Goal: Task Accomplishment & Management: Complete application form

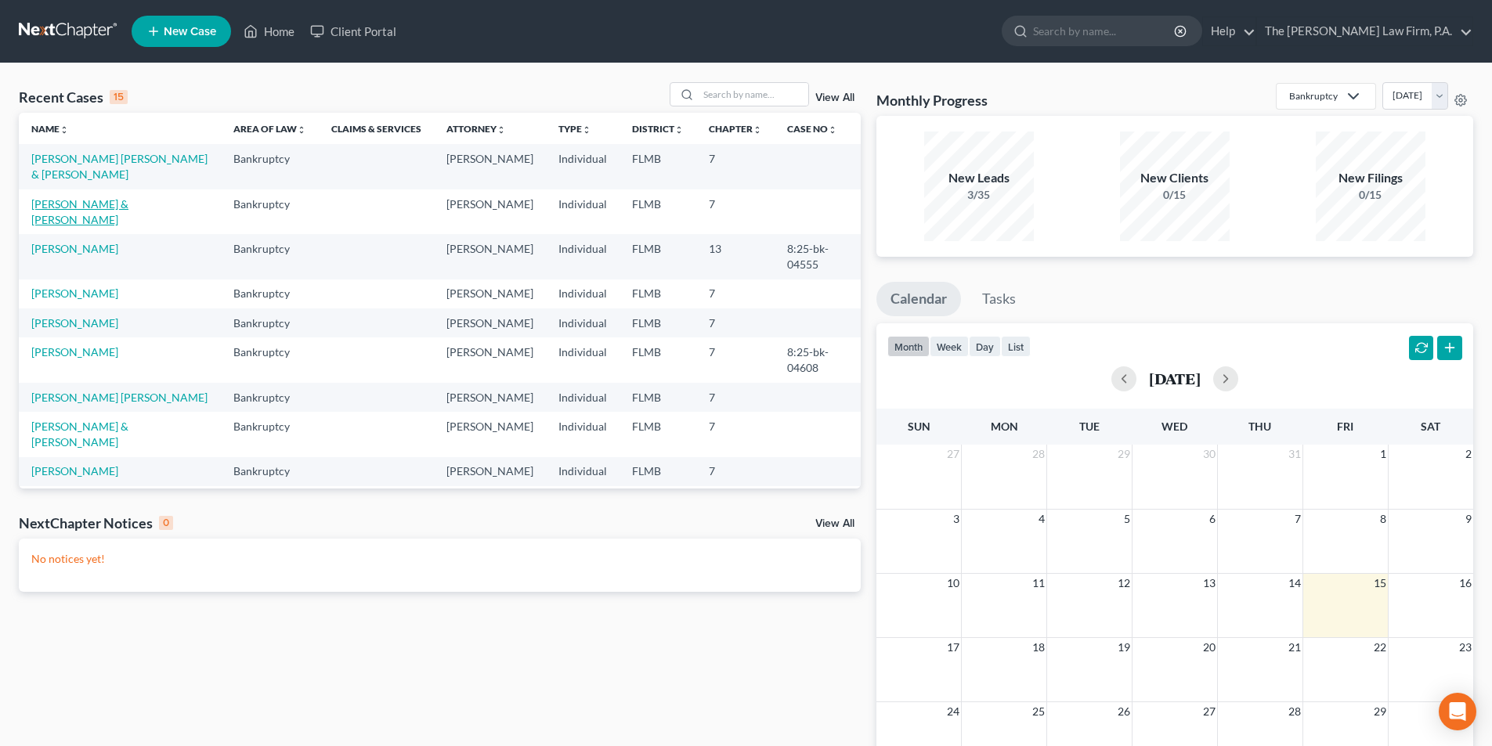
click at [100, 206] on link "[PERSON_NAME] & [PERSON_NAME]" at bounding box center [79, 211] width 97 height 29
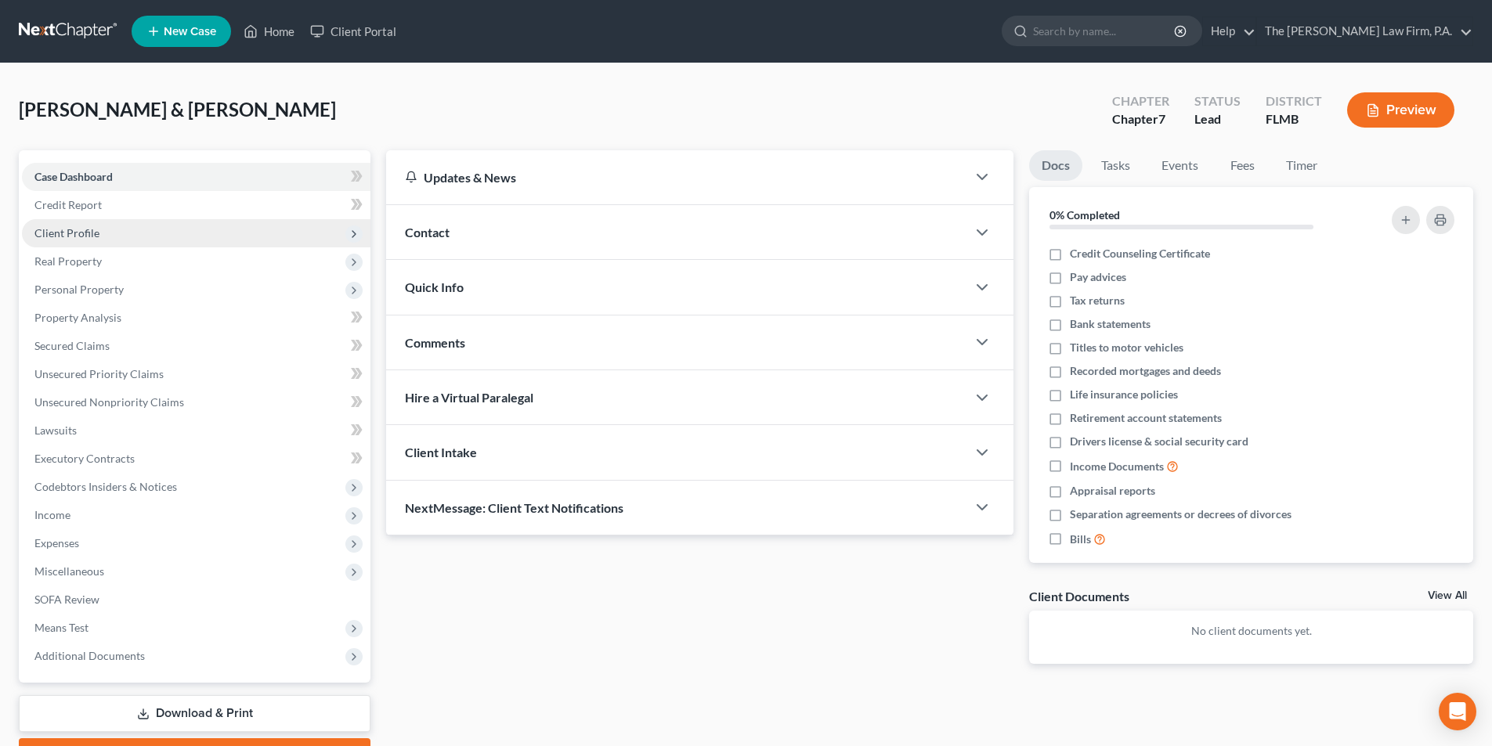
click at [81, 236] on span "Client Profile" at bounding box center [66, 232] width 65 height 13
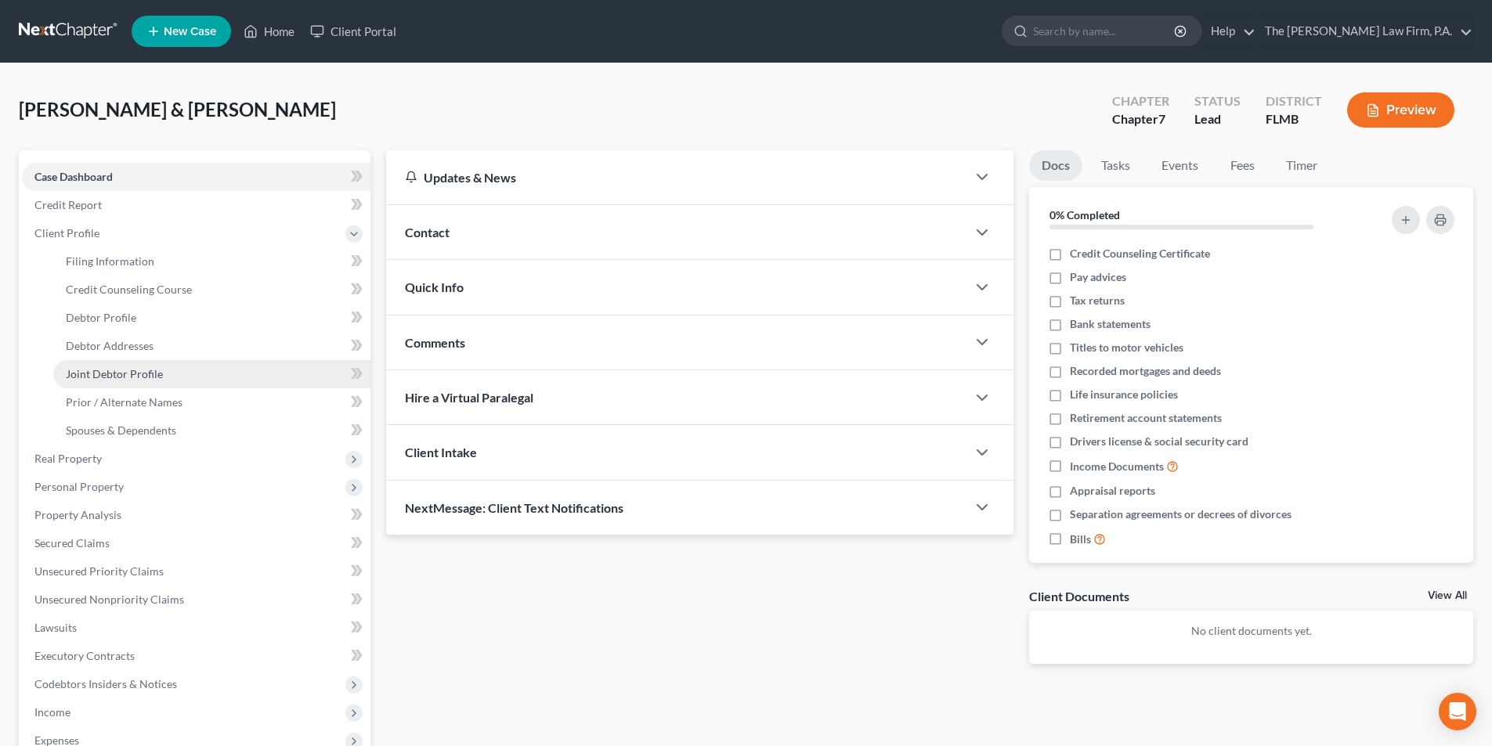
click at [143, 374] on span "Joint Debtor Profile" at bounding box center [114, 373] width 97 height 13
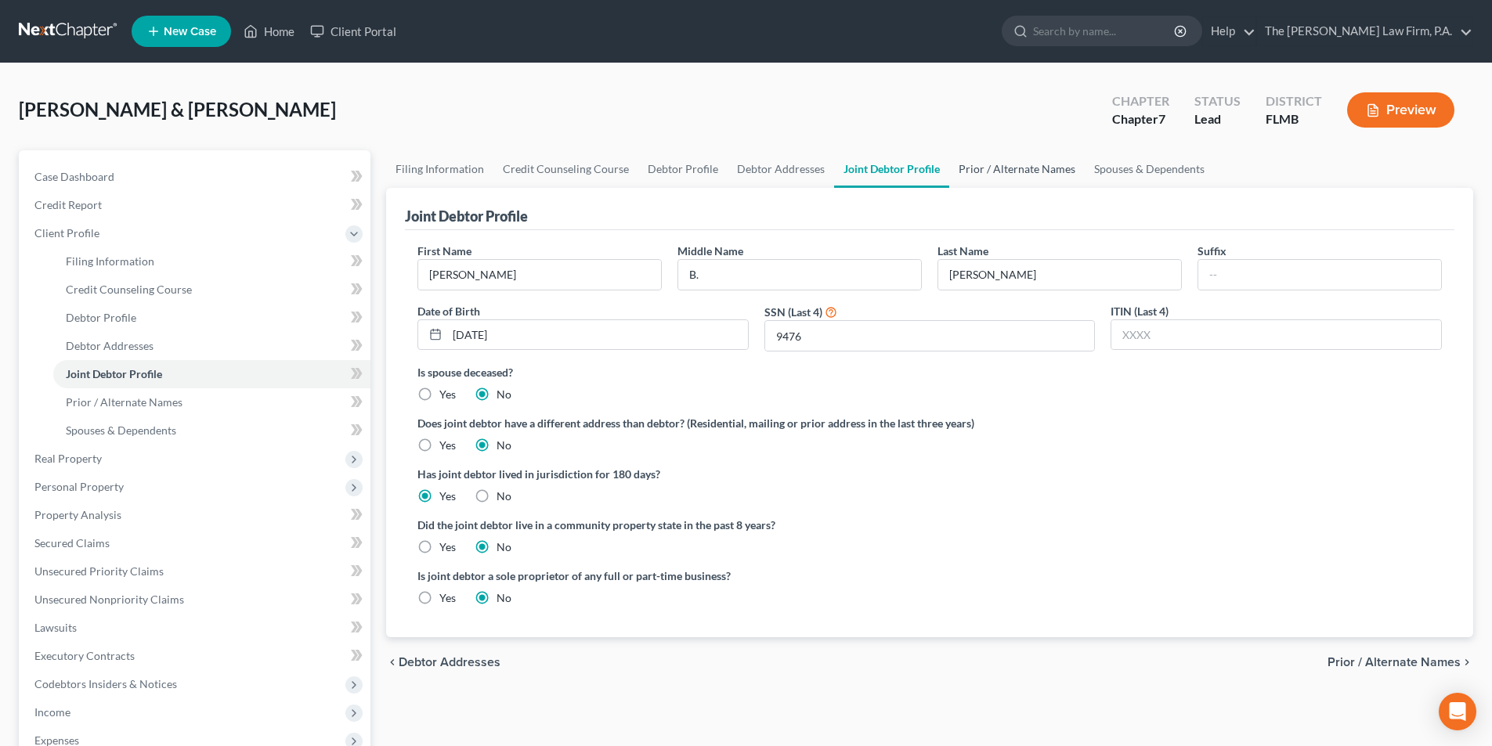
click at [1002, 172] on link "Prior / Alternate Names" at bounding box center [1016, 169] width 135 height 38
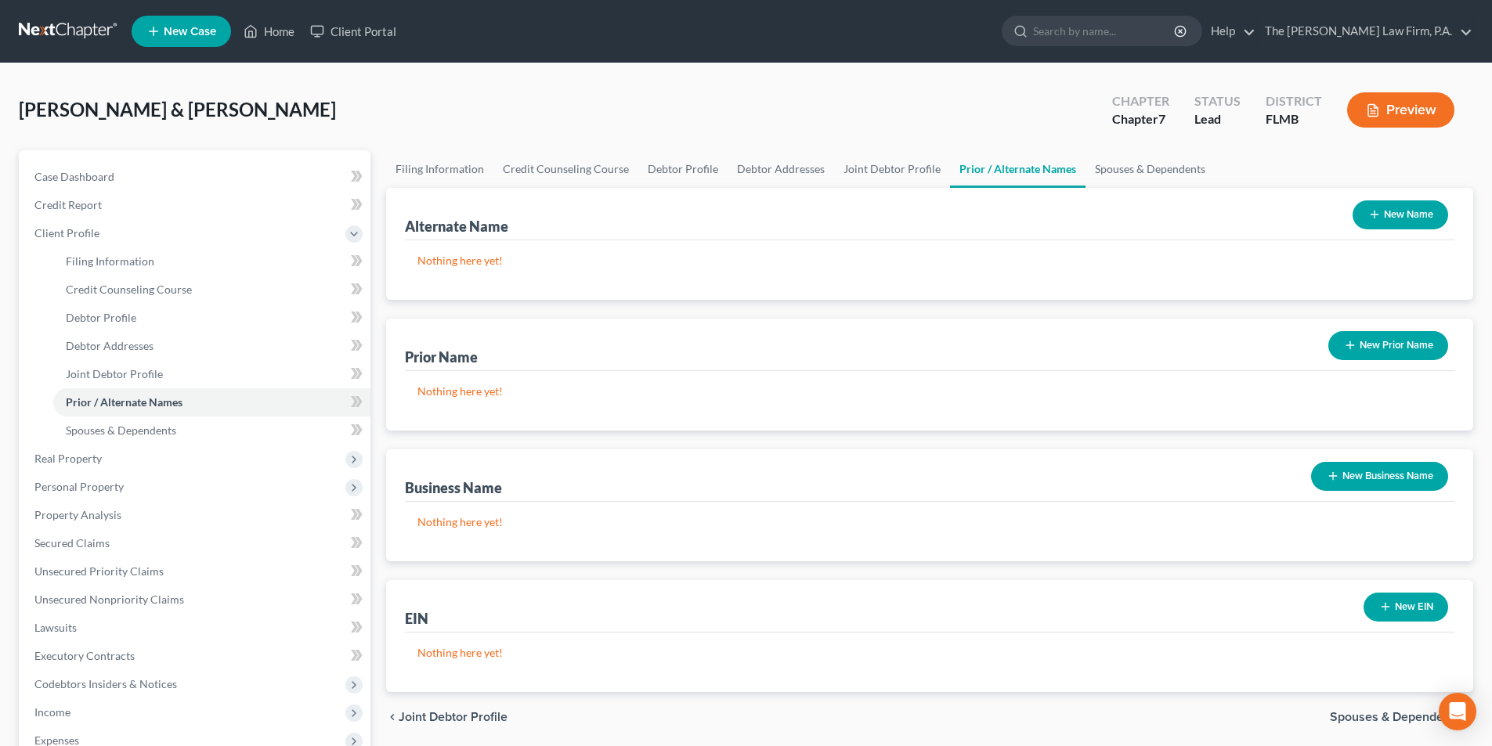
click at [1428, 226] on button "New Name" at bounding box center [1400, 214] width 96 height 29
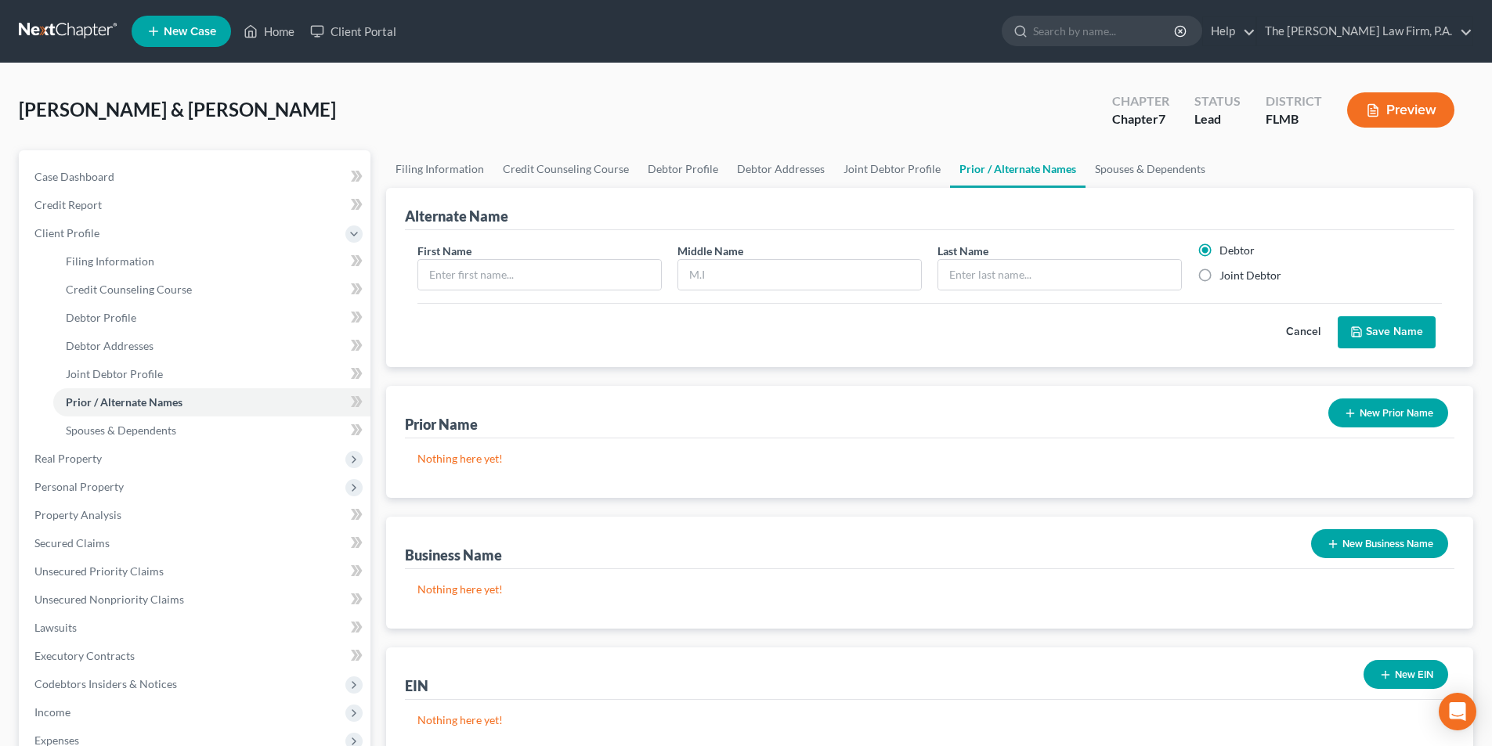
click at [1219, 274] on label "Joint Debtor" at bounding box center [1250, 276] width 62 height 16
click at [1226, 274] on input "Joint Debtor" at bounding box center [1231, 273] width 10 height 10
radio input "true"
radio input "false"
click at [563, 277] on input "text" at bounding box center [539, 275] width 243 height 30
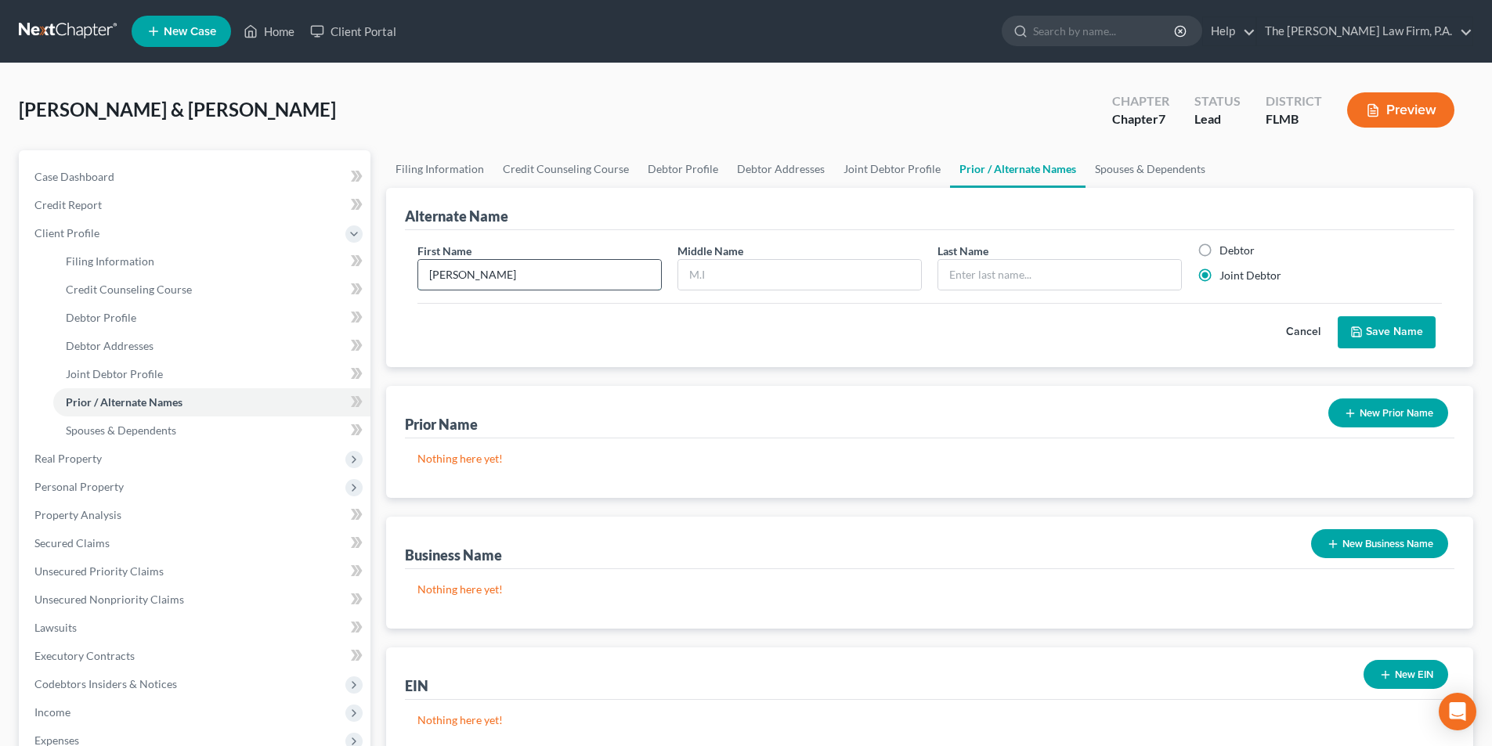
type input "Lucile"
type input "Odessa"
type input "Pickrell"
click at [1389, 336] on button "Save Name" at bounding box center [1387, 332] width 98 height 33
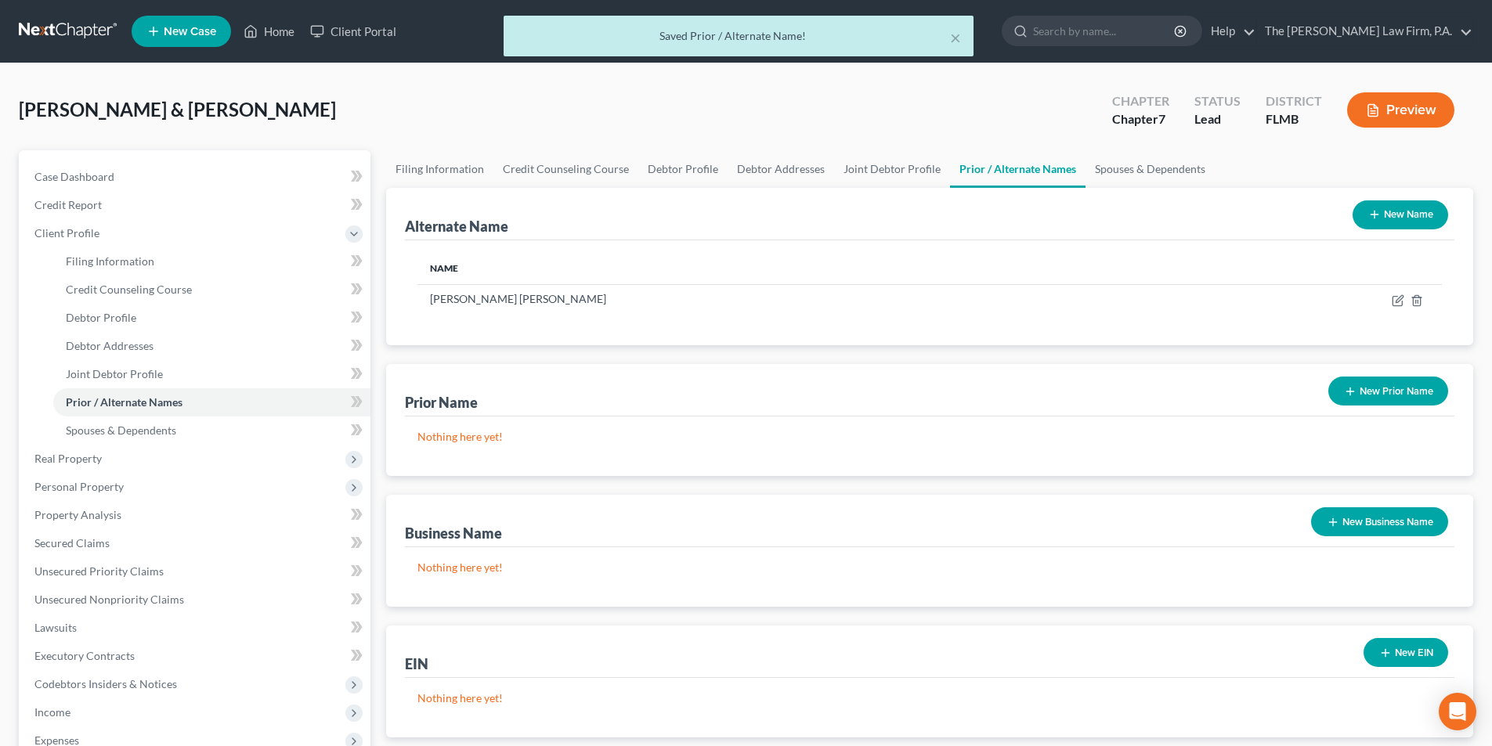
click at [1438, 218] on button "New Name" at bounding box center [1400, 214] width 96 height 29
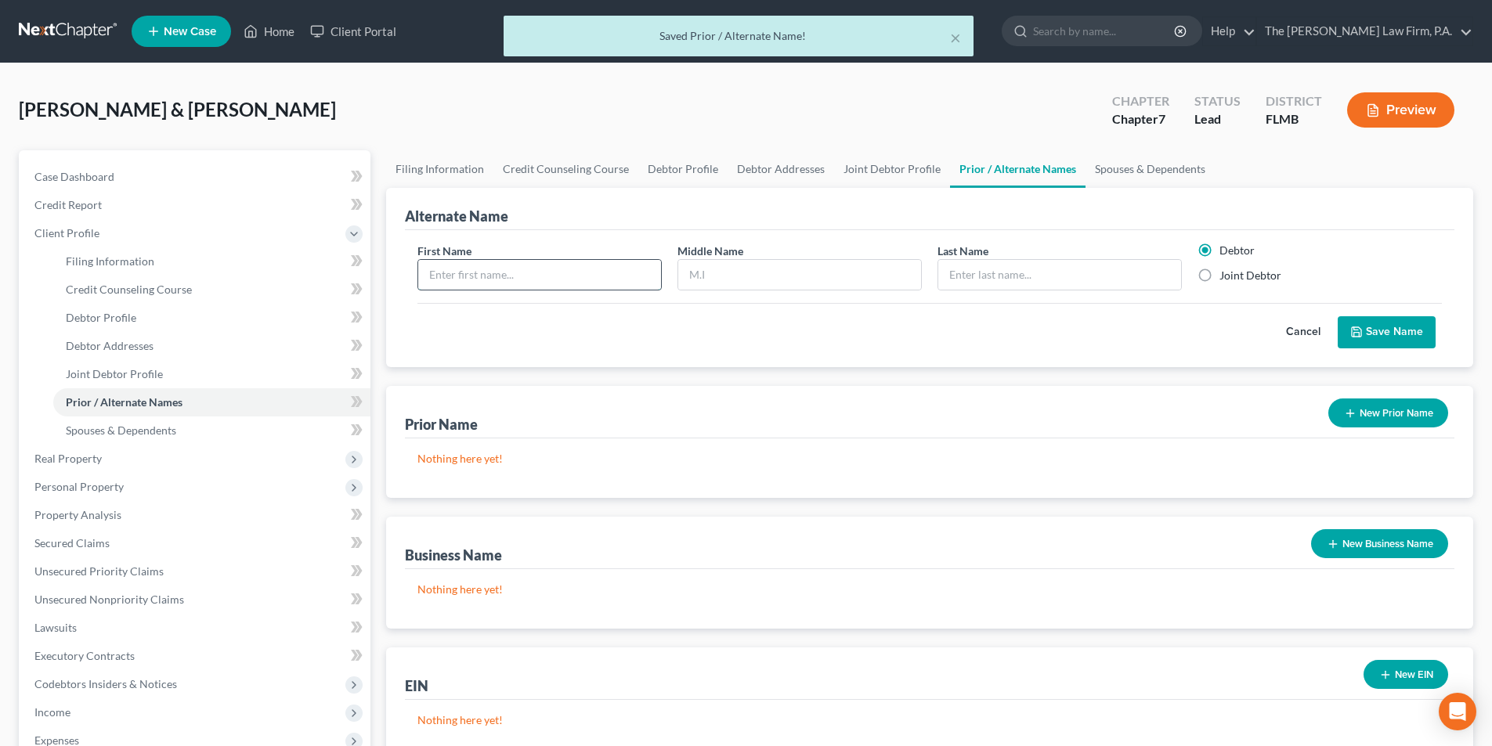
click at [639, 278] on input "text" at bounding box center [539, 275] width 243 height 30
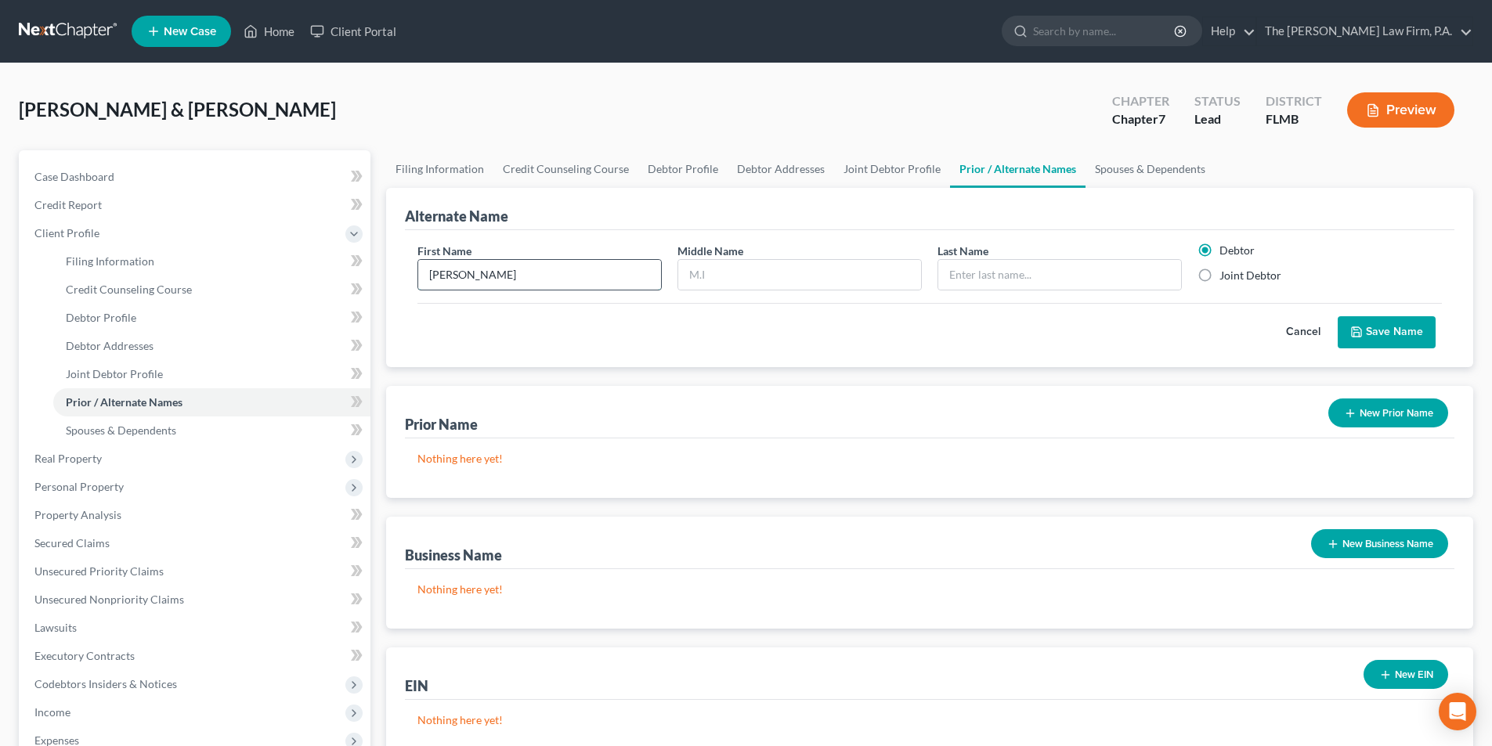
type input "Lucile"
type input "Bacon"
type input "Pickrell"
click at [1219, 277] on label "Joint Debtor" at bounding box center [1250, 276] width 62 height 16
click at [1226, 277] on input "Joint Debtor" at bounding box center [1231, 273] width 10 height 10
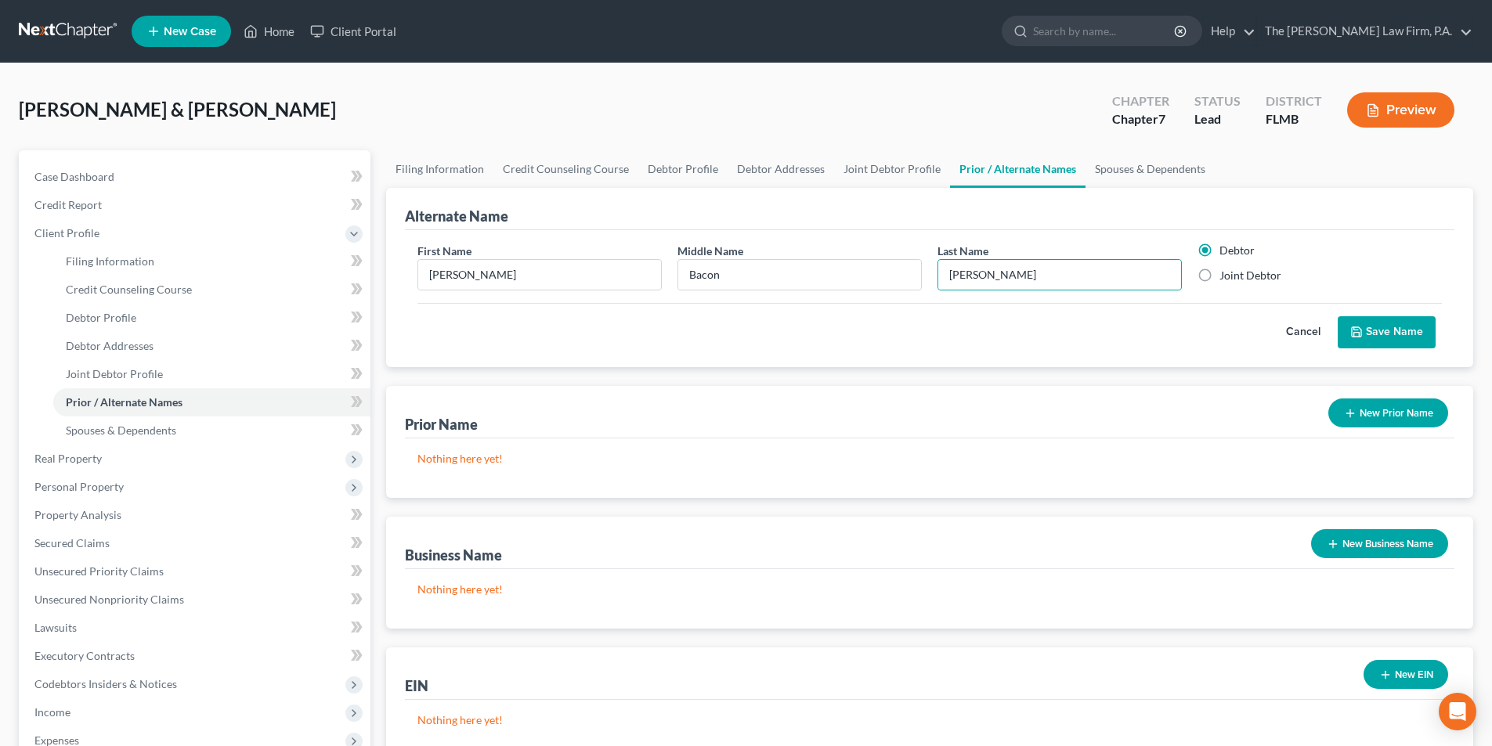
radio input "true"
radio input "false"
click at [1374, 334] on button "Save Name" at bounding box center [1387, 332] width 98 height 33
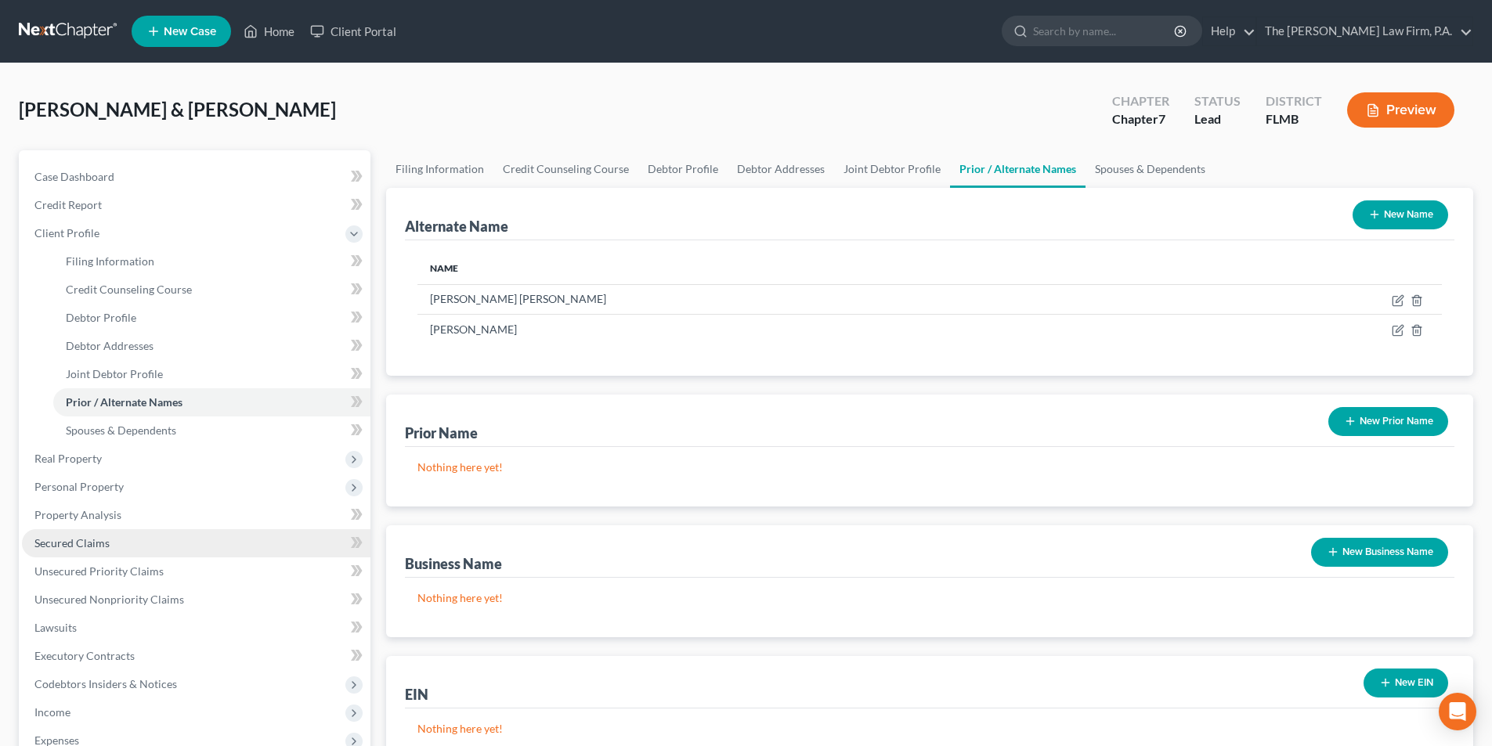
click at [75, 554] on link "Secured Claims" at bounding box center [196, 543] width 348 height 28
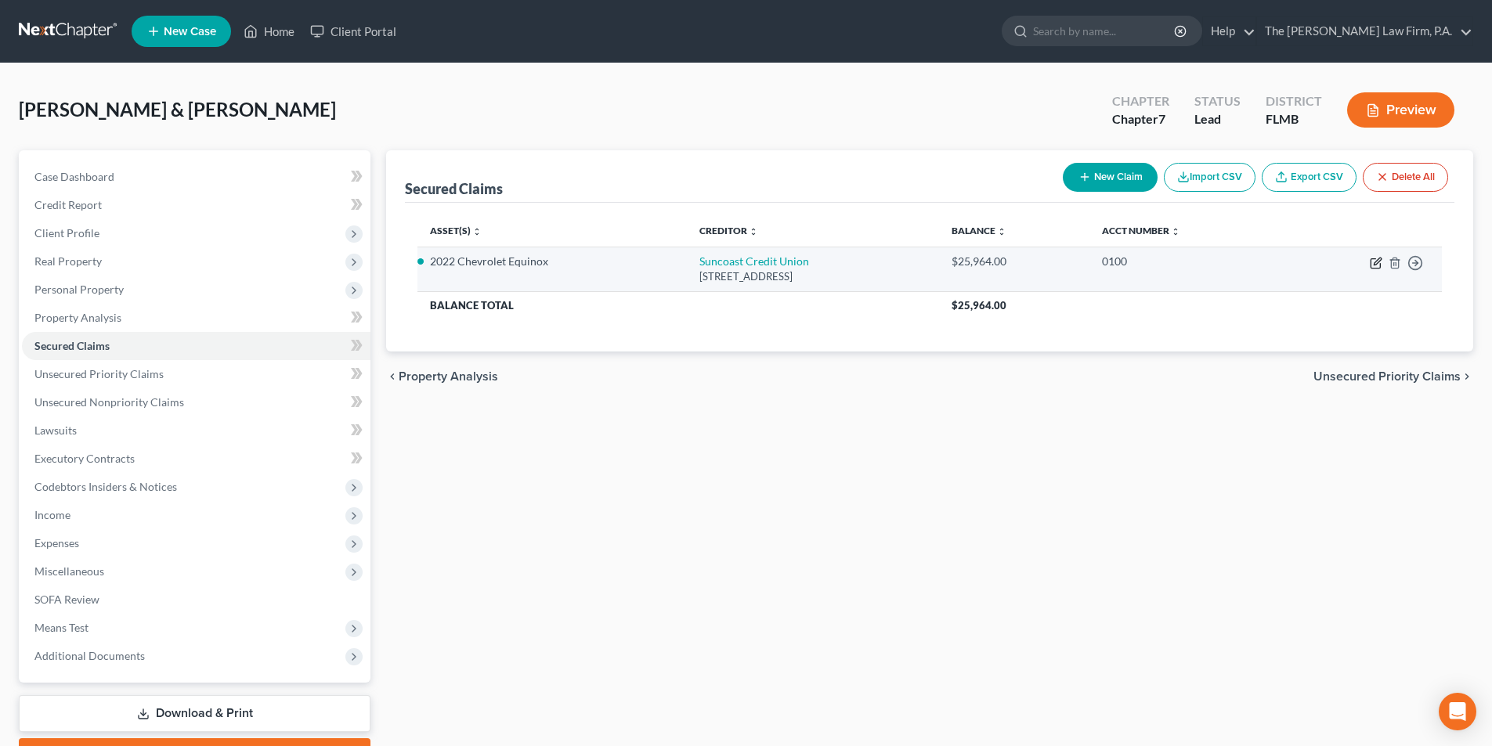
click at [1377, 267] on icon "button" at bounding box center [1376, 263] width 13 height 13
select select "9"
select select "2"
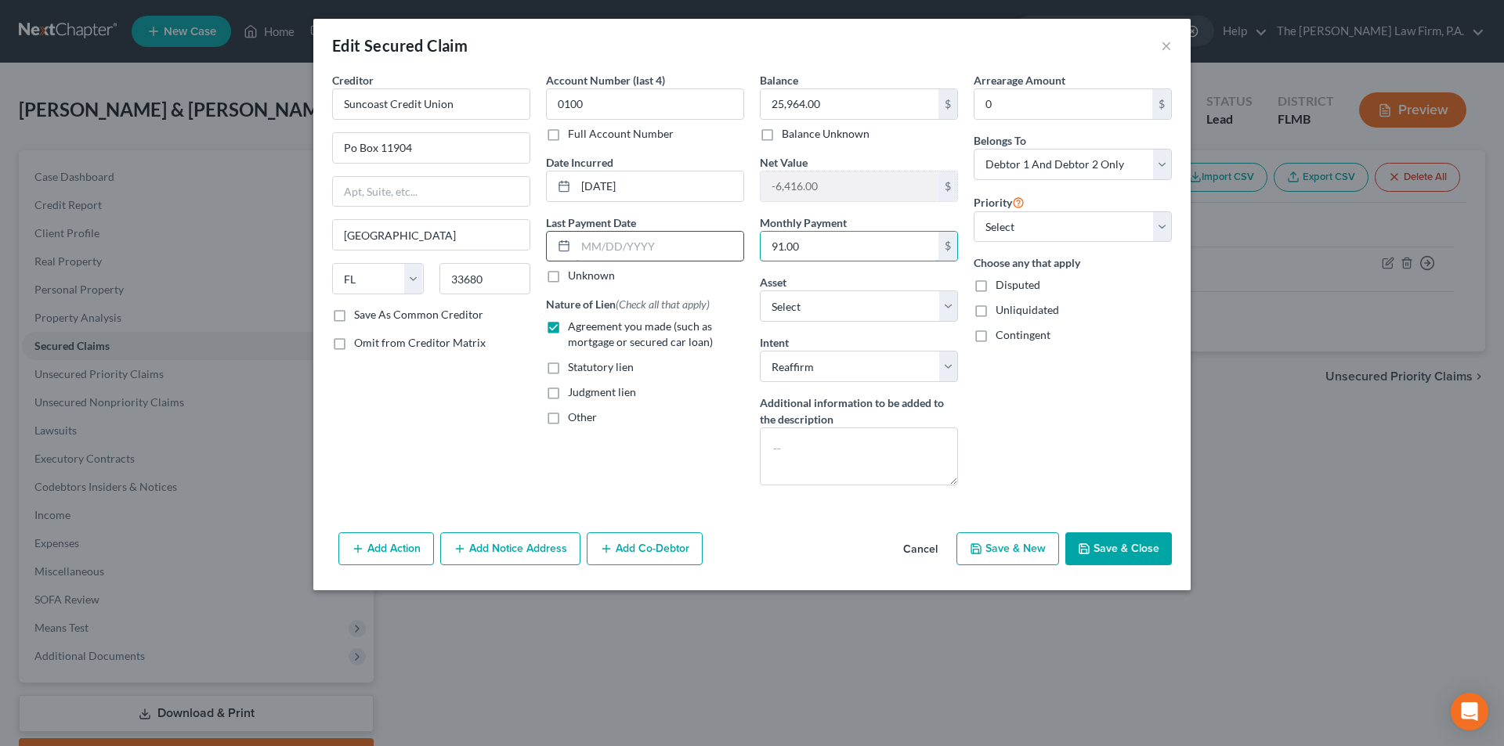
drag, startPoint x: 848, startPoint y: 250, endPoint x: 662, endPoint y: 240, distance: 186.6
drag, startPoint x: 803, startPoint y: 244, endPoint x: 741, endPoint y: 244, distance: 61.9
click at [741, 244] on div "Creditor * Suncoast Credit Union Po Box 11904 Tampa State AL AK AR AZ CA CO CT …" at bounding box center [751, 285] width 855 height 426
click at [708, 452] on div "Account Number (last 4) 0100 Full Account Number Date Incurred 02-24-2022 Last …" at bounding box center [645, 285] width 214 height 426
click at [626, 247] on input "text" at bounding box center [660, 247] width 168 height 30
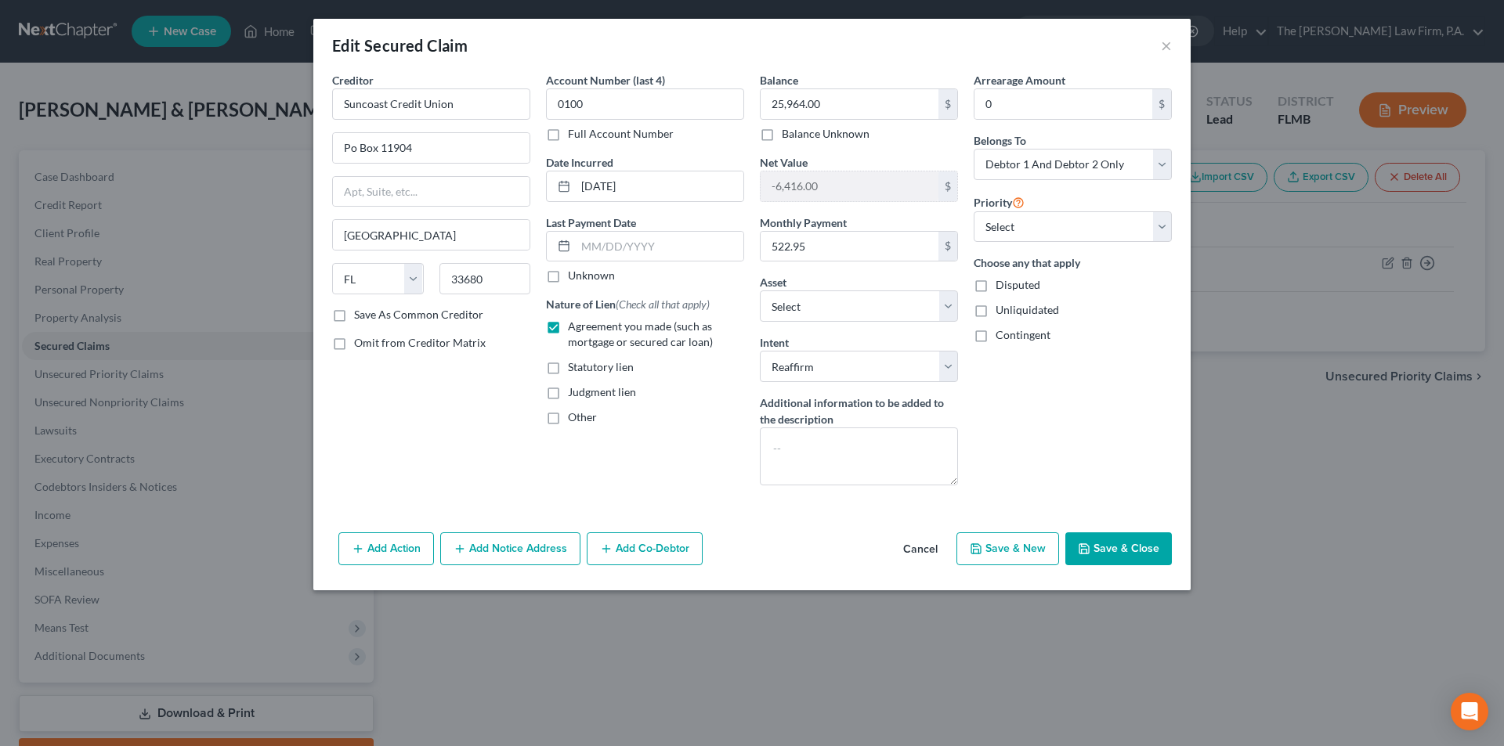
click at [666, 488] on div "Account Number (last 4) 0100 Full Account Number Date Incurred 02-24-2022 Last …" at bounding box center [645, 285] width 214 height 426
drag, startPoint x: 814, startPoint y: 247, endPoint x: 725, endPoint y: 241, distance: 88.7
drag, startPoint x: 811, startPoint y: 249, endPoint x: 748, endPoint y: 246, distance: 63.5
click at [748, 246] on div "Creditor * Suncoast Credit Union Po Box 11904 Tampa State AL AK AR AZ CA CO CT …" at bounding box center [751, 285] width 855 height 426
type input "91.25"
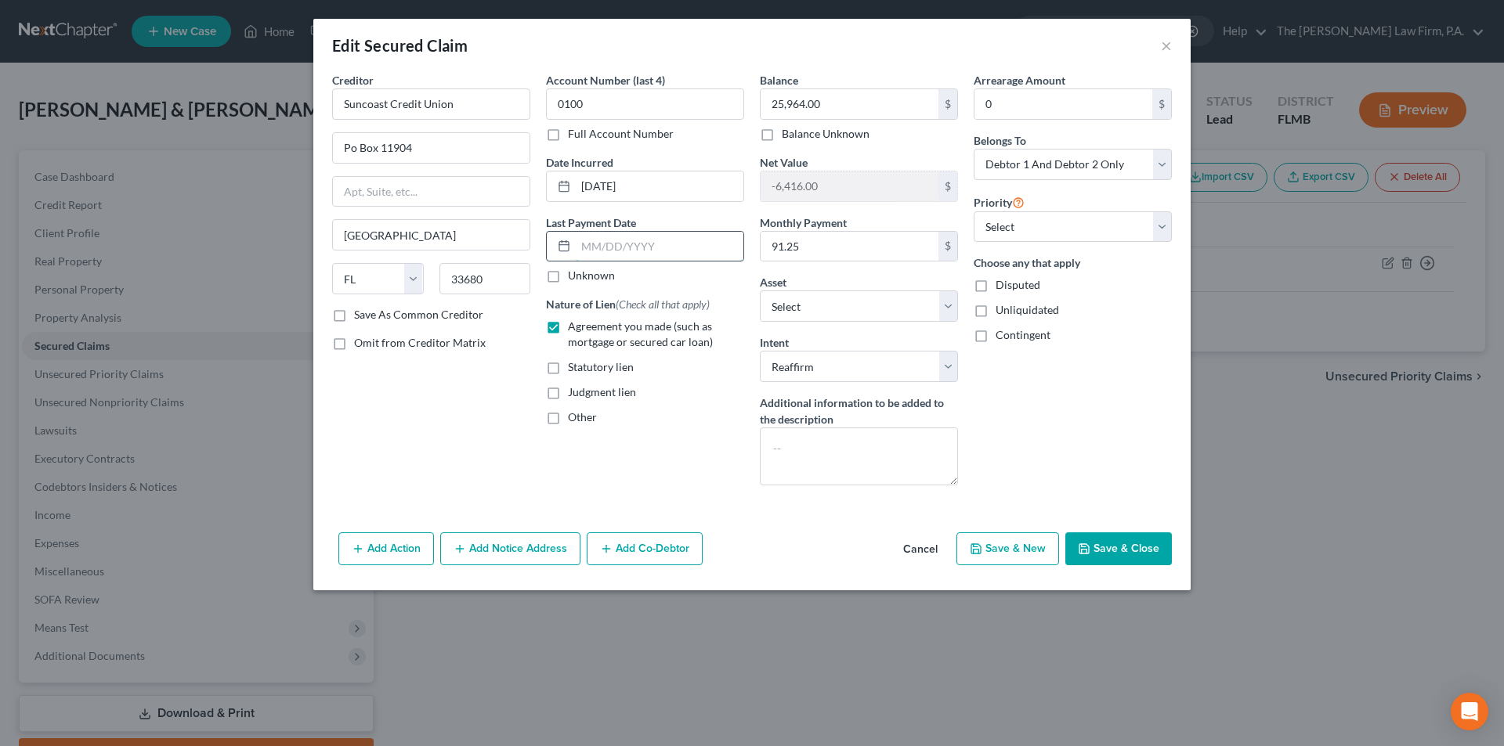
click at [623, 247] on input "text" at bounding box center [660, 247] width 168 height 30
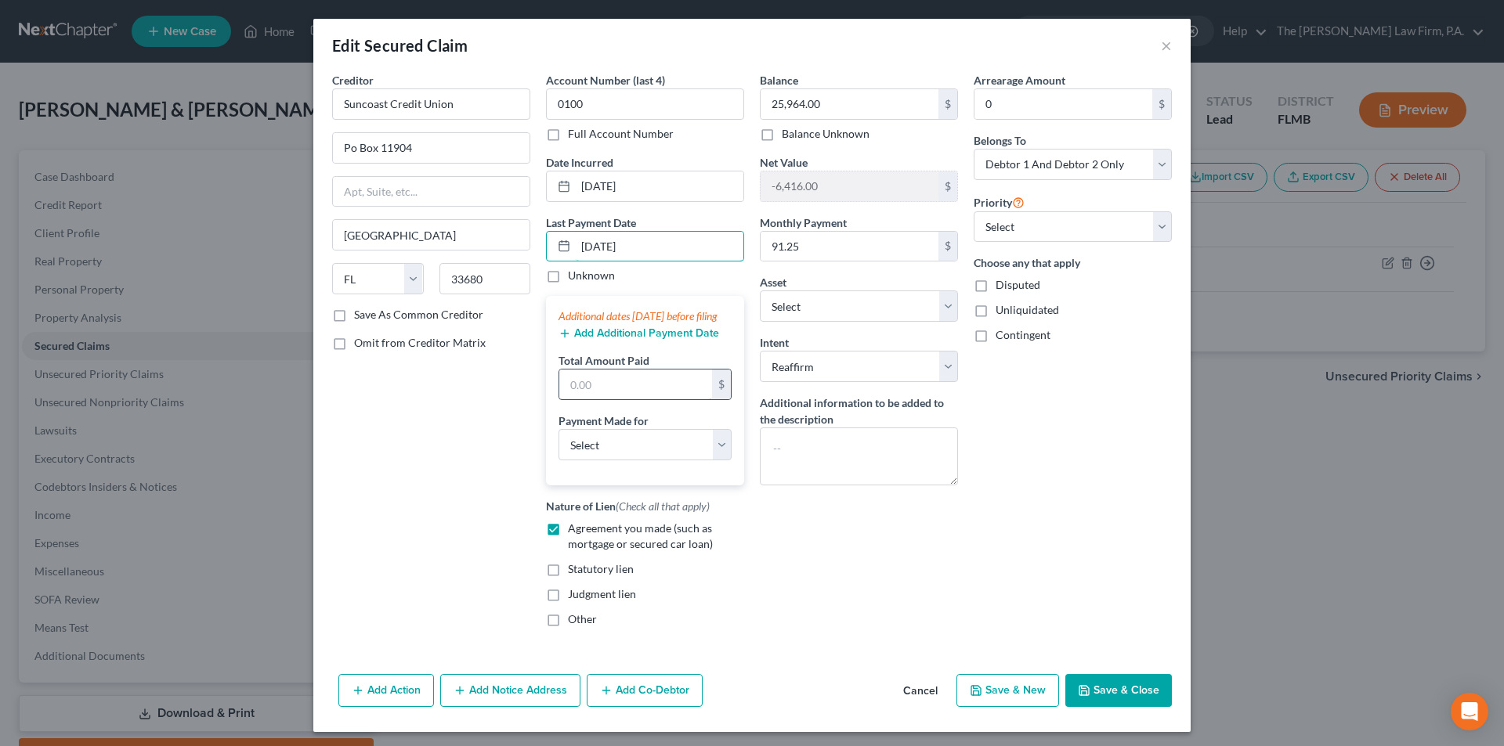
type input "07/26/2025"
click at [591, 399] on input "text" at bounding box center [635, 385] width 153 height 30
type input "91.25"
click at [584, 460] on select "Select Car Credit Card Loan Repayment Mortgage Other Suppliers Or Vendors" at bounding box center [644, 444] width 173 height 31
select select "0"
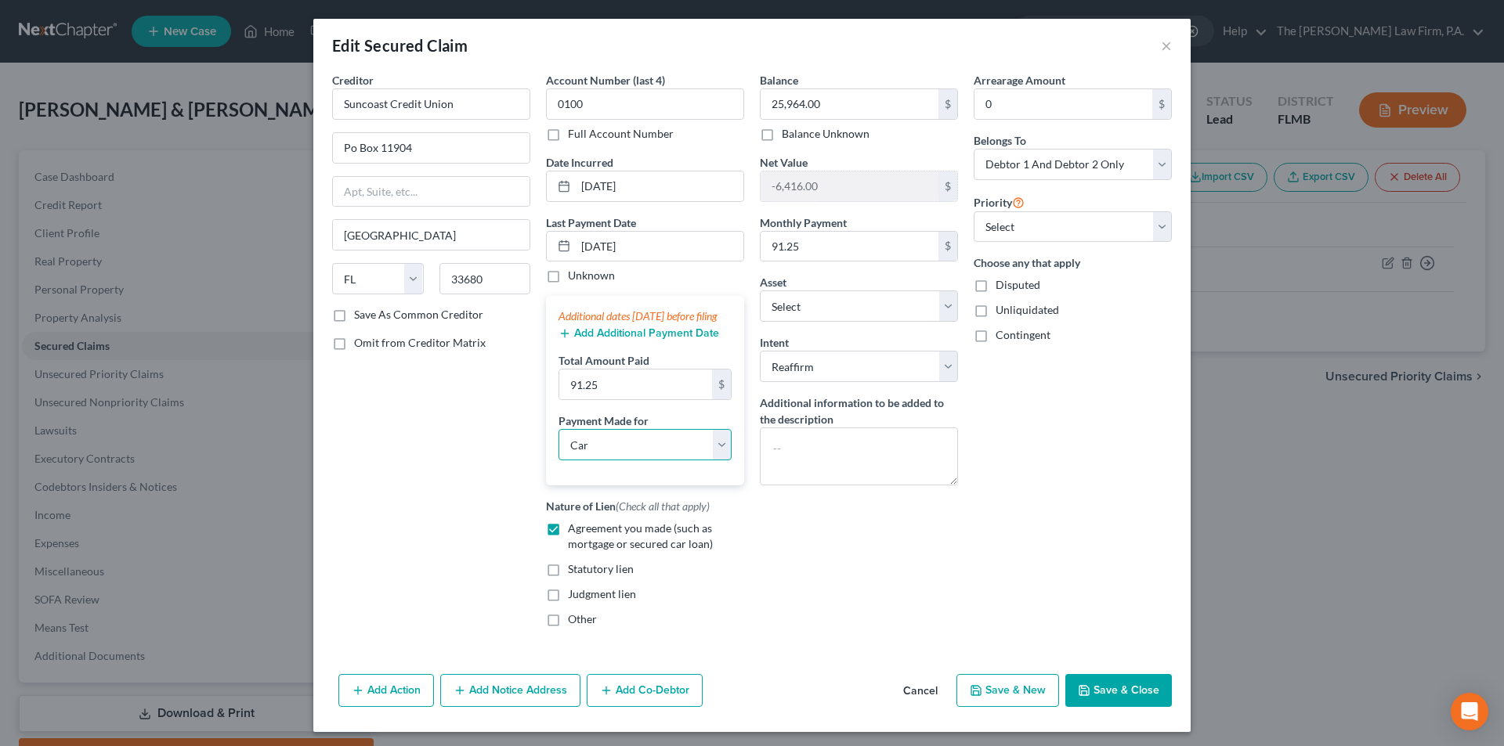
click at [558, 445] on select "Select Car Credit Card Loan Repayment Mortgage Other Suppliers Or Vendors" at bounding box center [644, 444] width 173 height 31
click at [585, 340] on button "Add Additional Payment Date" at bounding box center [638, 333] width 161 height 13
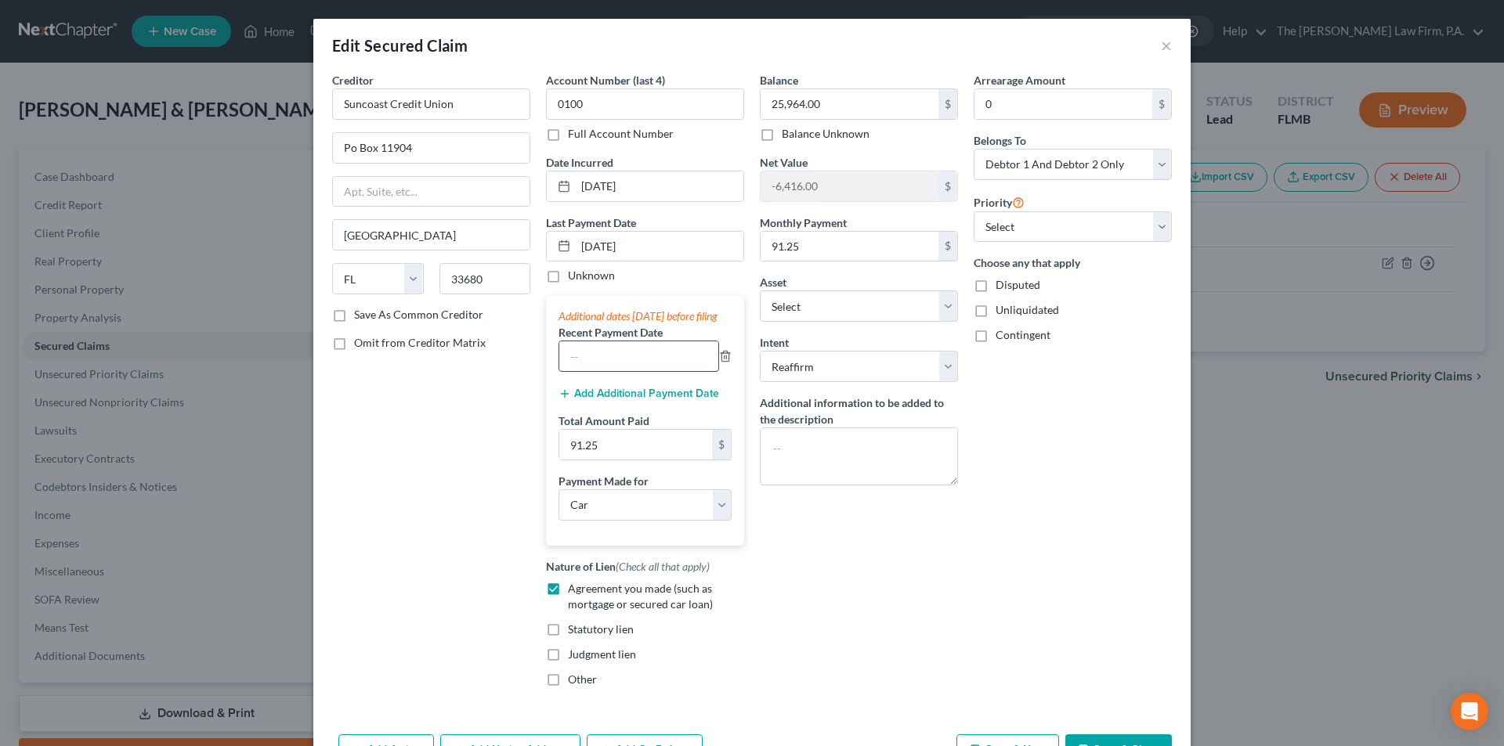
click at [579, 371] on input "text" at bounding box center [638, 356] width 159 height 30
type input "06/26/2025"
click at [620, 400] on button "Add Additional Payment Date" at bounding box center [638, 394] width 161 height 13
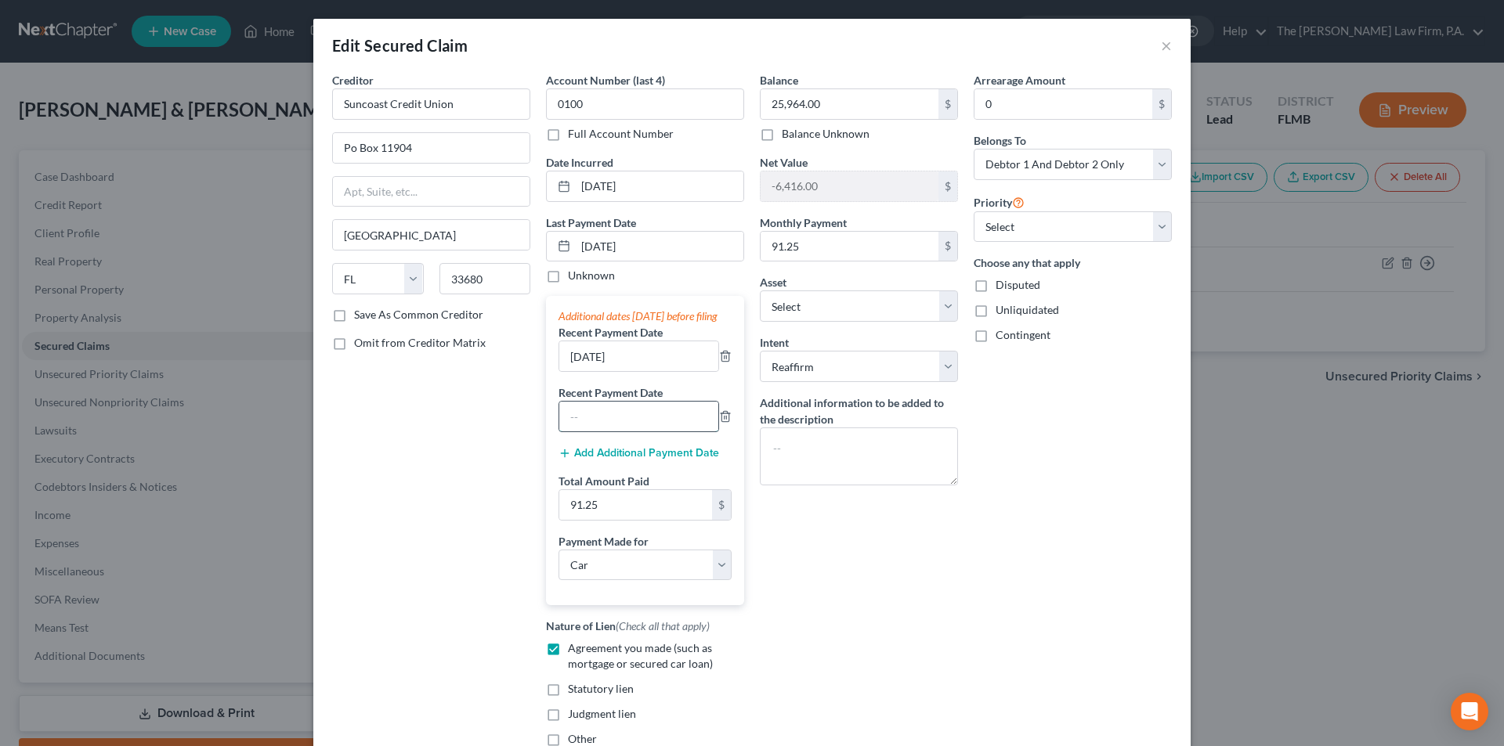
click at [605, 431] on input "text" at bounding box center [638, 417] width 159 height 30
type input "05/26/2025"
click at [839, 547] on div "Balance 25,964.00 $ Balance Unknown Balance Undetermined 25,964.00 $ Balance Un…" at bounding box center [859, 416] width 214 height 688
click at [847, 600] on div "Balance 25,964.00 $ Balance Unknown Balance Undetermined 25,964.00 $ Balance Un…" at bounding box center [859, 416] width 214 height 688
click at [813, 460] on textarea at bounding box center [859, 457] width 198 height 58
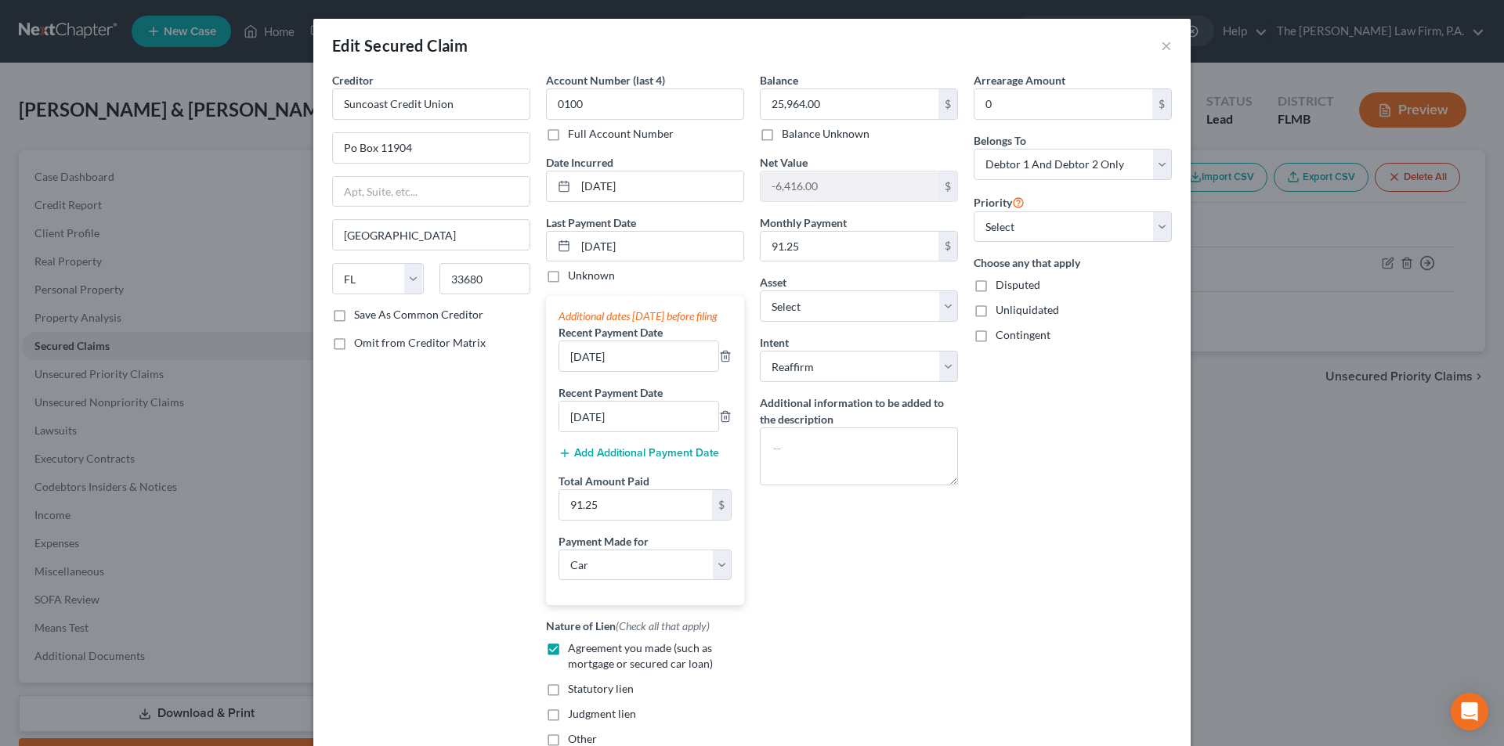
click at [301, 395] on div "Edit Secured Claim × Creditor * Suncoast Credit Union Po Box 11904 Tampa State …" at bounding box center [752, 373] width 1504 height 746
click at [1046, 403] on div "Arrearage Amount 0 $ Belongs To * Select Debtor 1 Only Debtor 2 Only Debtor 1 A…" at bounding box center [1073, 416] width 214 height 688
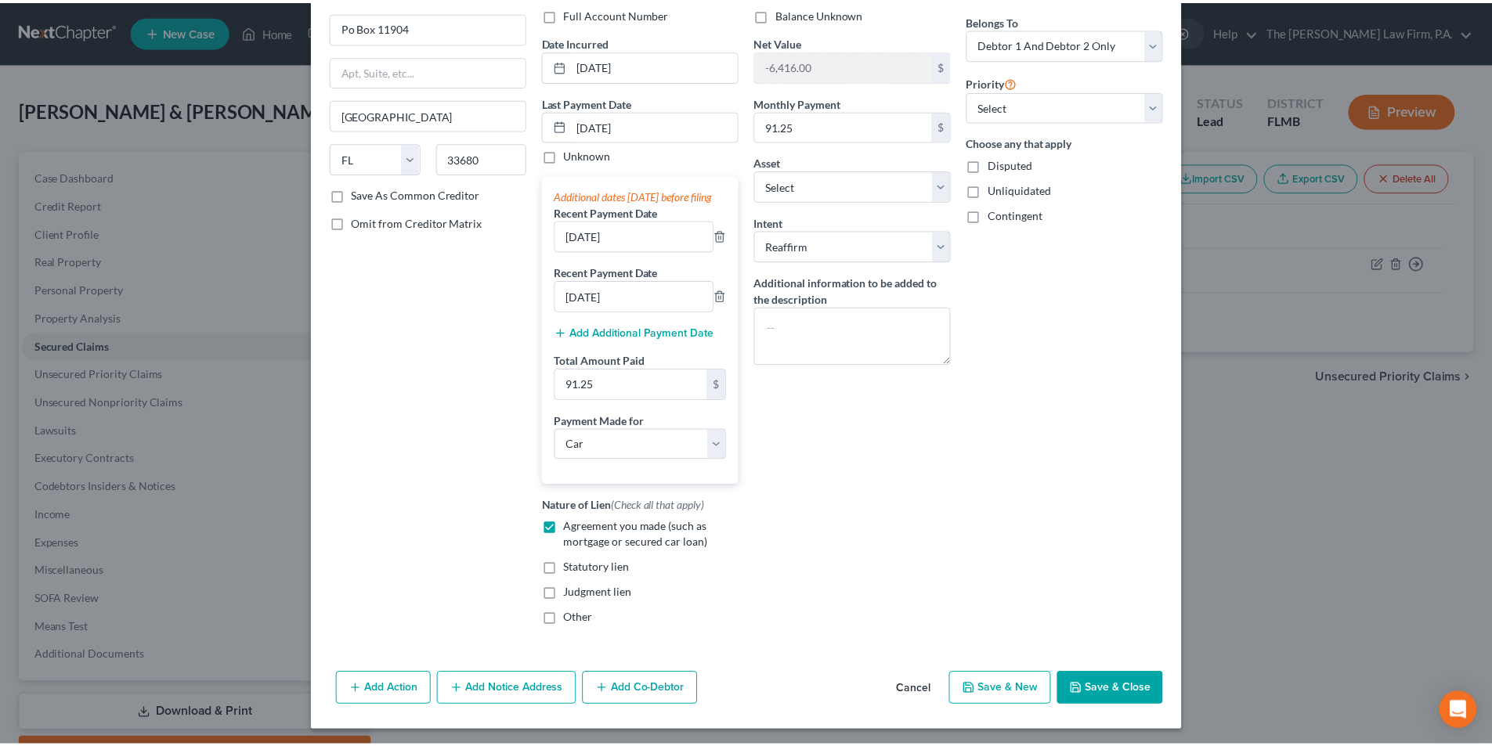
scroll to position [140, 0]
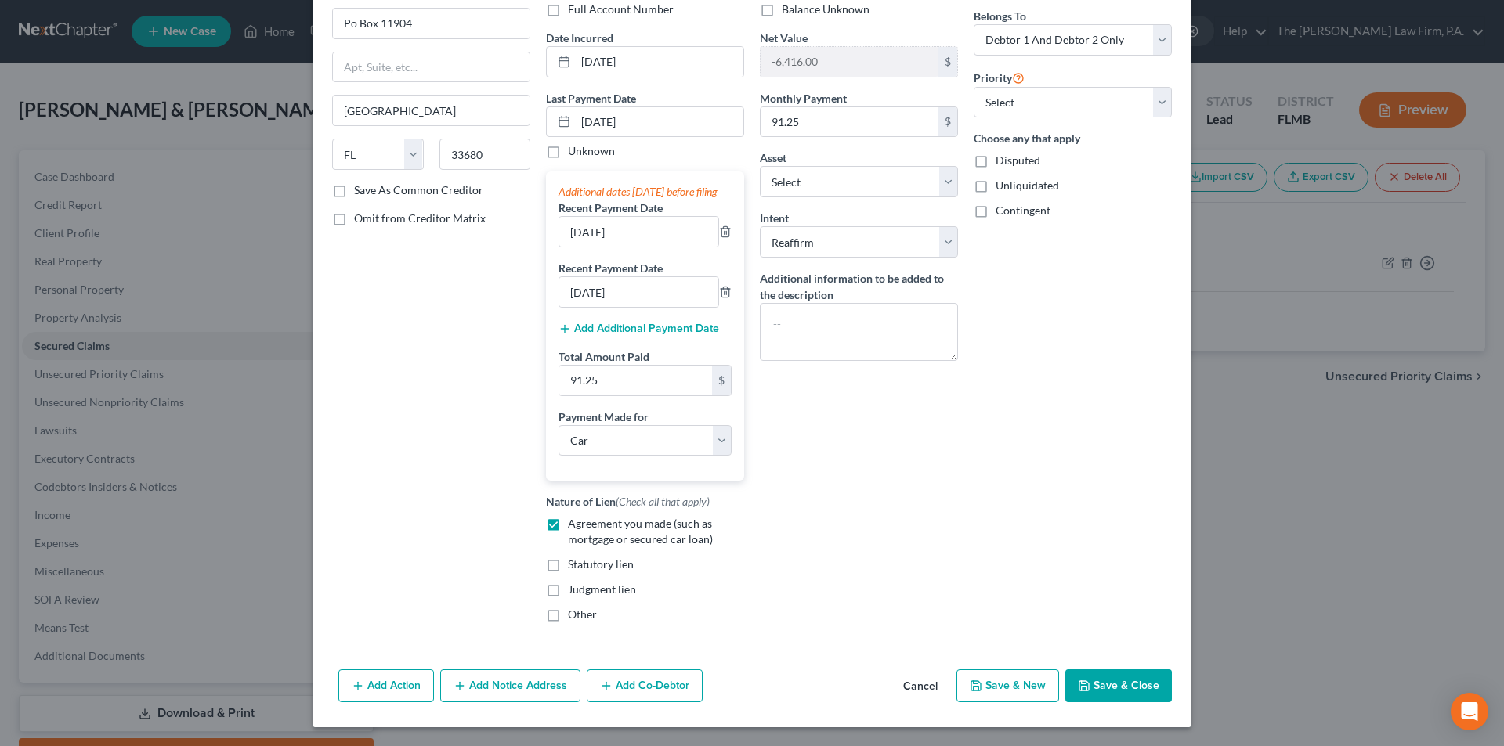
click at [1116, 677] on button "Save & Close" at bounding box center [1118, 686] width 107 height 33
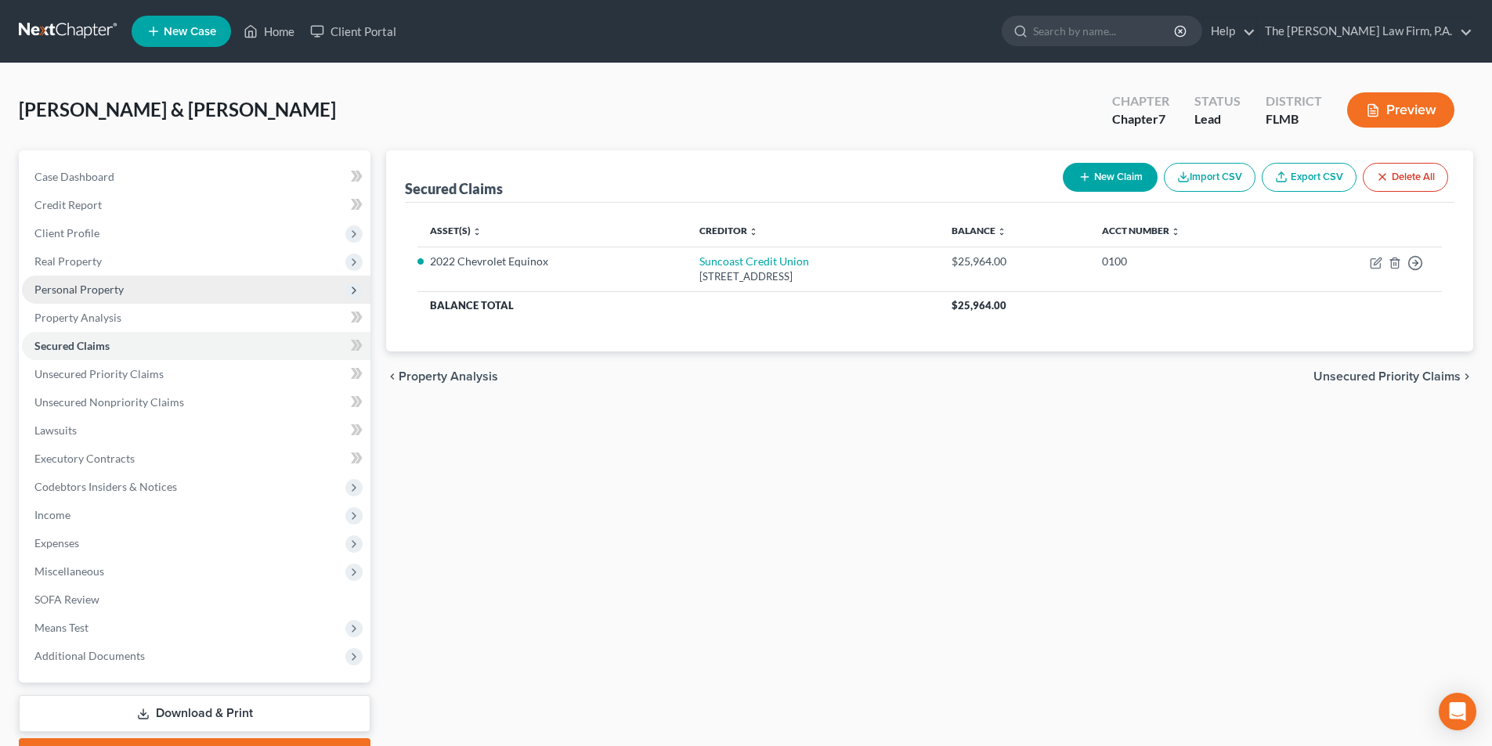
click at [62, 291] on span "Personal Property" at bounding box center [78, 289] width 89 height 13
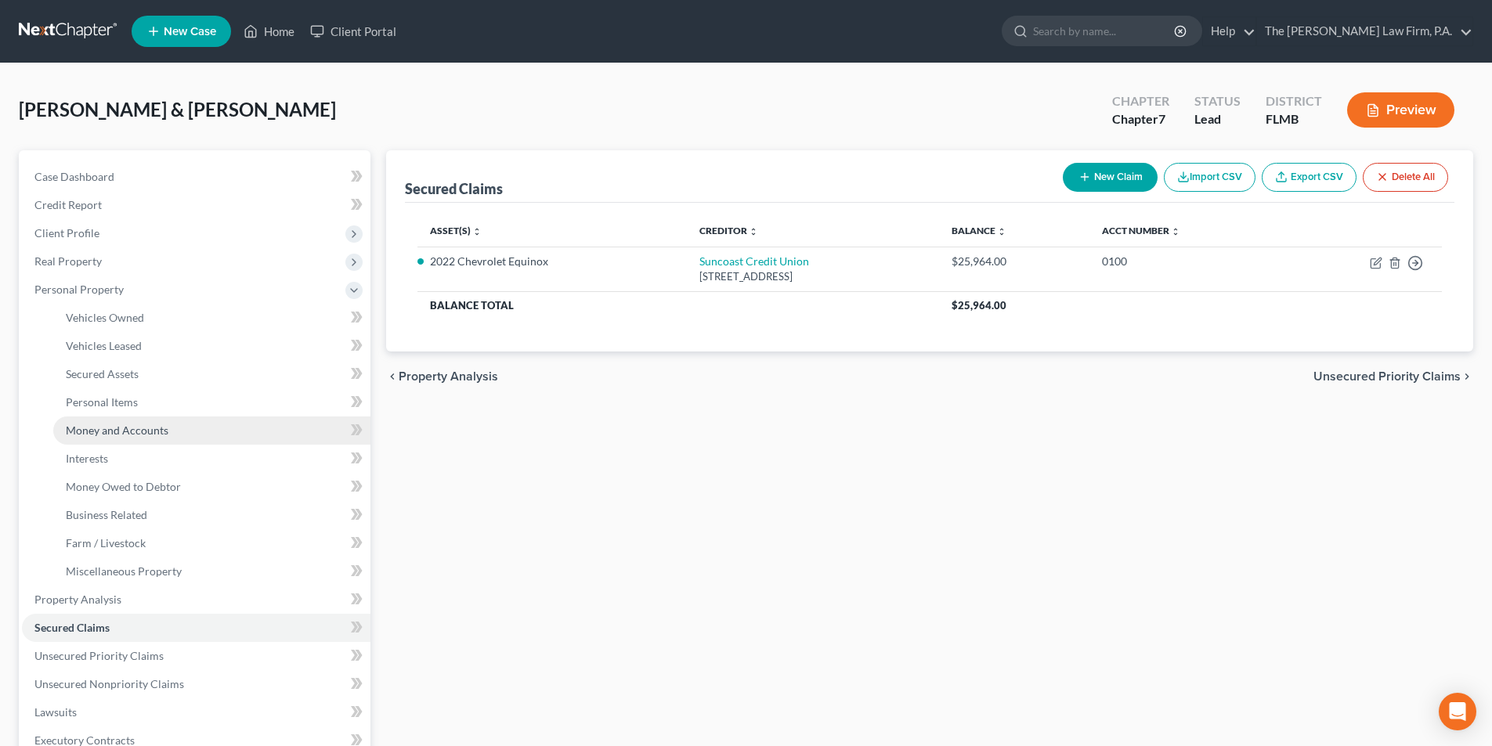
click at [101, 433] on span "Money and Accounts" at bounding box center [117, 430] width 103 height 13
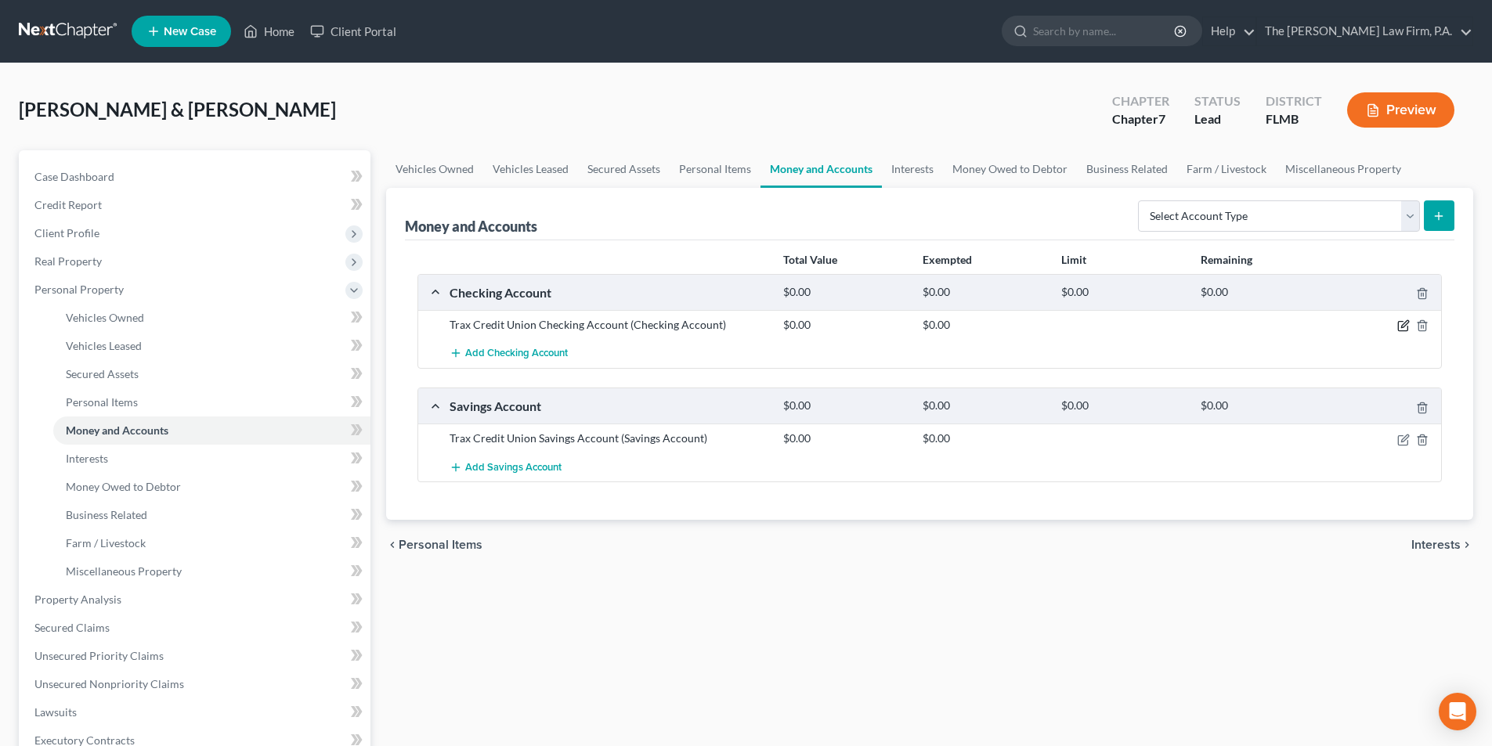
click at [1403, 327] on icon "button" at bounding box center [1403, 326] width 13 height 13
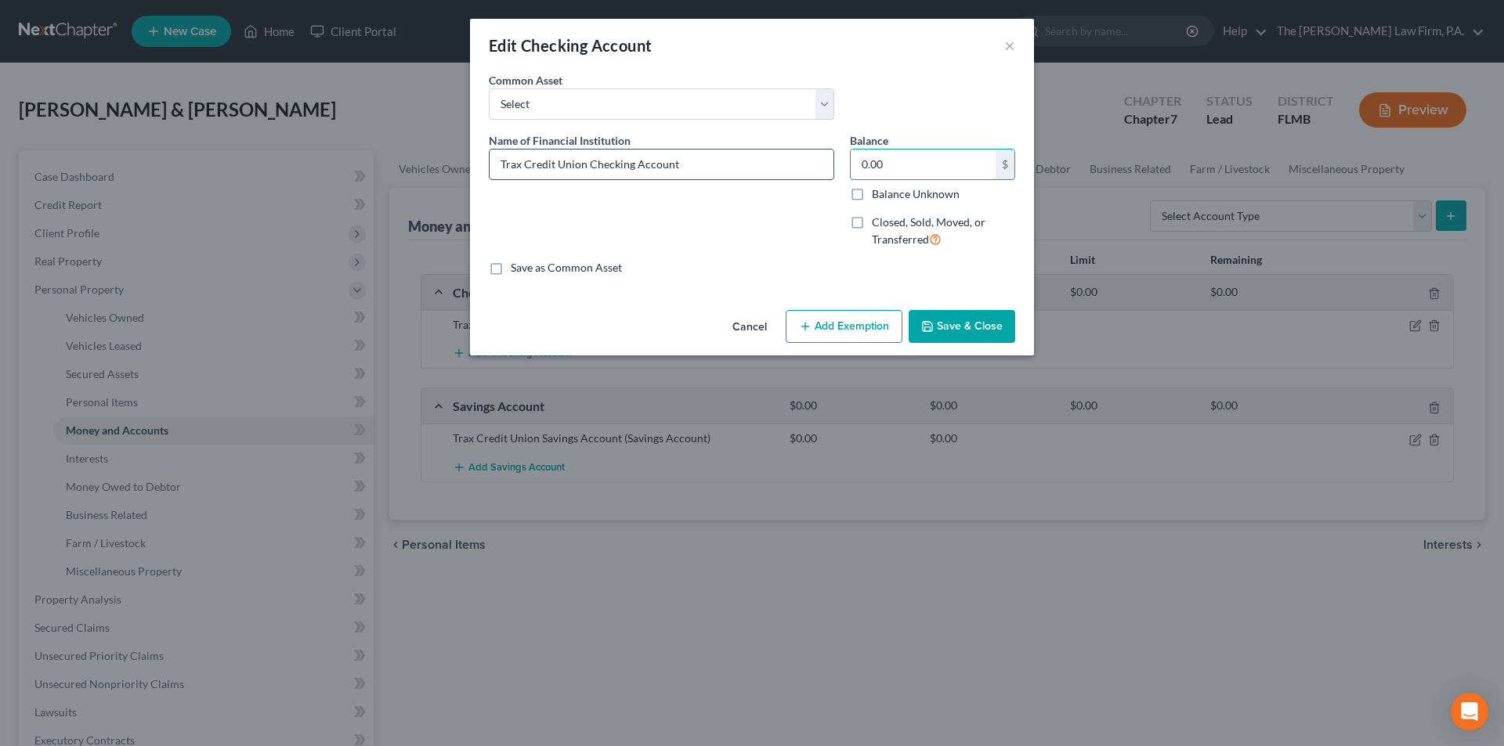
drag, startPoint x: 910, startPoint y: 166, endPoint x: 820, endPoint y: 161, distance: 90.2
drag, startPoint x: 917, startPoint y: 161, endPoint x: 828, endPoint y: 155, distance: 89.4
click at [828, 155] on div "Name of Financial Institution * Trax Credit Union Checking Account Balance 0.00…" at bounding box center [752, 196] width 542 height 128
type input "82"
click at [1006, 43] on button "×" at bounding box center [1009, 45] width 11 height 19
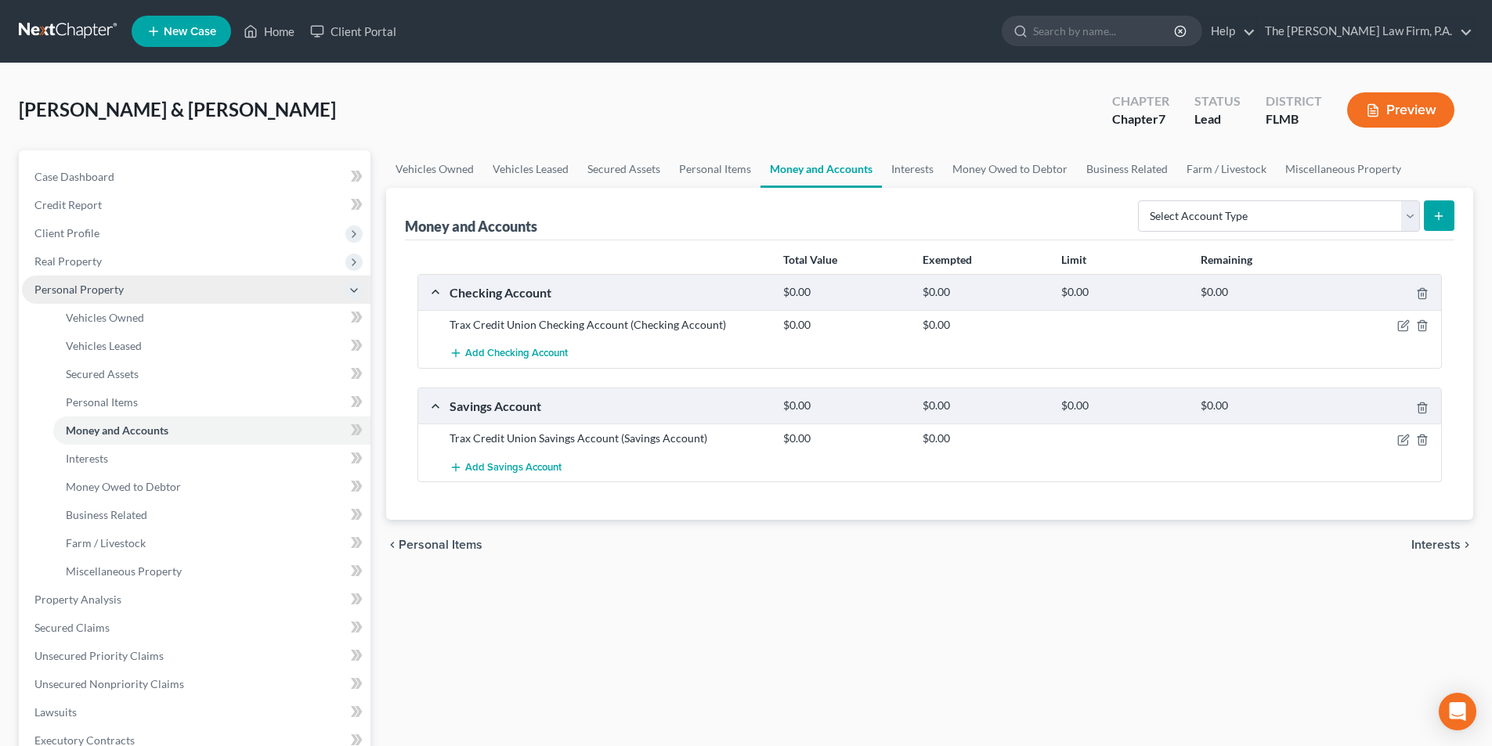
click at [107, 298] on span "Personal Property" at bounding box center [196, 290] width 348 height 28
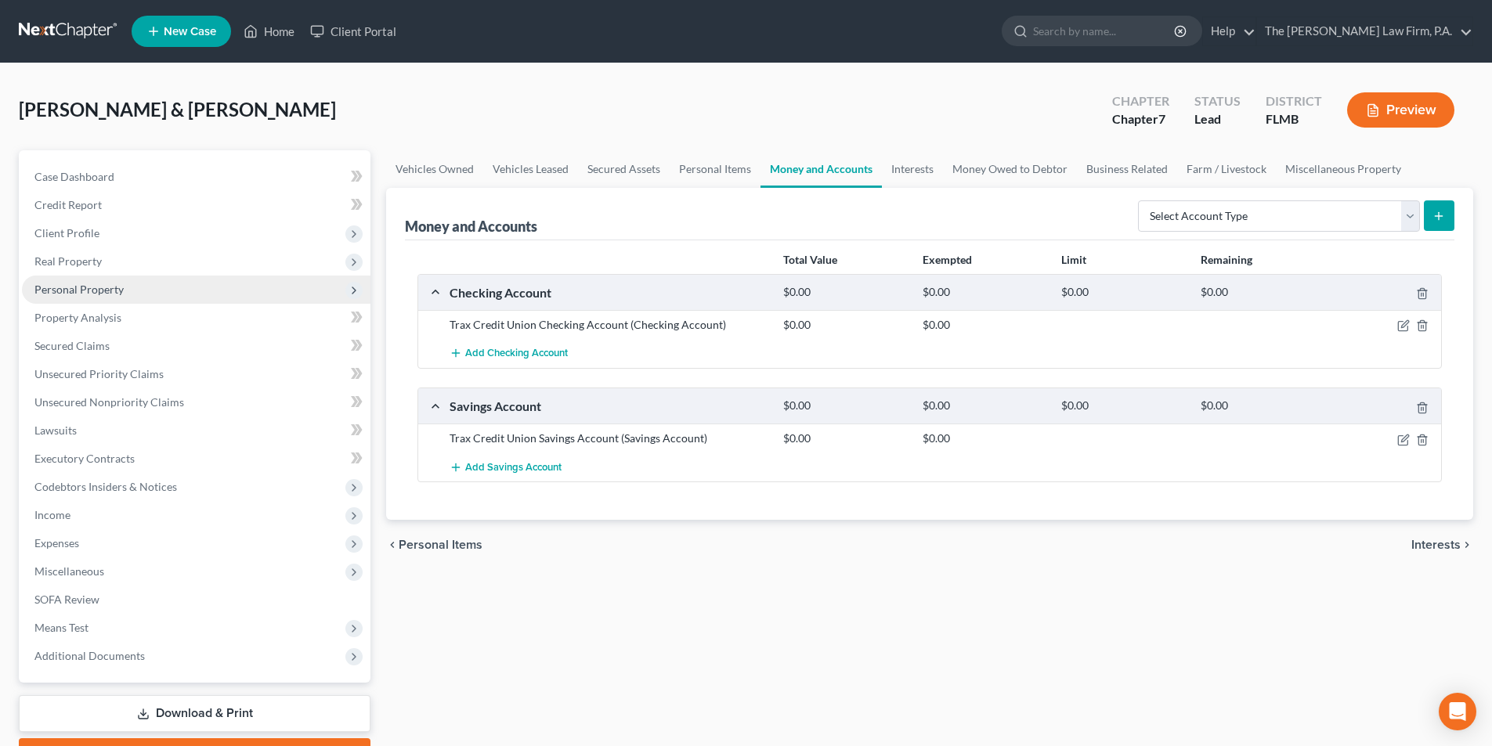
click at [112, 286] on span "Personal Property" at bounding box center [78, 289] width 89 height 13
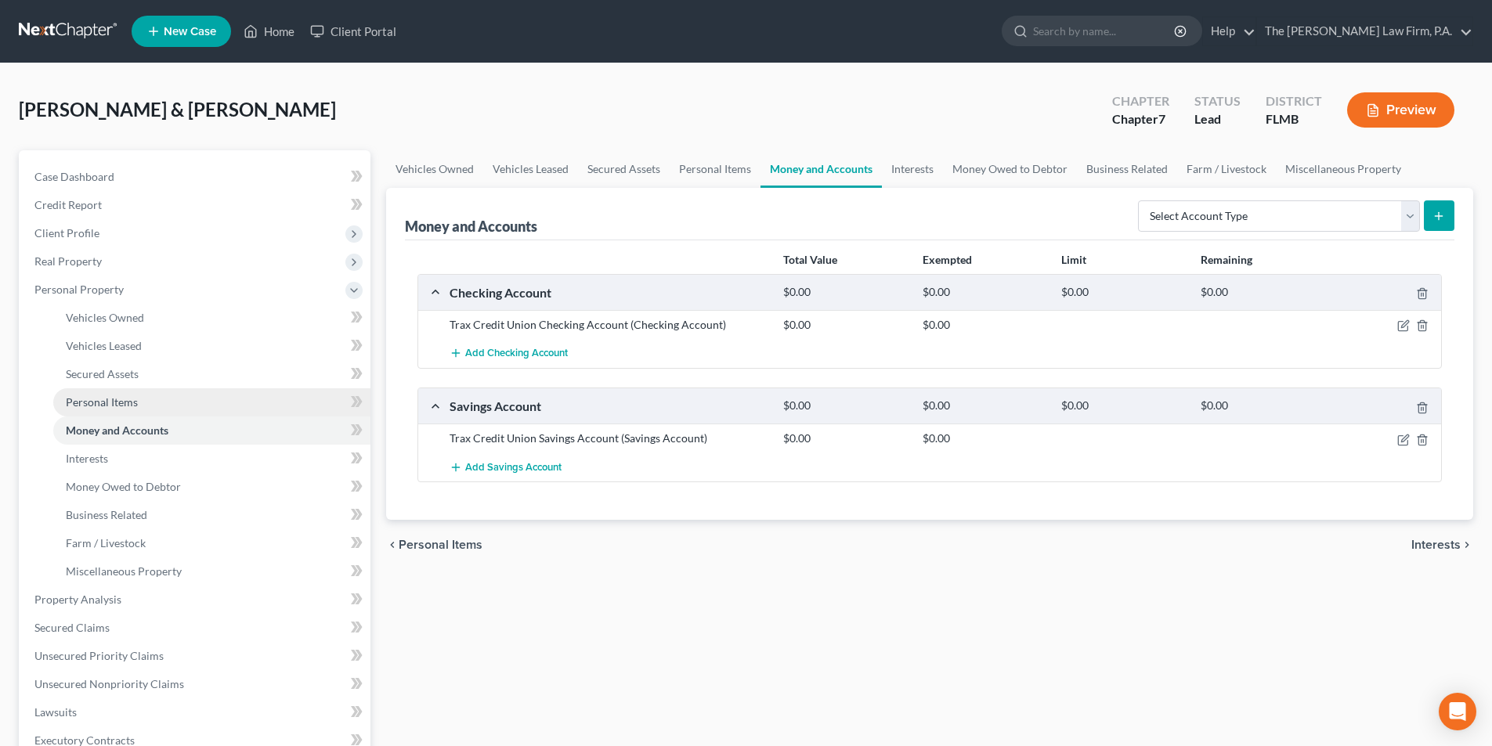
click at [124, 408] on span "Personal Items" at bounding box center [102, 401] width 72 height 13
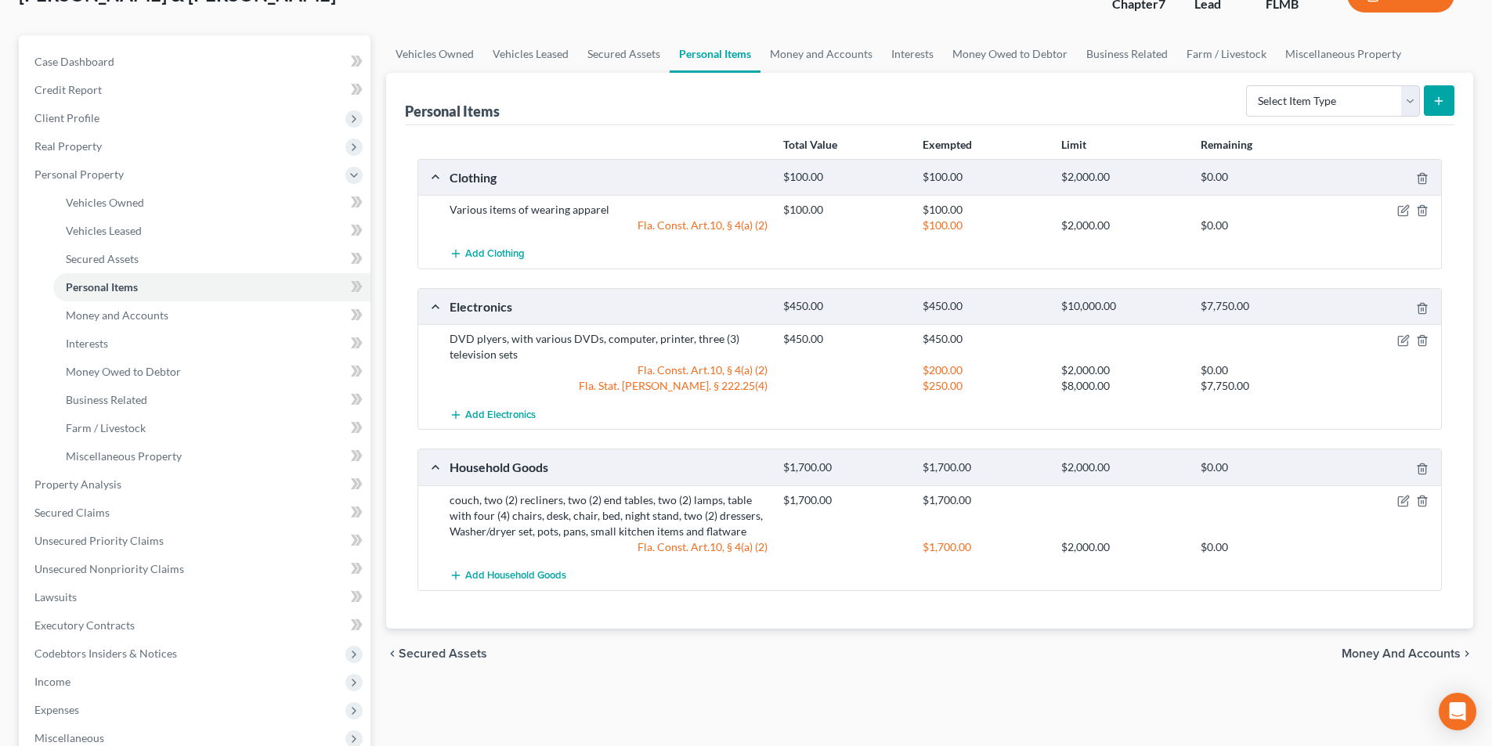
scroll to position [78, 0]
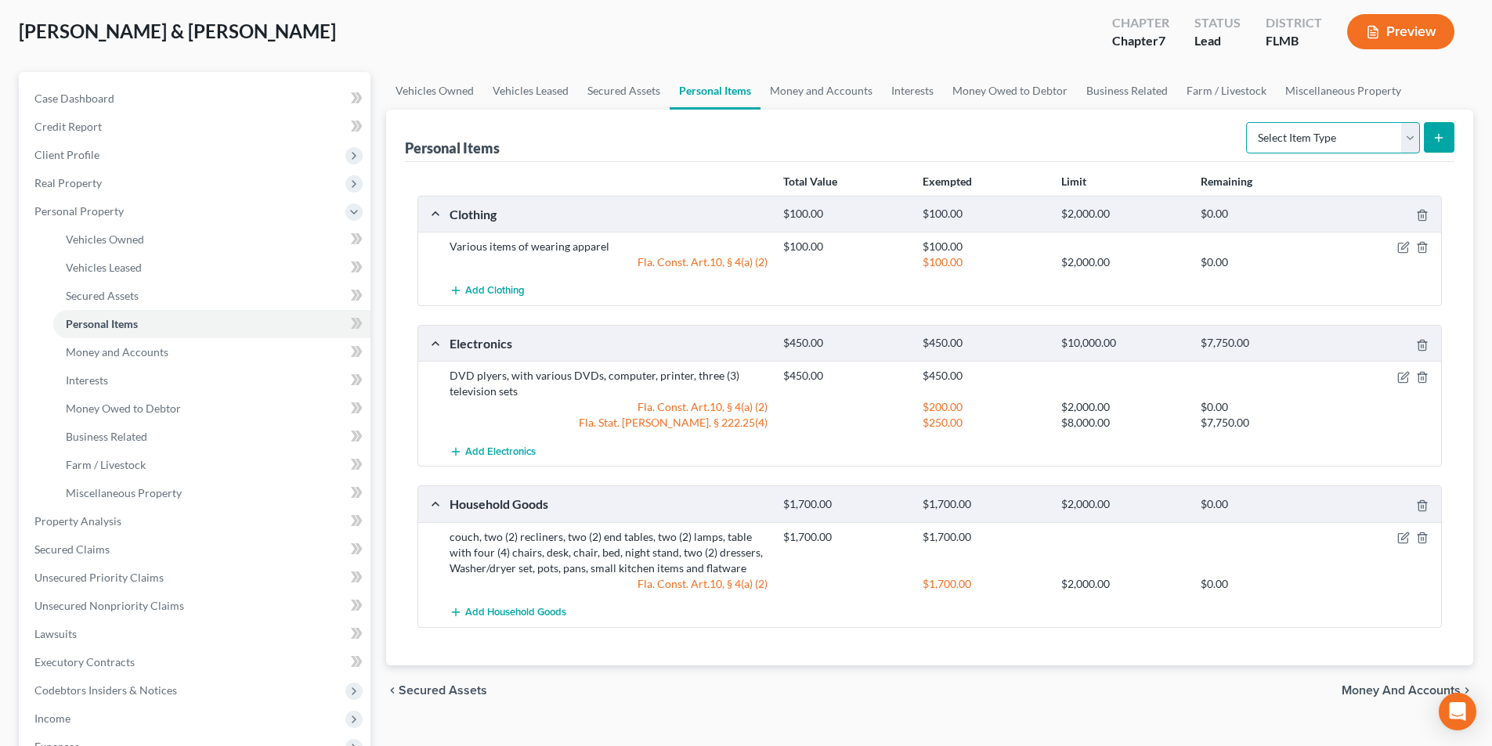
click at [1344, 137] on select "Select Item Type Clothing Collectibles Of Value Electronics Firearms Household …" at bounding box center [1333, 137] width 174 height 31
select select "other"
click at [1247, 122] on select "Select Item Type Clothing Collectibles Of Value Electronics Firearms Household …" at bounding box center [1333, 137] width 174 height 31
click at [1432, 143] on button "submit" at bounding box center [1439, 137] width 31 height 31
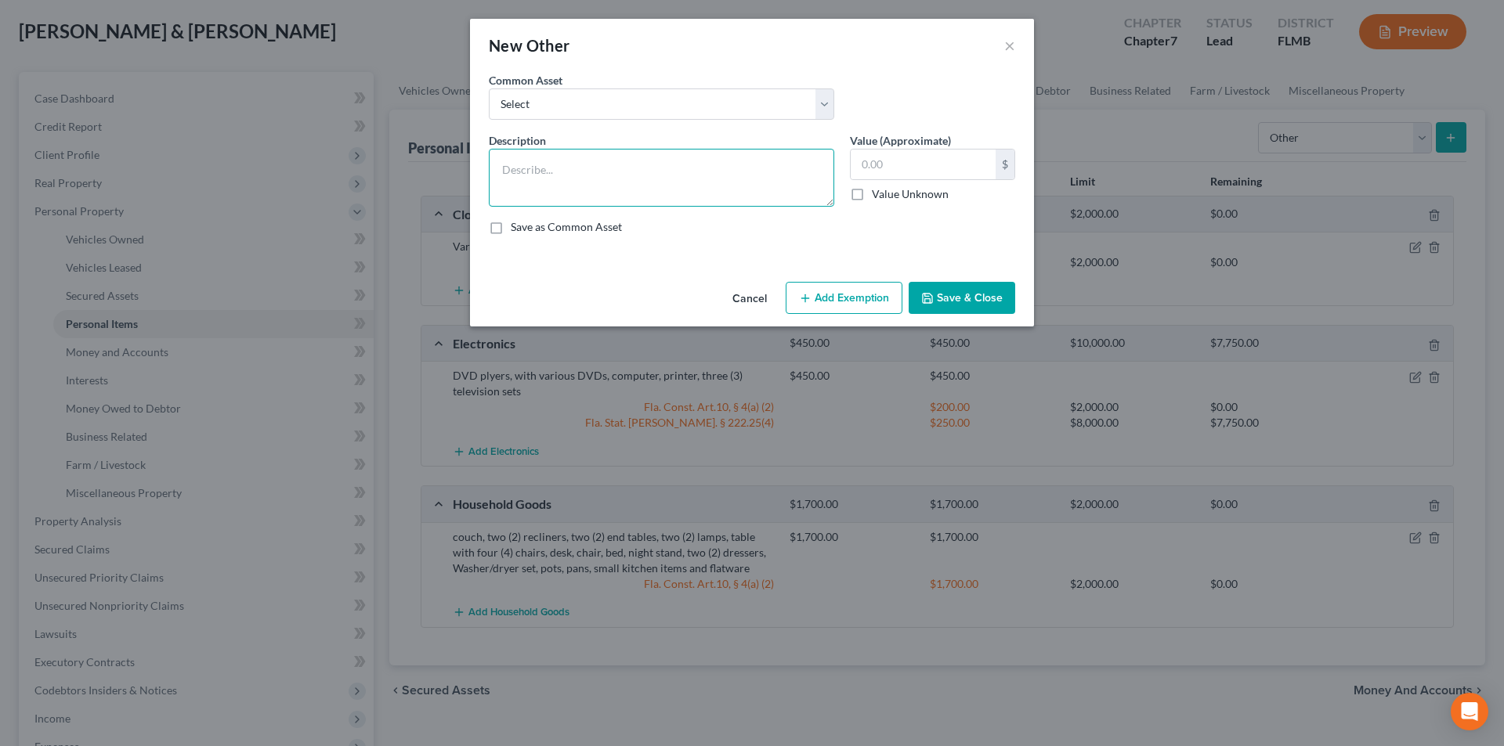
click at [525, 161] on textarea at bounding box center [661, 178] width 345 height 58
type textarea "Small utility shed"
click at [884, 158] on input "text" at bounding box center [922, 165] width 145 height 30
type input "700.00"
click at [856, 291] on button "Add Exemption" at bounding box center [843, 298] width 117 height 33
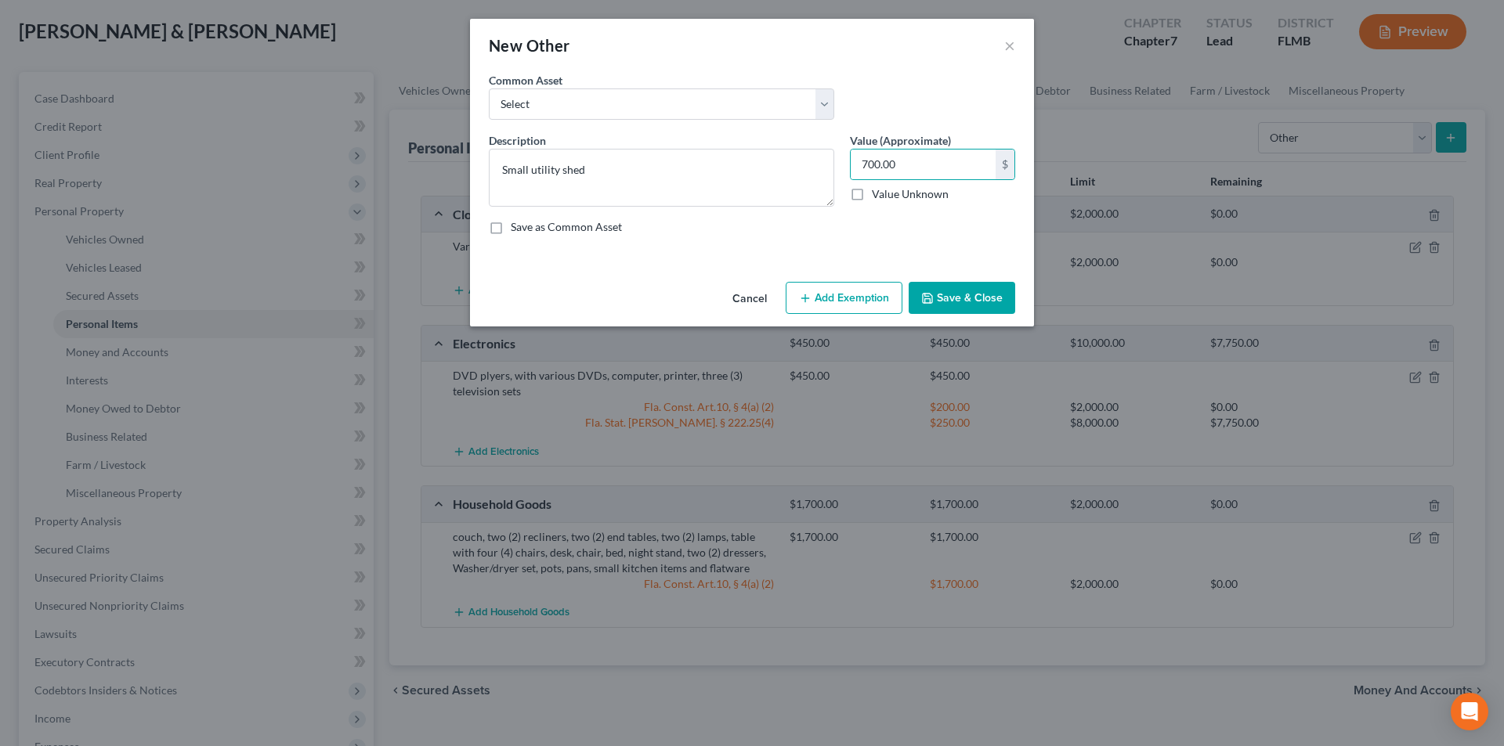
select select "2"
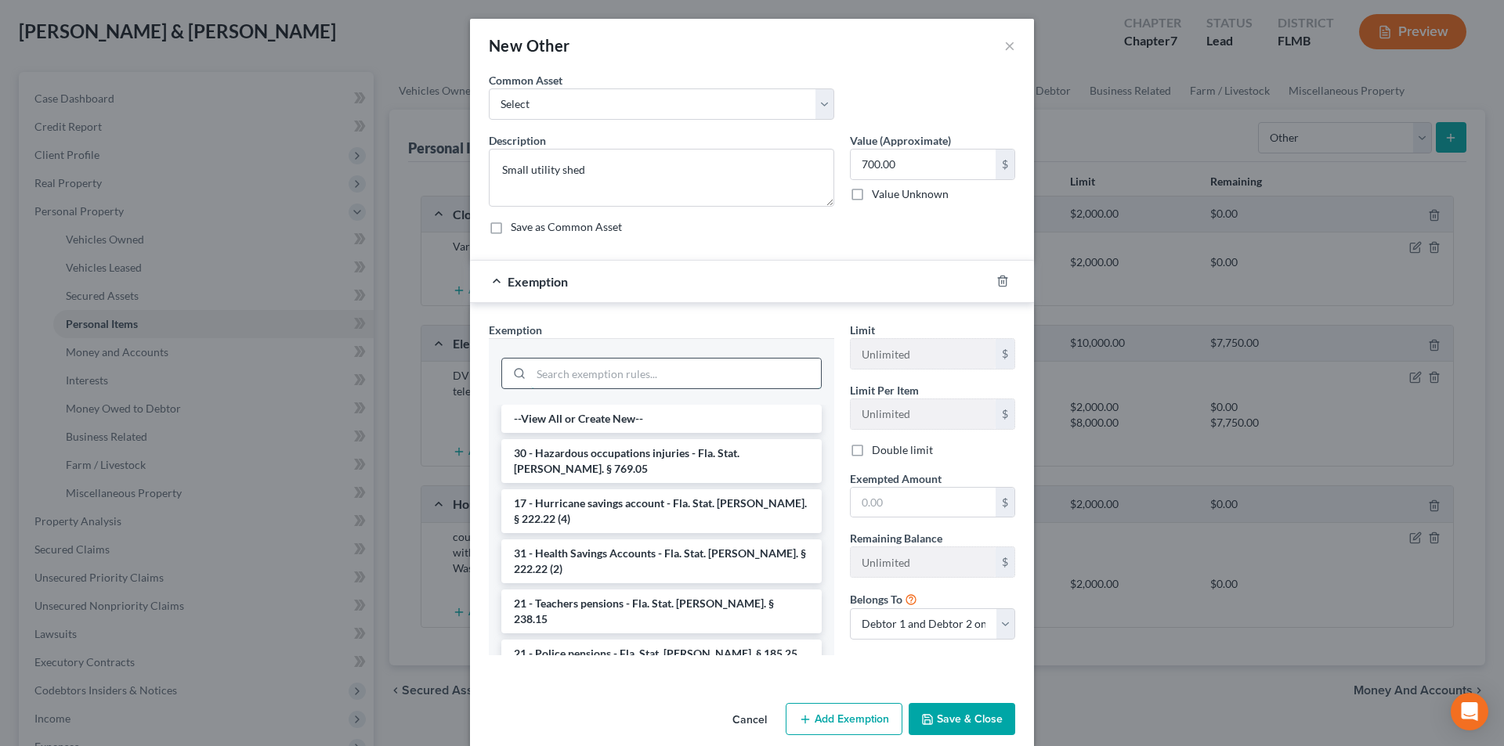
click at [602, 381] on input "search" at bounding box center [676, 374] width 290 height 30
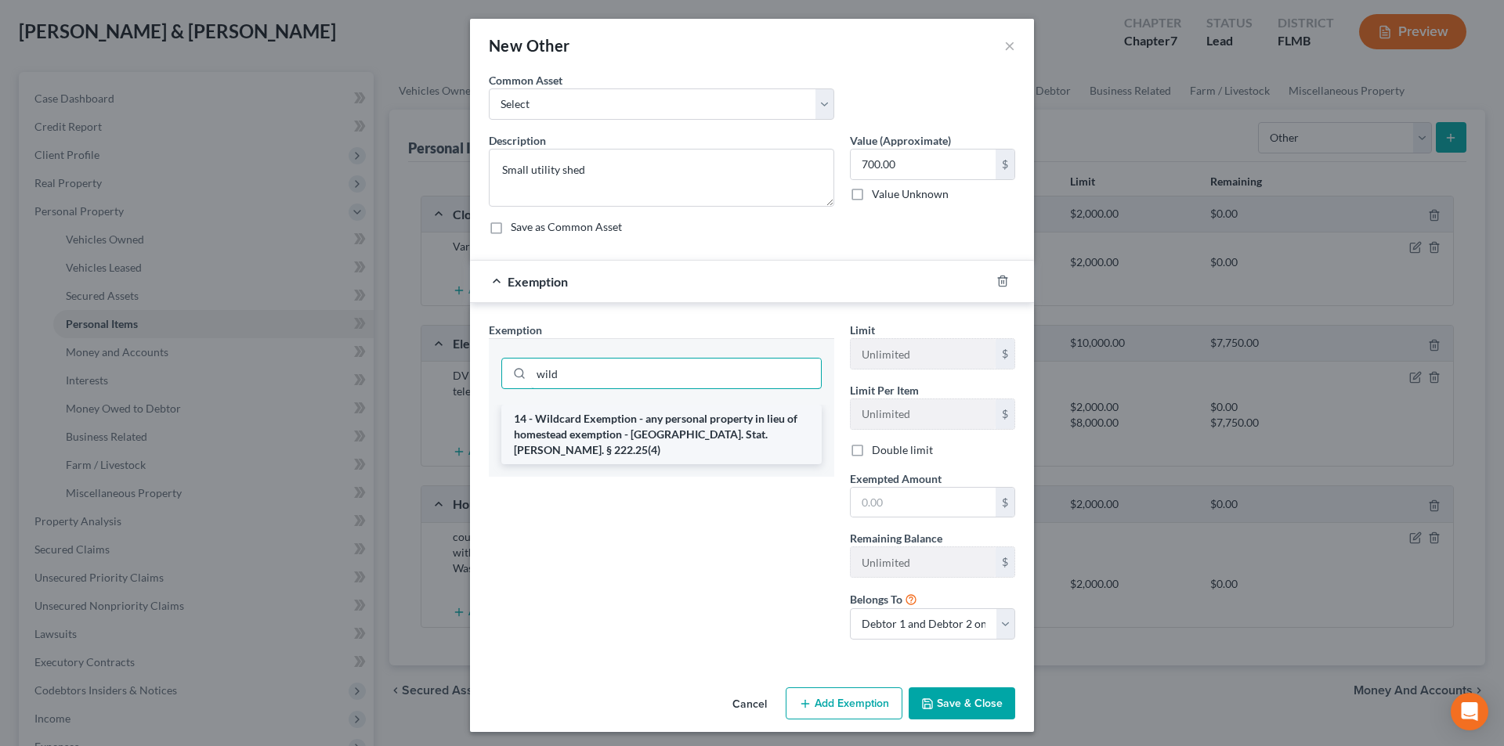
type input "wild"
click at [598, 419] on li "14 - Wildcard Exemption - any personal property in lieu of homestead exemption …" at bounding box center [661, 435] width 320 height 60
checkbox input "true"
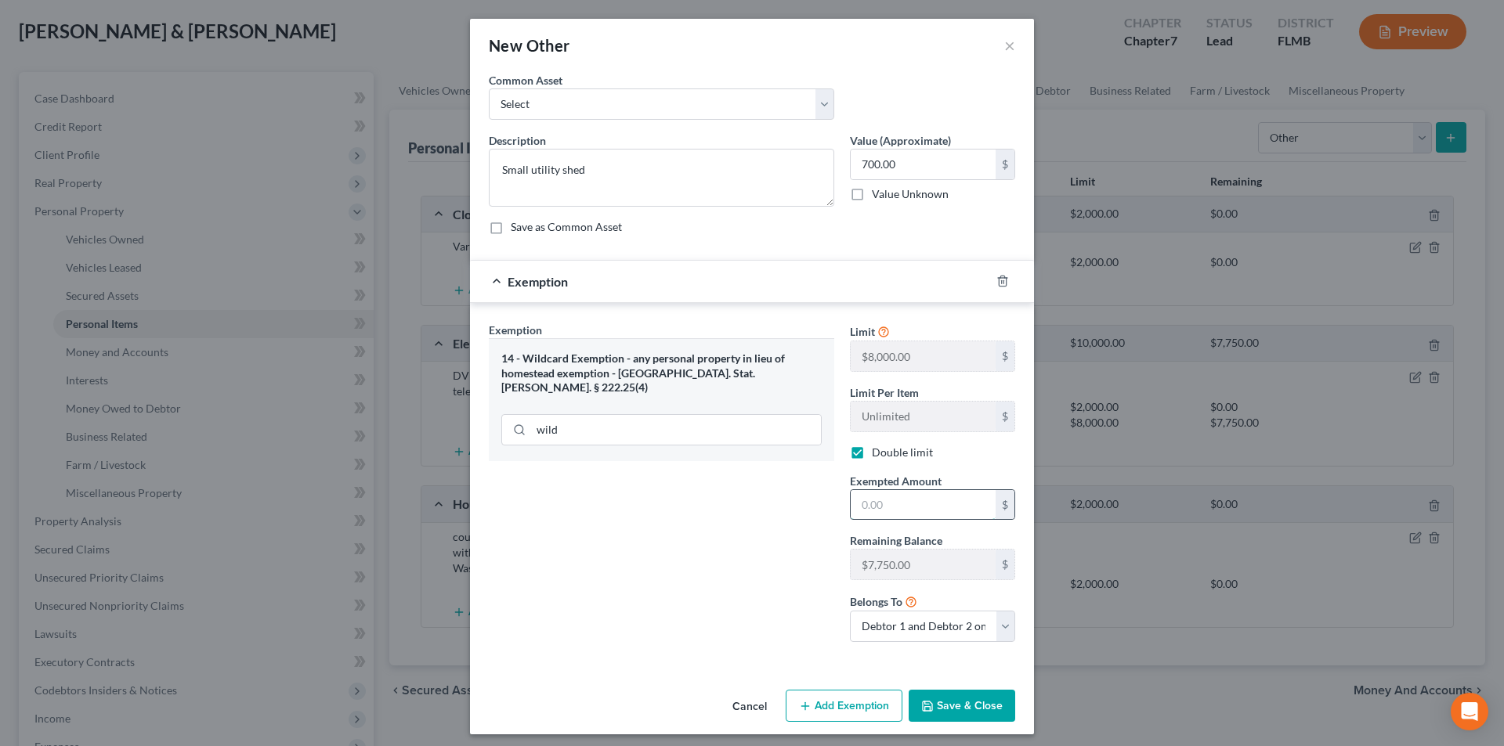
click at [864, 496] on input "text" at bounding box center [922, 505] width 145 height 30
type input "700.00"
click at [947, 698] on button "Save & Close" at bounding box center [961, 706] width 107 height 33
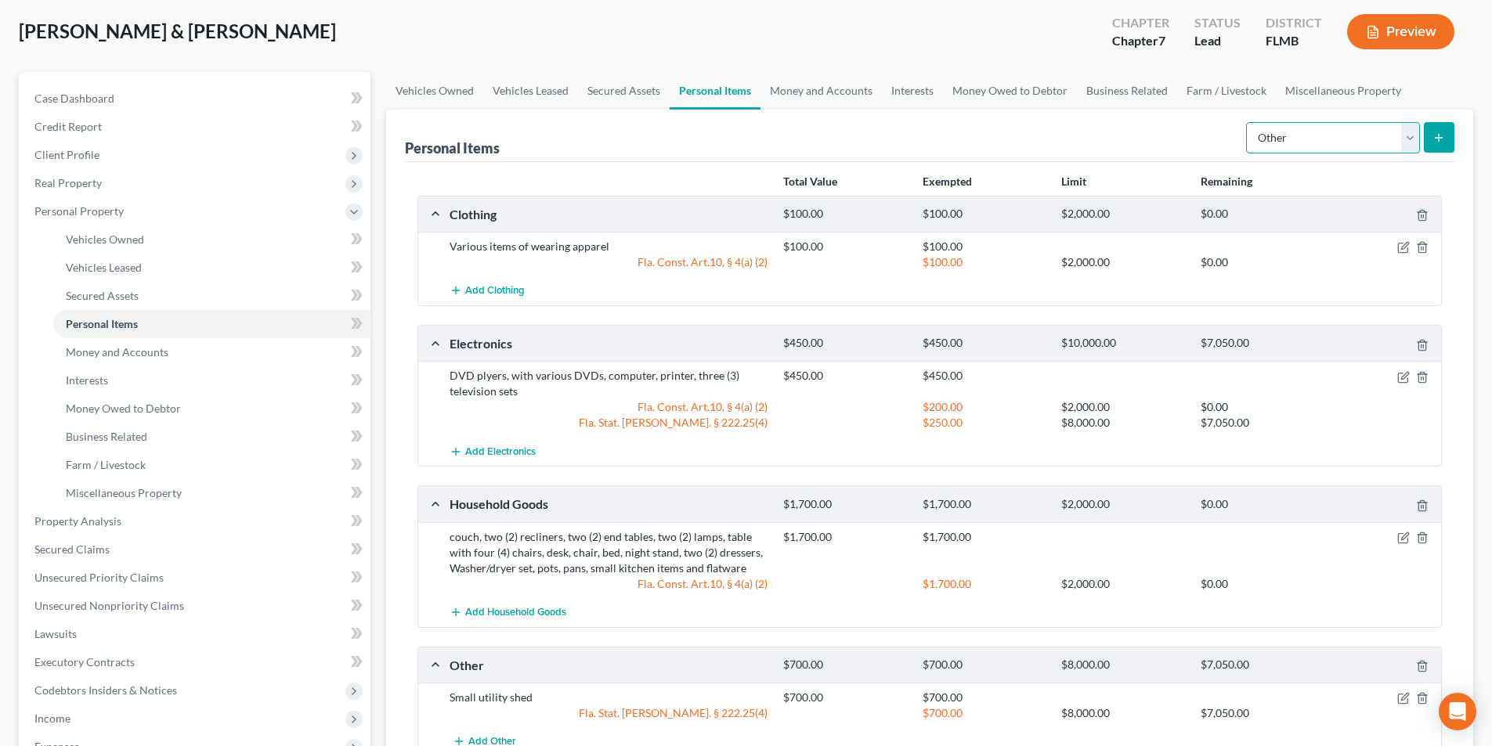
click at [1330, 151] on select "Select Item Type Clothing Collectibles Of Value Electronics Firearms Household …" at bounding box center [1333, 137] width 174 height 31
select select "jewelry"
click at [1247, 122] on select "Select Item Type Clothing Collectibles Of Value Electronics Firearms Household …" at bounding box center [1333, 137] width 174 height 31
click at [1436, 135] on icon "submit" at bounding box center [1438, 138] width 13 height 13
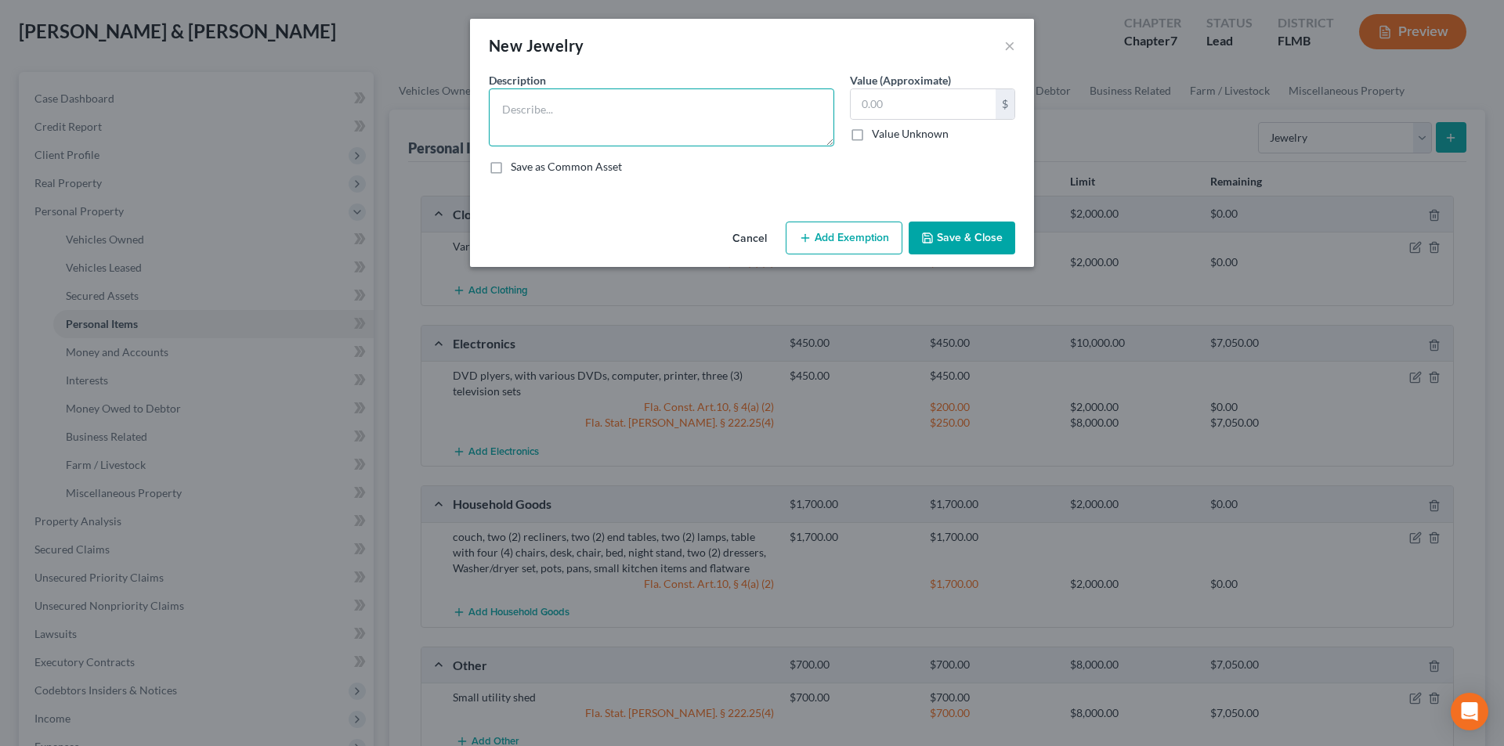
click at [556, 100] on textarea at bounding box center [661, 117] width 345 height 58
type textarea "two (2) rings"
click at [895, 107] on input "text" at bounding box center [922, 104] width 145 height 30
type input "300.00"
click at [829, 245] on button "Add Exemption" at bounding box center [843, 238] width 117 height 33
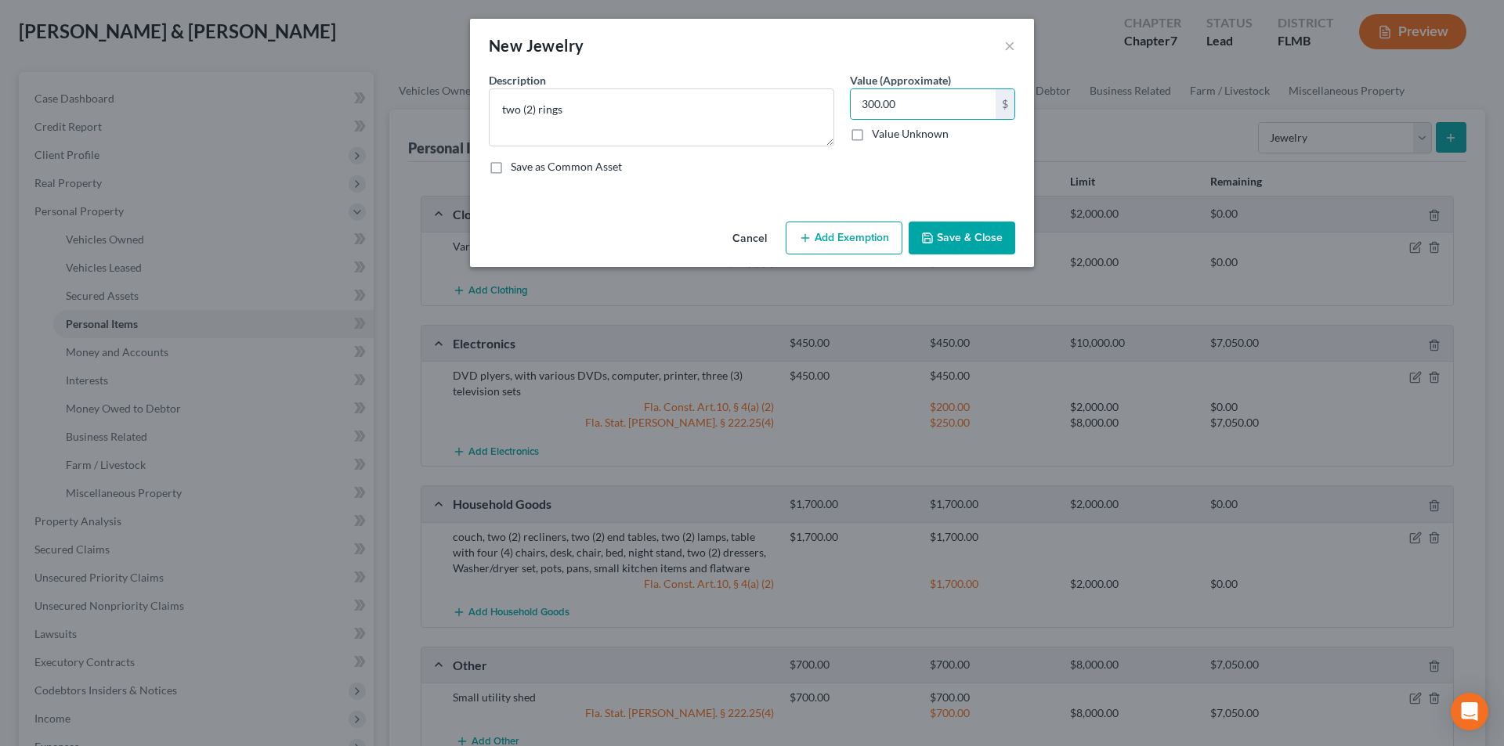
select select "2"
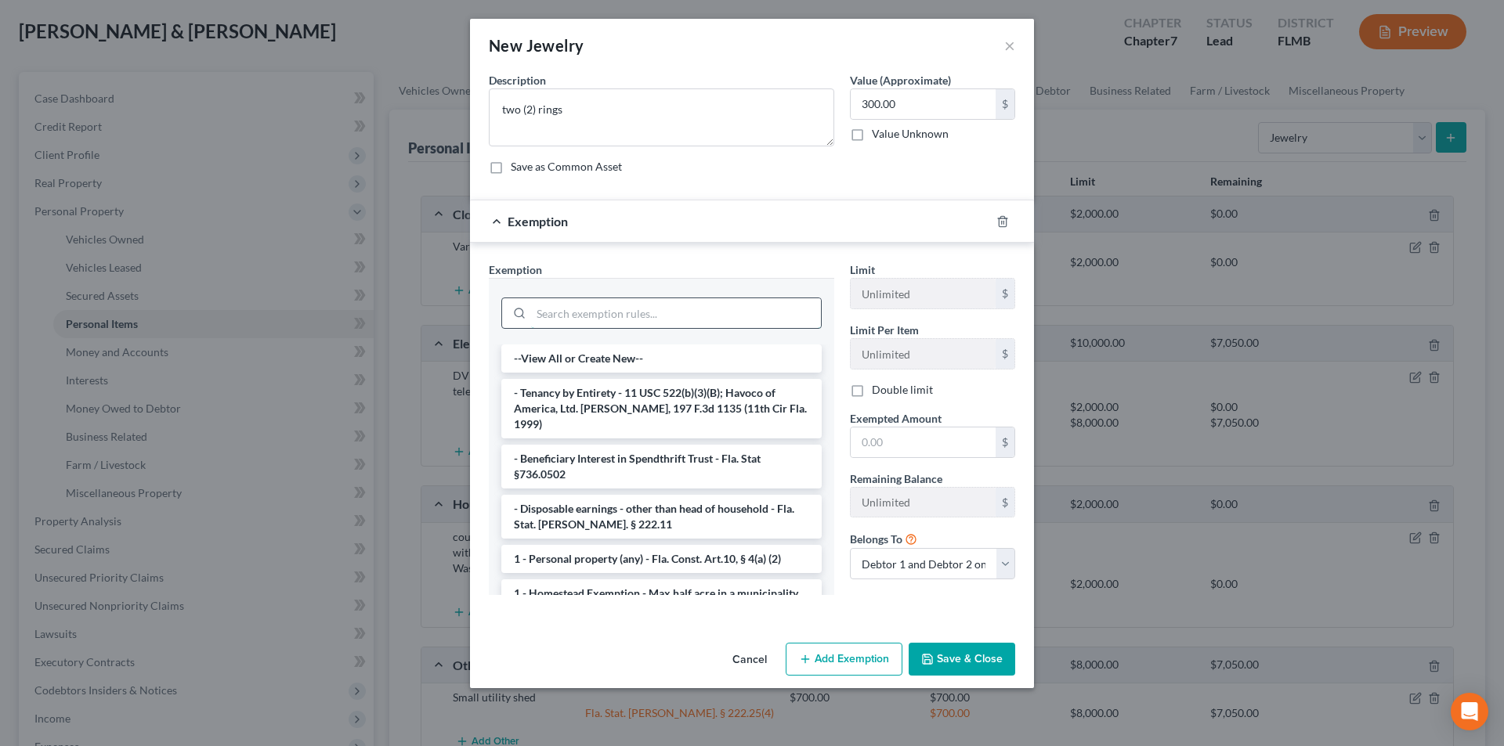
click at [578, 314] on input "search" at bounding box center [676, 313] width 290 height 30
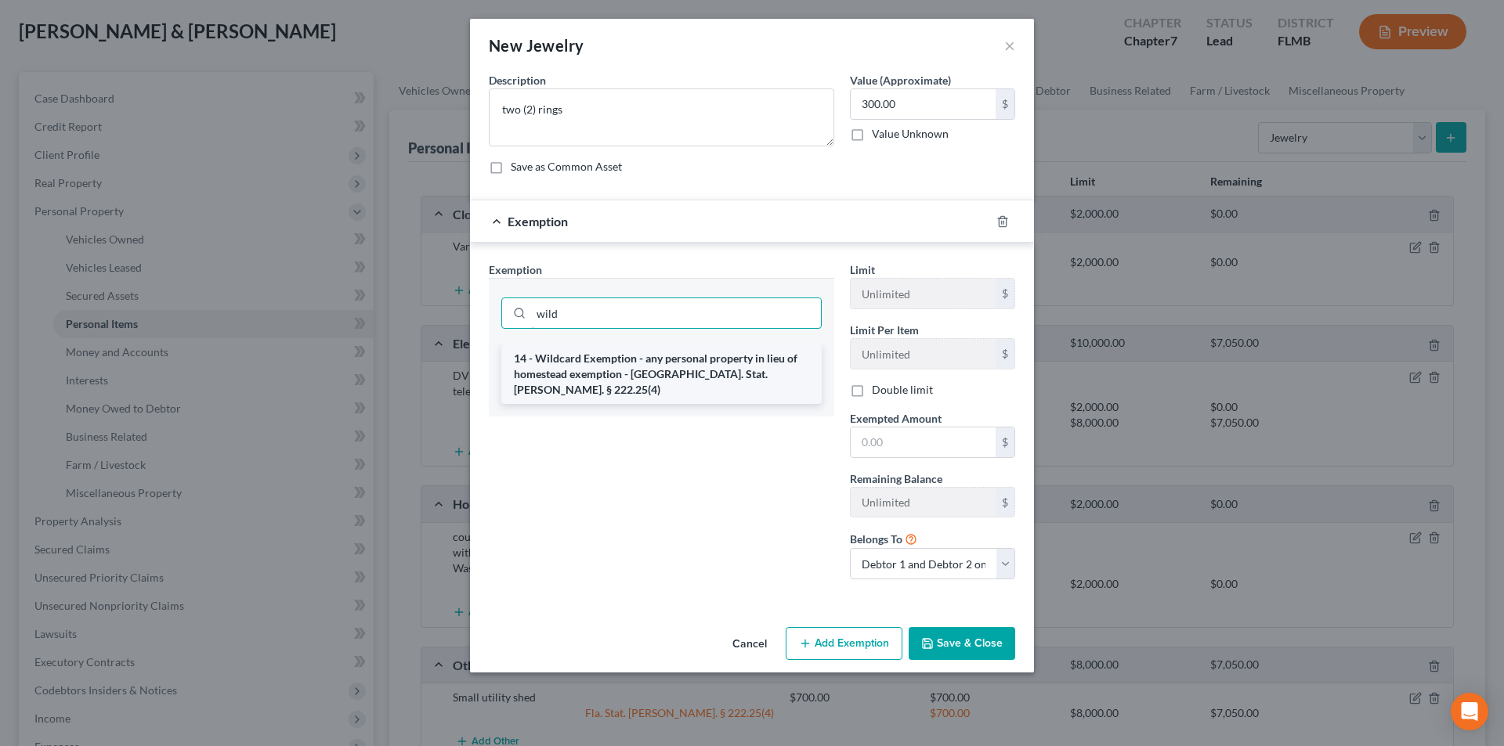
type input "wild"
click at [639, 366] on li "14 - Wildcard Exemption - any personal property in lieu of homestead exemption …" at bounding box center [661, 375] width 320 height 60
checkbox input "true"
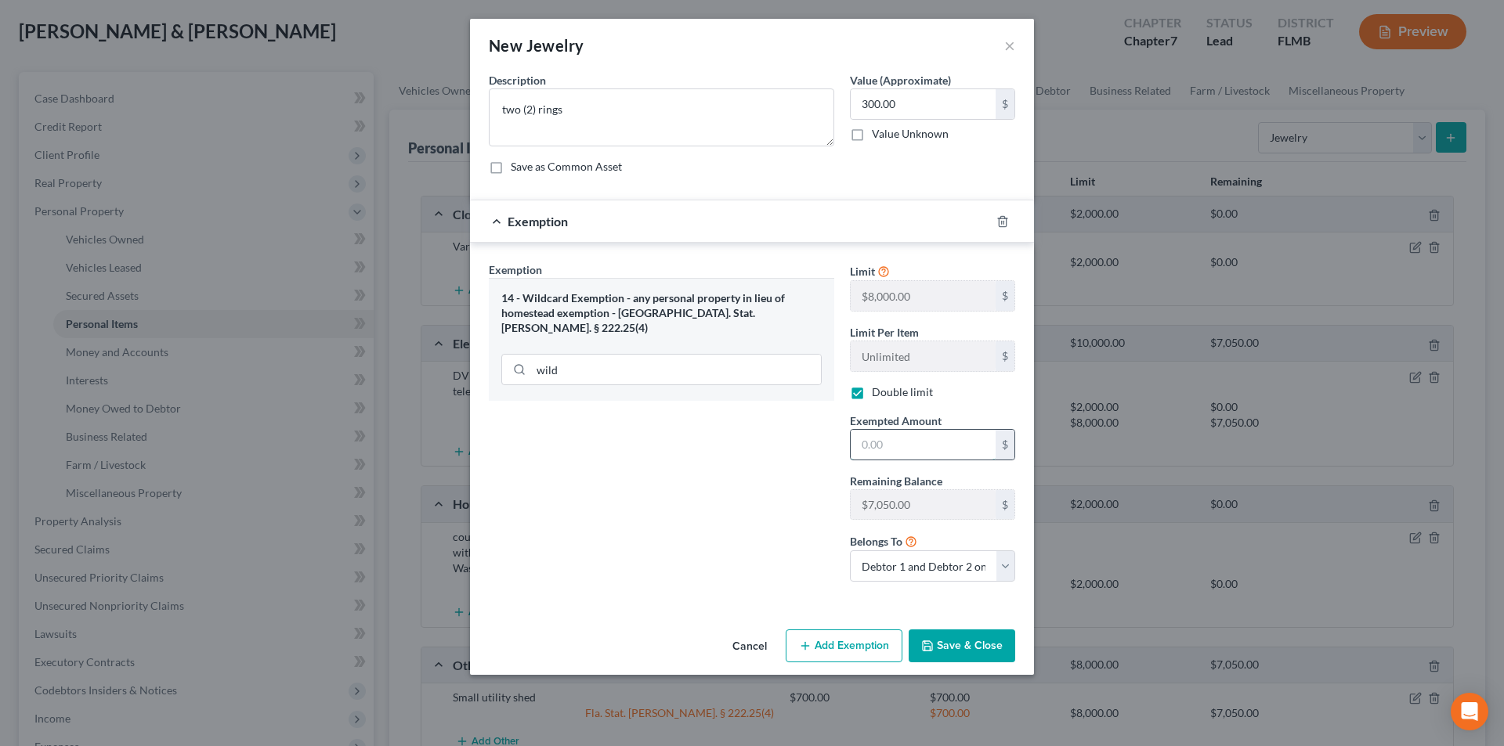
click at [867, 445] on input "text" at bounding box center [922, 445] width 145 height 30
type input "300.00"
click at [951, 645] on button "Save & Close" at bounding box center [961, 646] width 107 height 33
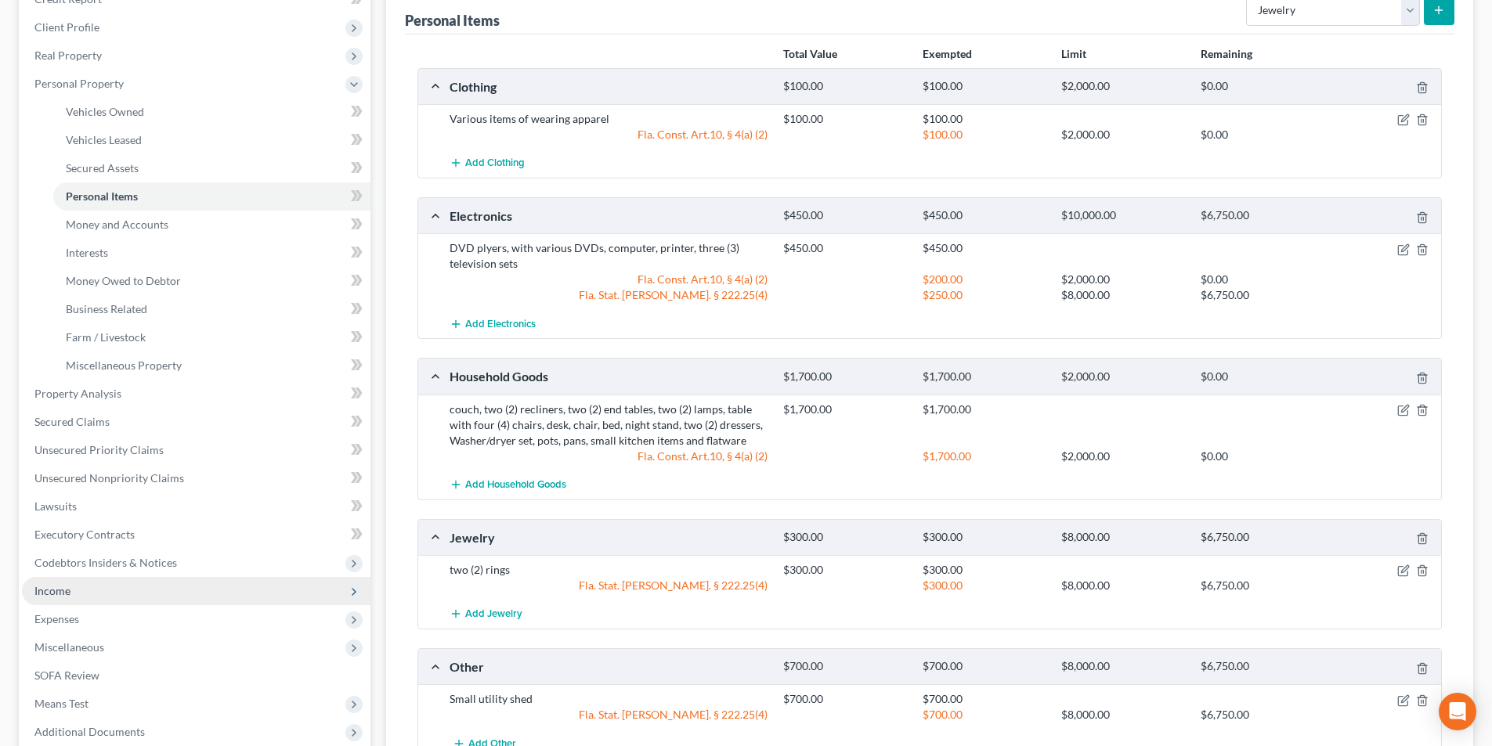
scroll to position [211, 0]
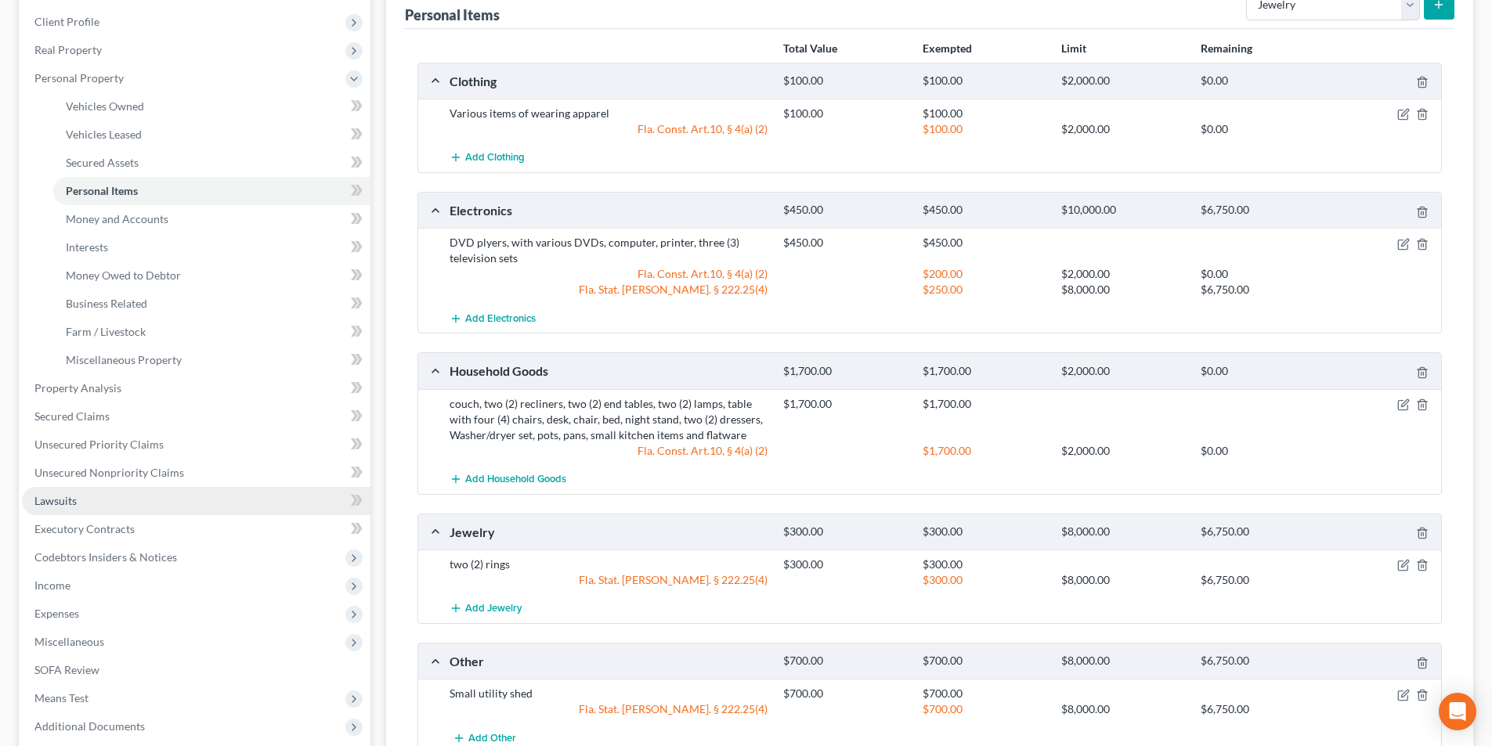
click at [69, 502] on span "Lawsuits" at bounding box center [55, 500] width 42 height 13
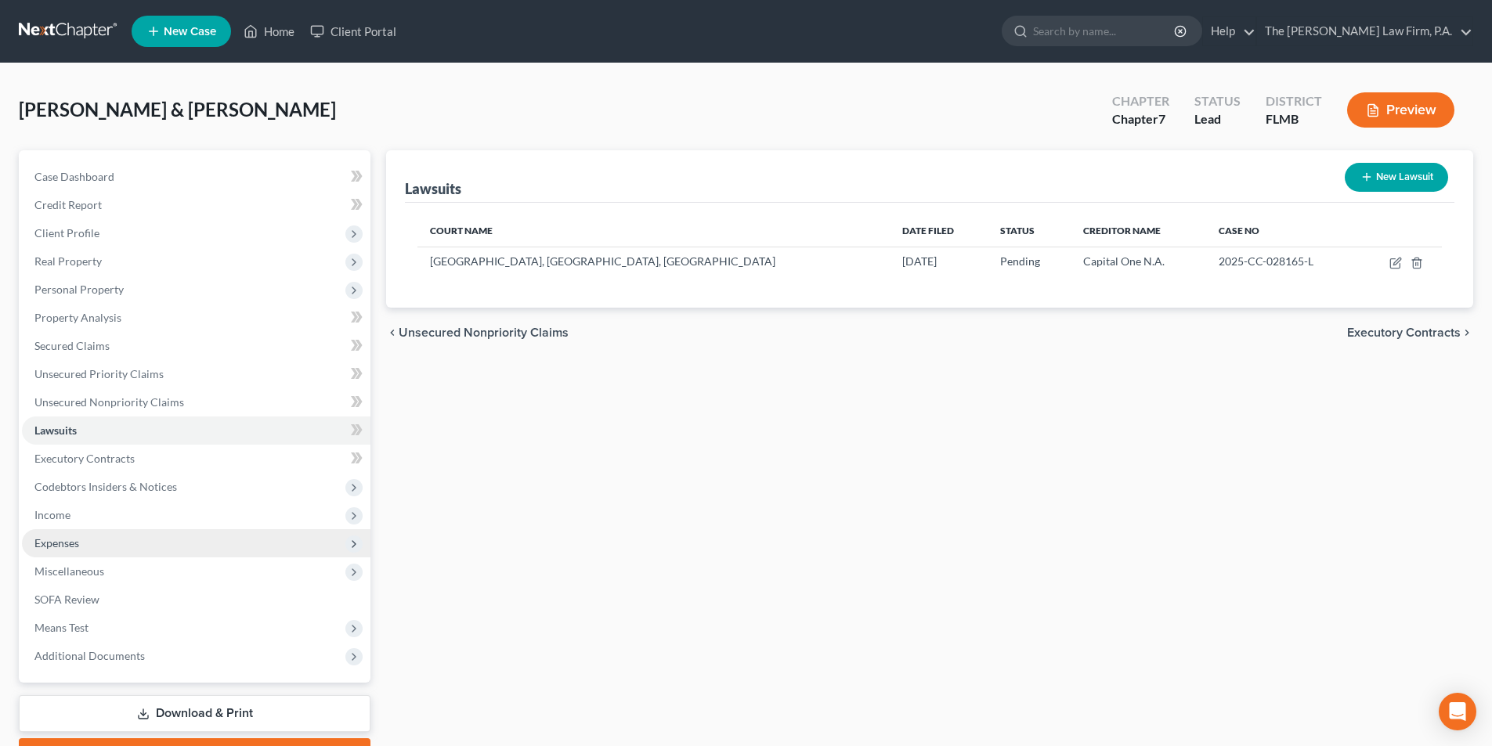
click at [47, 540] on span "Expenses" at bounding box center [56, 542] width 45 height 13
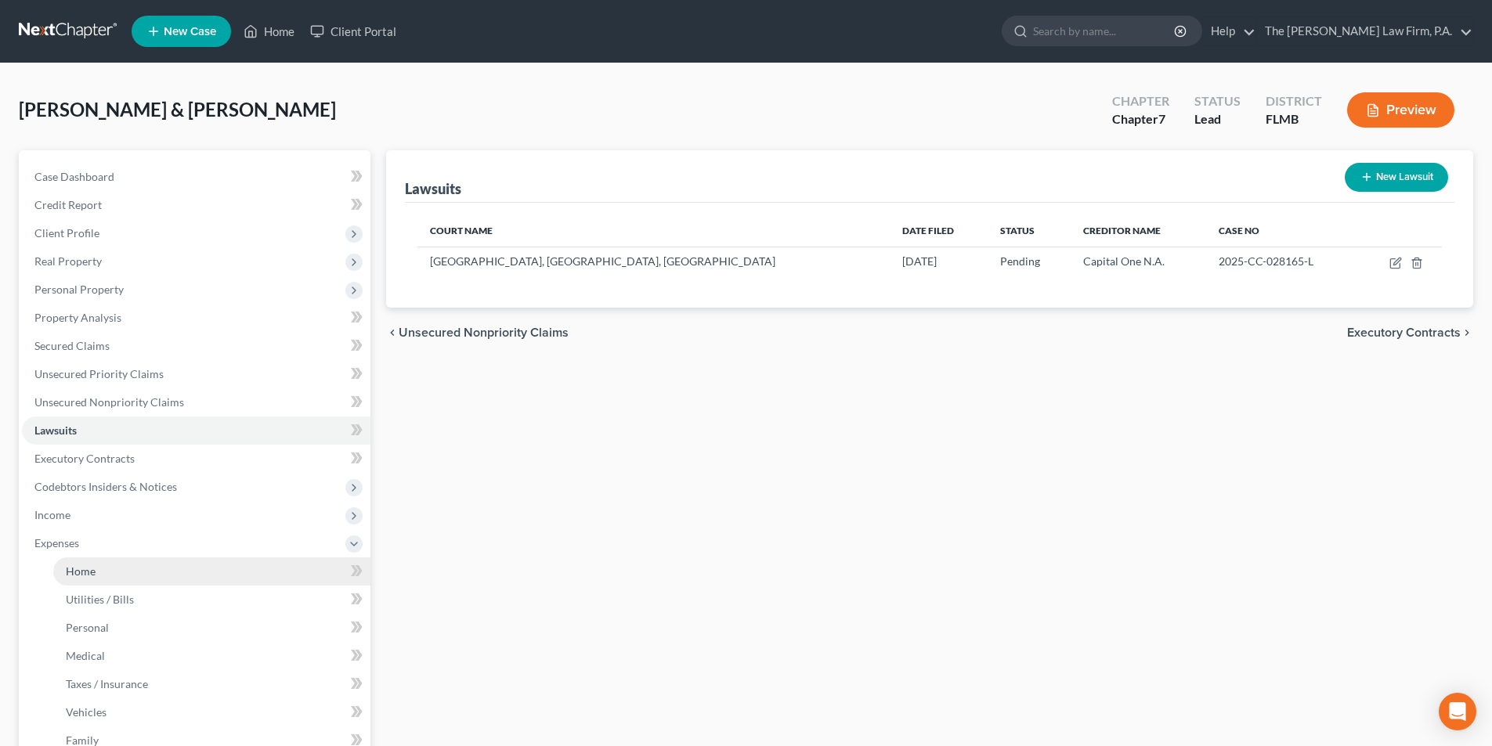
click at [89, 569] on span "Home" at bounding box center [81, 571] width 30 height 13
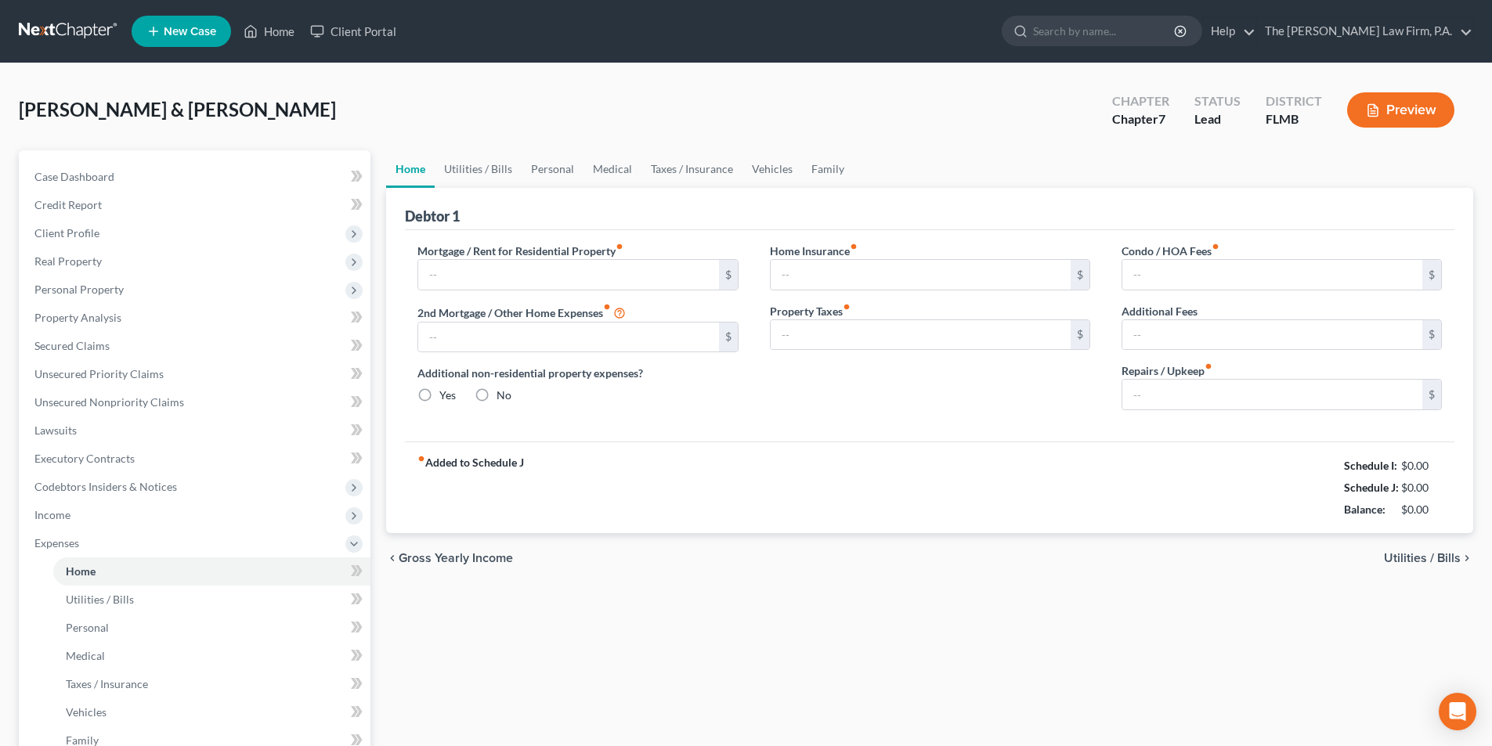
type input "887.00"
type input "0.00"
radio input "true"
type input "66.33"
type input "0.00"
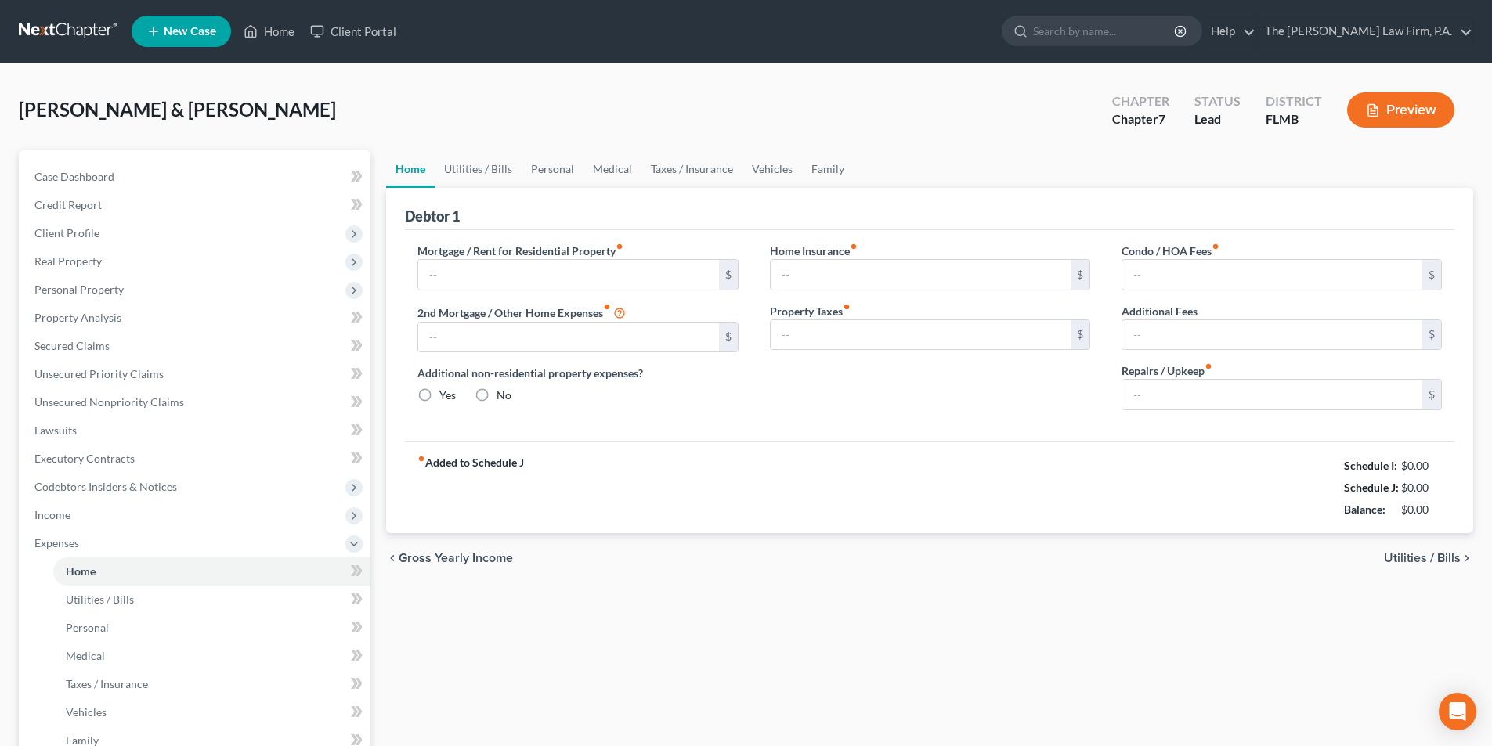
type input "0.00"
type input "32.00"
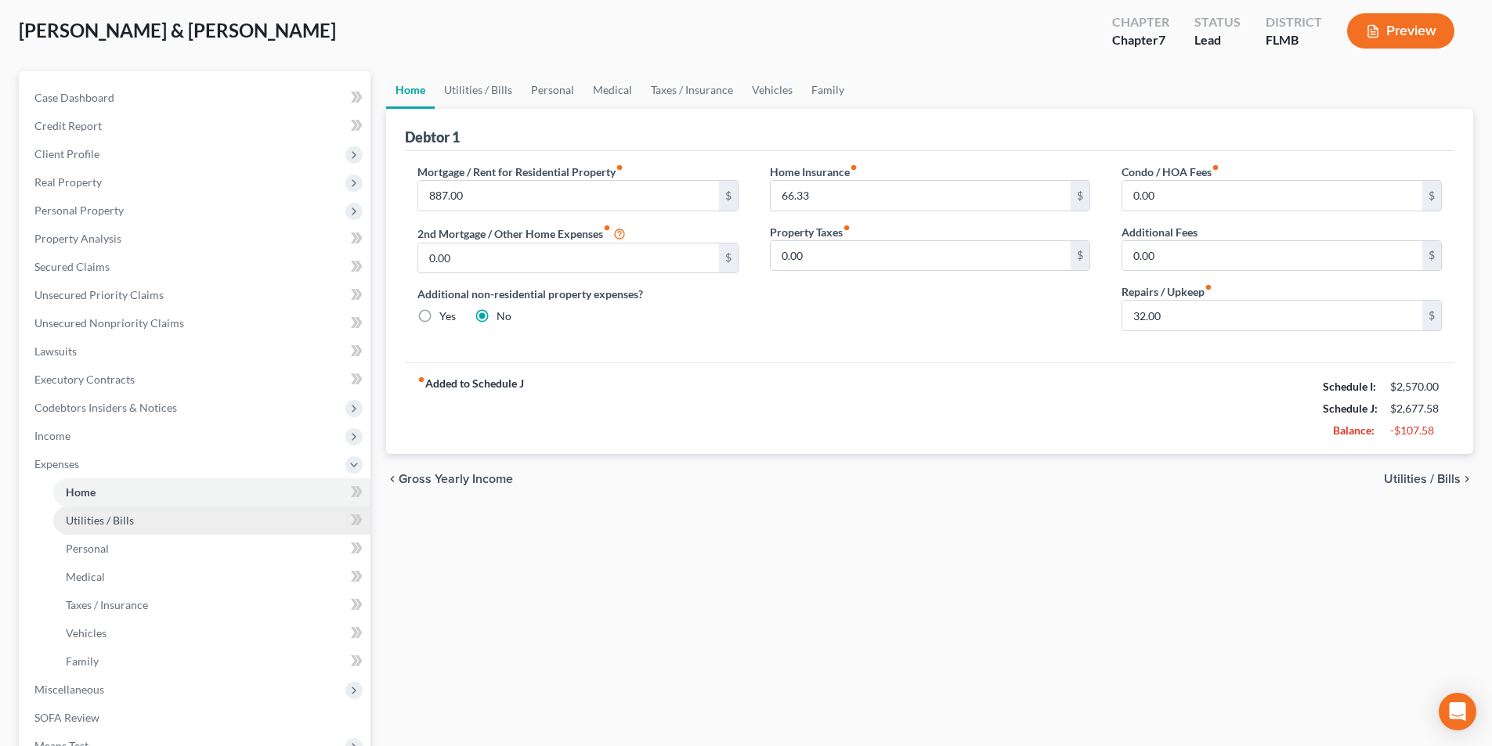
scroll to position [78, 0]
click at [773, 92] on link "Vehicles" at bounding box center [772, 91] width 60 height 38
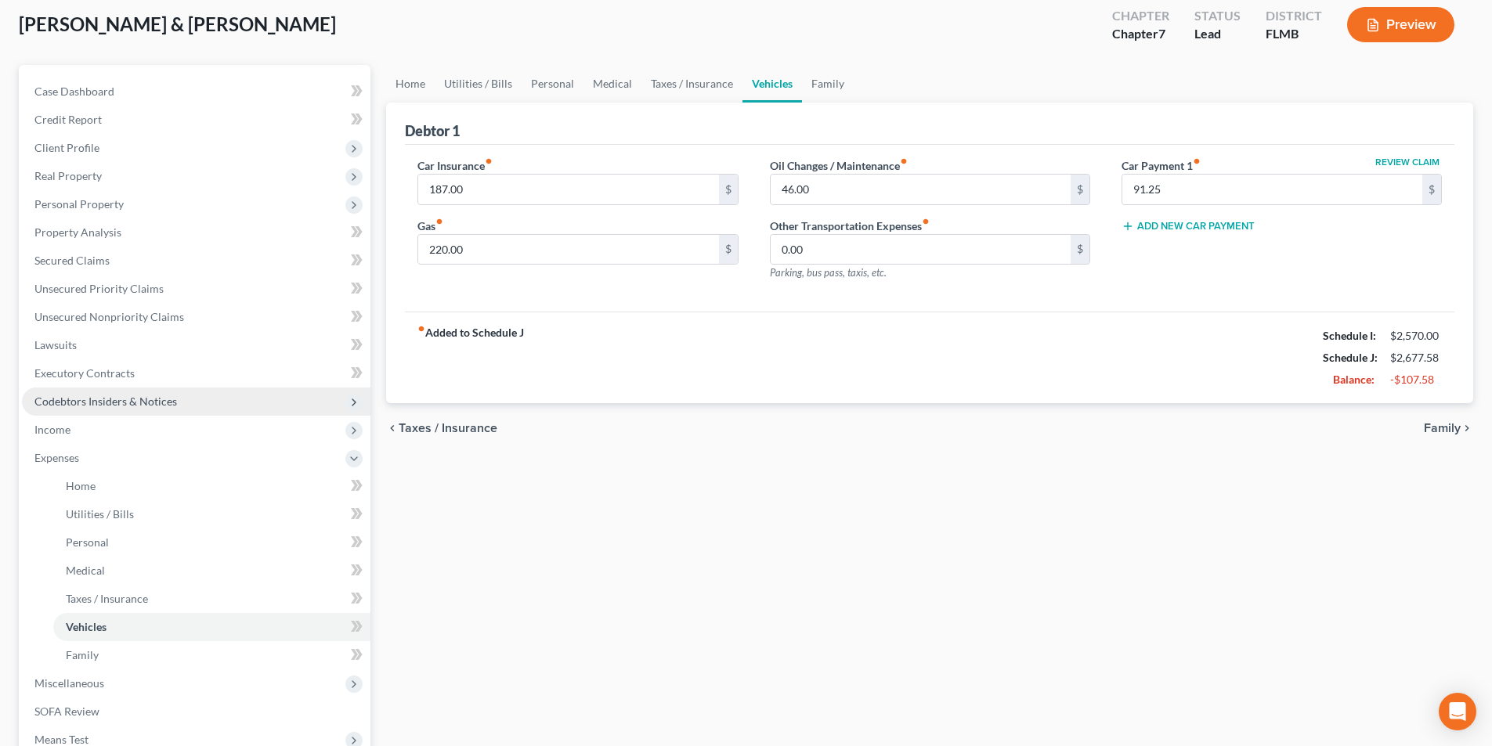
scroll to position [283, 0]
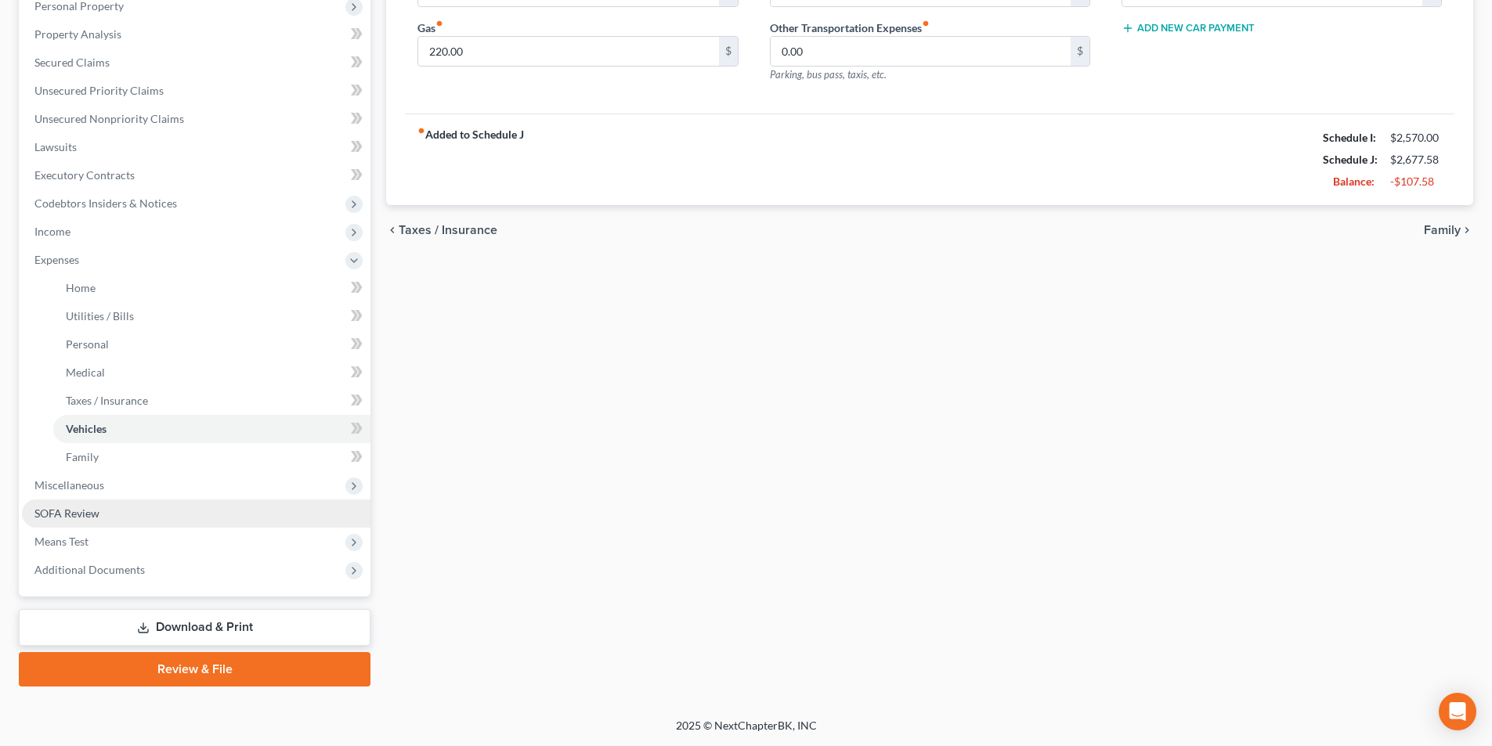
click at [63, 517] on span "SOFA Review" at bounding box center [66, 513] width 65 height 13
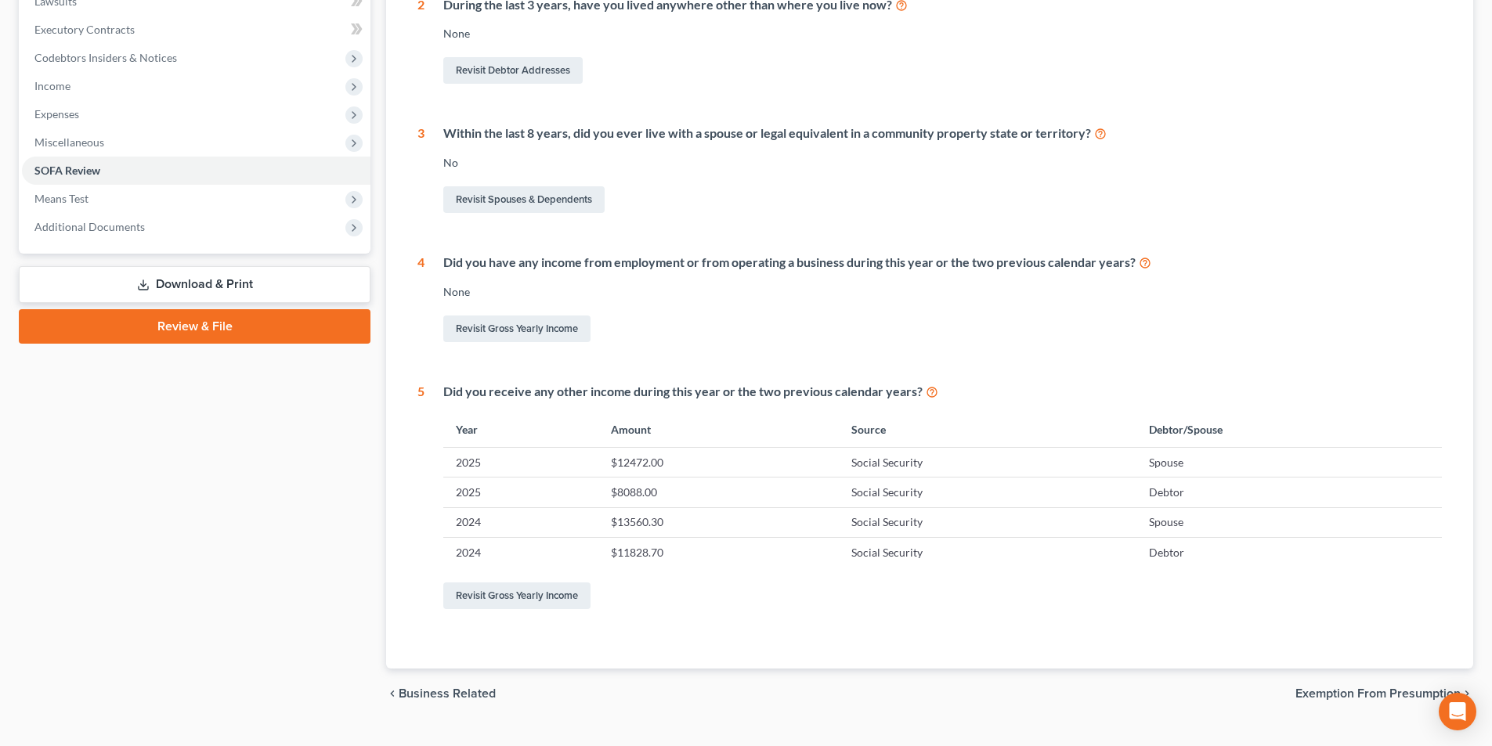
scroll to position [461, 0]
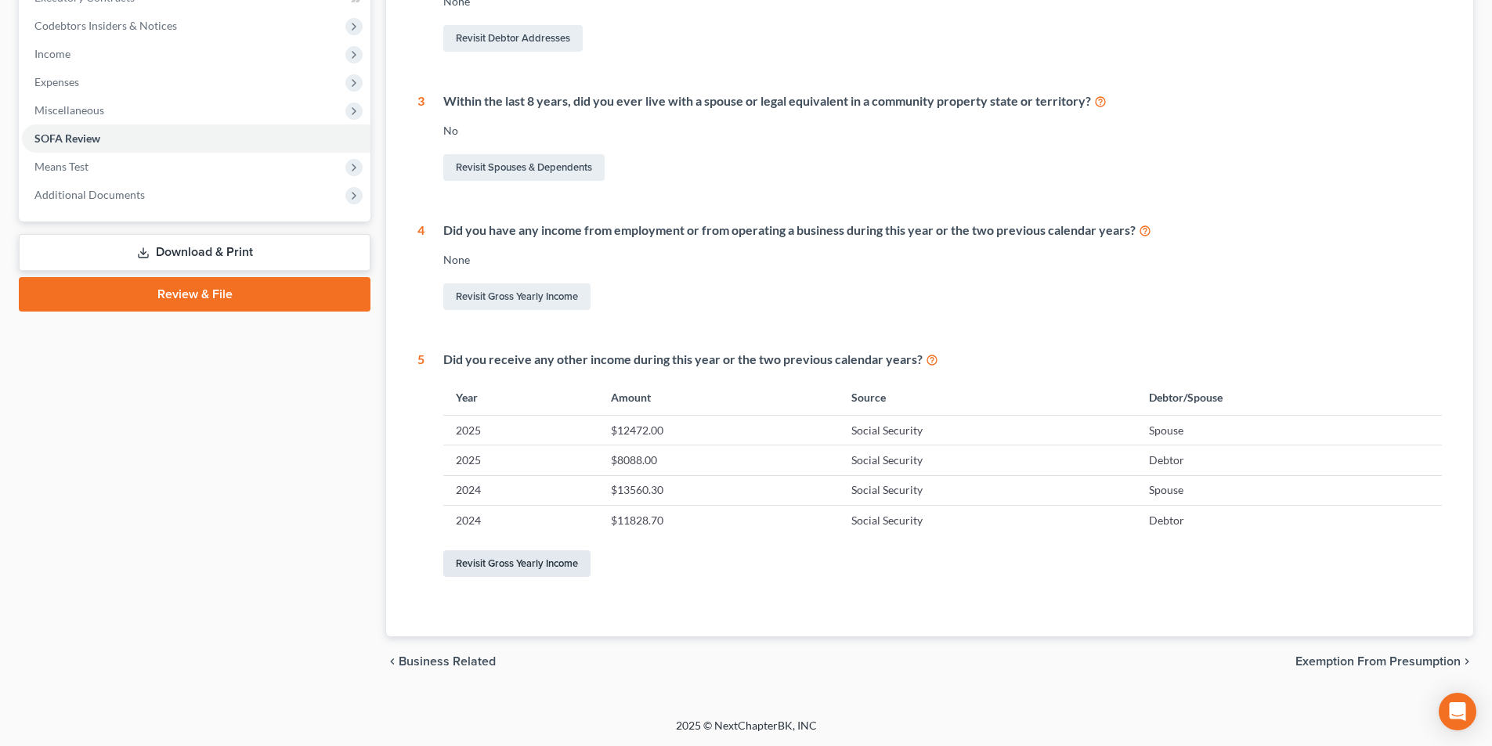
click at [546, 563] on link "Revisit Gross Yearly Income" at bounding box center [516, 564] width 147 height 27
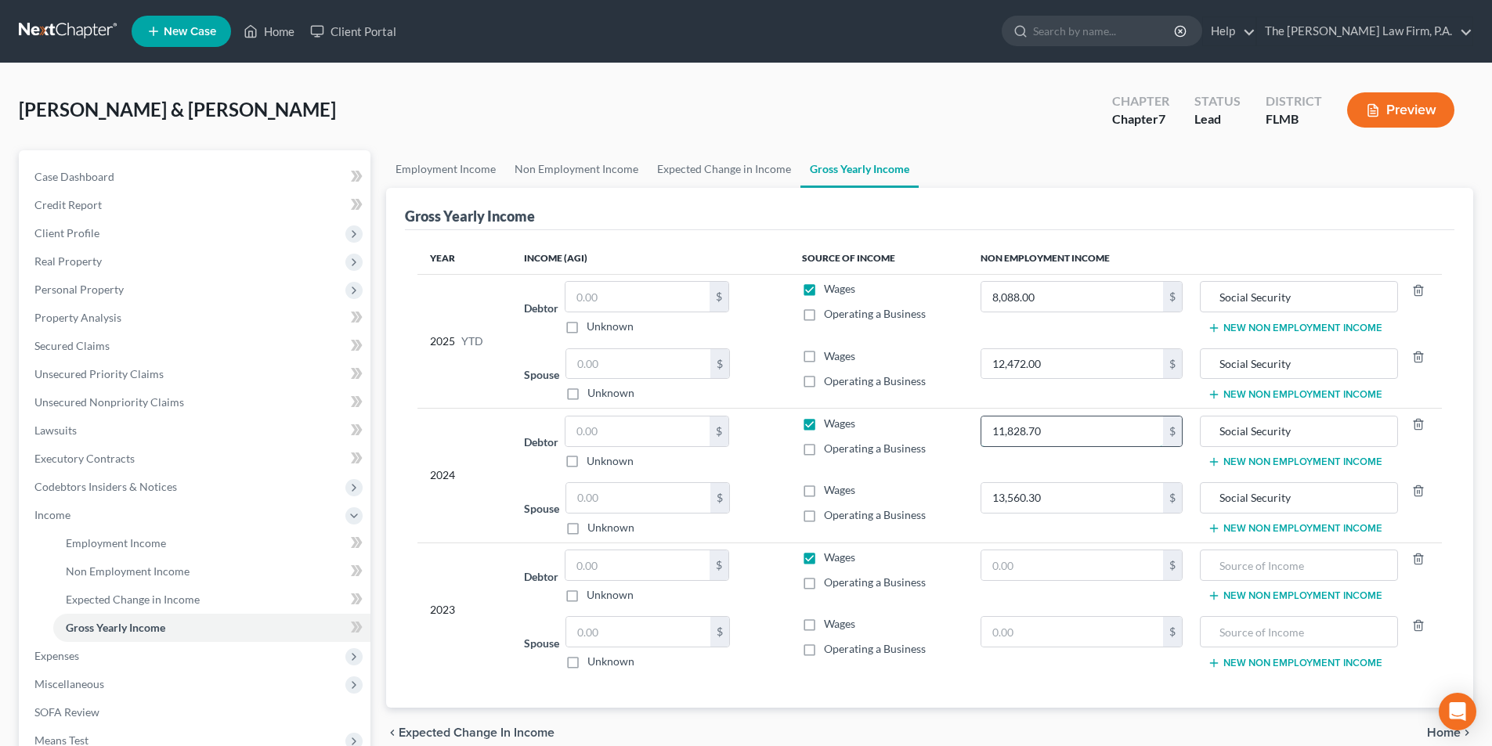
click at [1046, 433] on input "11,828.70" at bounding box center [1072, 432] width 182 height 30
click at [1062, 432] on input "11,828.70" at bounding box center [1072, 432] width 182 height 30
type input "11,828.00"
click at [1059, 496] on input "13,560.30" at bounding box center [1072, 498] width 182 height 30
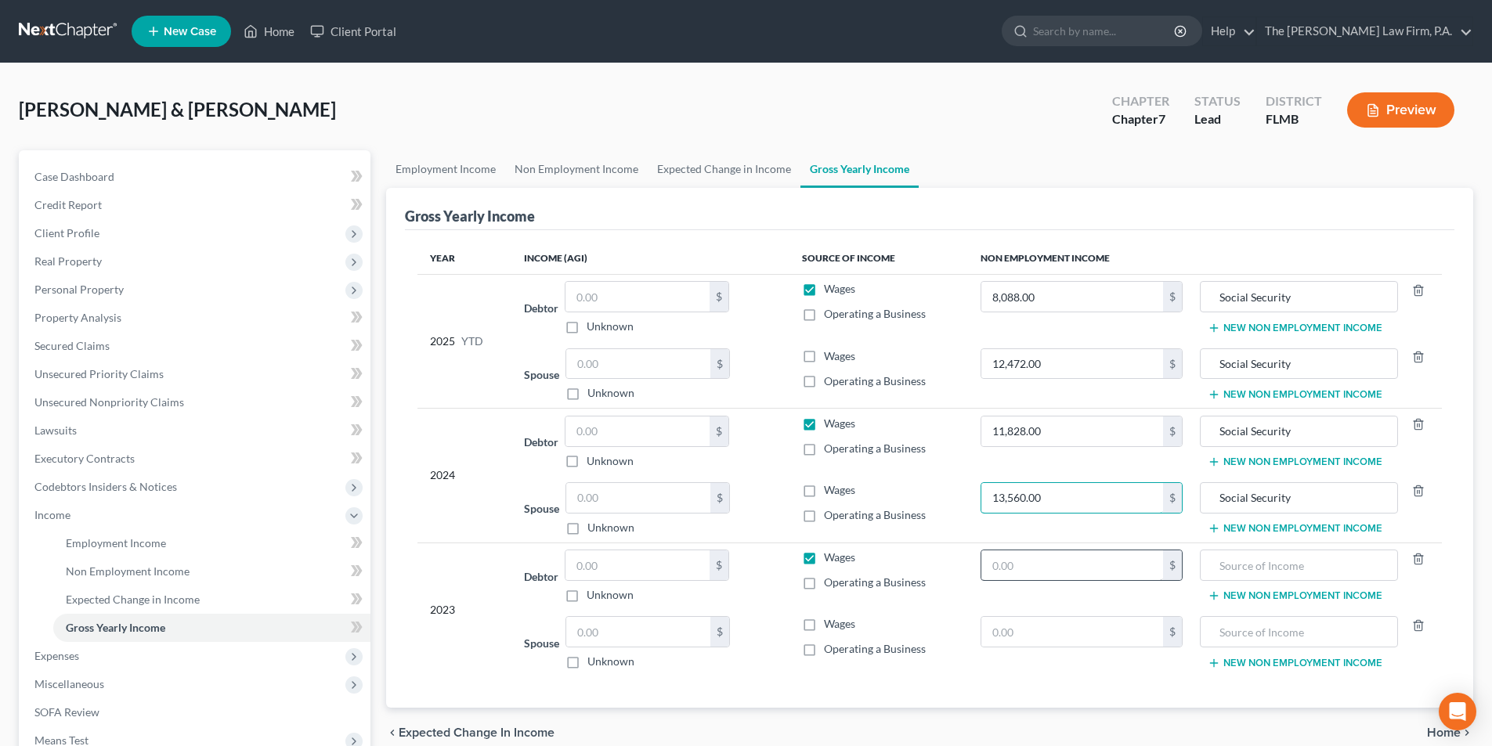
type input "13,560.00"
click at [1029, 566] on input "text" at bounding box center [1072, 566] width 182 height 30
type input "13,224.00"
click at [1020, 627] on input "text" at bounding box center [1072, 632] width 182 height 30
type input "13,224.00"
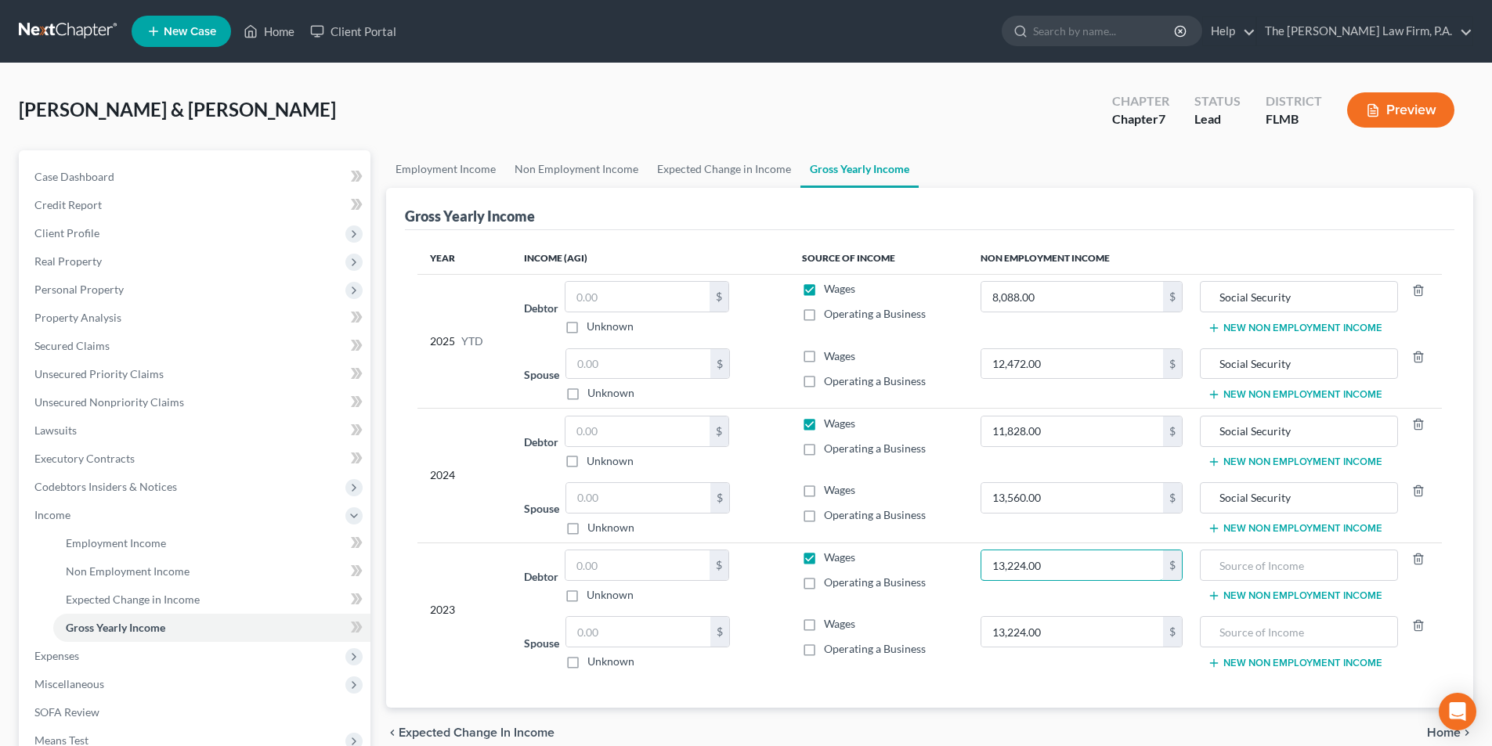
drag, startPoint x: 1071, startPoint y: 564, endPoint x: 901, endPoint y: 558, distance: 170.0
drag, startPoint x: 1056, startPoint y: 561, endPoint x: 977, endPoint y: 561, distance: 79.1
click at [977, 562] on td "13,224.00 $" at bounding box center [1082, 576] width 228 height 67
drag, startPoint x: 1021, startPoint y: 576, endPoint x: 950, endPoint y: 568, distance: 71.7
click at [950, 568] on tr "2023 Debtor $ Unknown Balance Undetermined $ Unknown Wages Operating a Business…" at bounding box center [929, 576] width 1024 height 67
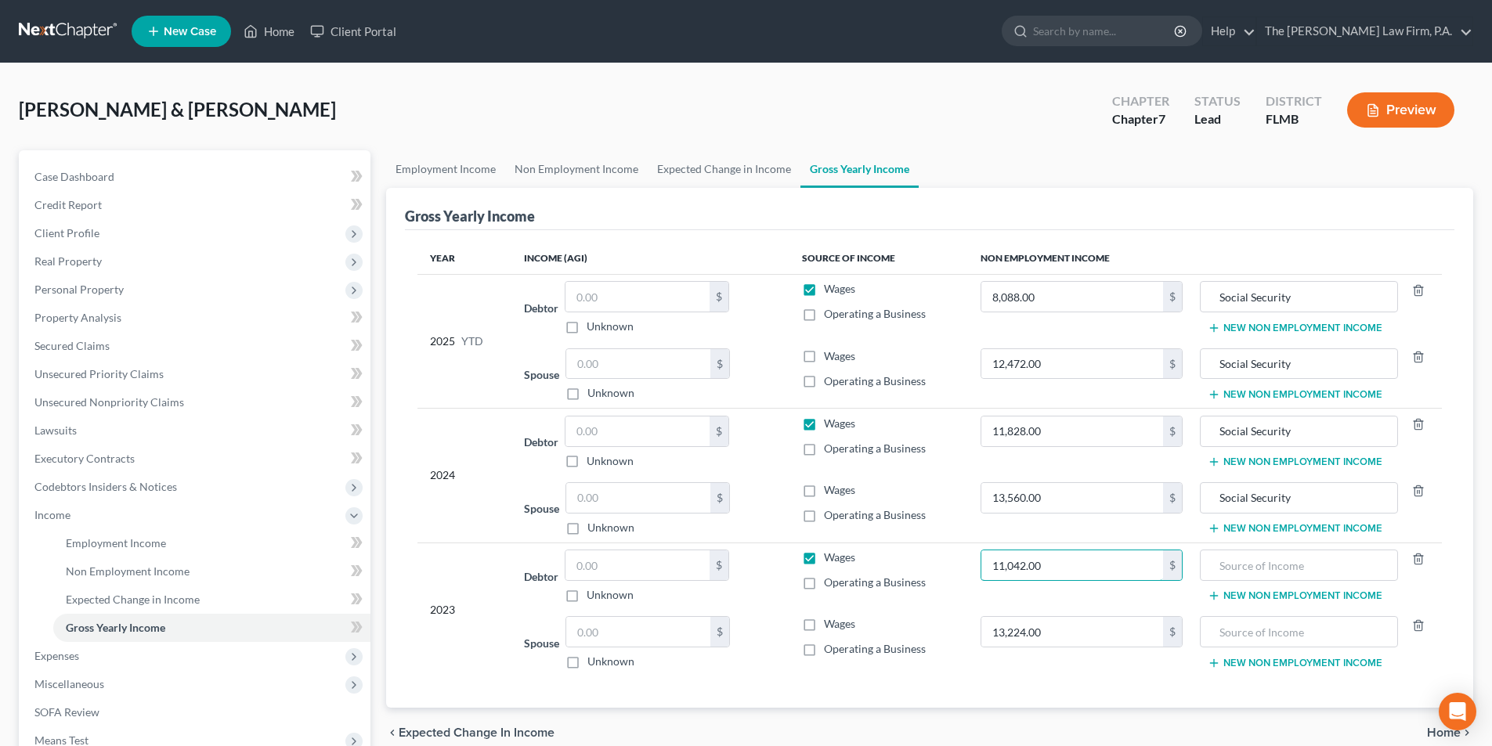
type input "11,042.00"
click at [1144, 693] on div "Year Income (AGI) Source of Income Non Employment Income 2025 YTD Debtor $ Unkn…" at bounding box center [929, 469] width 1049 height 478
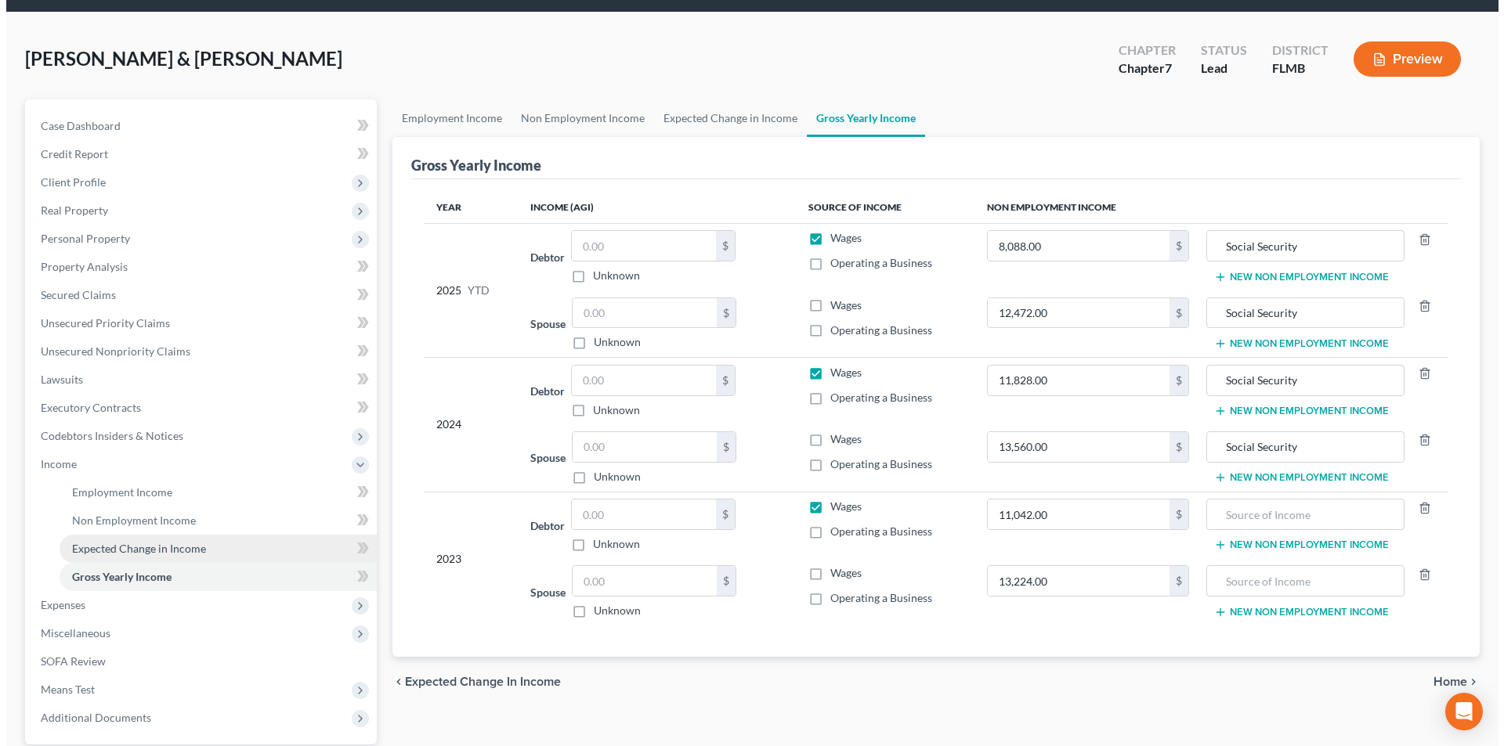
scroll to position [78, 0]
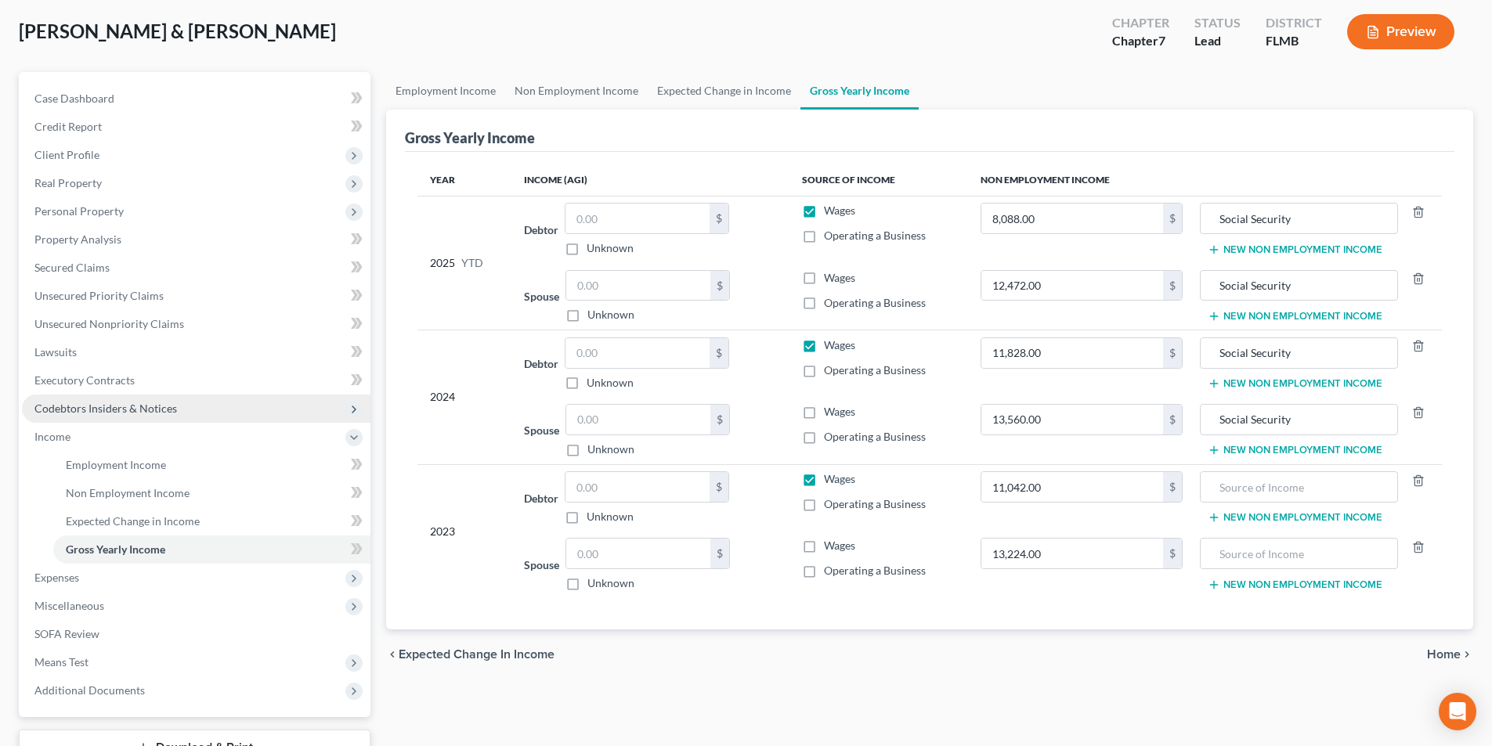
click at [61, 413] on span "Codebtors Insiders & Notices" at bounding box center [105, 408] width 143 height 13
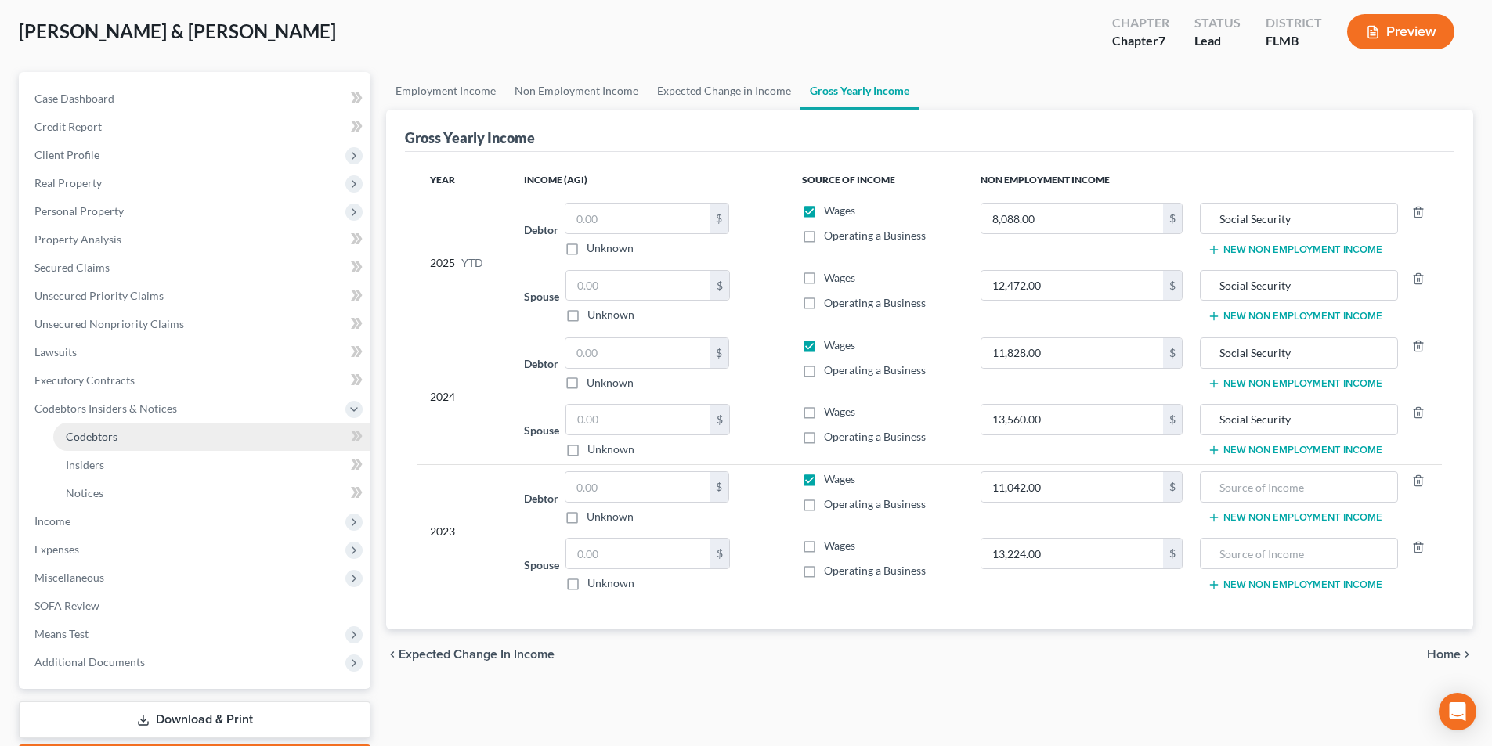
click at [92, 435] on span "Codebtors" at bounding box center [92, 436] width 52 height 13
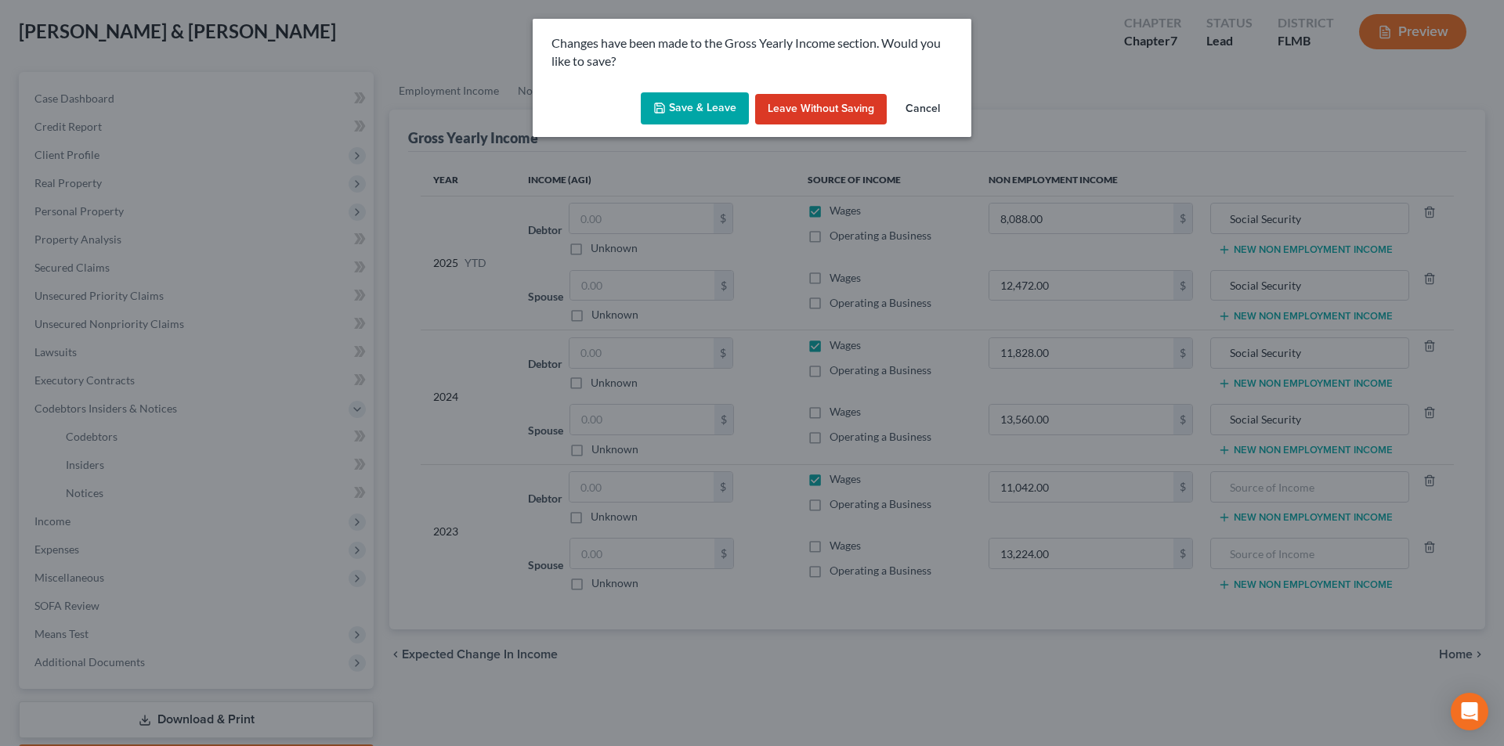
click at [708, 116] on button "Save & Leave" at bounding box center [695, 108] width 108 height 33
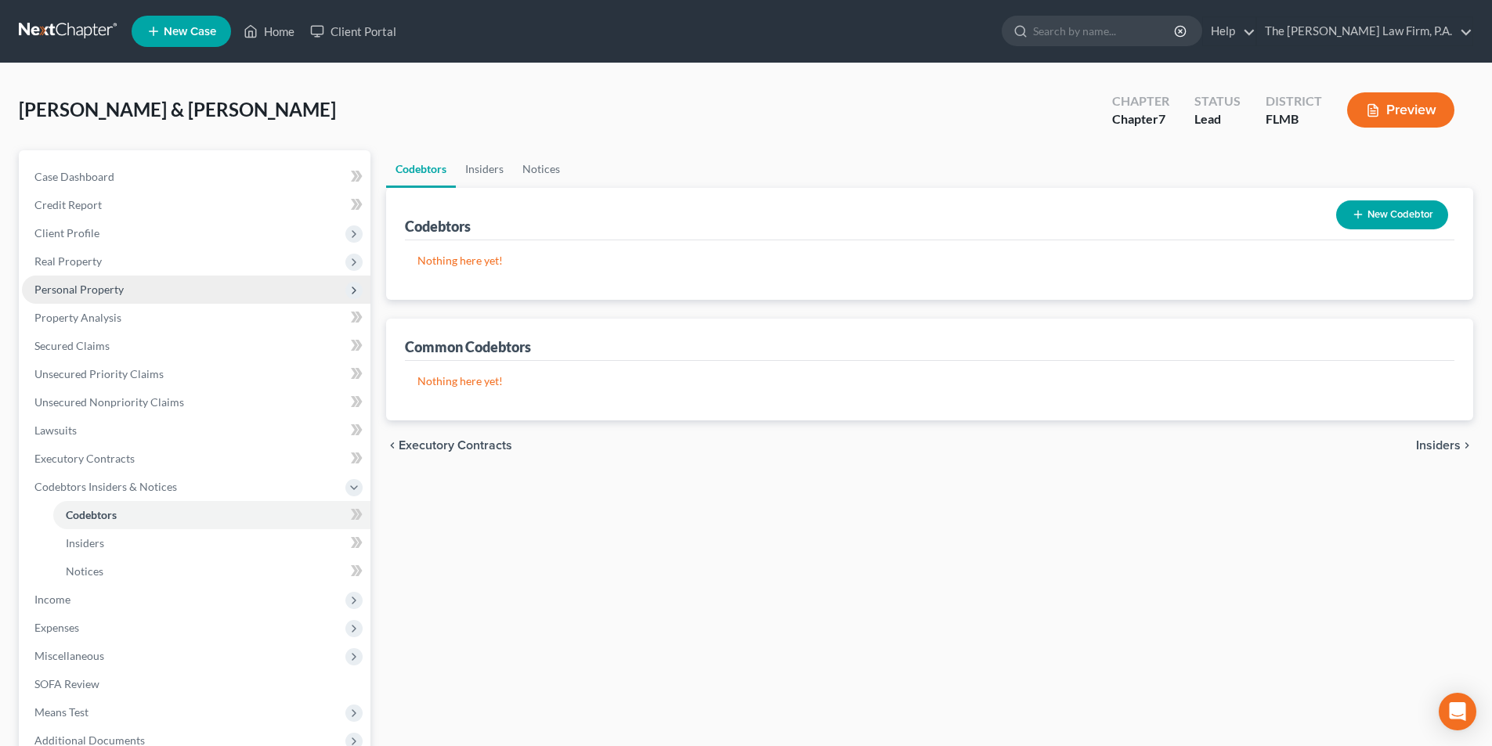
click at [79, 286] on span "Personal Property" at bounding box center [78, 289] width 89 height 13
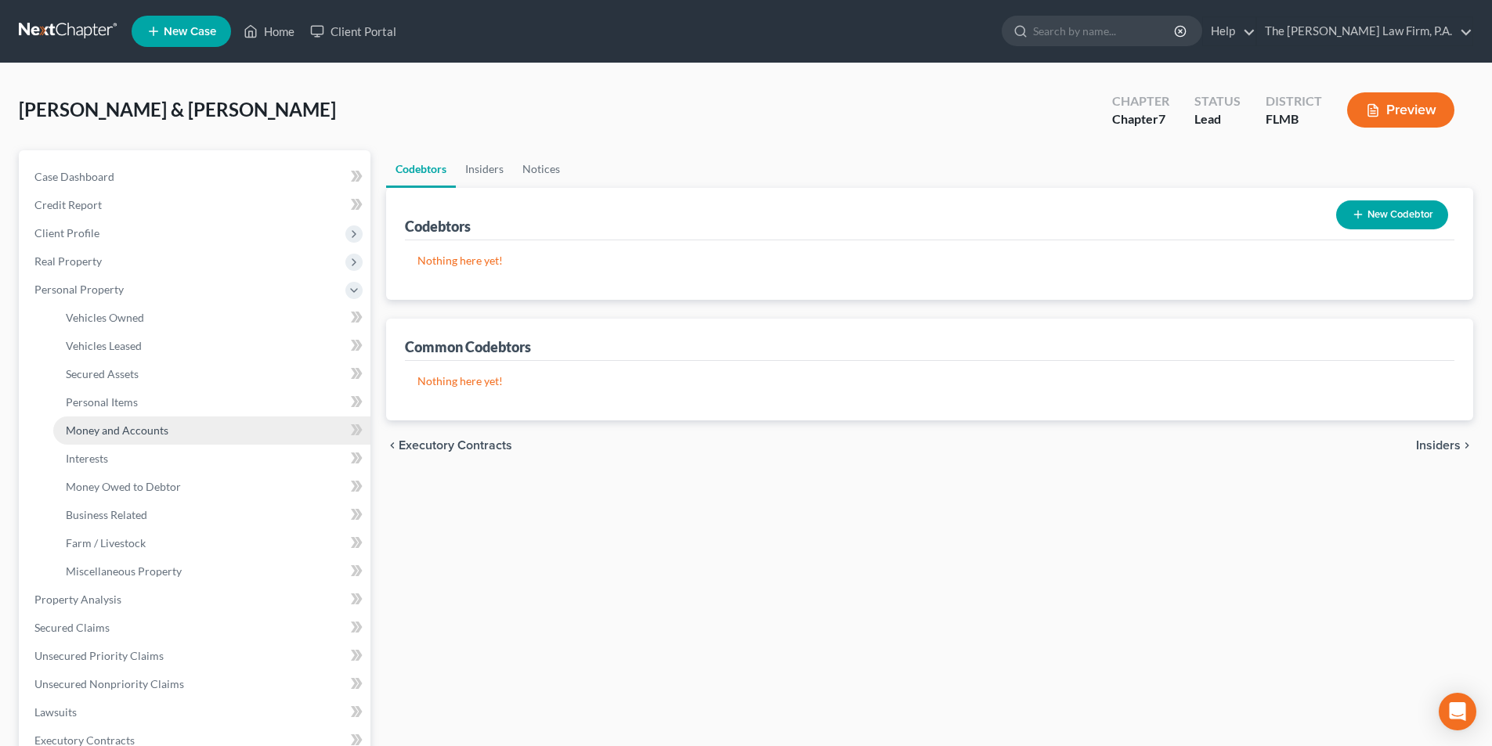
click at [123, 435] on span "Money and Accounts" at bounding box center [117, 430] width 103 height 13
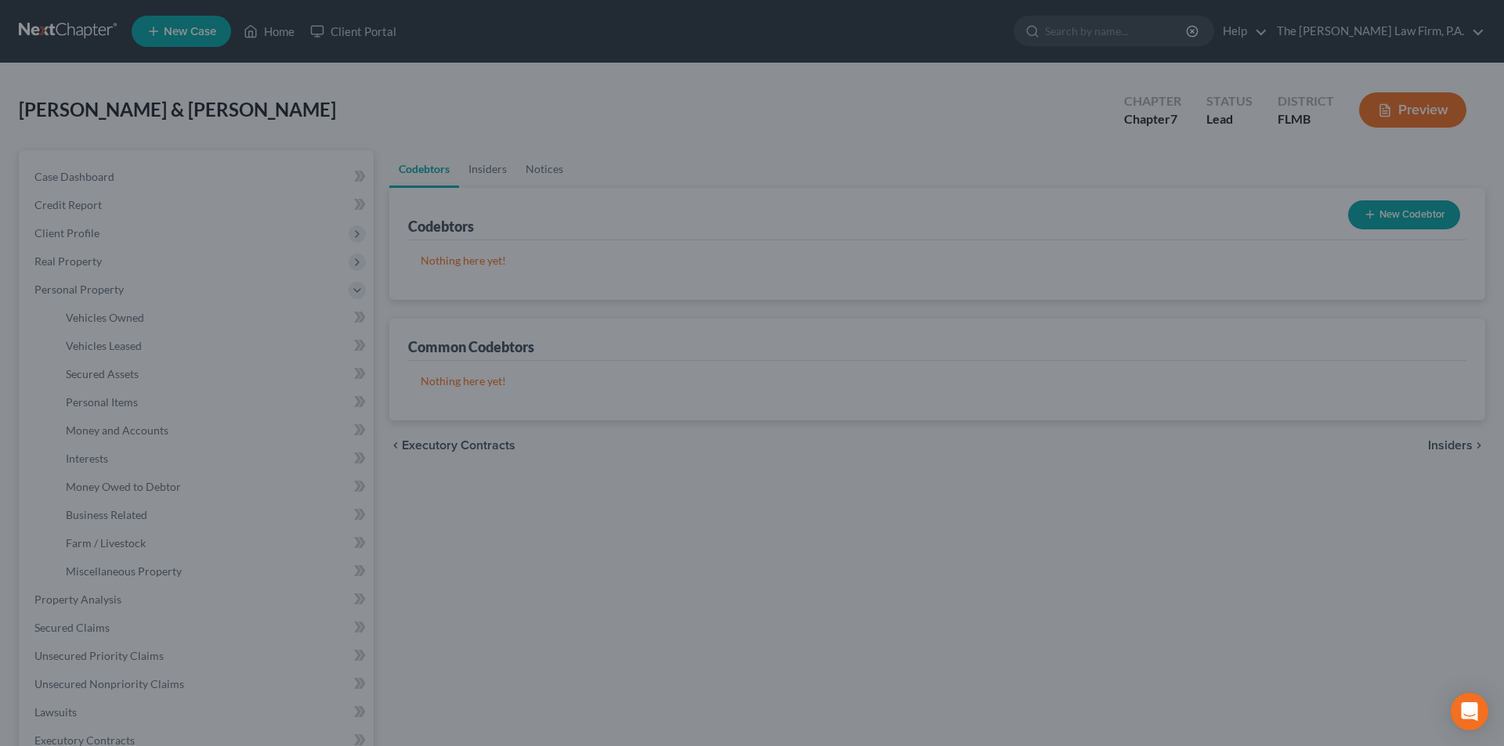
click at [876, 515] on div at bounding box center [752, 373] width 1504 height 746
click at [182, 231] on div at bounding box center [752, 373] width 1504 height 746
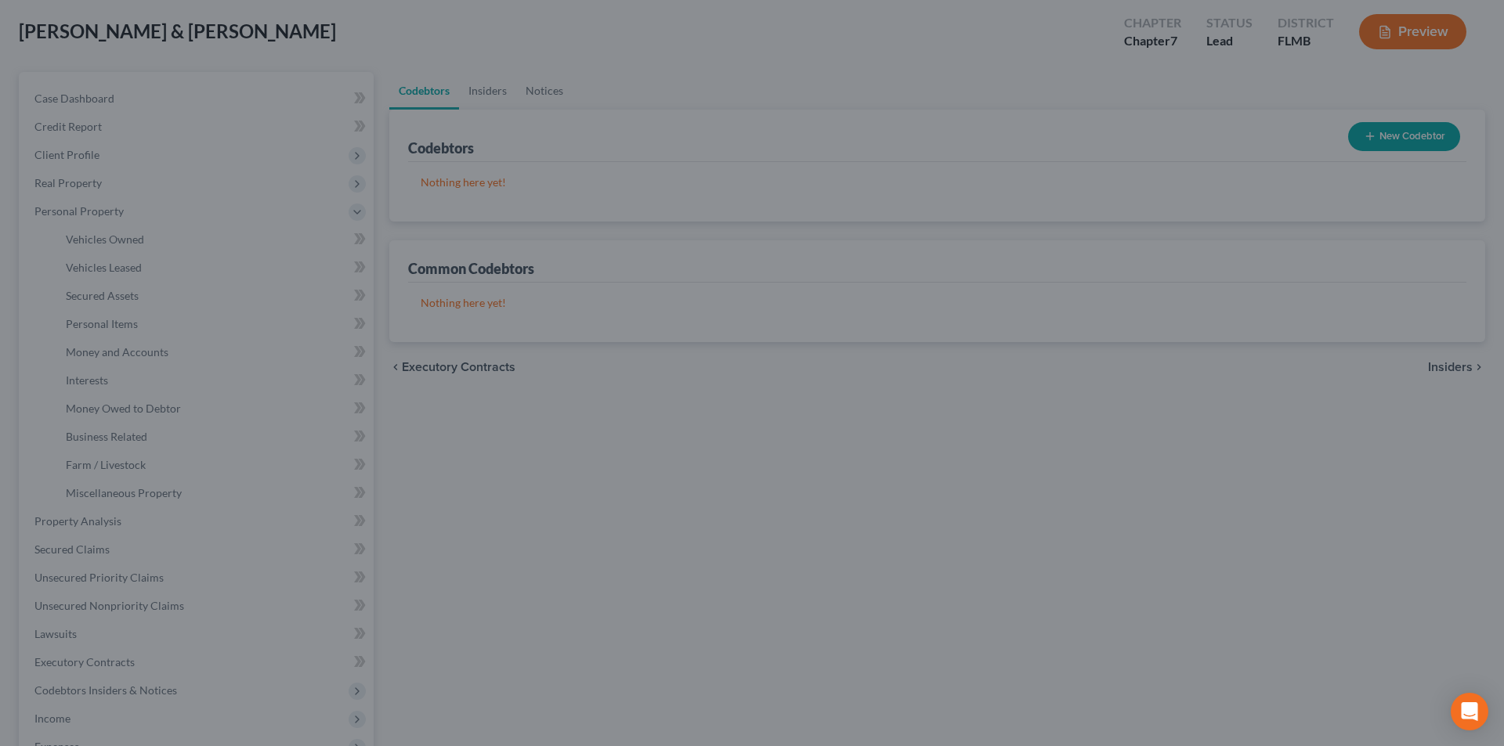
scroll to position [368, 0]
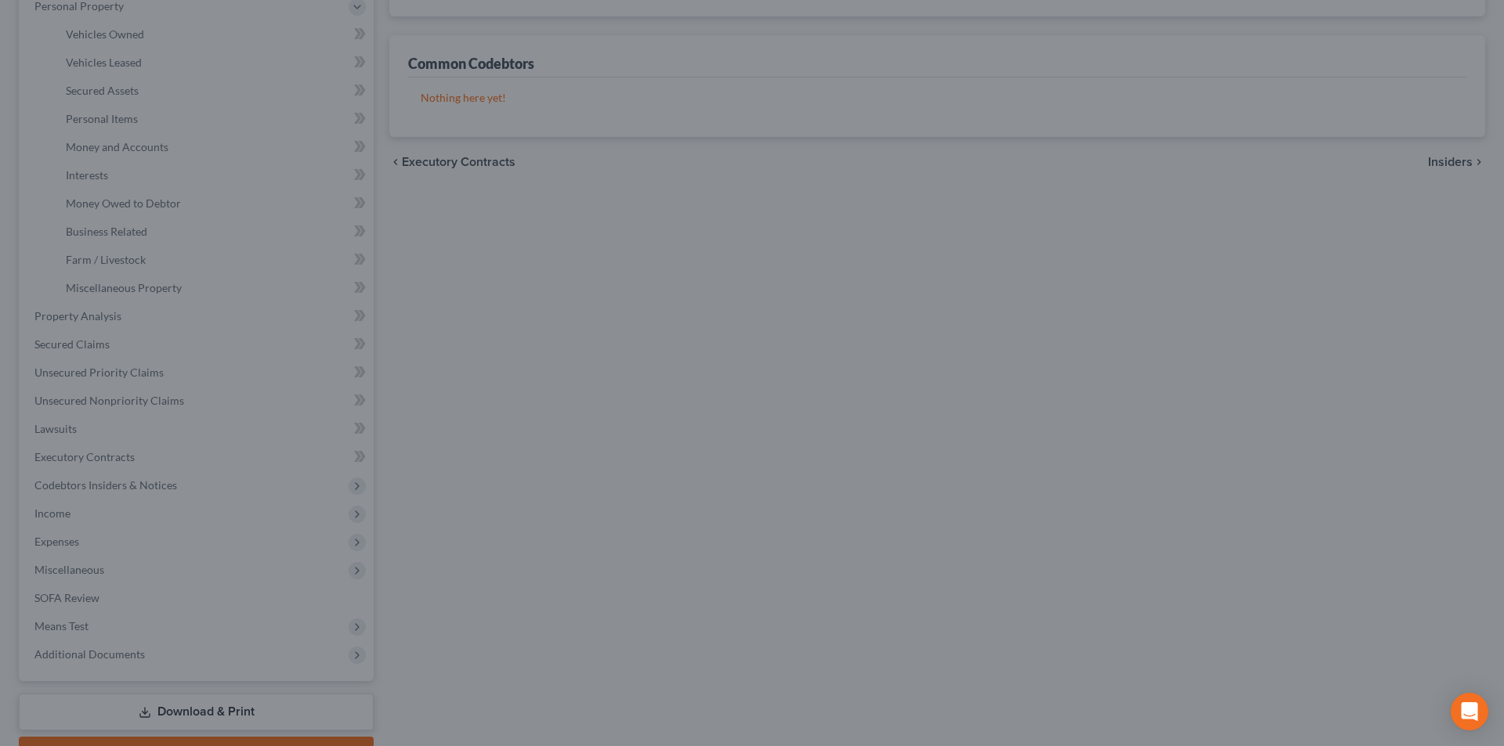
scroll to position [78, 0]
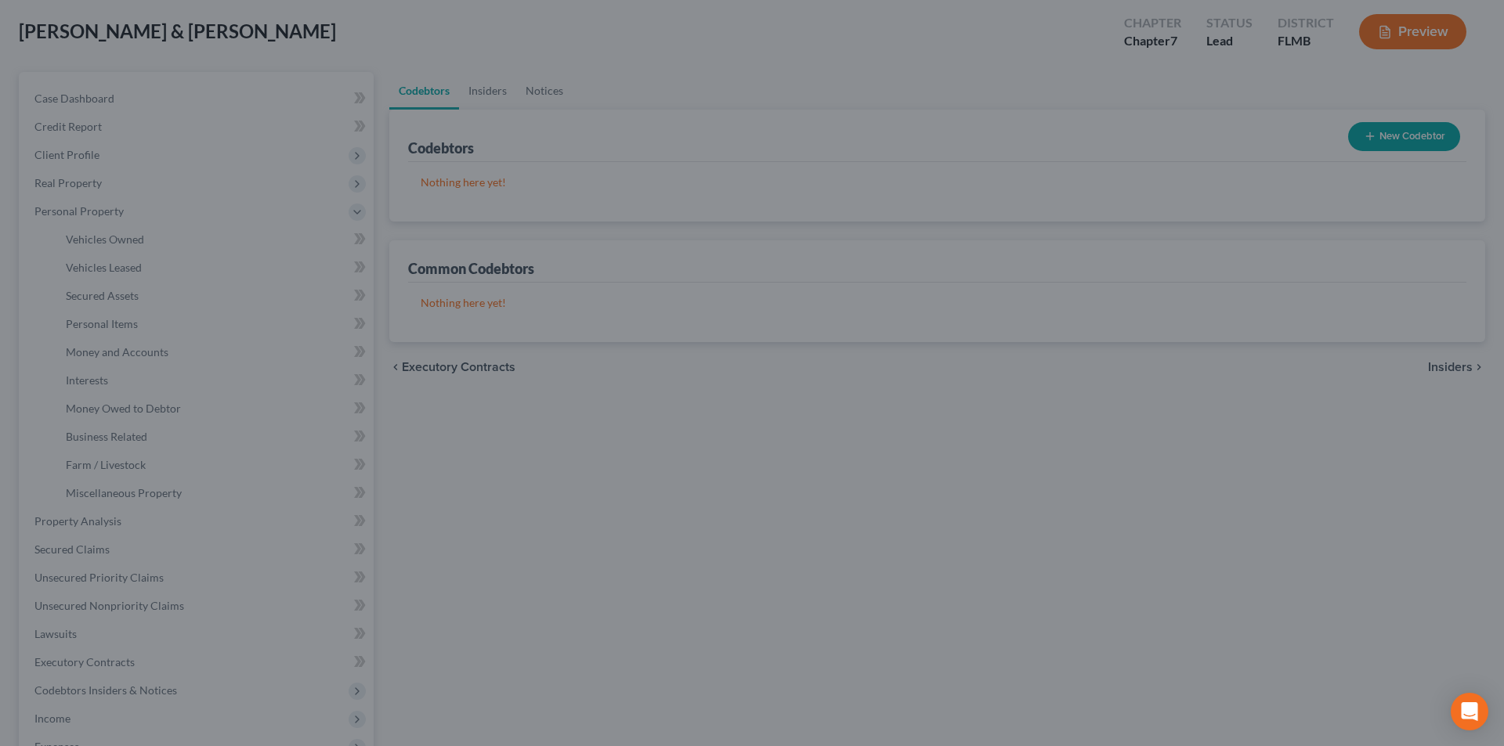
click at [151, 186] on div at bounding box center [752, 373] width 1504 height 746
click at [99, 117] on div at bounding box center [752, 373] width 1504 height 746
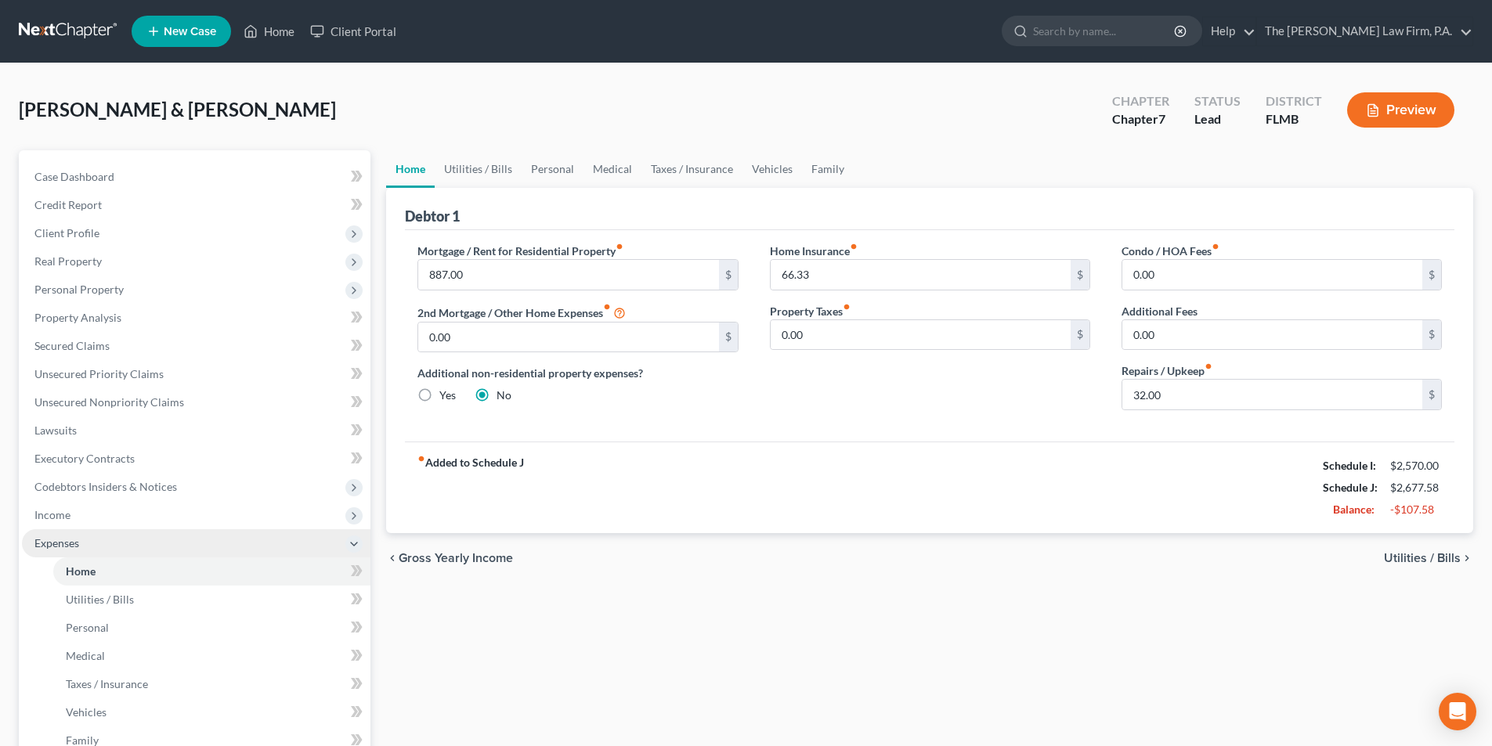
click at [54, 536] on span "Expenses" at bounding box center [56, 542] width 45 height 13
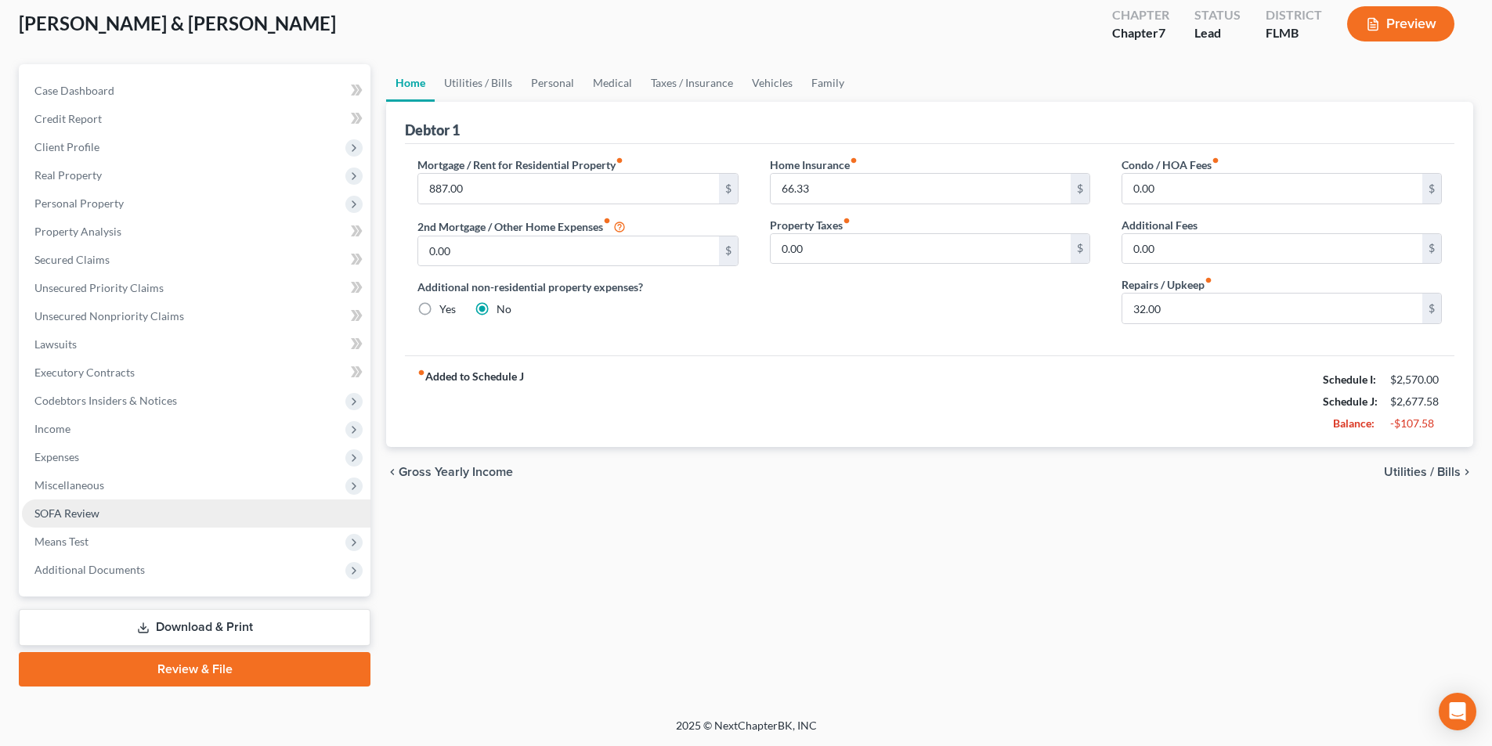
click at [49, 507] on span "SOFA Review" at bounding box center [66, 513] width 65 height 13
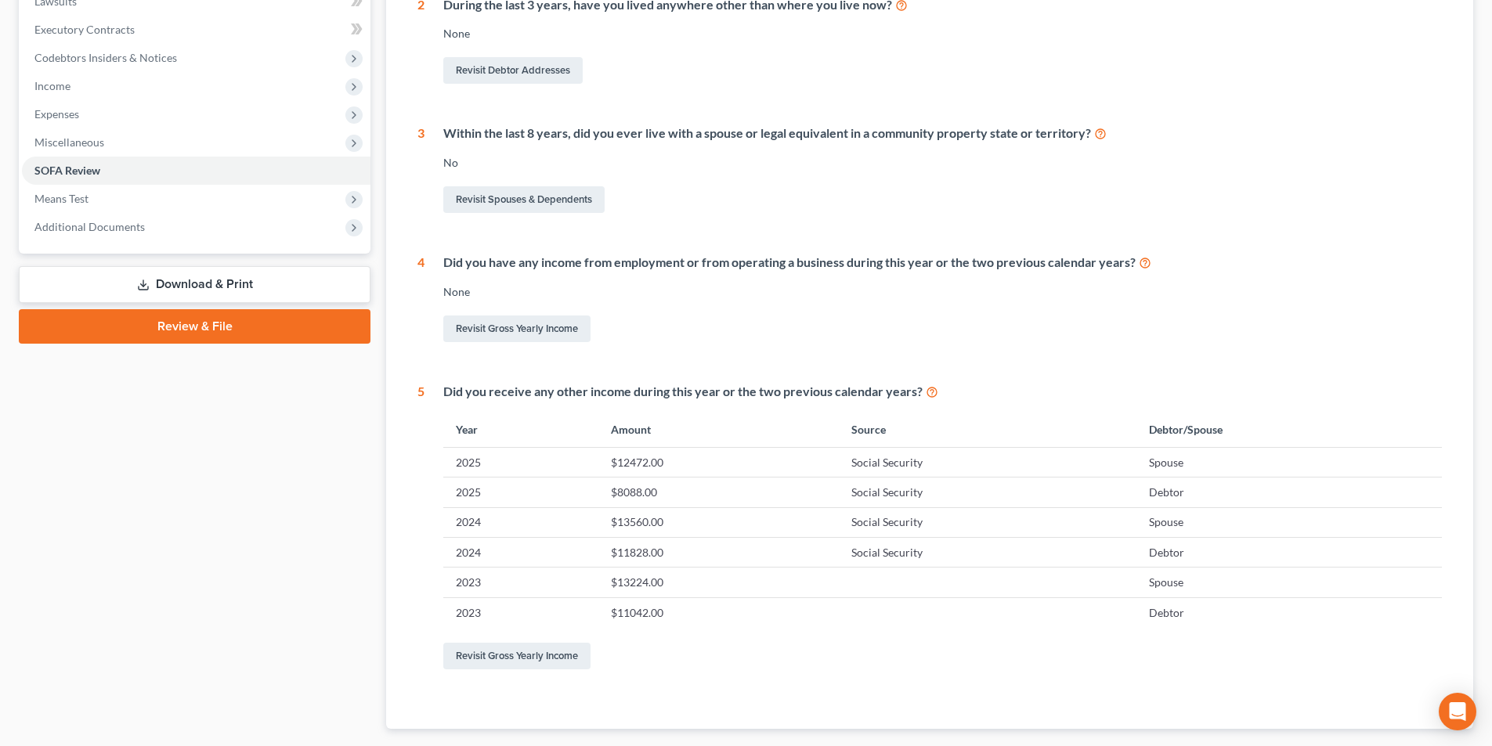
scroll to position [470, 0]
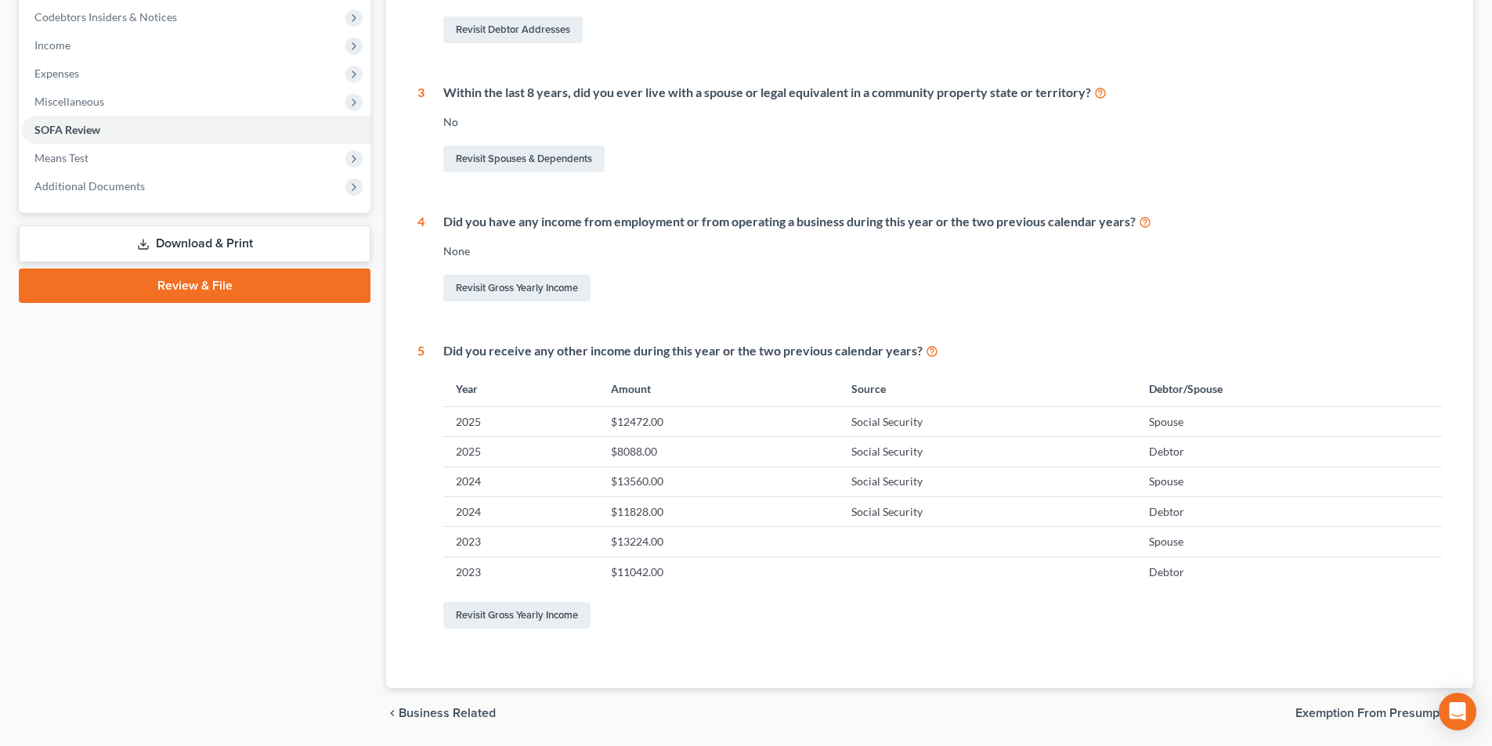
click at [649, 547] on td "$13224.00" at bounding box center [718, 542] width 240 height 30
click at [536, 609] on link "Revisit Gross Yearly Income" at bounding box center [516, 615] width 147 height 27
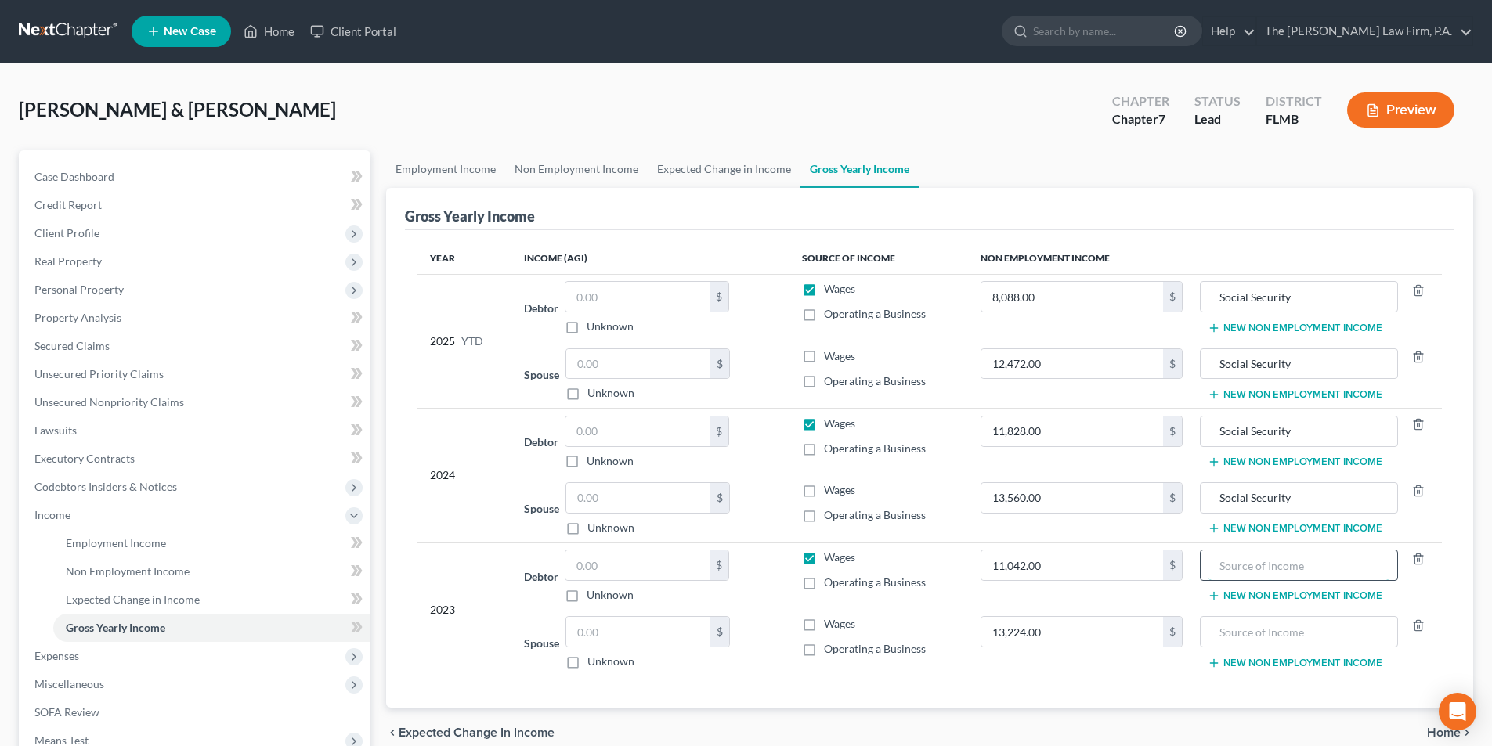
click at [1255, 571] on input "text" at bounding box center [1298, 566] width 180 height 30
type input "Social Security"
click at [1271, 637] on input "text" at bounding box center [1298, 632] width 180 height 30
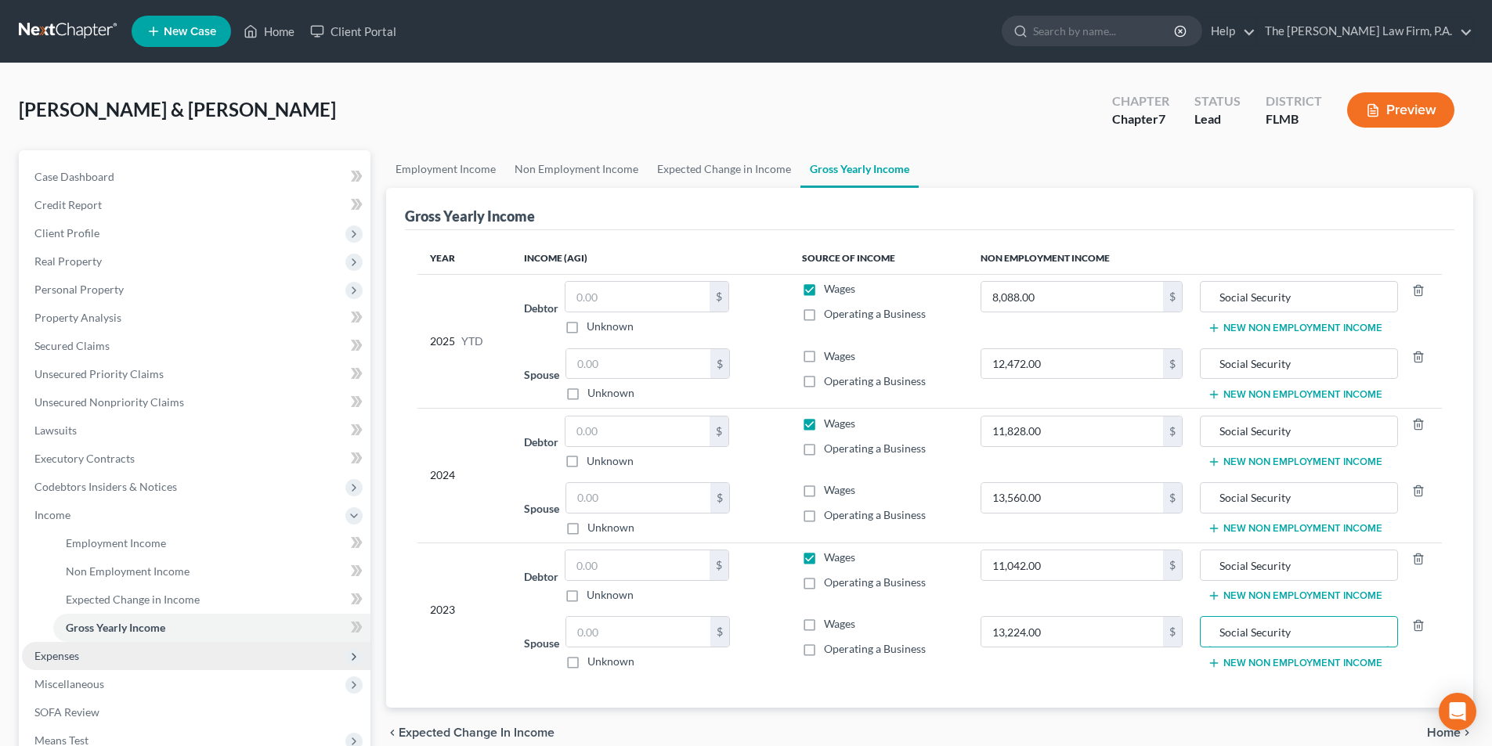
type input "Social Security"
click at [59, 656] on span "Expenses" at bounding box center [56, 655] width 45 height 13
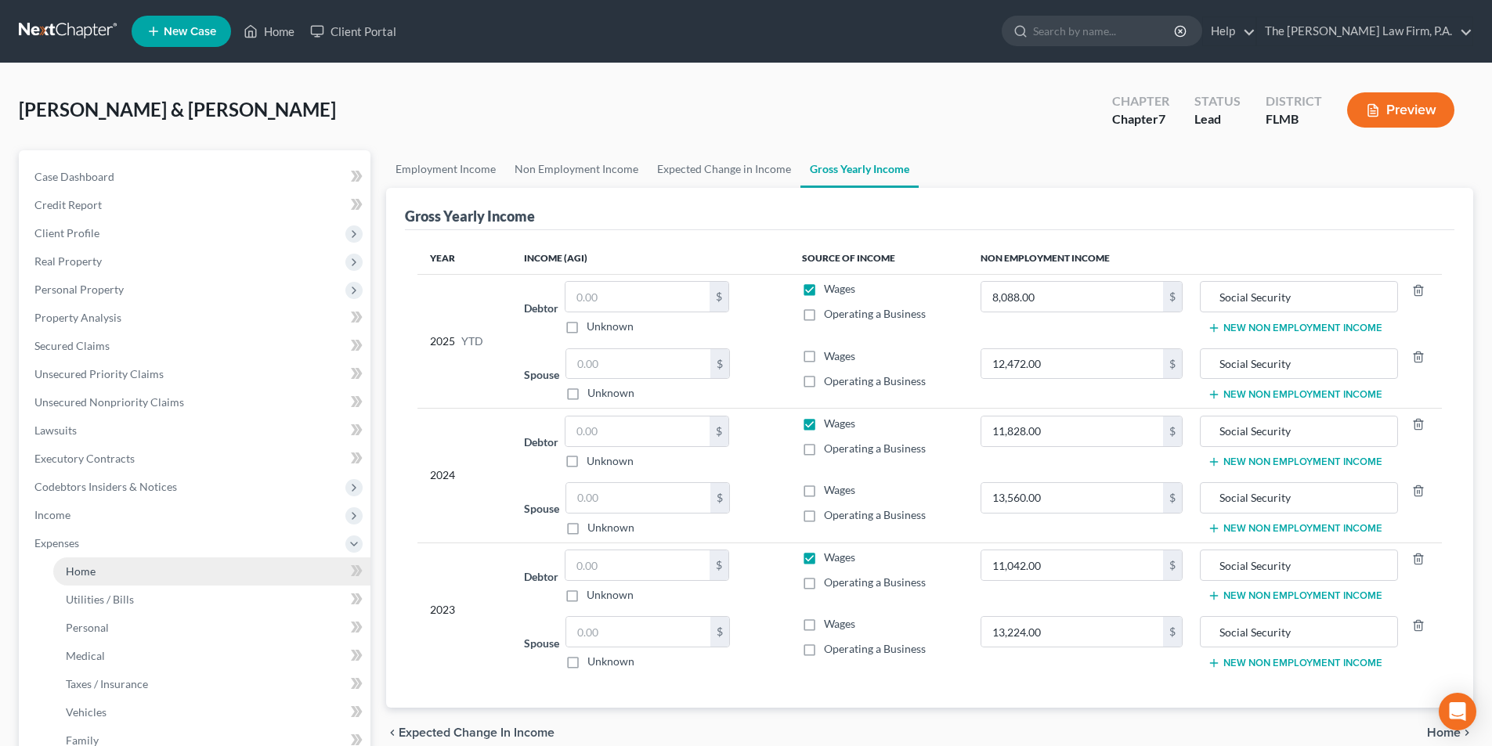
click at [85, 573] on span "Home" at bounding box center [81, 571] width 30 height 13
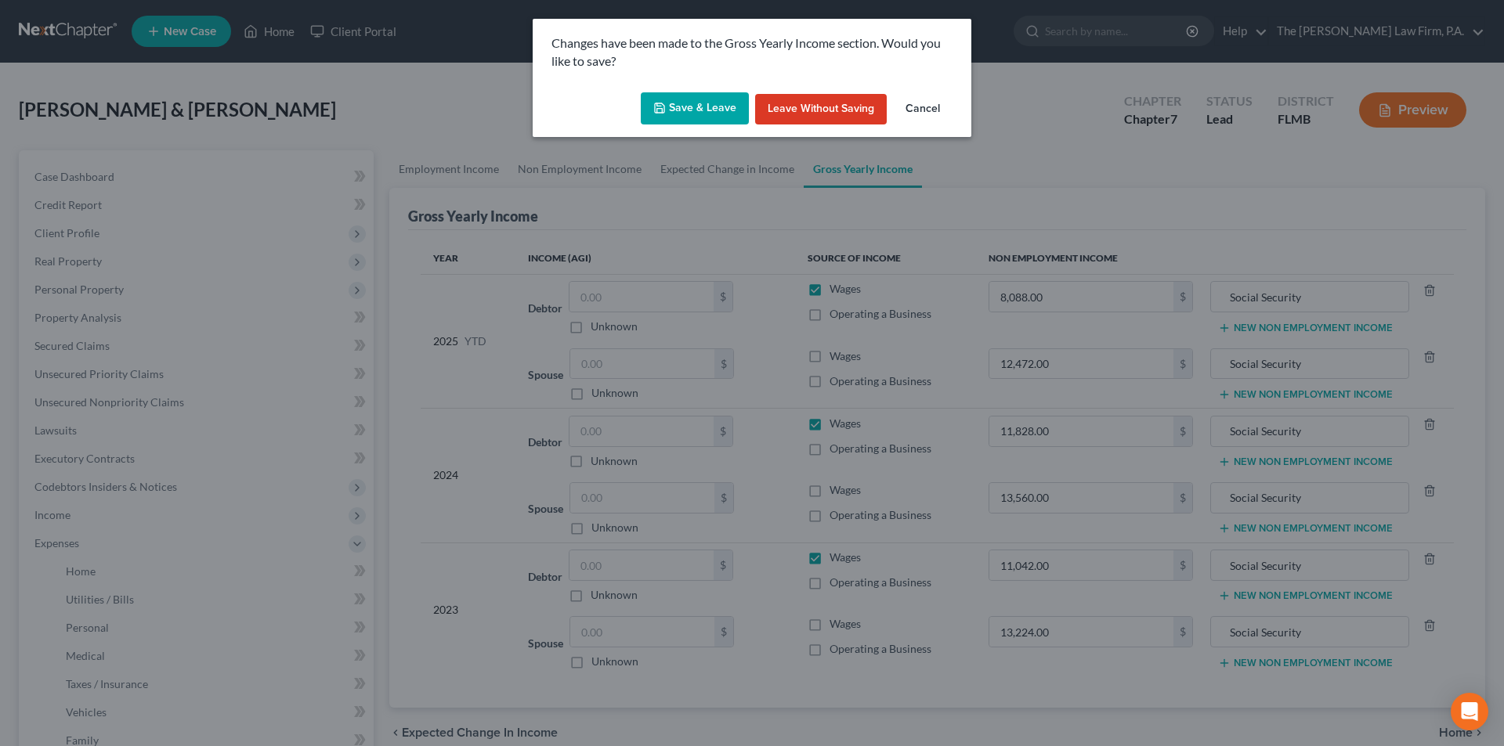
click at [688, 115] on button "Save & Leave" at bounding box center [695, 108] width 108 height 33
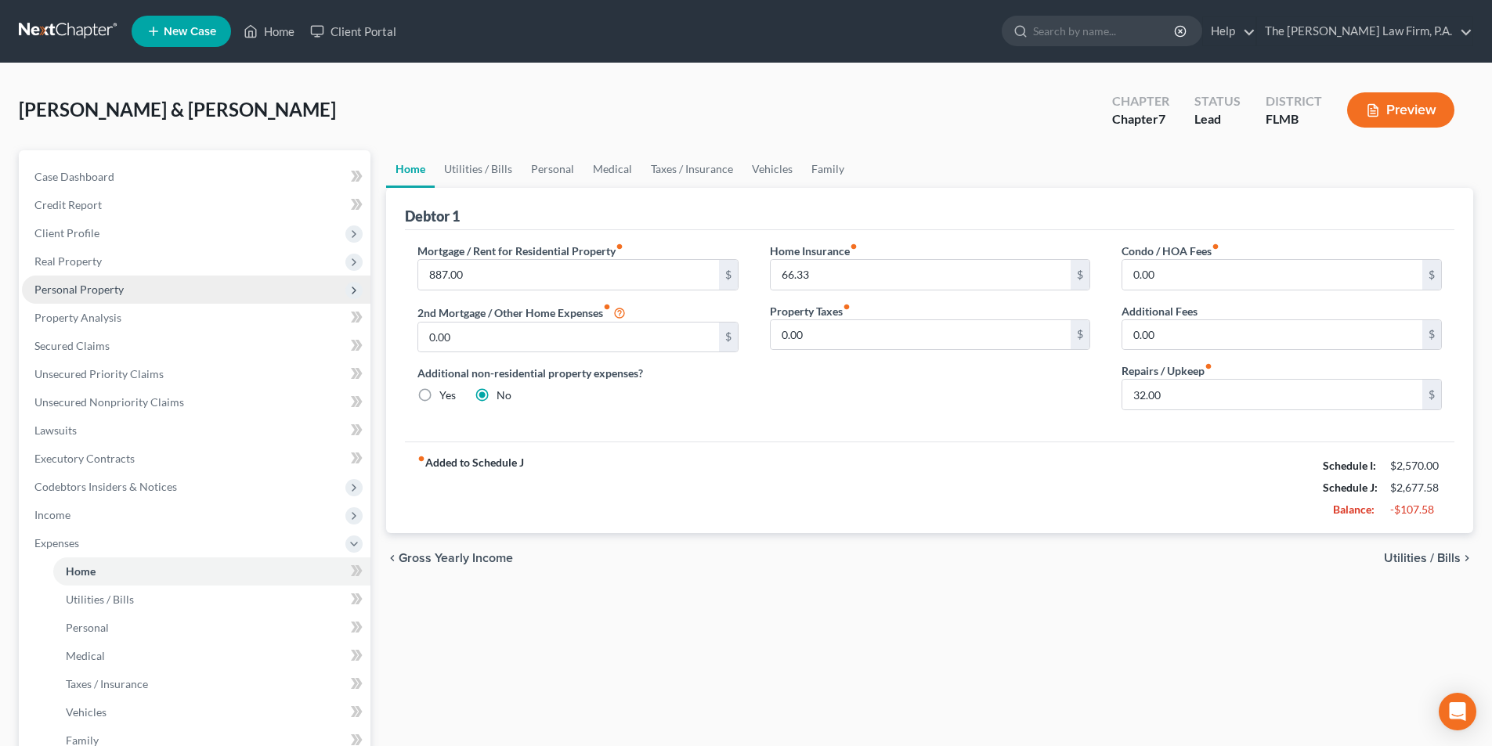
click at [107, 294] on span "Personal Property" at bounding box center [78, 289] width 89 height 13
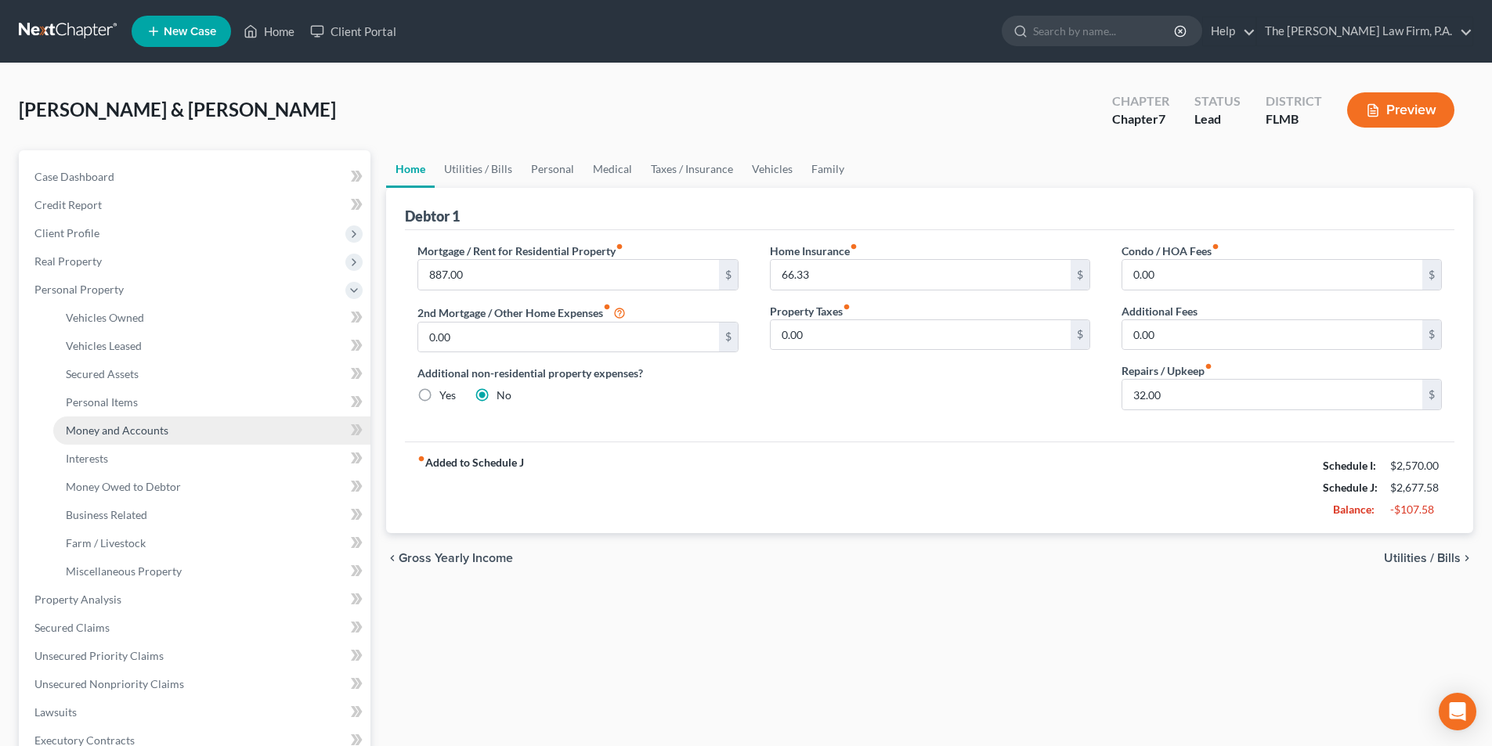
click at [94, 435] on span "Money and Accounts" at bounding box center [117, 430] width 103 height 13
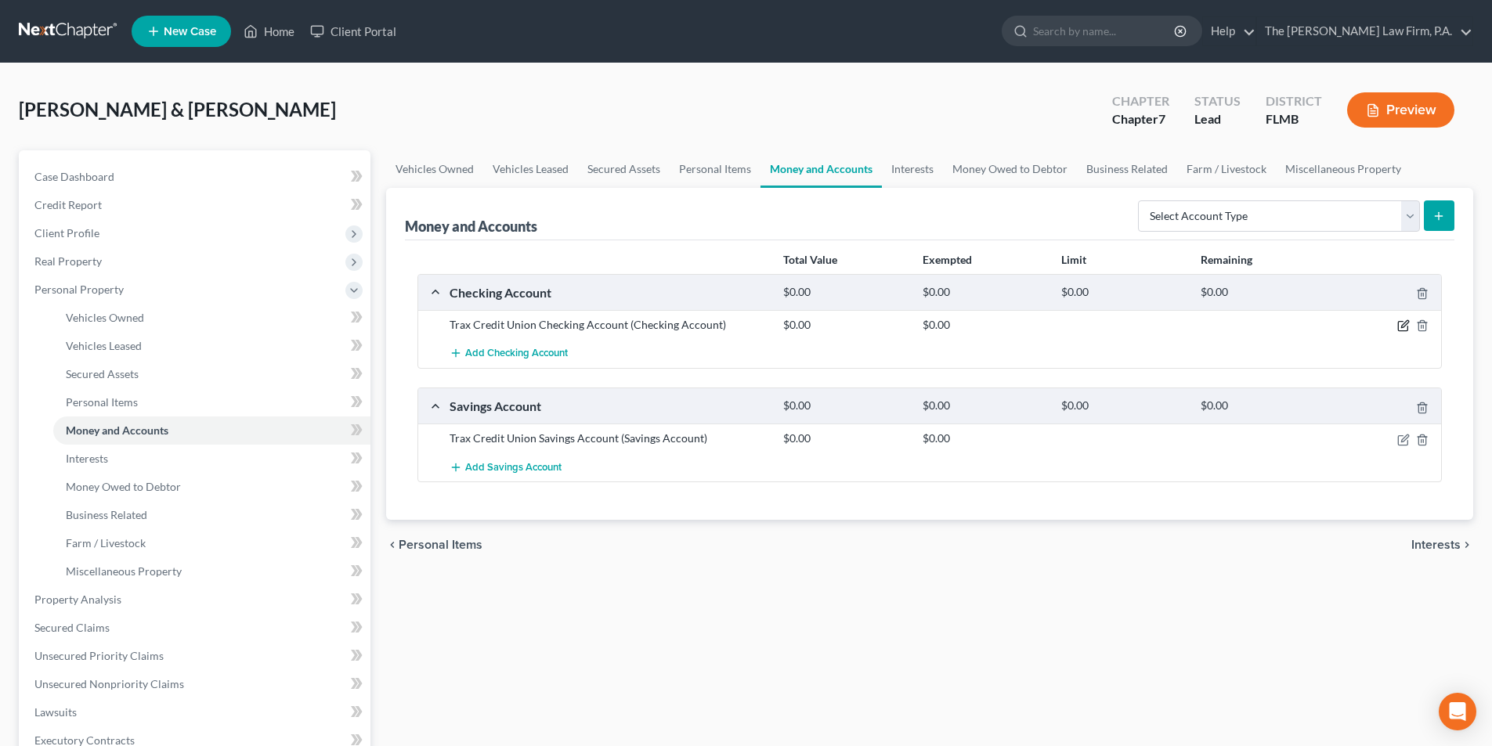
click at [1399, 324] on icon "button" at bounding box center [1403, 326] width 13 height 13
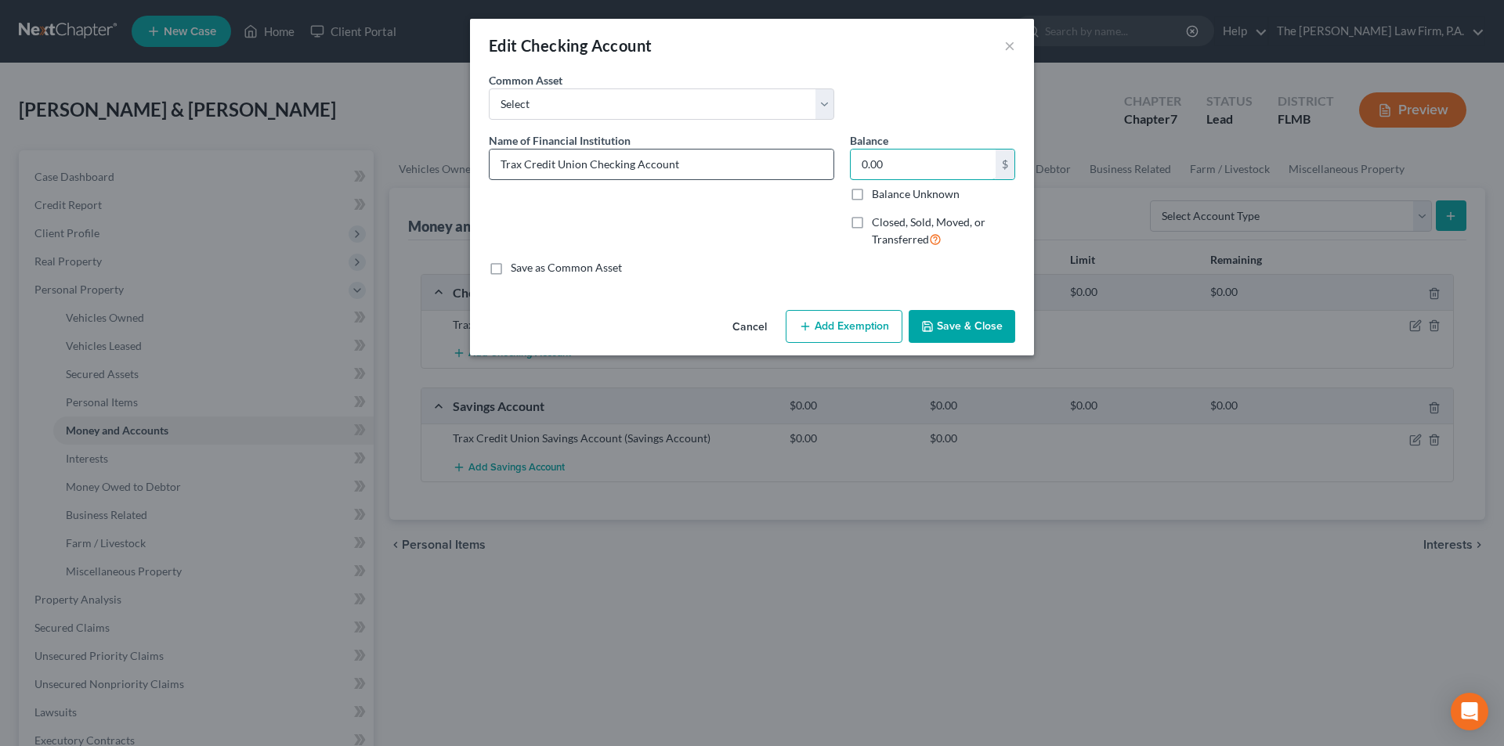
drag, startPoint x: 912, startPoint y: 165, endPoint x: 800, endPoint y: 161, distance: 111.3
drag, startPoint x: 897, startPoint y: 158, endPoint x: 829, endPoint y: 161, distance: 69.0
click at [829, 161] on div "Name of Financial Institution * Trax Credit Union Checking Account Balance 0.00…" at bounding box center [752, 196] width 542 height 128
type input "876.45"
click at [835, 324] on button "Add Exemption" at bounding box center [843, 326] width 117 height 33
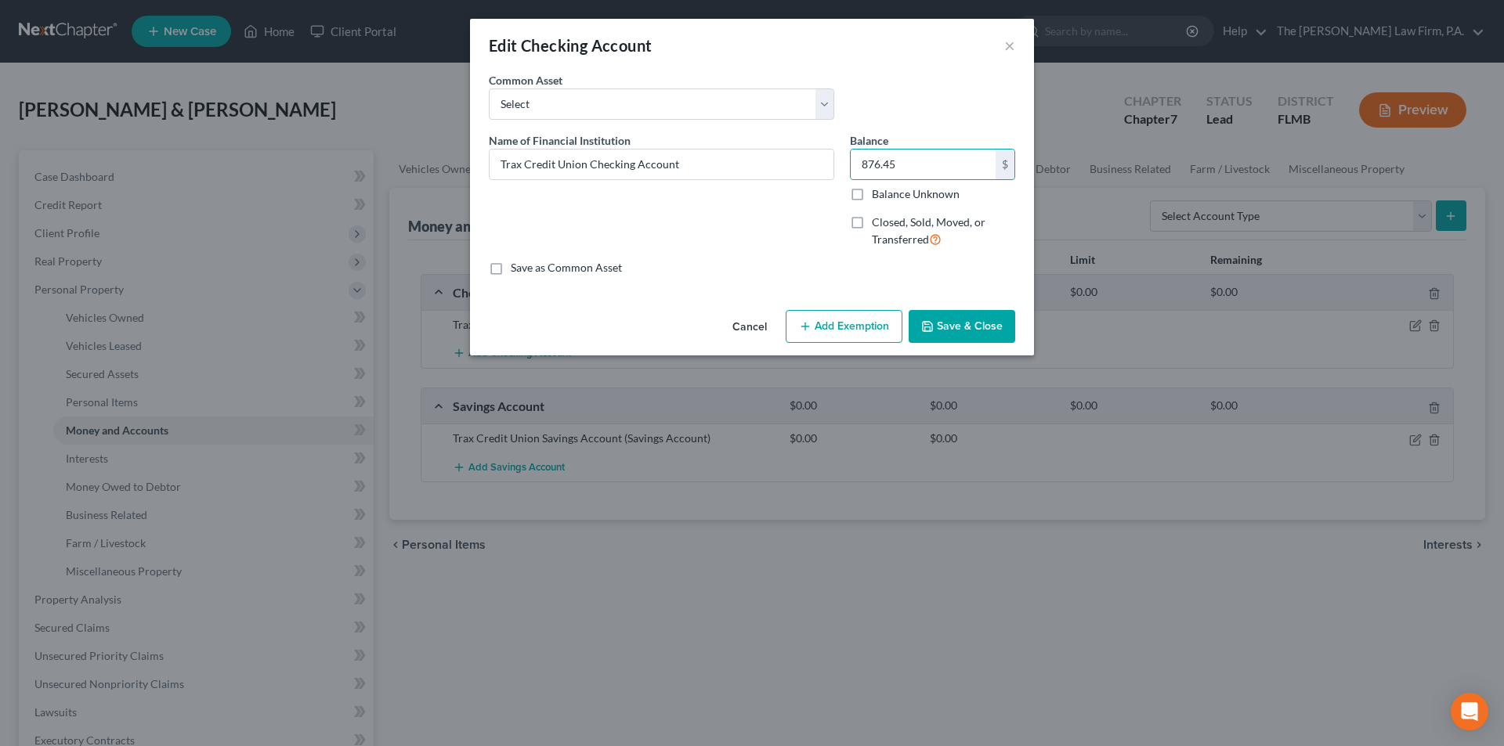
select select "2"
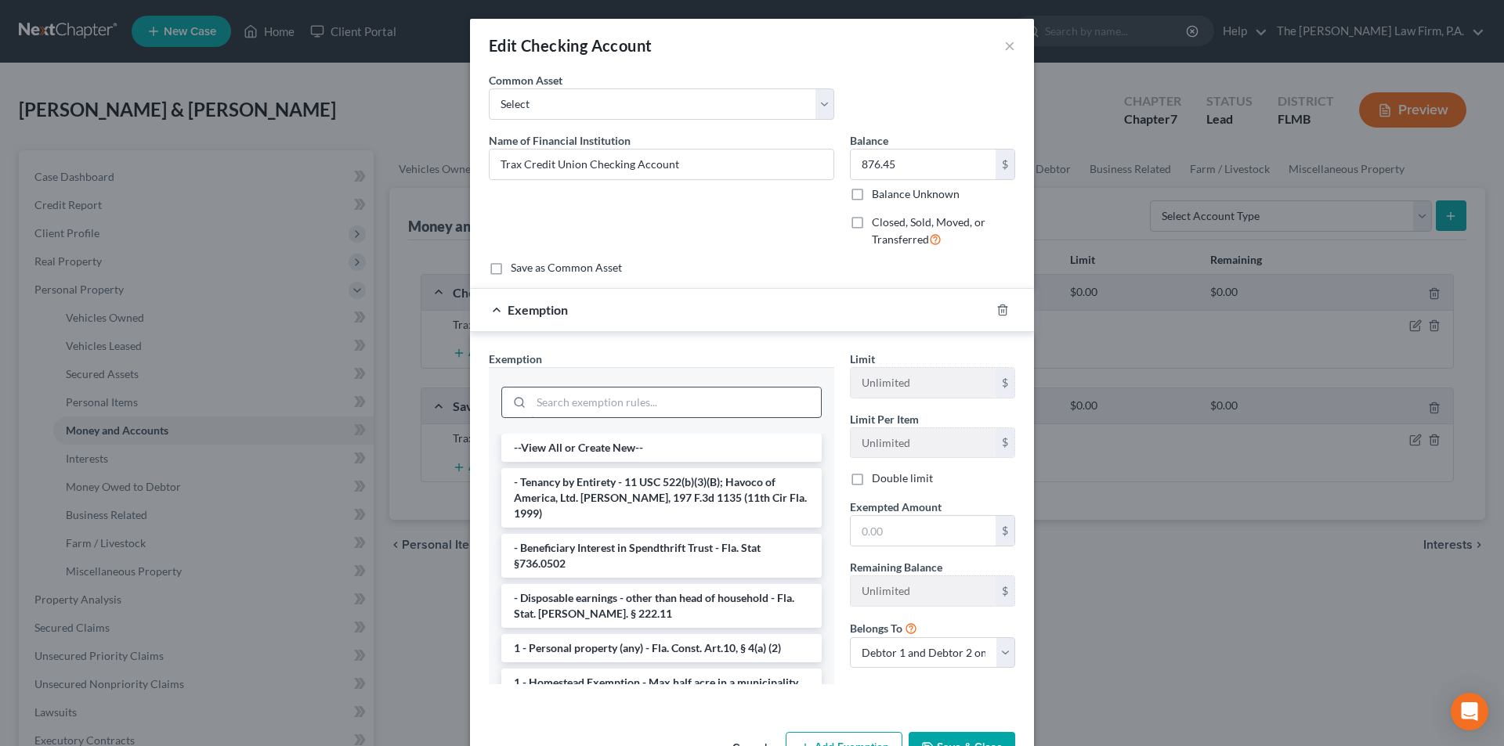
click at [605, 398] on input "search" at bounding box center [676, 403] width 290 height 30
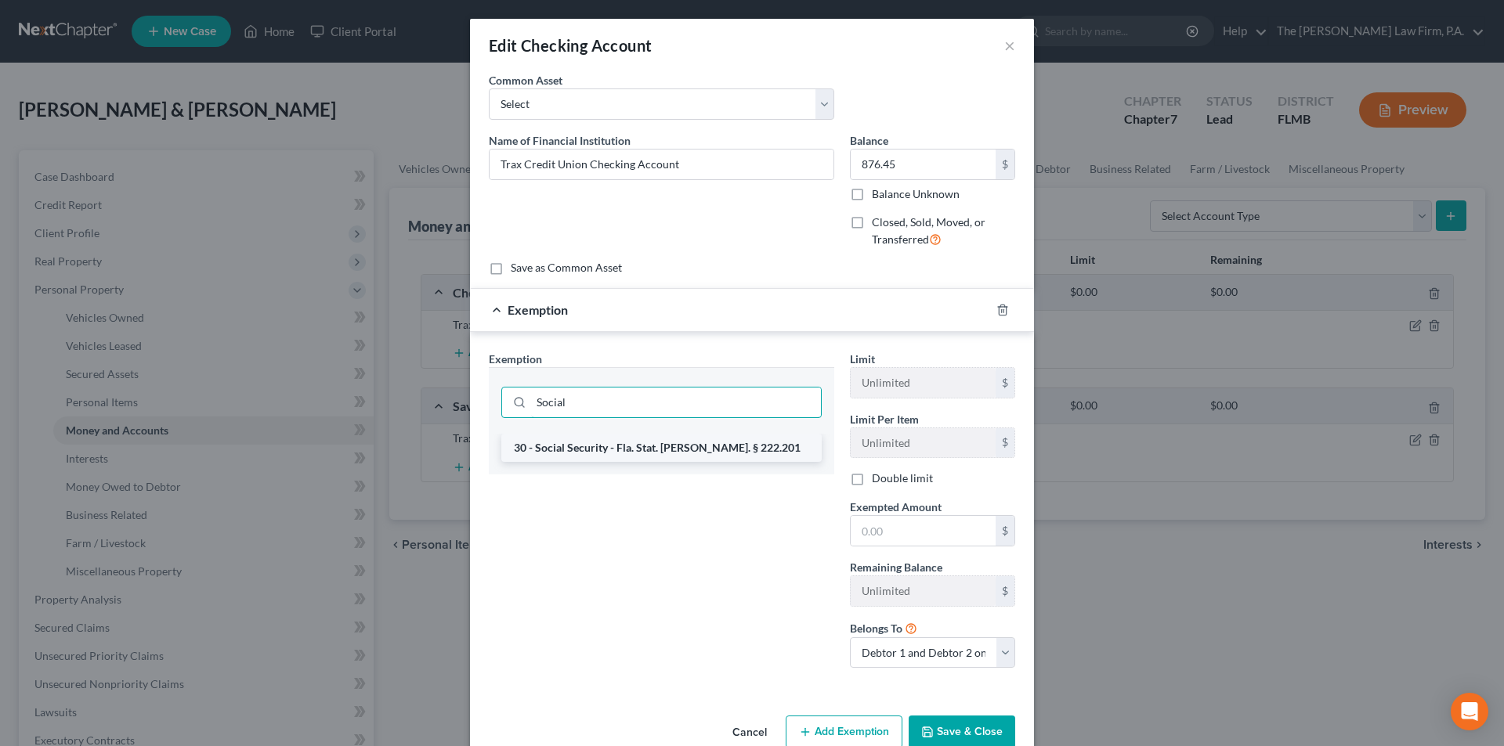
type input "Social"
click at [602, 445] on li "30 - Social Security - Fla. Stat. [PERSON_NAME]. § 222.201" at bounding box center [661, 448] width 320 height 28
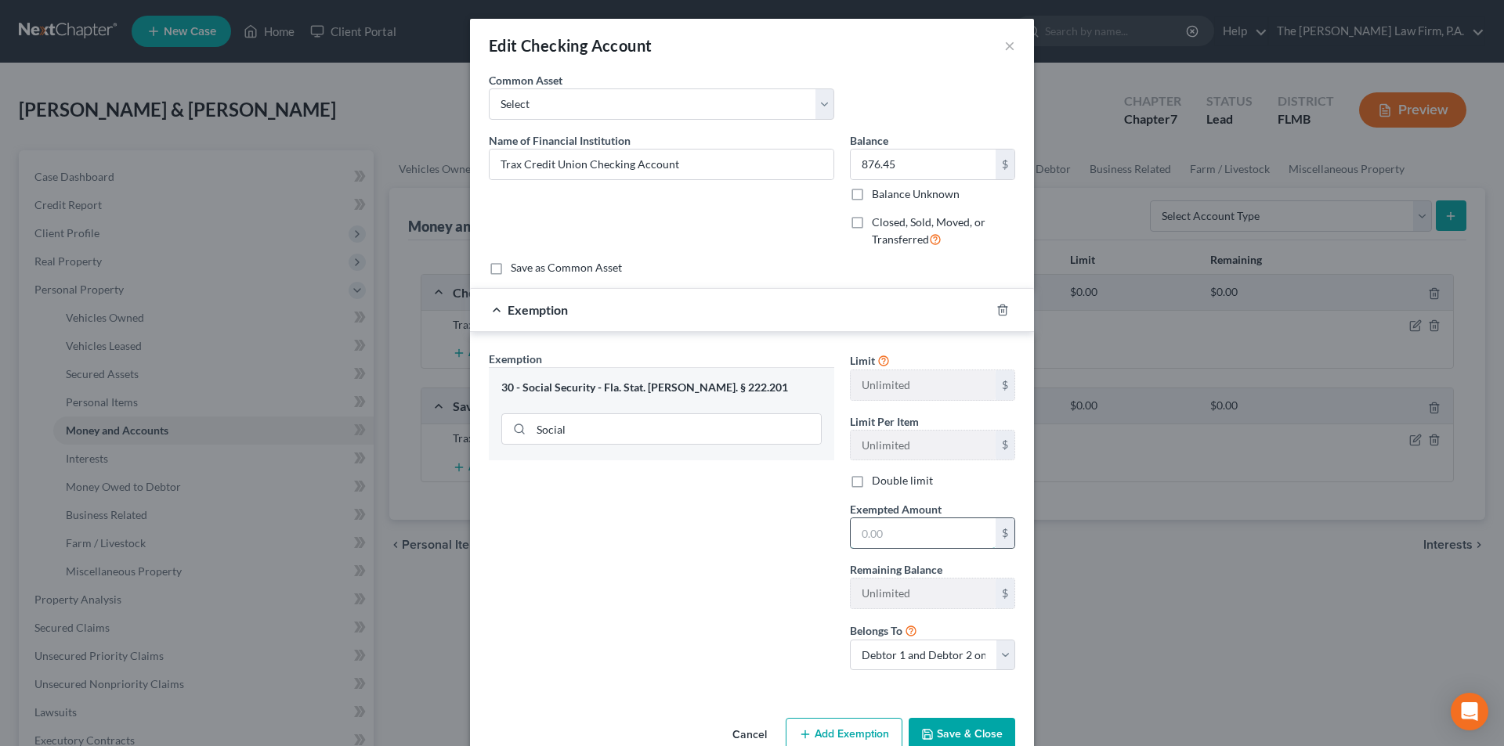
click at [890, 536] on input "text" at bounding box center [922, 533] width 145 height 30
type input "876.45"
click at [967, 738] on button "Save & Close" at bounding box center [961, 734] width 107 height 33
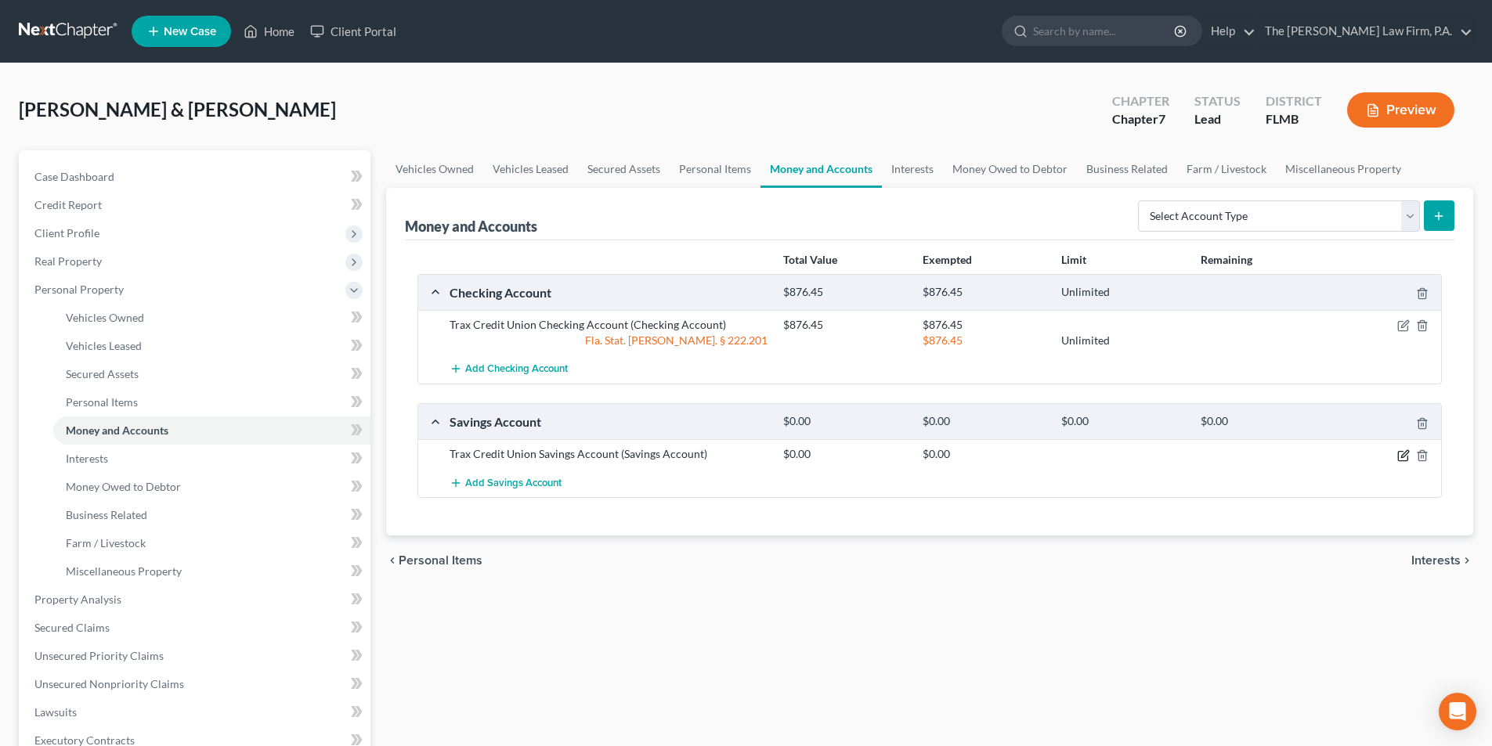
click at [1403, 460] on icon "button" at bounding box center [1403, 456] width 13 height 13
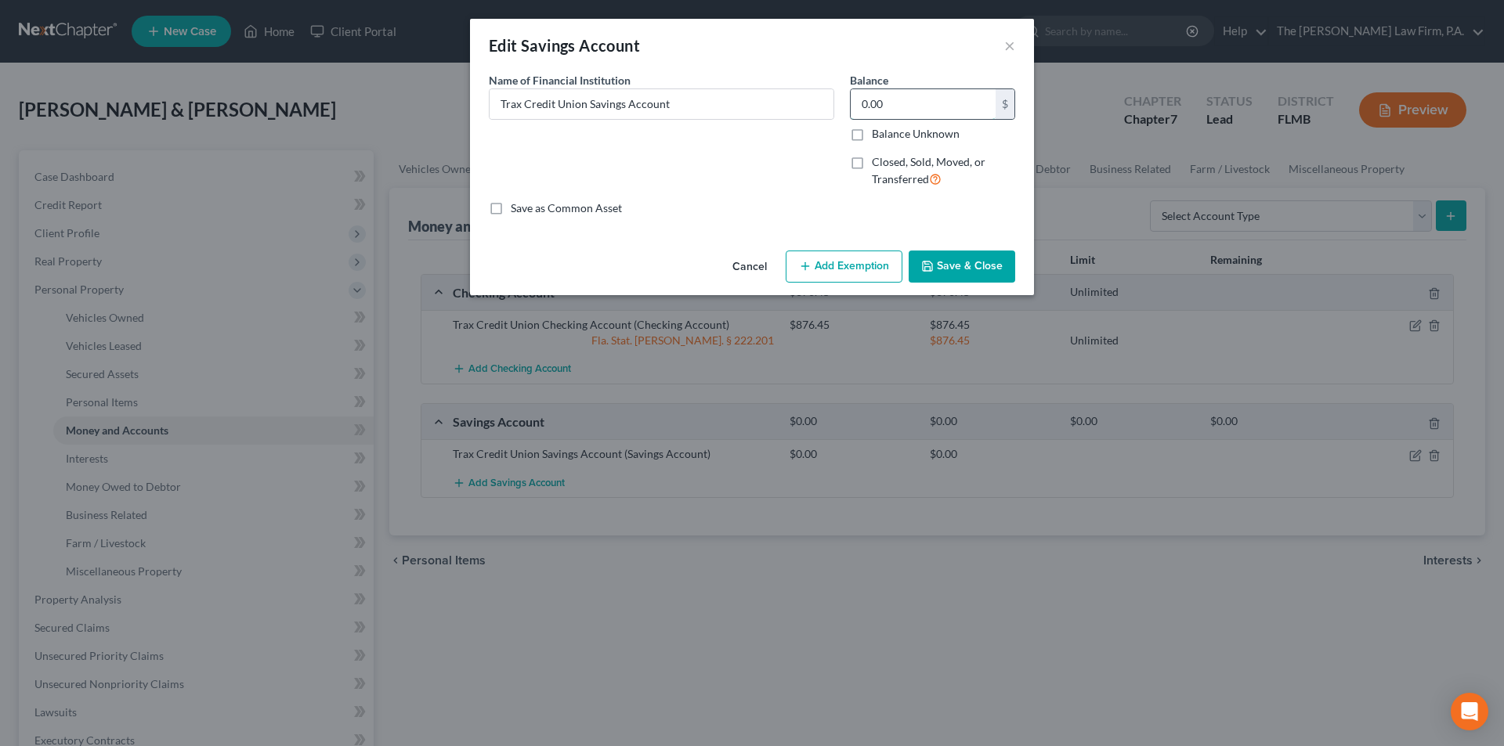
drag, startPoint x: 888, startPoint y: 107, endPoint x: 856, endPoint y: 103, distance: 32.3
click at [918, 107] on input "0.00" at bounding box center [922, 104] width 145 height 30
type input "250.17"
click at [847, 274] on button "Add Exemption" at bounding box center [843, 267] width 117 height 33
select select "2"
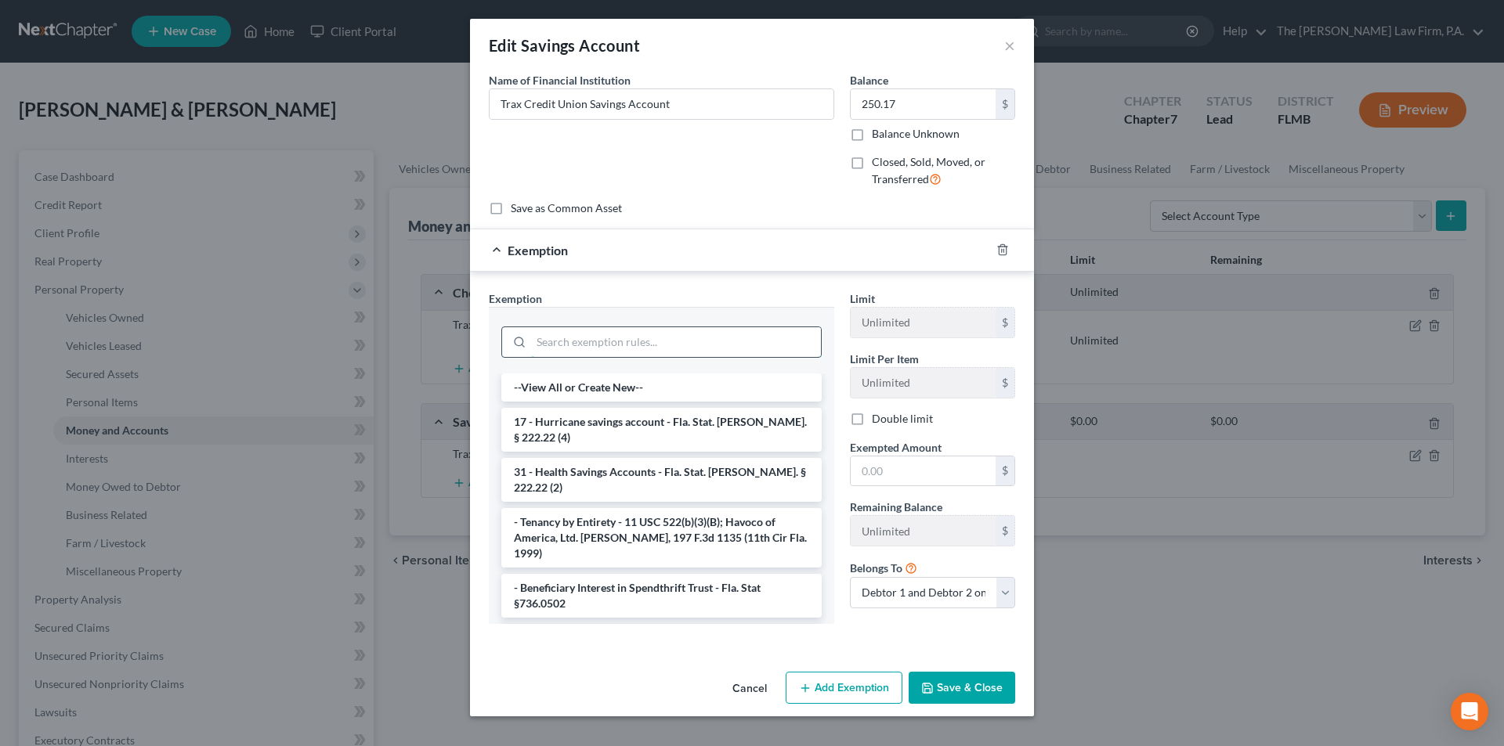
click at [688, 345] on input "search" at bounding box center [676, 342] width 290 height 30
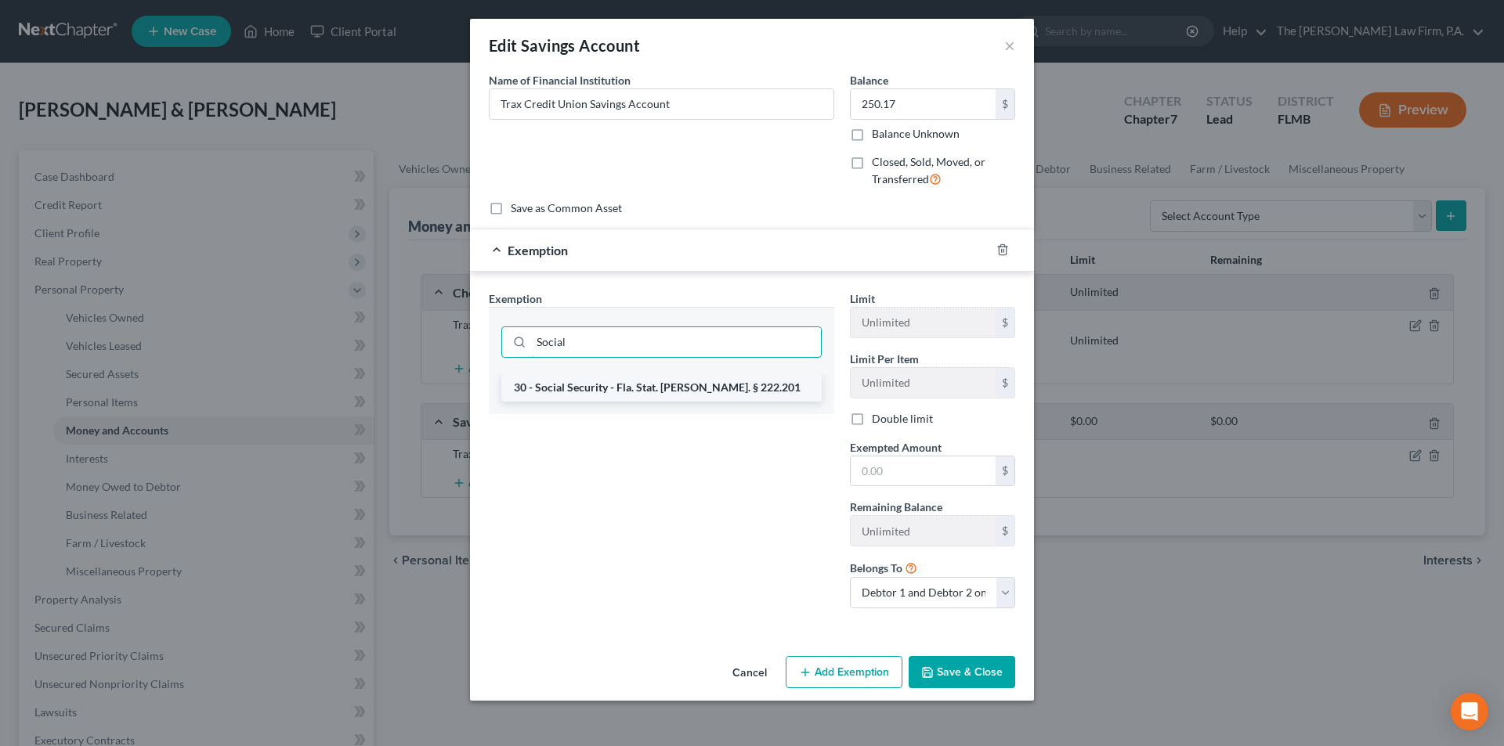
type input "Social"
click at [668, 386] on li "30 - Social Security - Fla. Stat. [PERSON_NAME]. § 222.201" at bounding box center [661, 388] width 320 height 28
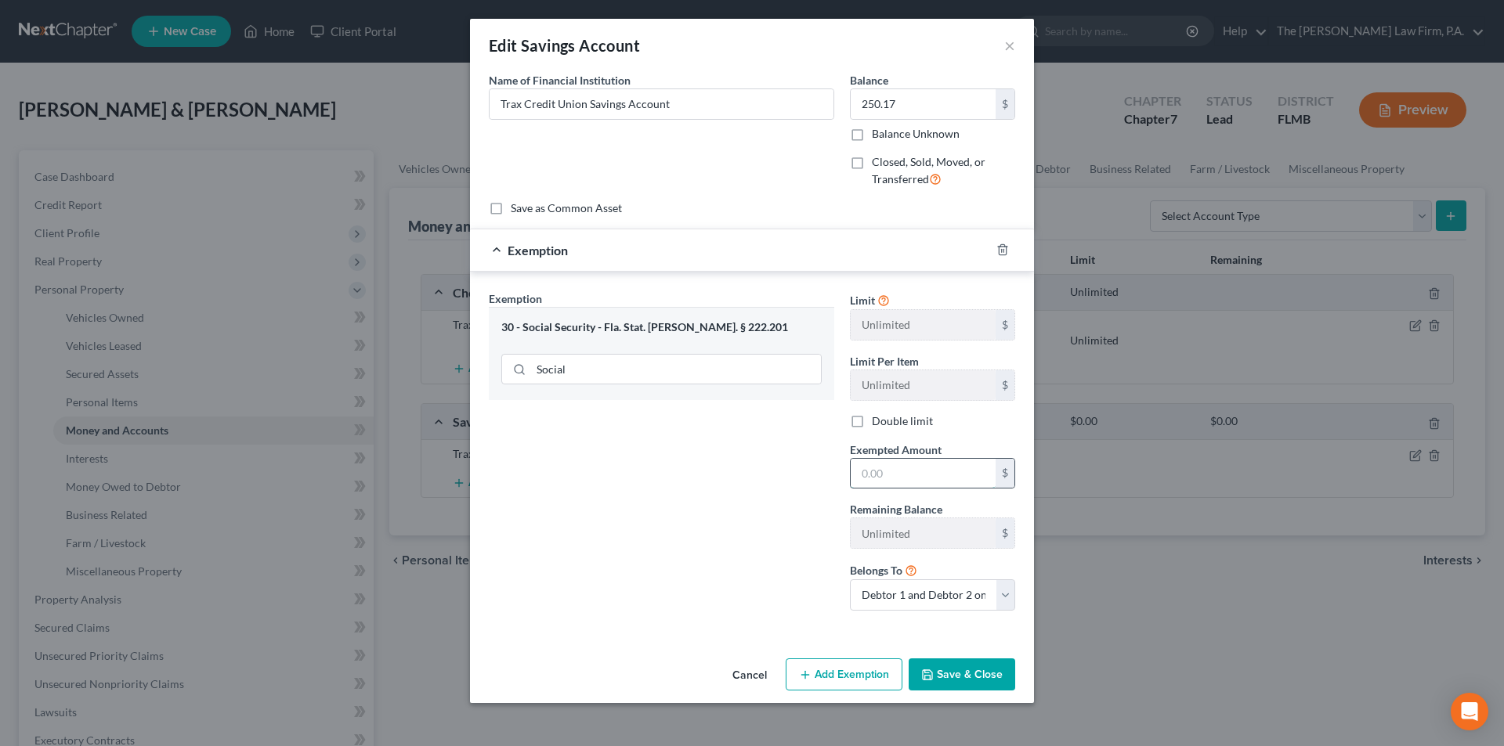
click at [884, 475] on input "text" at bounding box center [922, 474] width 145 height 30
type input "250.17"
click at [940, 665] on button "Save & Close" at bounding box center [961, 675] width 107 height 33
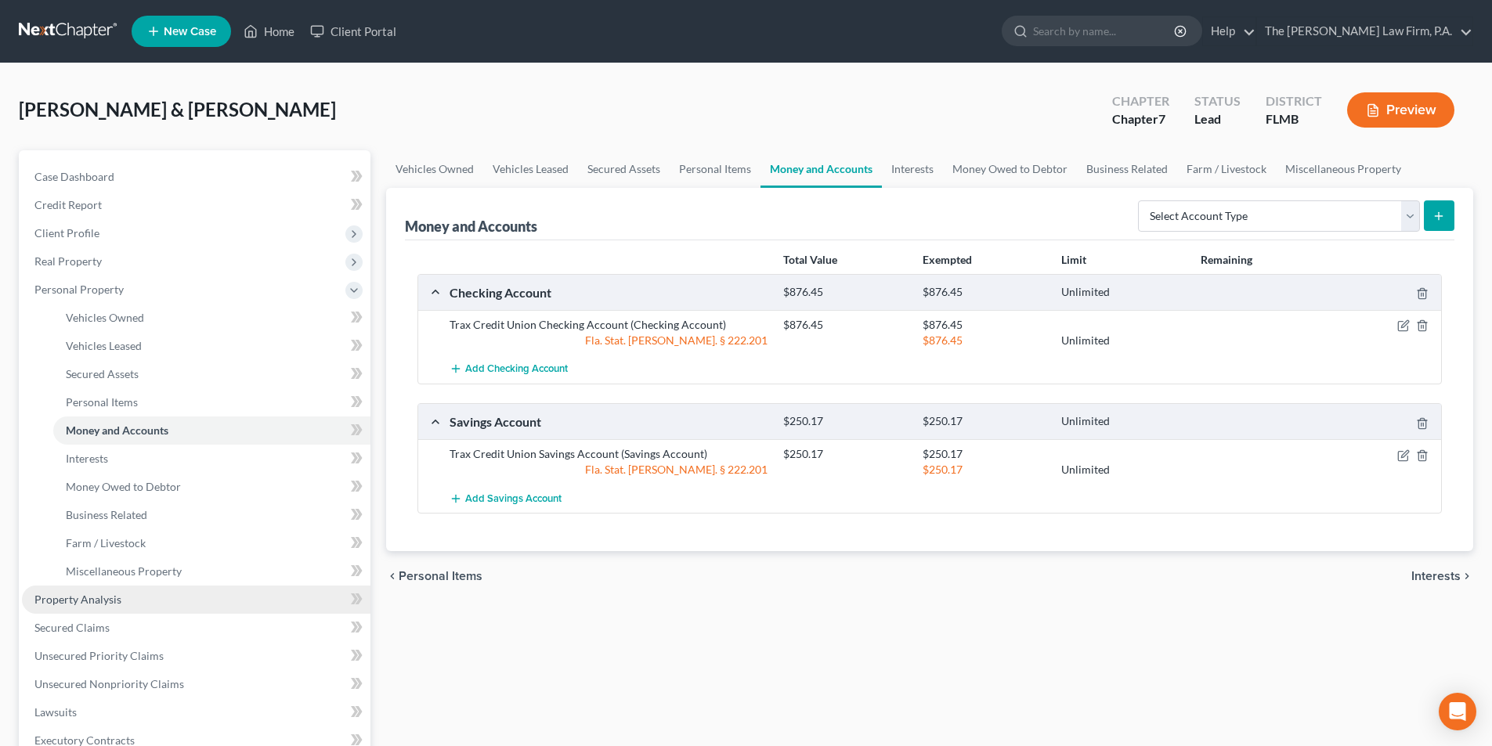
click at [53, 597] on span "Property Analysis" at bounding box center [77, 599] width 87 height 13
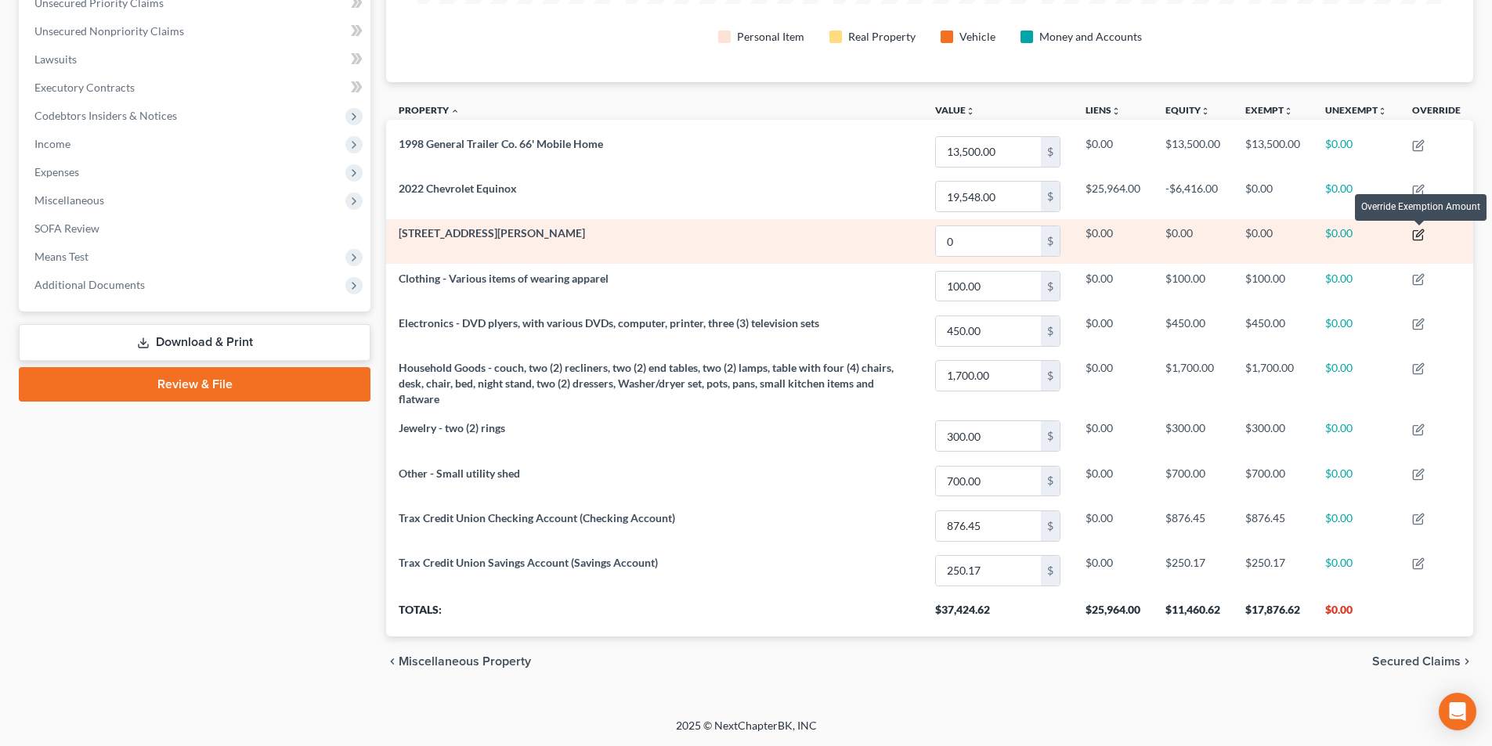
click at [1418, 232] on icon "button" at bounding box center [1418, 235] width 13 height 13
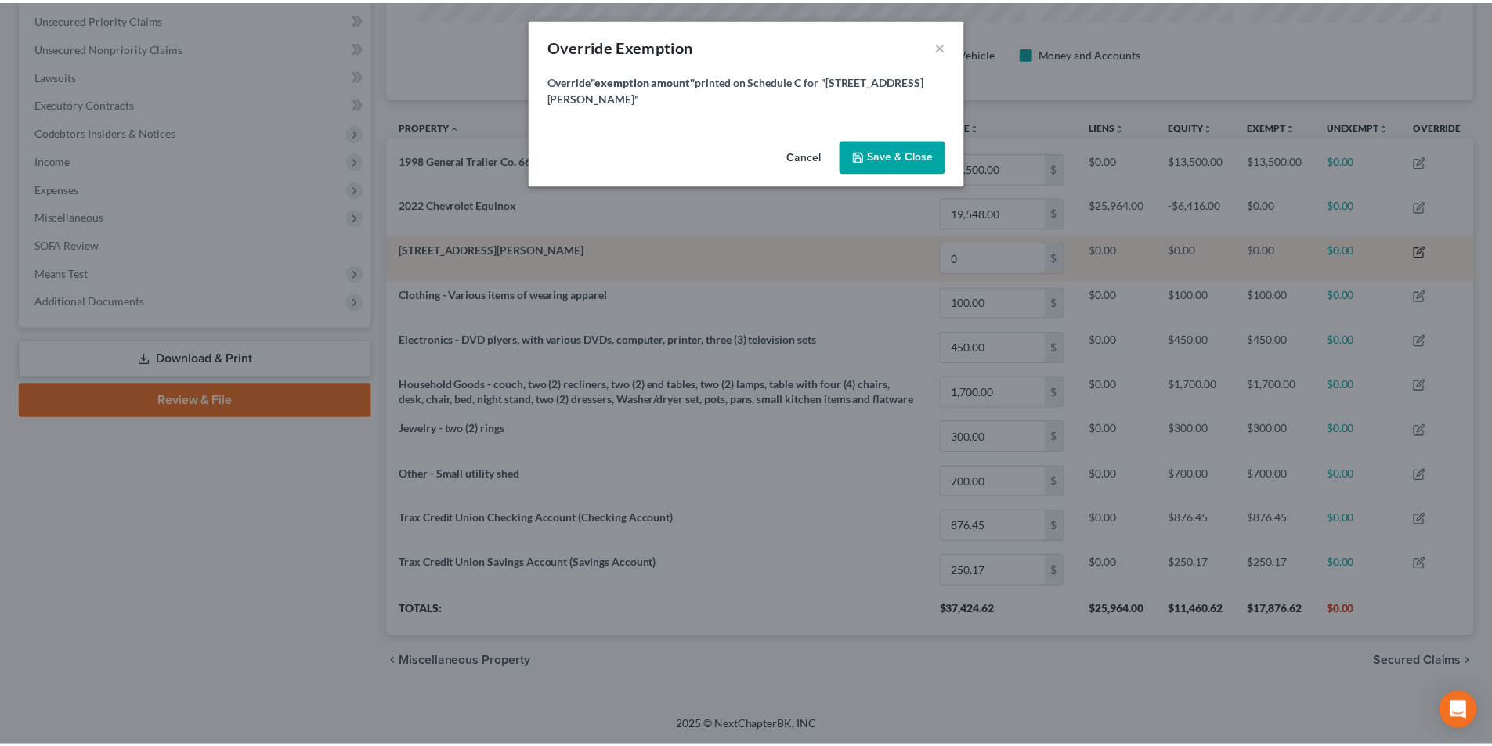
scroll to position [304, 1096]
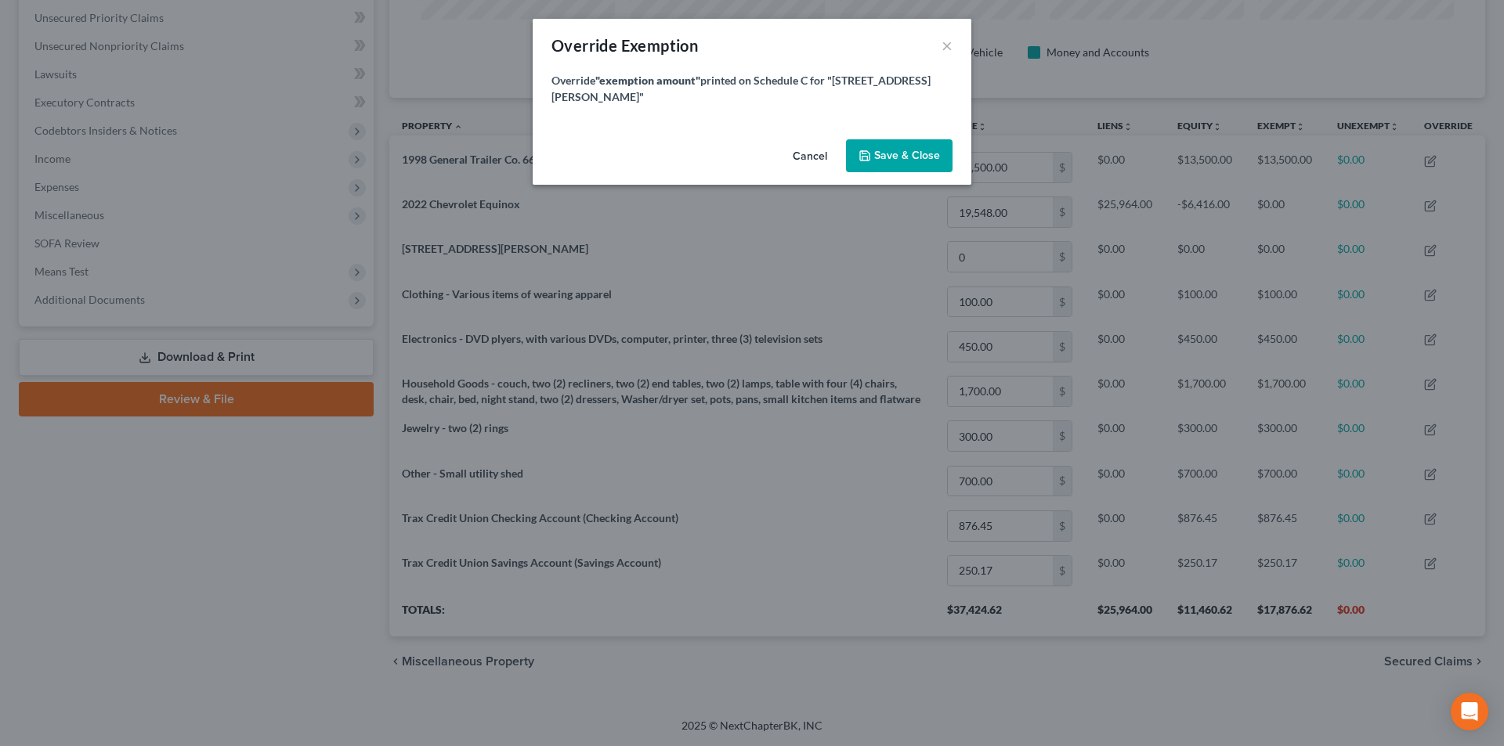
click at [817, 143] on button "Cancel" at bounding box center [810, 156] width 60 height 31
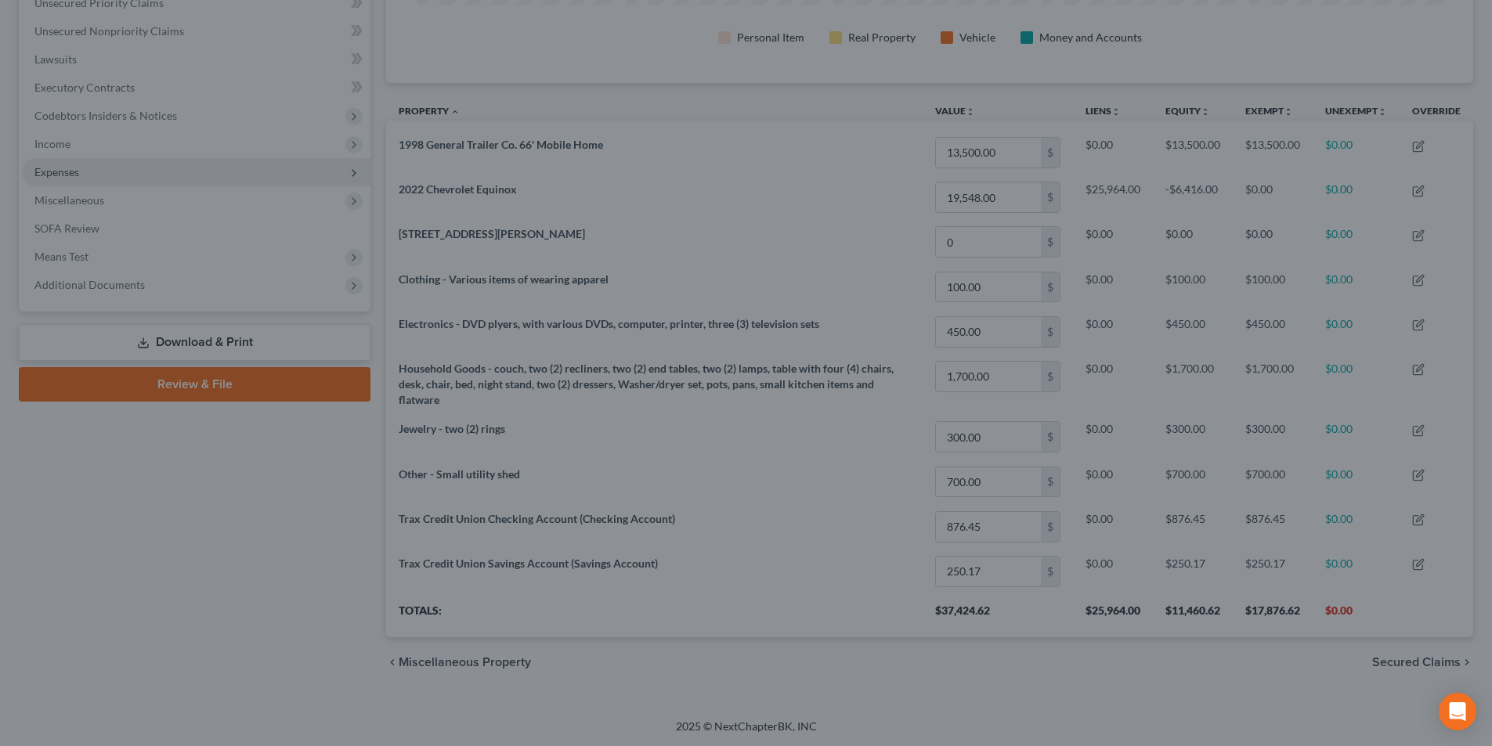
scroll to position [782803, 782019]
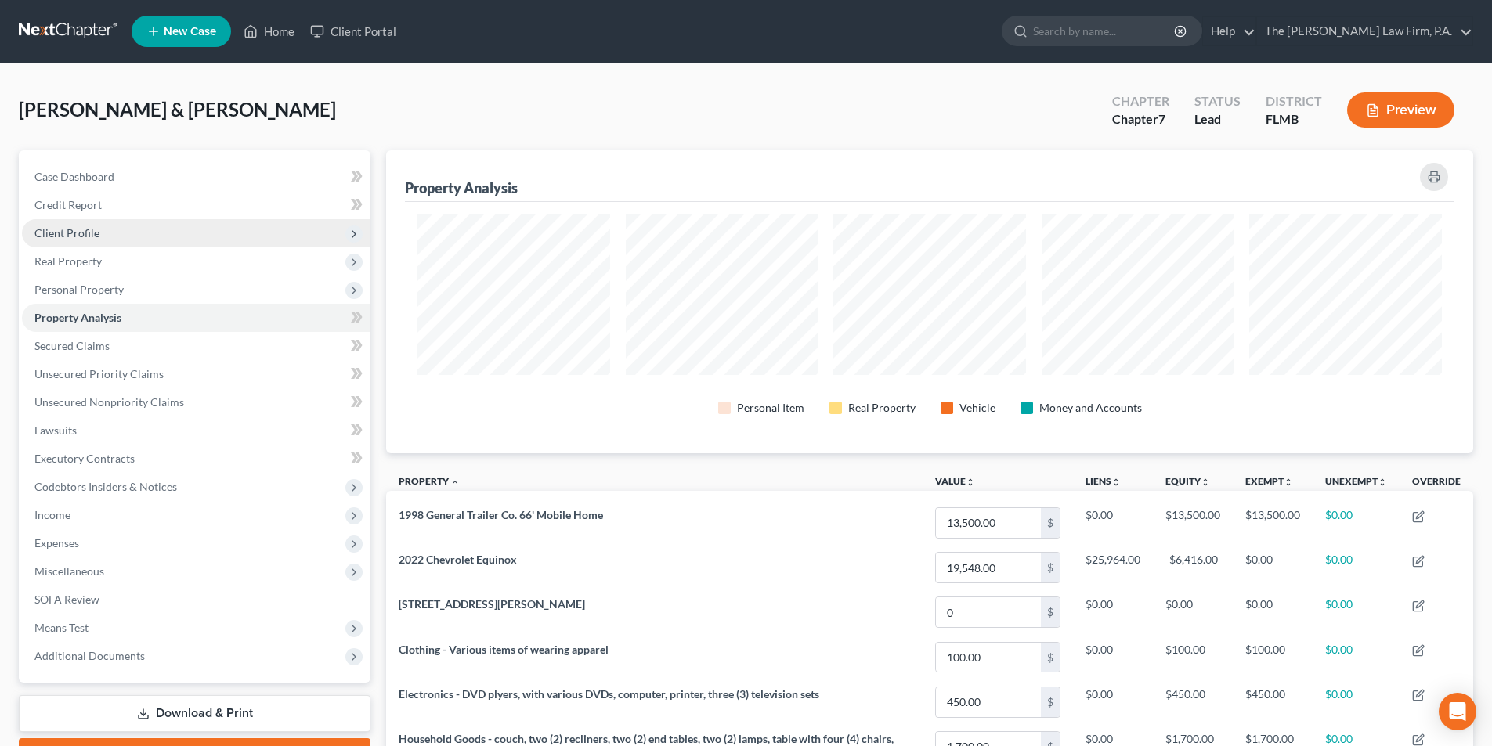
click at [70, 235] on span "Client Profile" at bounding box center [66, 232] width 65 height 13
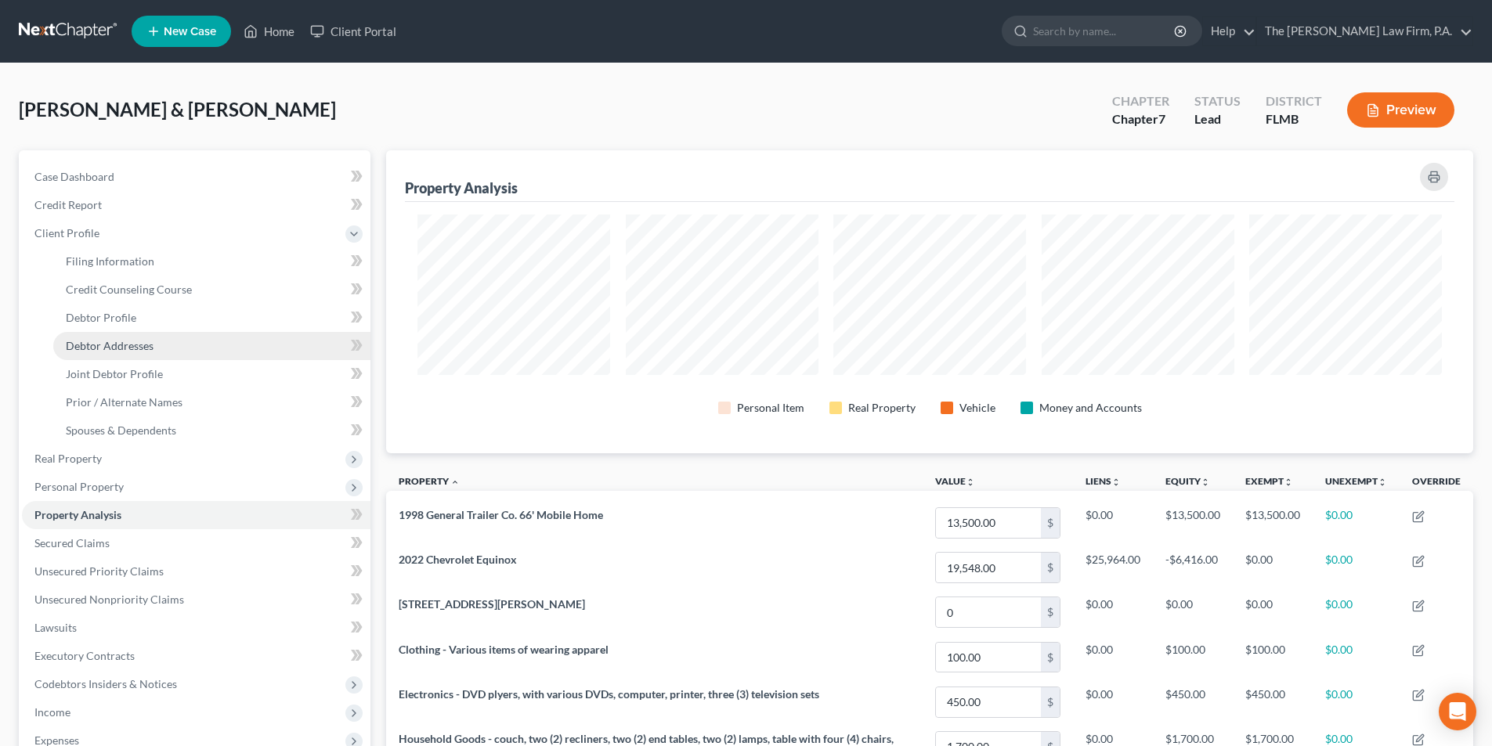
click at [99, 342] on span "Debtor Addresses" at bounding box center [110, 345] width 88 height 13
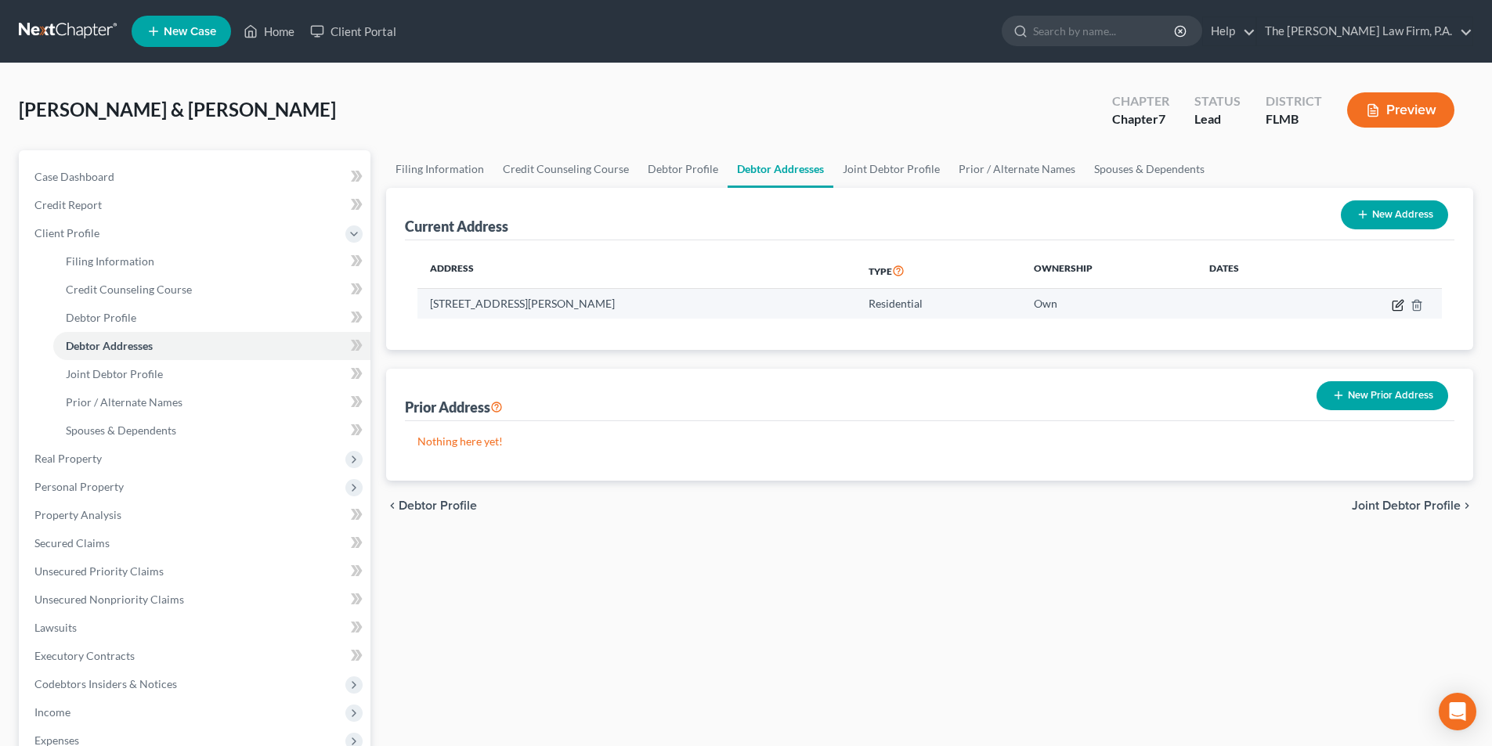
click at [1404, 305] on td at bounding box center [1376, 304] width 131 height 30
click at [1399, 305] on icon "button" at bounding box center [1398, 305] width 13 height 13
select select "9"
select select "27"
select select "0"
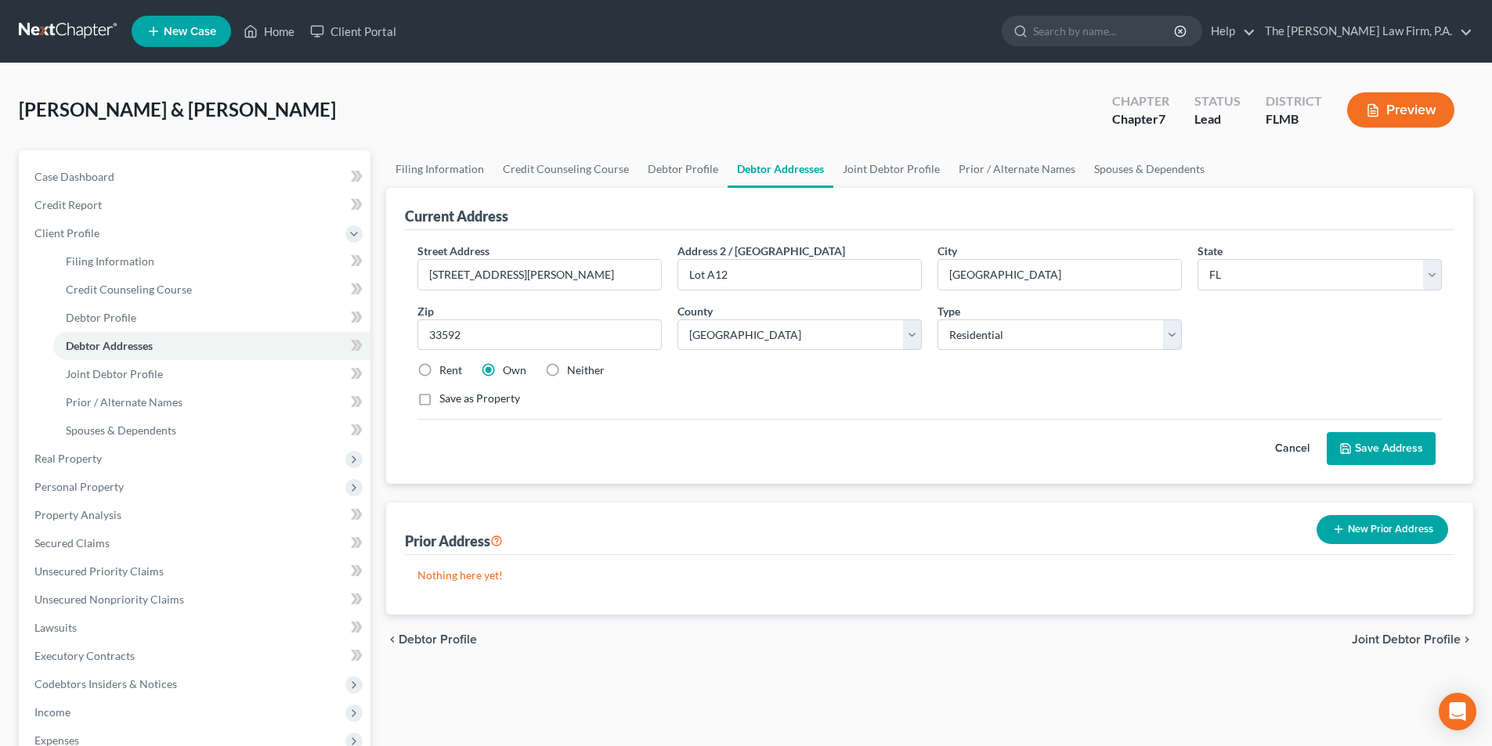
click at [439, 375] on label "Rent" at bounding box center [450, 371] width 23 height 16
click at [446, 373] on input "Rent" at bounding box center [451, 368] width 10 height 10
radio input "true"
click at [1360, 453] on button "Save Address" at bounding box center [1381, 448] width 109 height 33
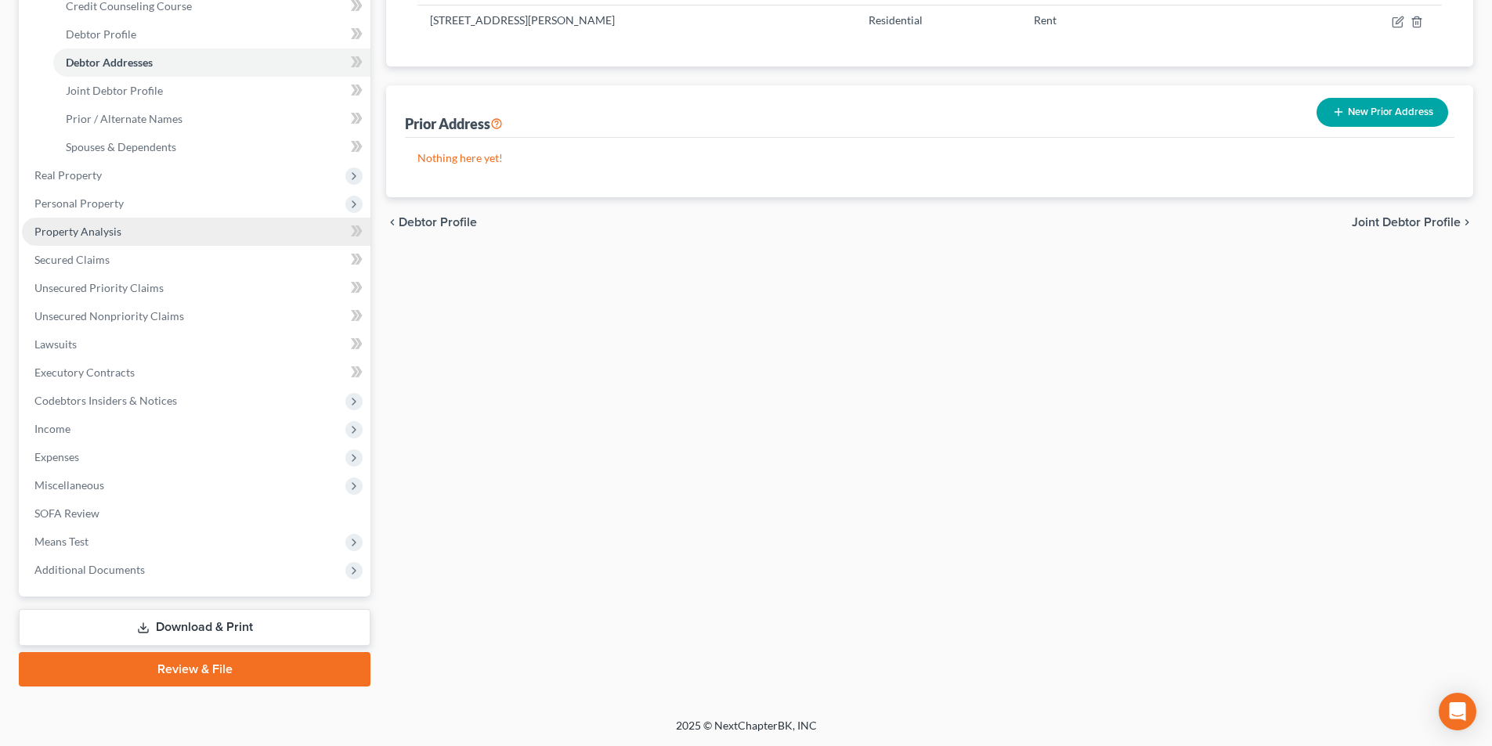
click at [63, 240] on link "Property Analysis" at bounding box center [196, 232] width 348 height 28
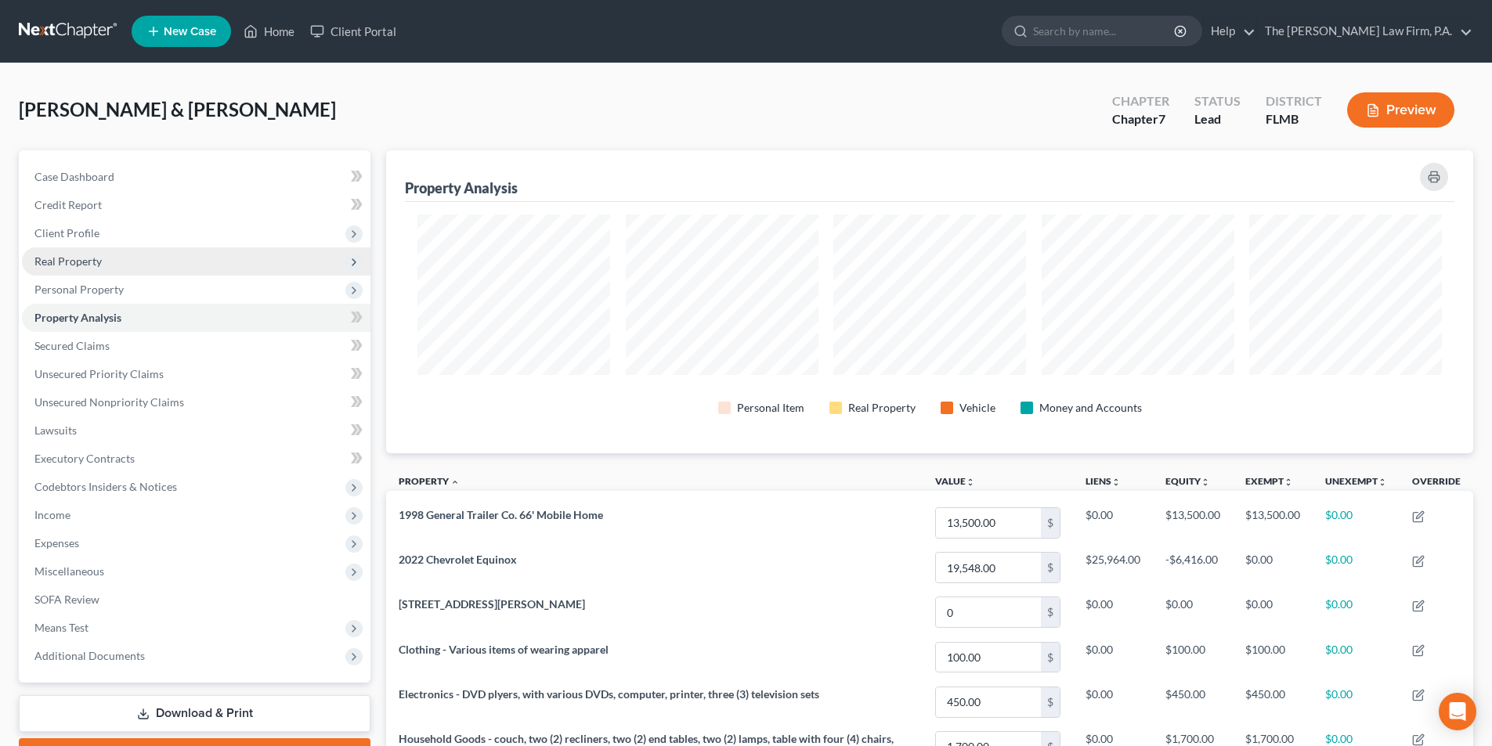
click at [61, 268] on span "Real Property" at bounding box center [196, 261] width 348 height 28
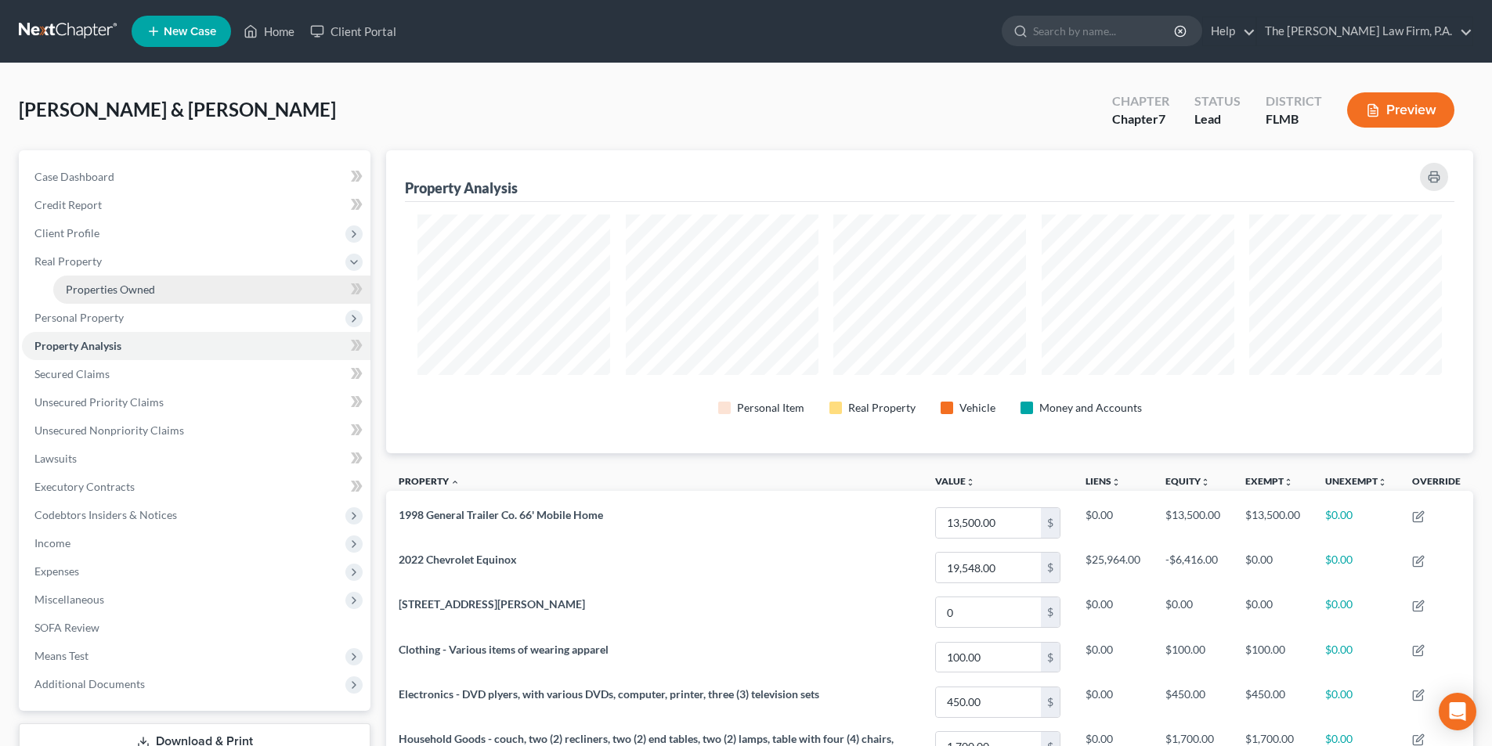
click at [91, 294] on span "Properties Owned" at bounding box center [110, 289] width 89 height 13
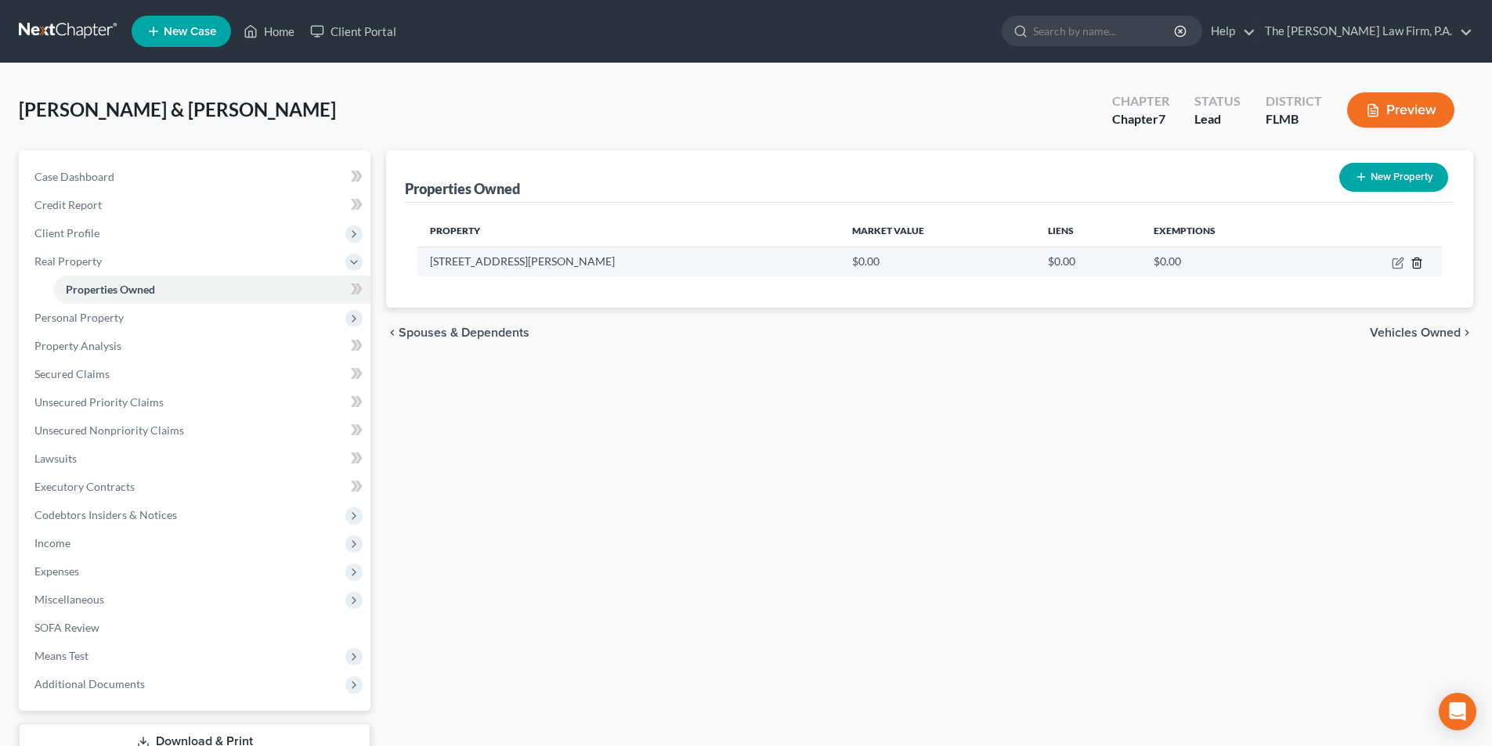
click at [1416, 265] on line "button" at bounding box center [1416, 263] width 0 height 3
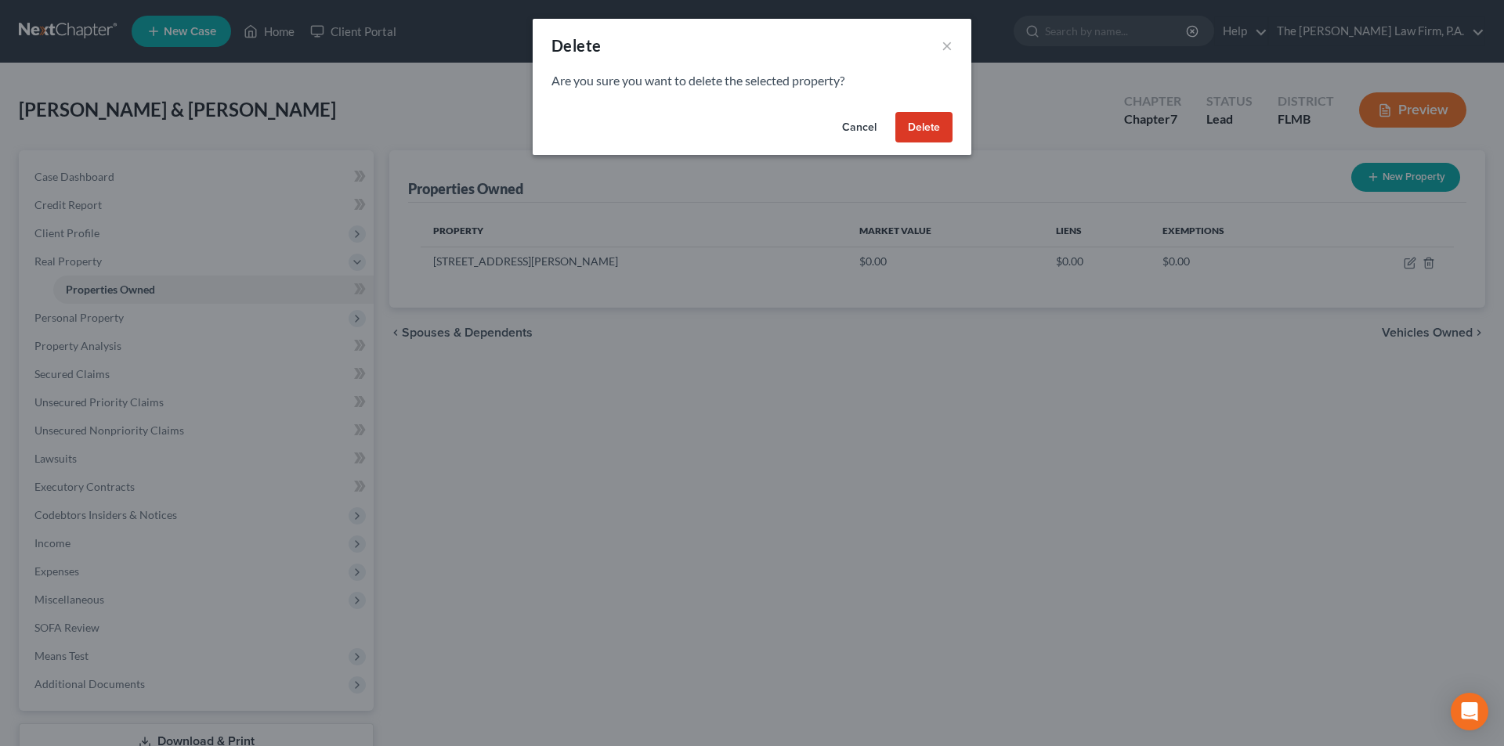
click at [904, 125] on button "Delete" at bounding box center [923, 127] width 57 height 31
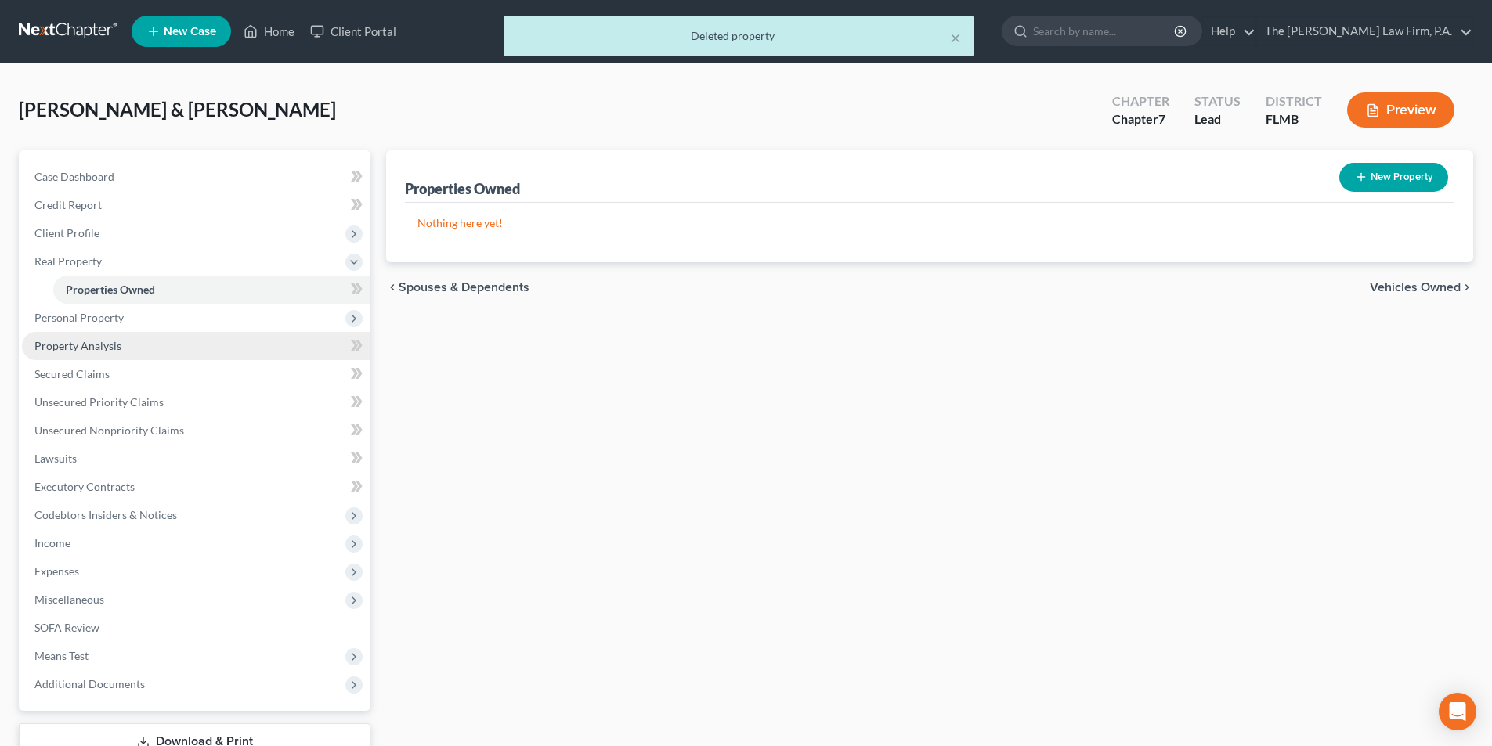
click at [85, 352] on span "Property Analysis" at bounding box center [77, 345] width 87 height 13
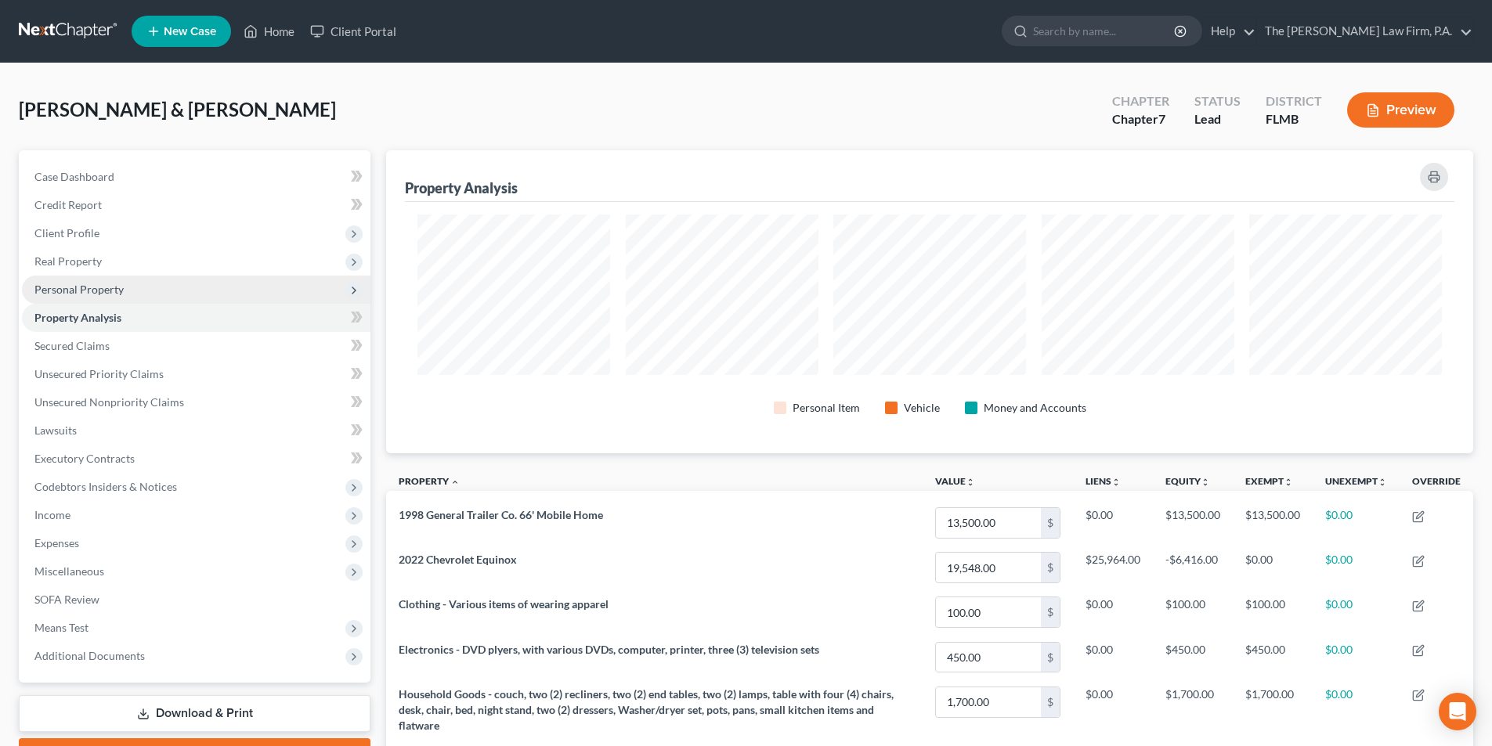
click at [101, 296] on span "Personal Property" at bounding box center [196, 290] width 348 height 28
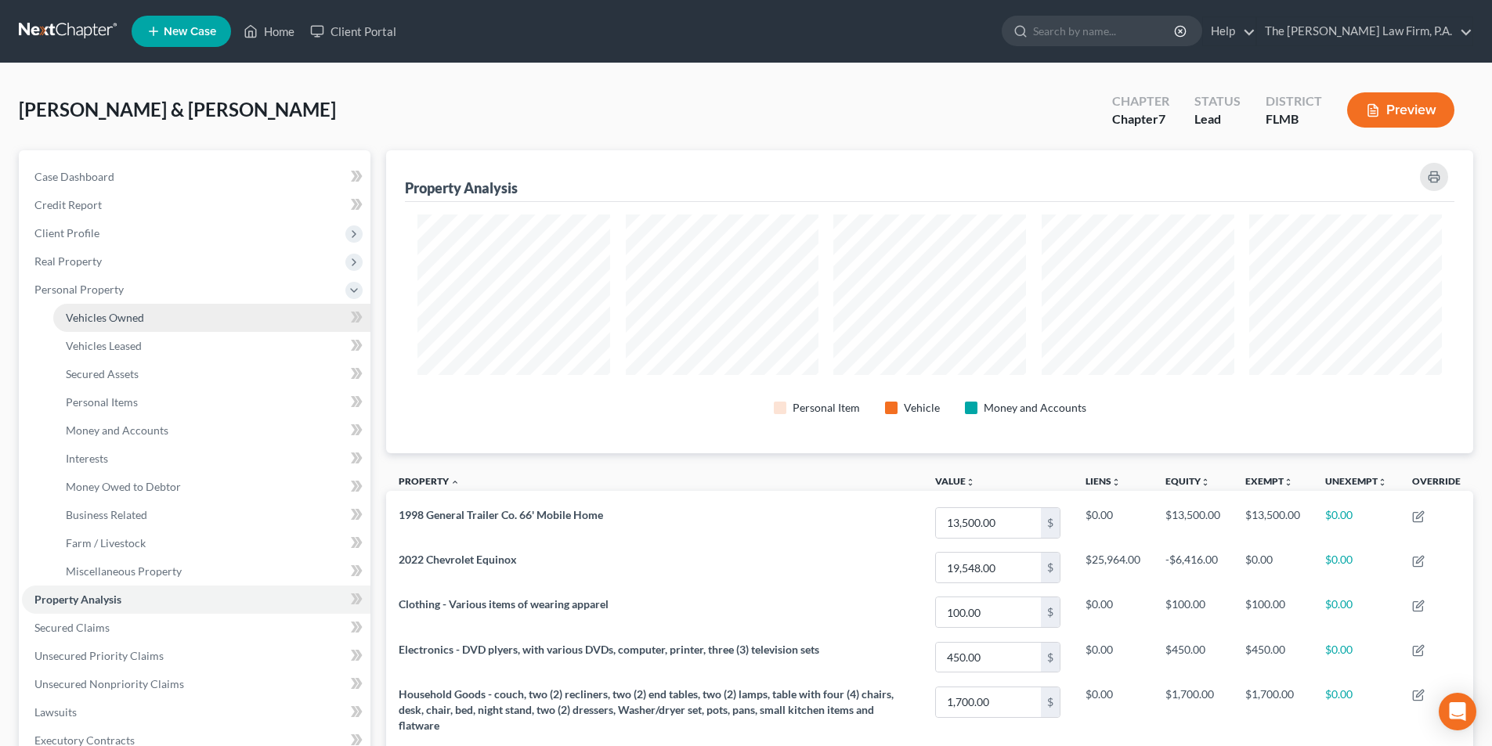
click at [99, 312] on span "Vehicles Owned" at bounding box center [105, 317] width 78 height 13
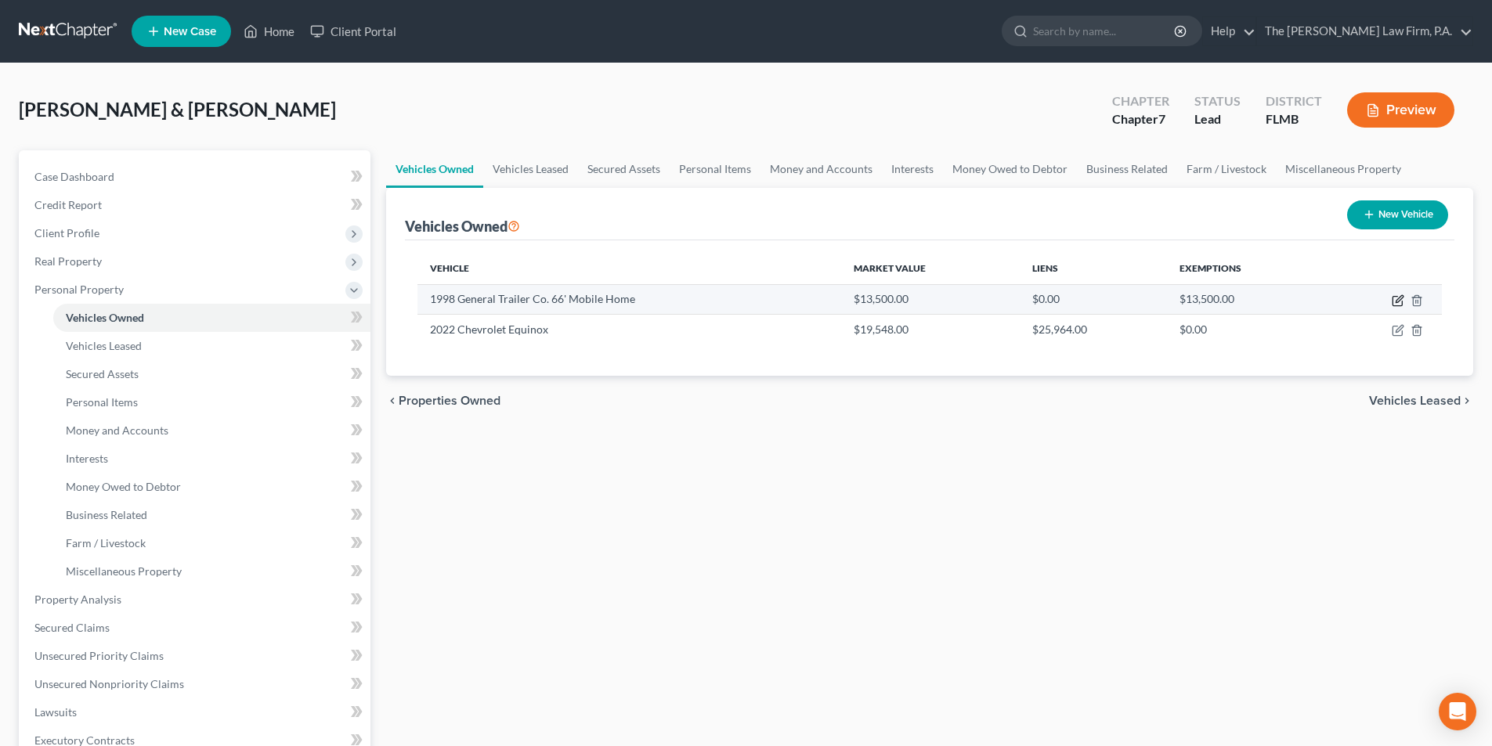
click at [1392, 301] on icon "button" at bounding box center [1396, 301] width 9 height 9
select select "7"
select select "28"
select select "3"
select select "2"
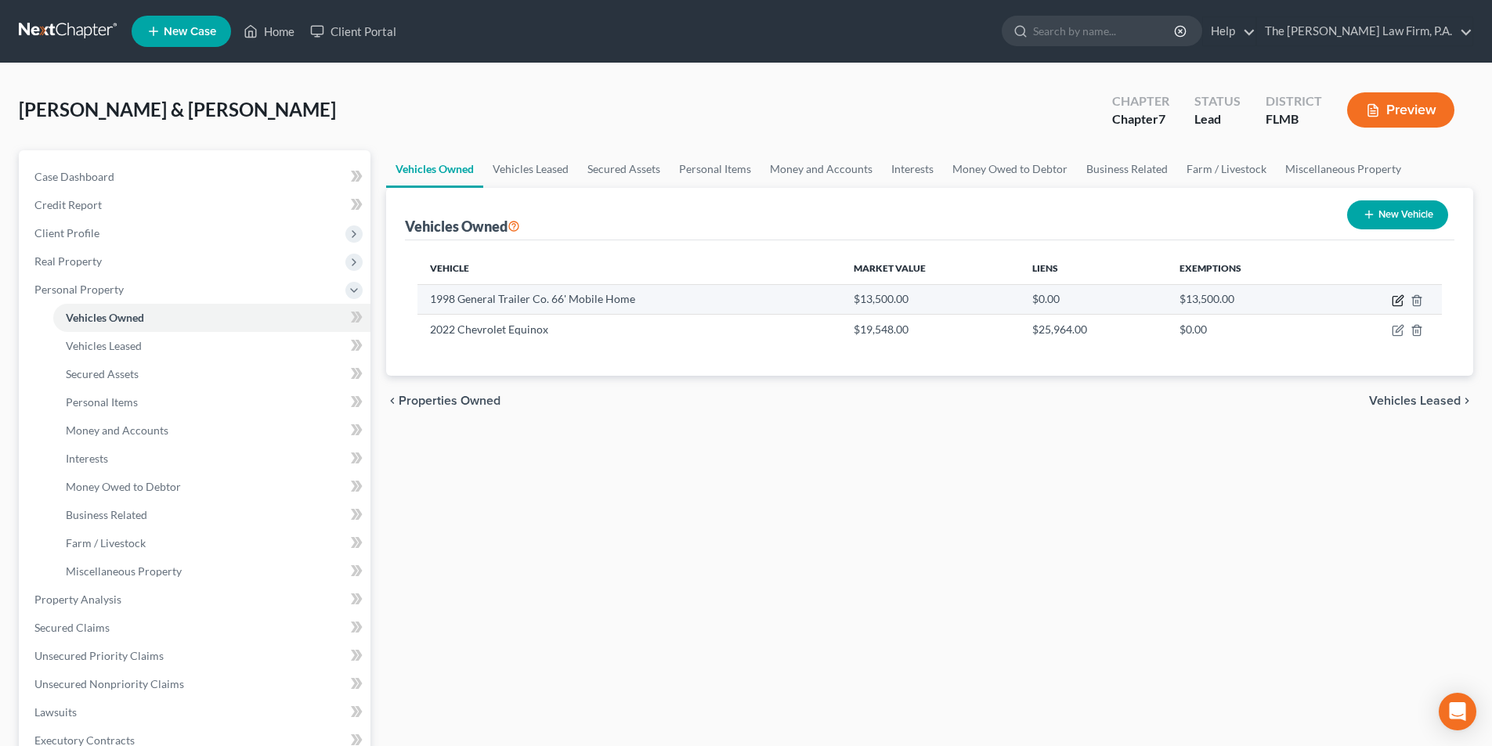
select select "2"
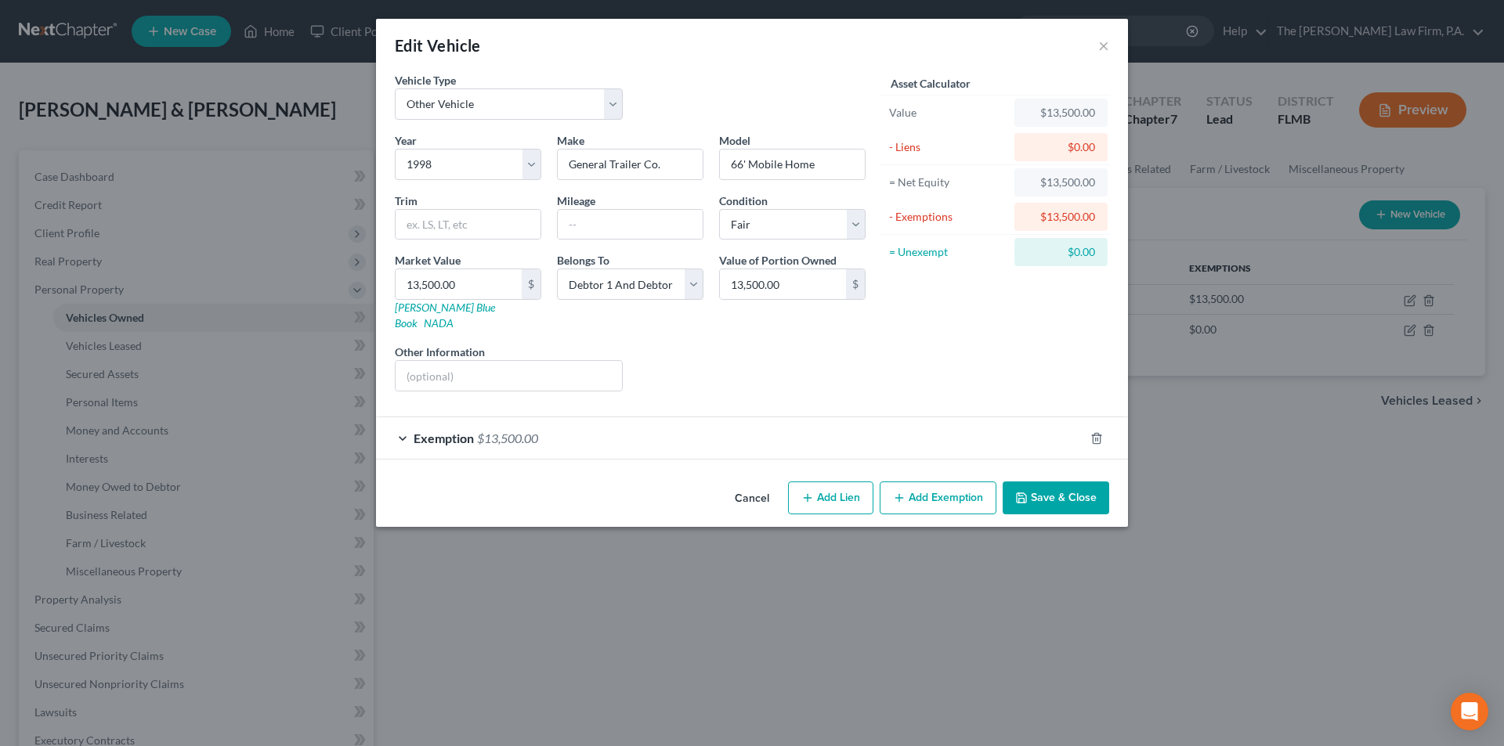
click at [580, 419] on div "Exemption $13,500.00" at bounding box center [730, 438] width 708 height 42
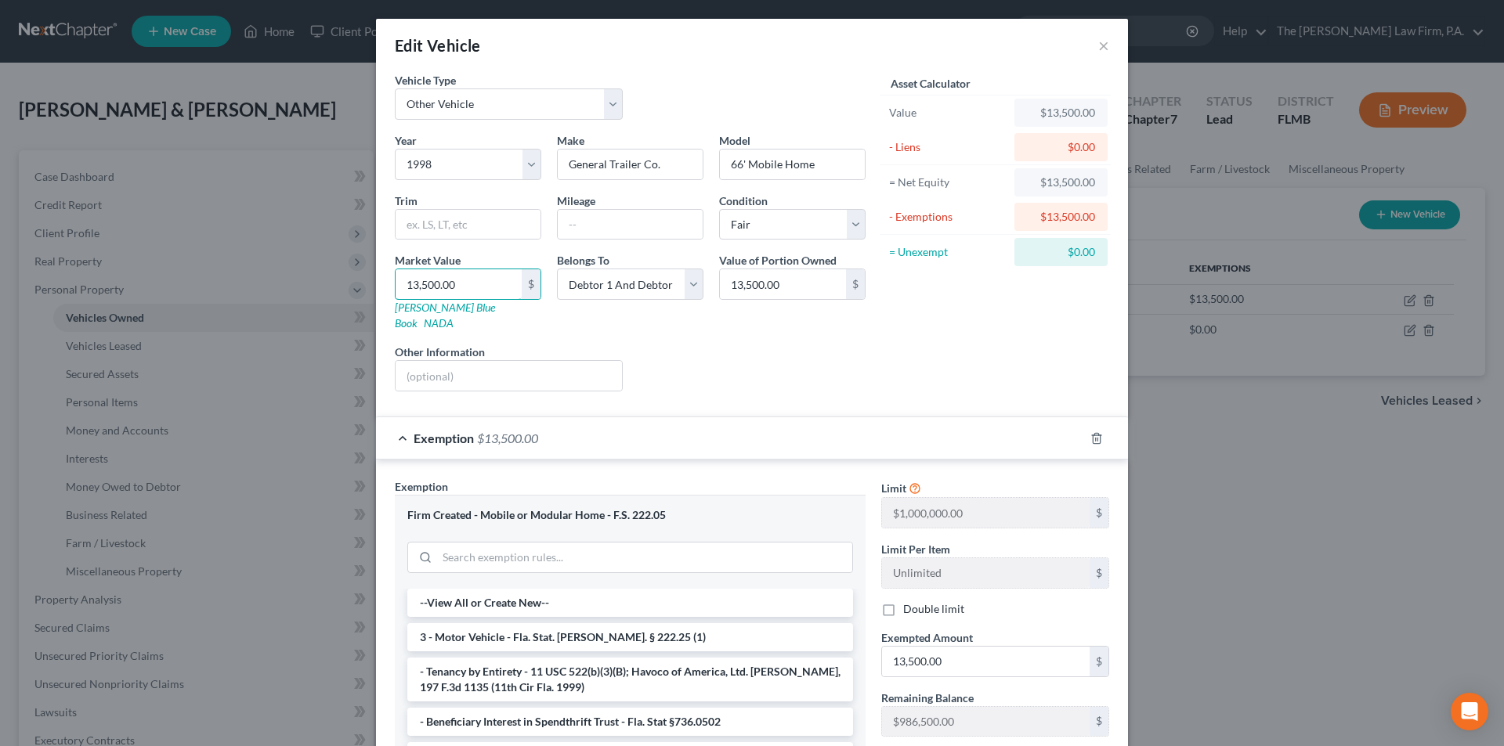
drag, startPoint x: 486, startPoint y: 280, endPoint x: 538, endPoint y: 302, distance: 56.9
type input "2"
type input "2.00"
type input "25"
type input "25.00"
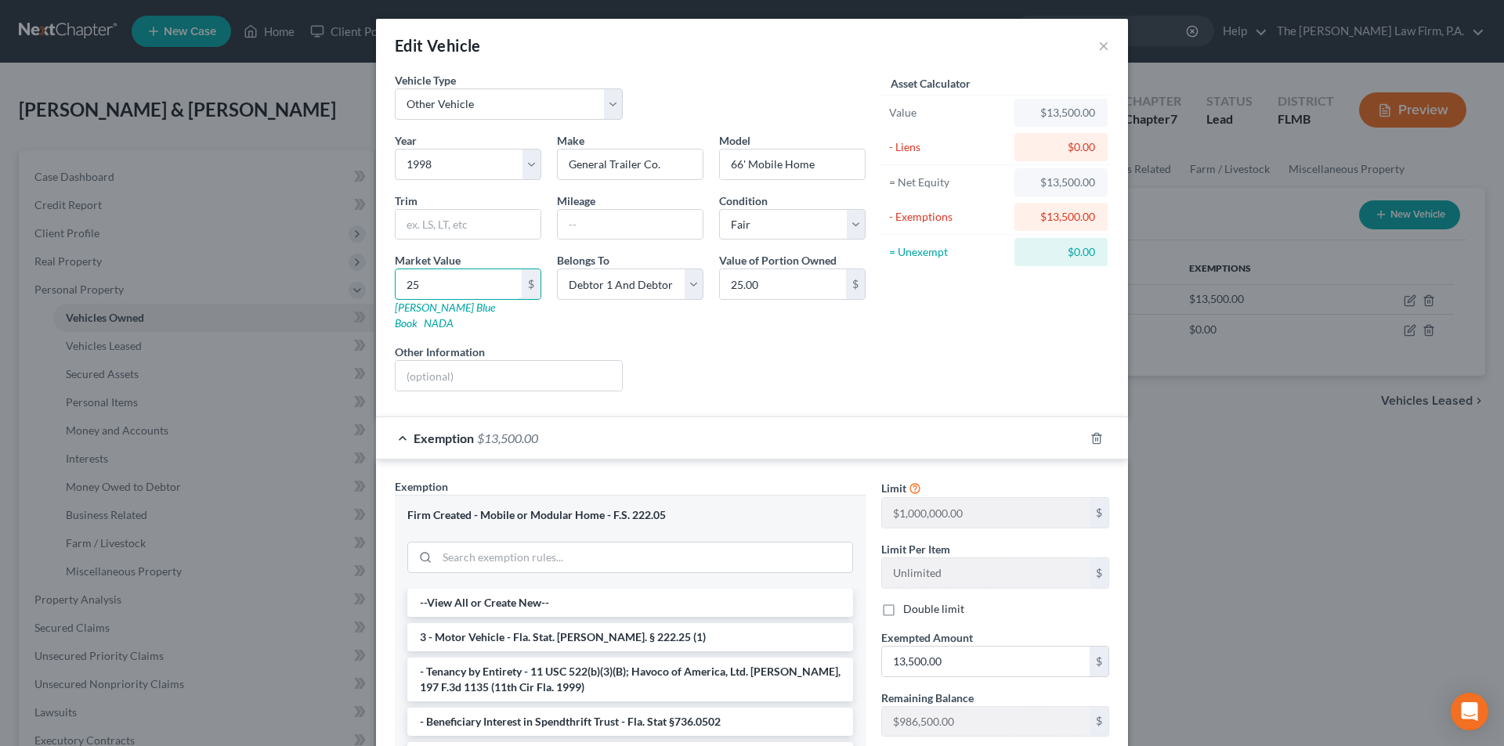
type input "256"
type input "256.00"
type input "2560"
type input "2,560.00"
type input "2,5600"
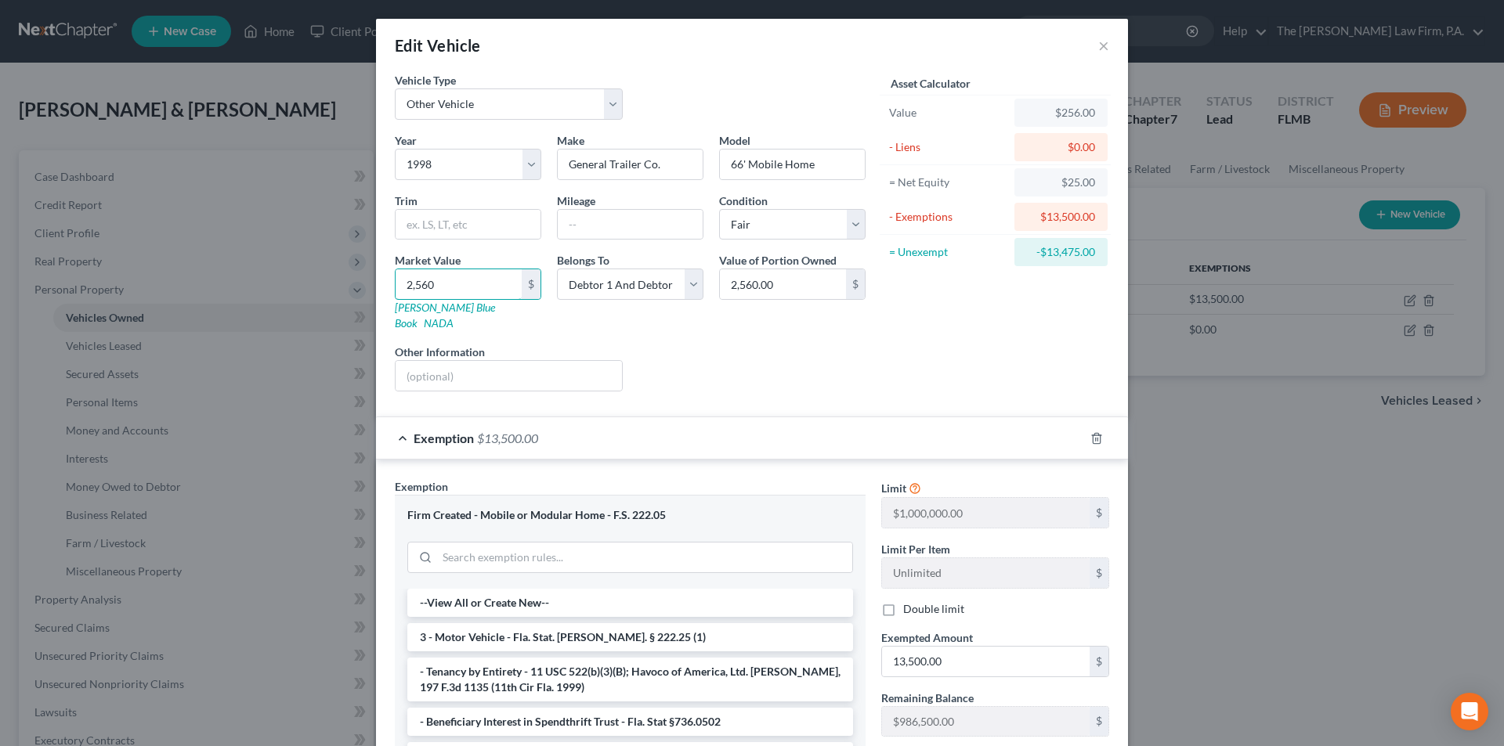
type input "25,600.00"
click at [897, 365] on div "Asset Calculator Value $25,600.00 - Liens $0.00 = Net Equity $25,600.00 - Exemp…" at bounding box center [995, 238] width 244 height 332
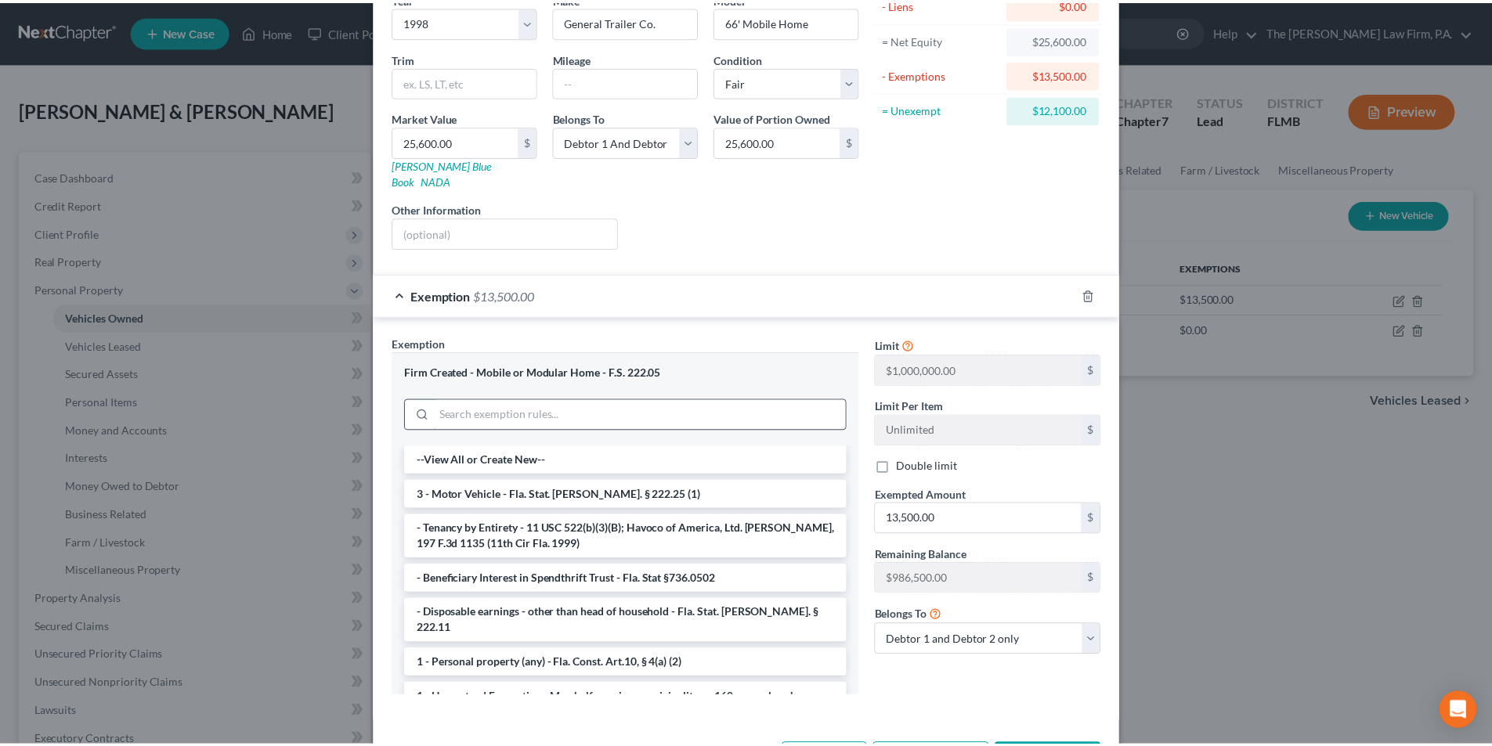
scroll to position [157, 0]
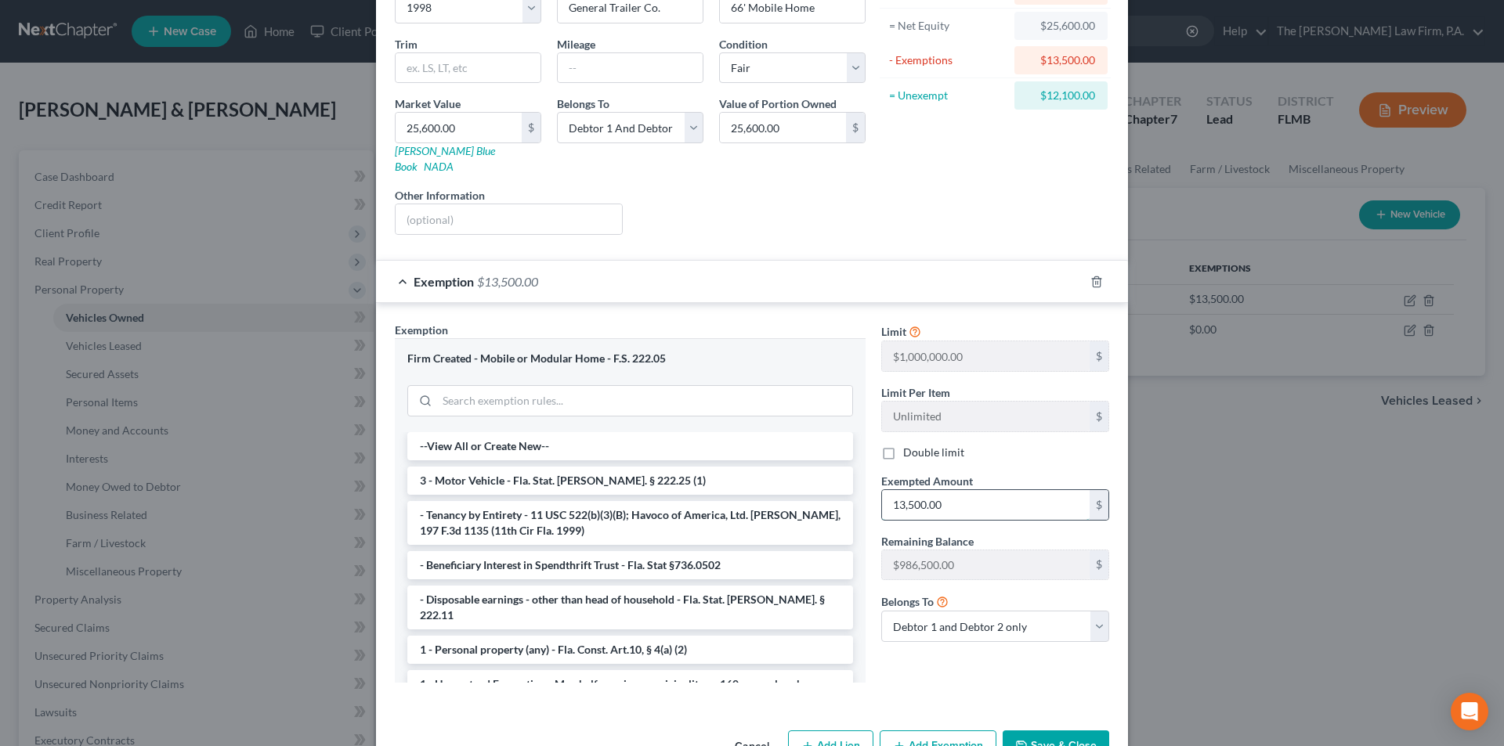
drag, startPoint x: 959, startPoint y: 490, endPoint x: 968, endPoint y: 487, distance: 9.9
type input "25,600.00"
click at [1029, 663] on div "Limit $1,000,000.00 $ Limit Per Item Unlimited $ Double limit Exempted Amount *…" at bounding box center [995, 508] width 244 height 373
click at [1061, 735] on button "Save & Close" at bounding box center [1055, 747] width 107 height 33
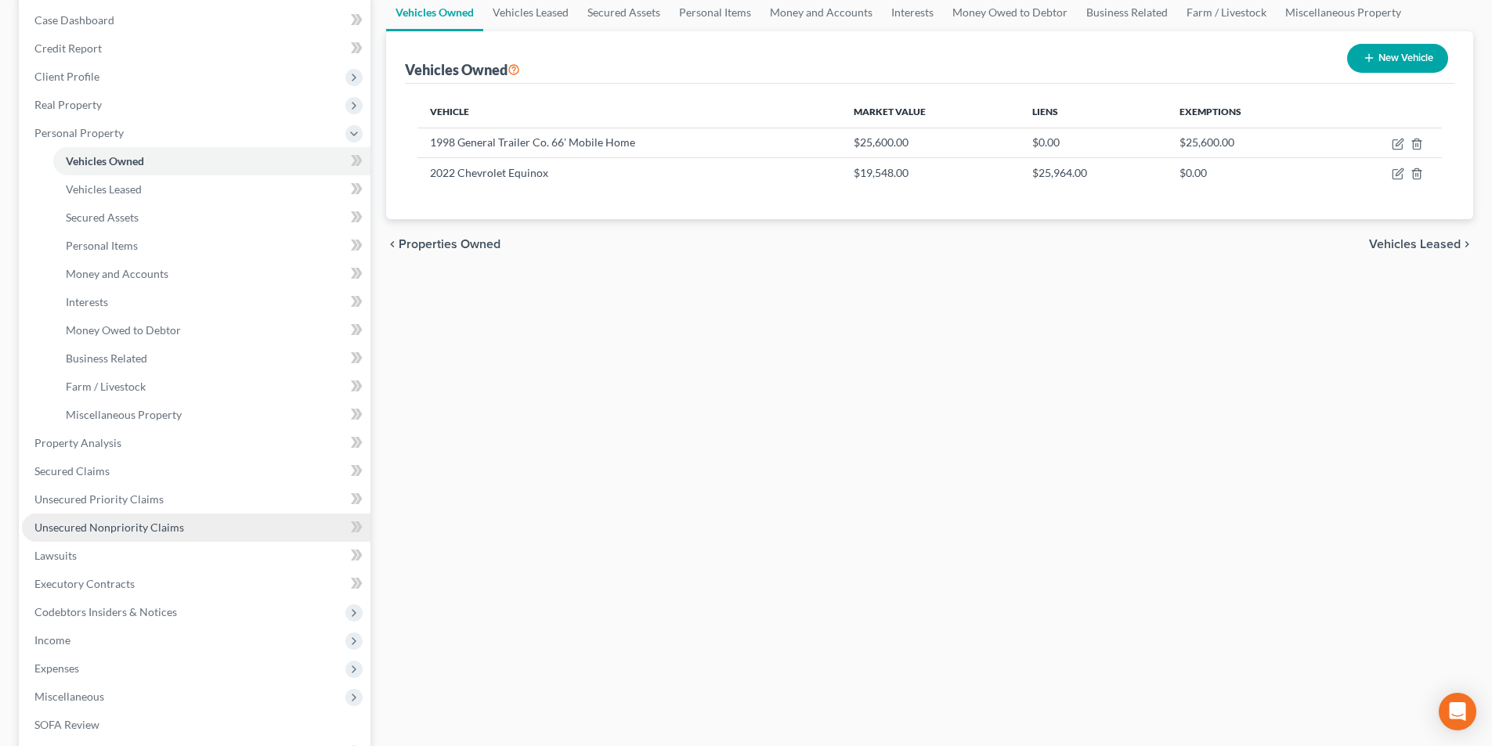
click at [129, 531] on span "Unsecured Nonpriority Claims" at bounding box center [109, 527] width 150 height 13
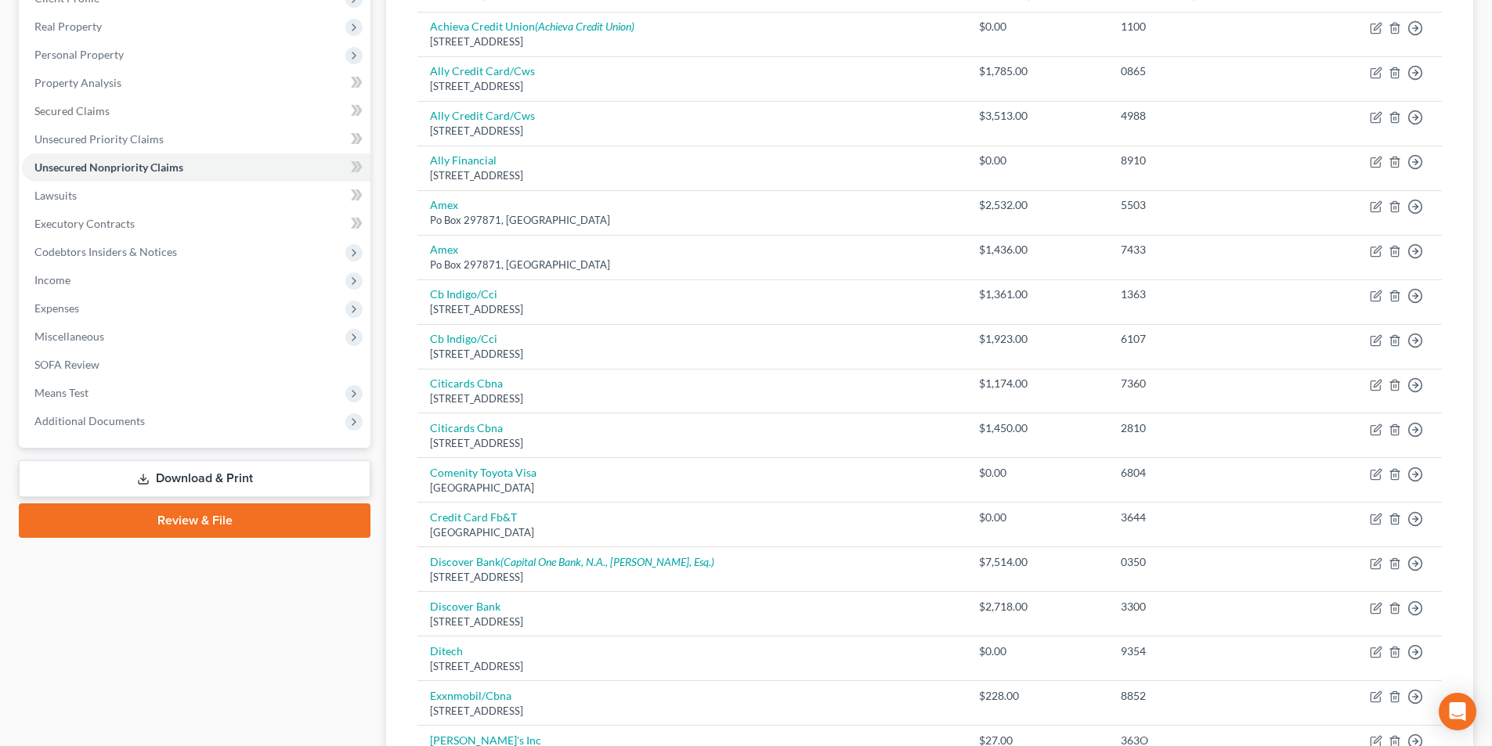
click at [188, 472] on link "Download & Print" at bounding box center [195, 478] width 352 height 37
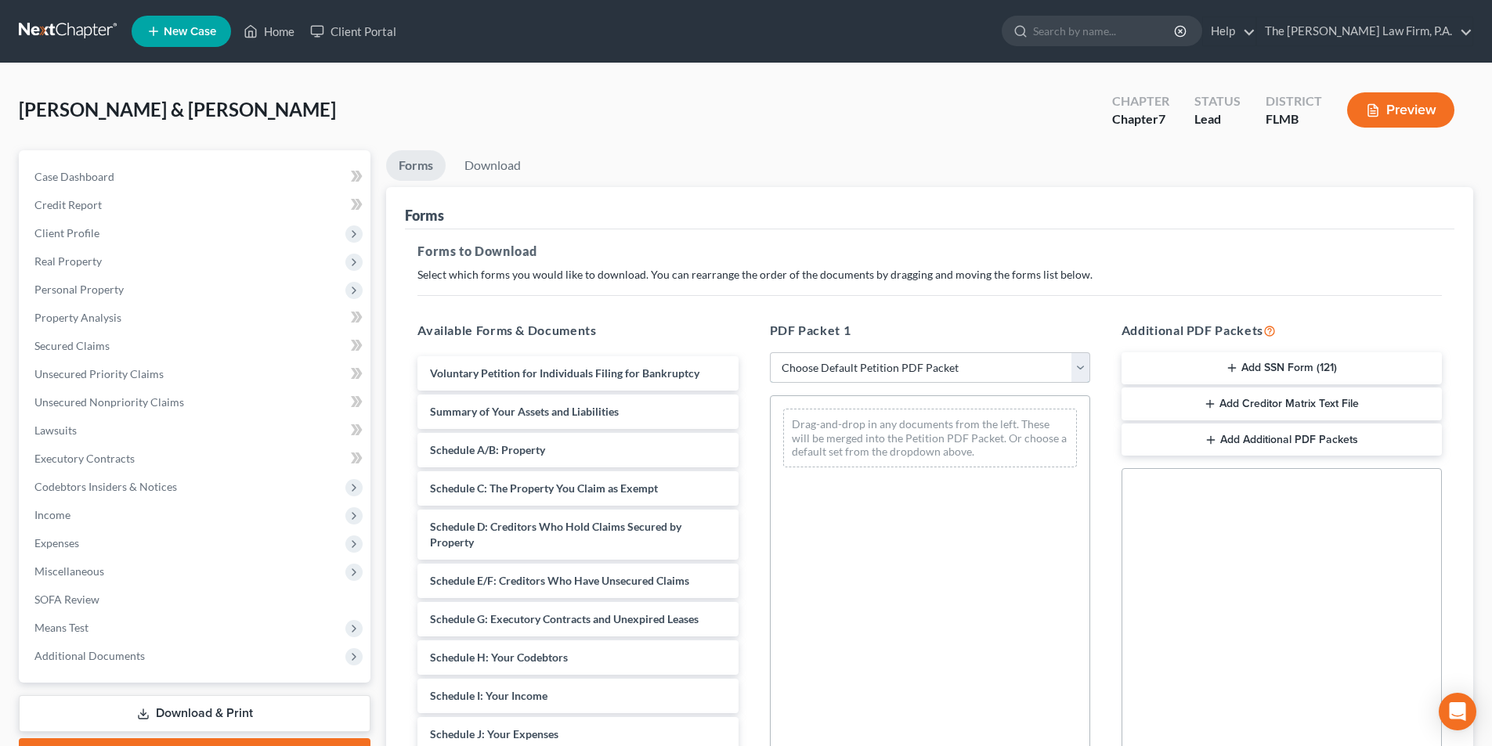
click at [872, 363] on select "Choose Default Petition PDF Packet Complete Bankruptcy Petition (all forms and …" at bounding box center [930, 367] width 320 height 31
select select "0"
click at [770, 352] on select "Choose Default Petition PDF Packet Complete Bankruptcy Petition (all forms and …" at bounding box center [930, 367] width 320 height 31
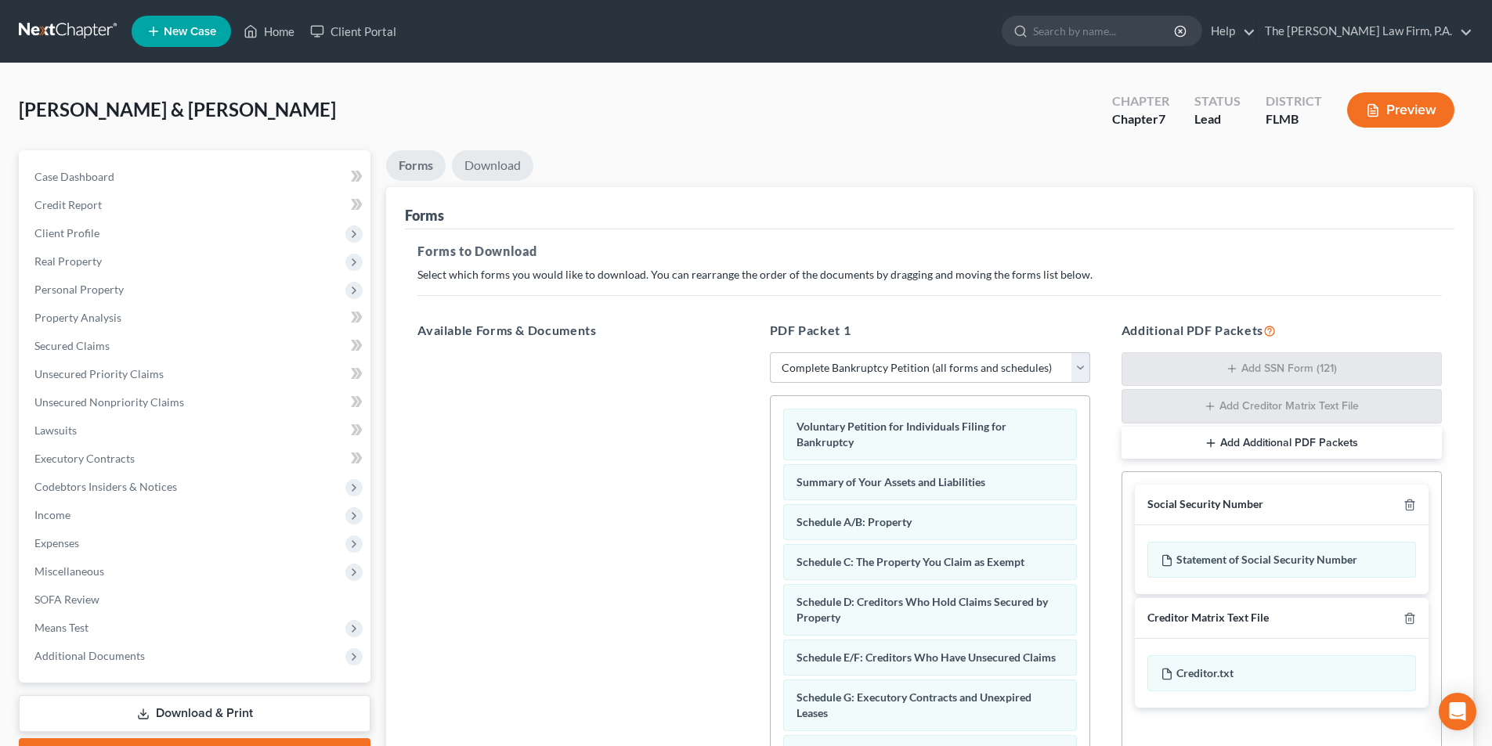
click at [484, 164] on link "Download" at bounding box center [492, 165] width 81 height 31
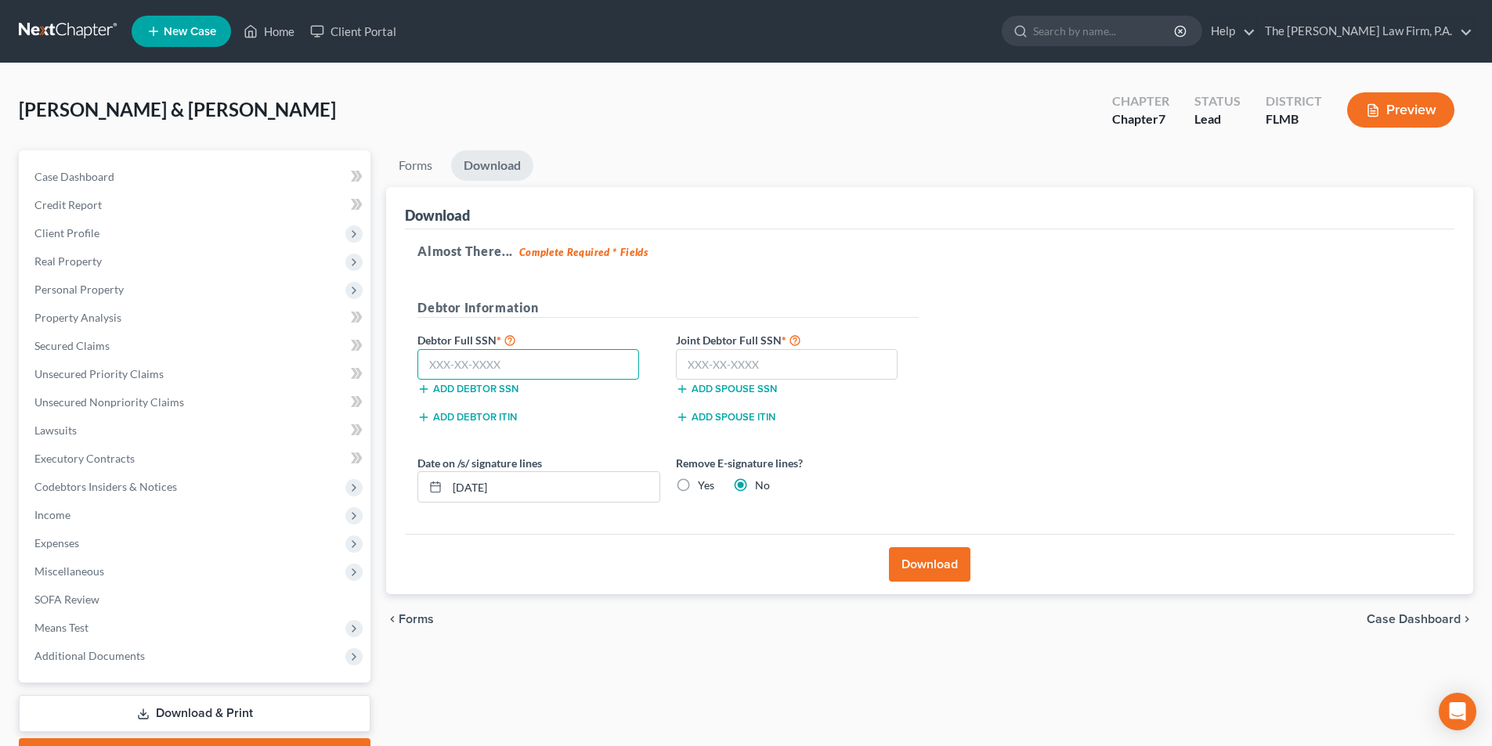
click at [544, 363] on input "text" at bounding box center [528, 364] width 222 height 31
type input "568-68-3880"
click at [764, 366] on input "text" at bounding box center [787, 364] width 222 height 31
type input "267-92-9476"
click at [895, 442] on form "Debtor Information Debtor Full SSN * 568-68-3880 Add debtor SSN Joint Debtor Fu…" at bounding box center [667, 407] width 501 height 218
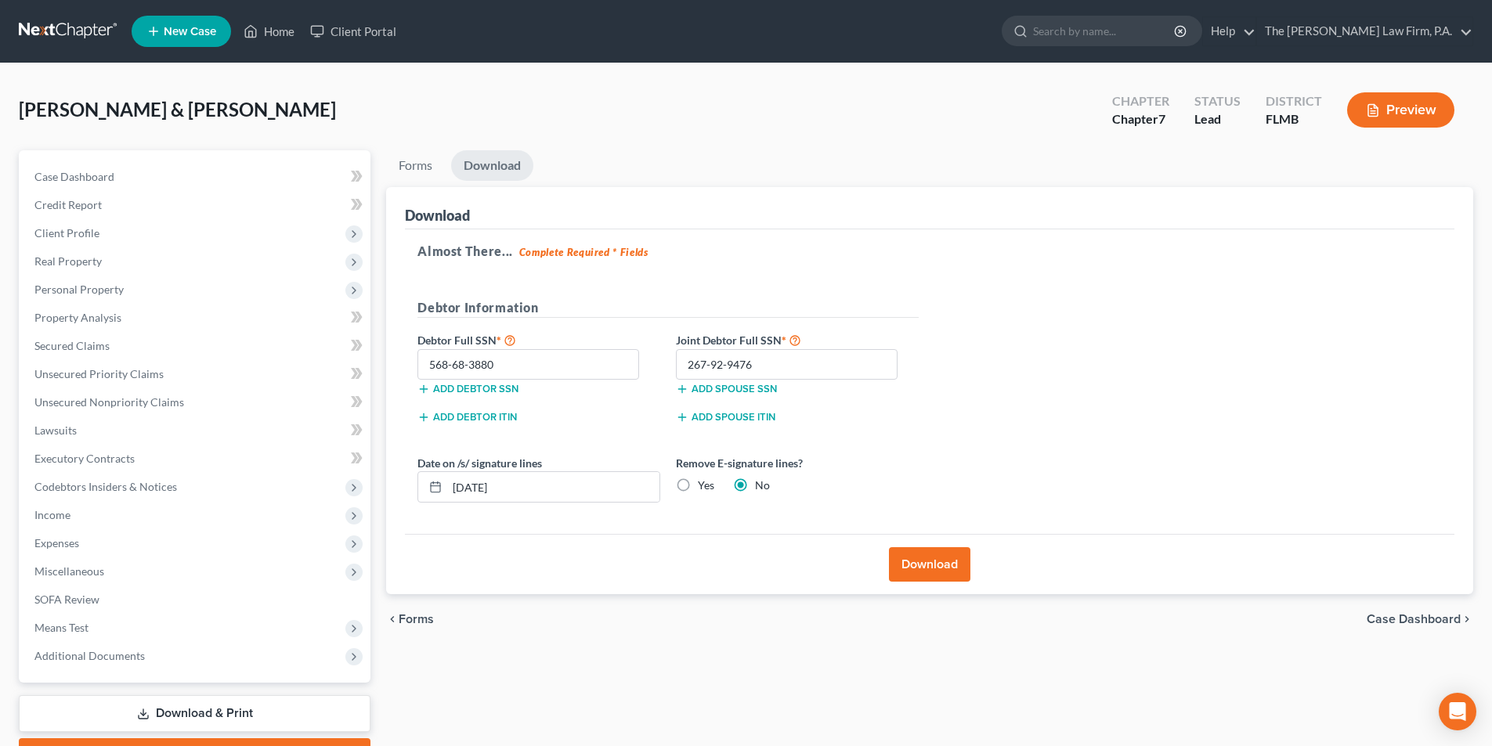
click at [924, 576] on button "Download" at bounding box center [929, 564] width 81 height 34
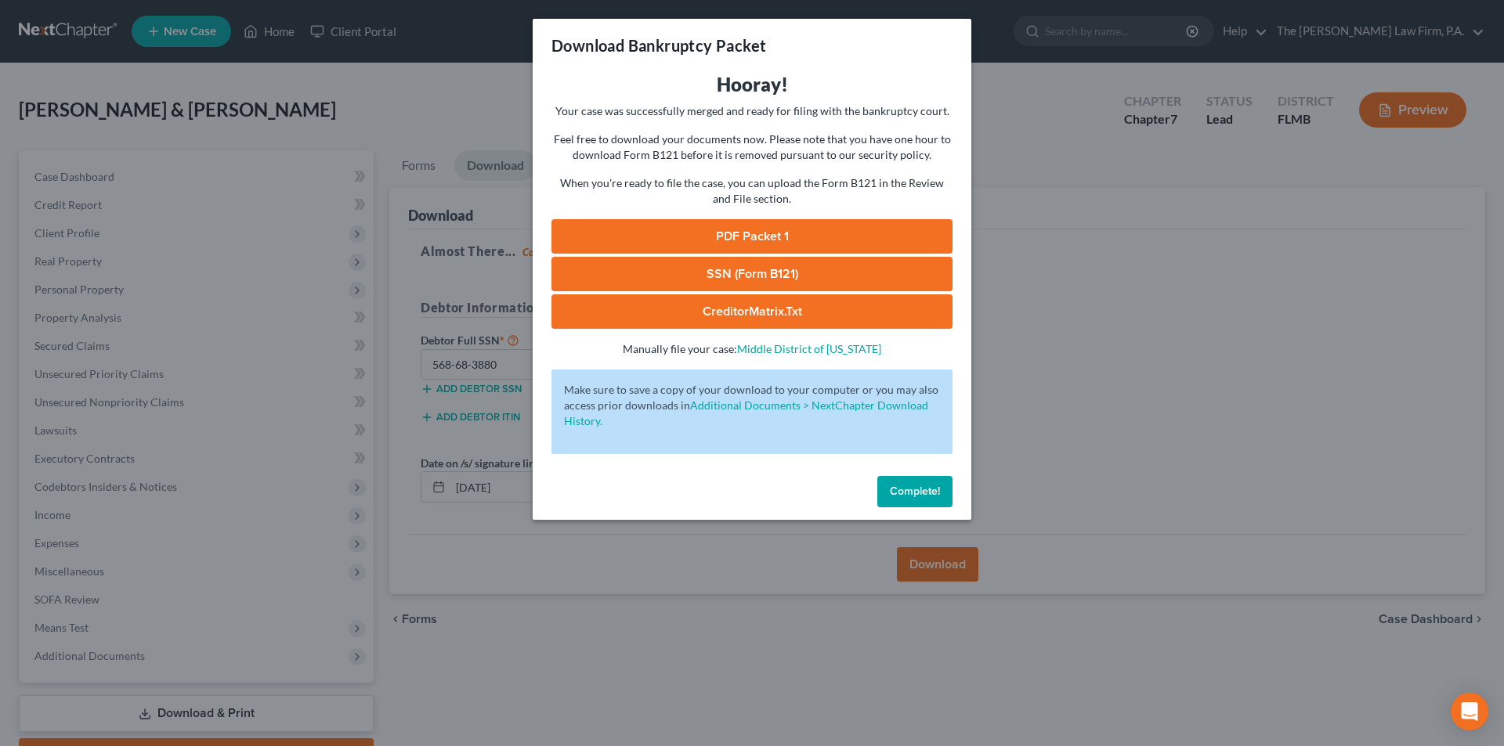
click at [753, 273] on link "SSN (Form B121)" at bounding box center [751, 274] width 401 height 34
click at [714, 233] on link "PDF Packet 1" at bounding box center [751, 236] width 401 height 34
click at [917, 497] on span "Complete!" at bounding box center [915, 491] width 50 height 13
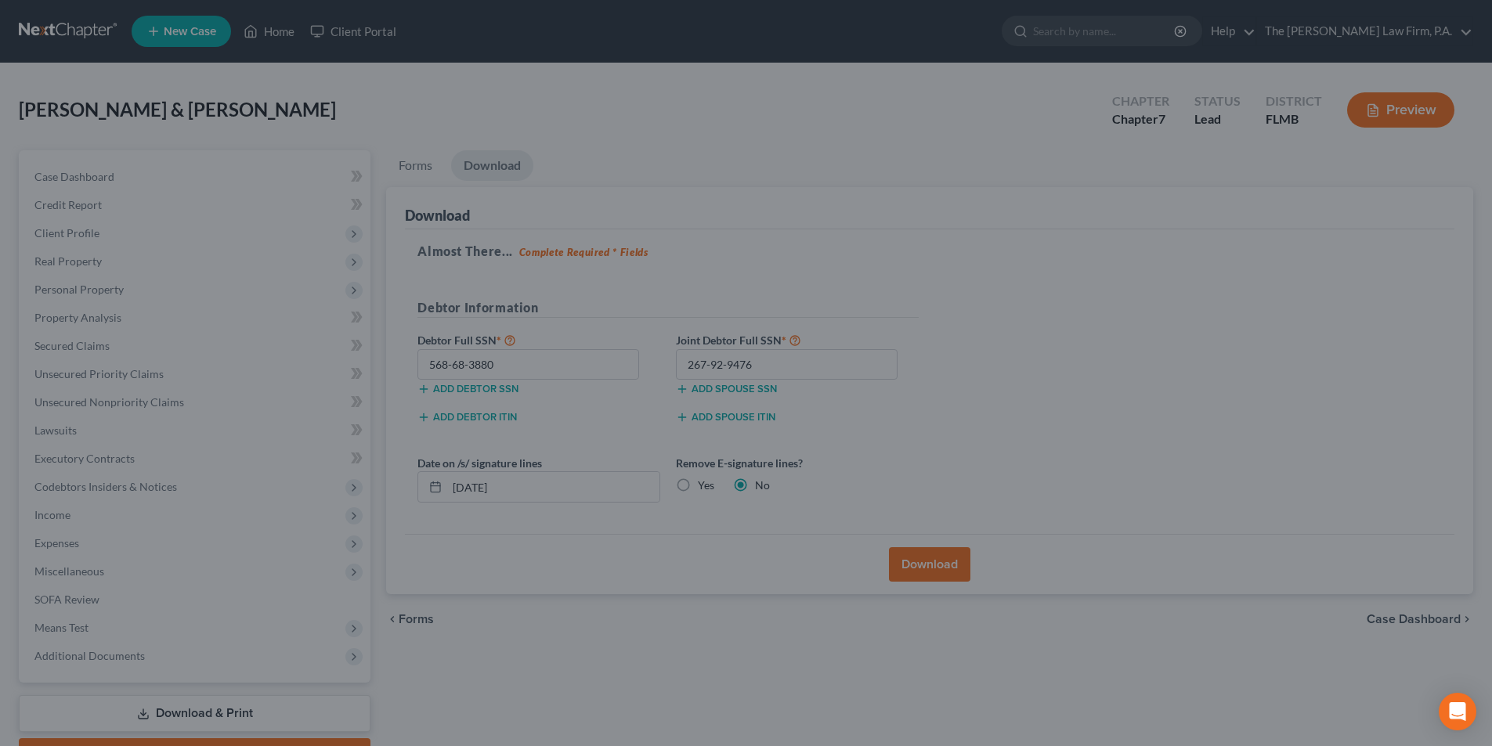
click at [1085, 497] on div "Almost There... Complete Required * Fields Debtor Information Debtor Full SSN *…" at bounding box center [929, 381] width 1049 height 305
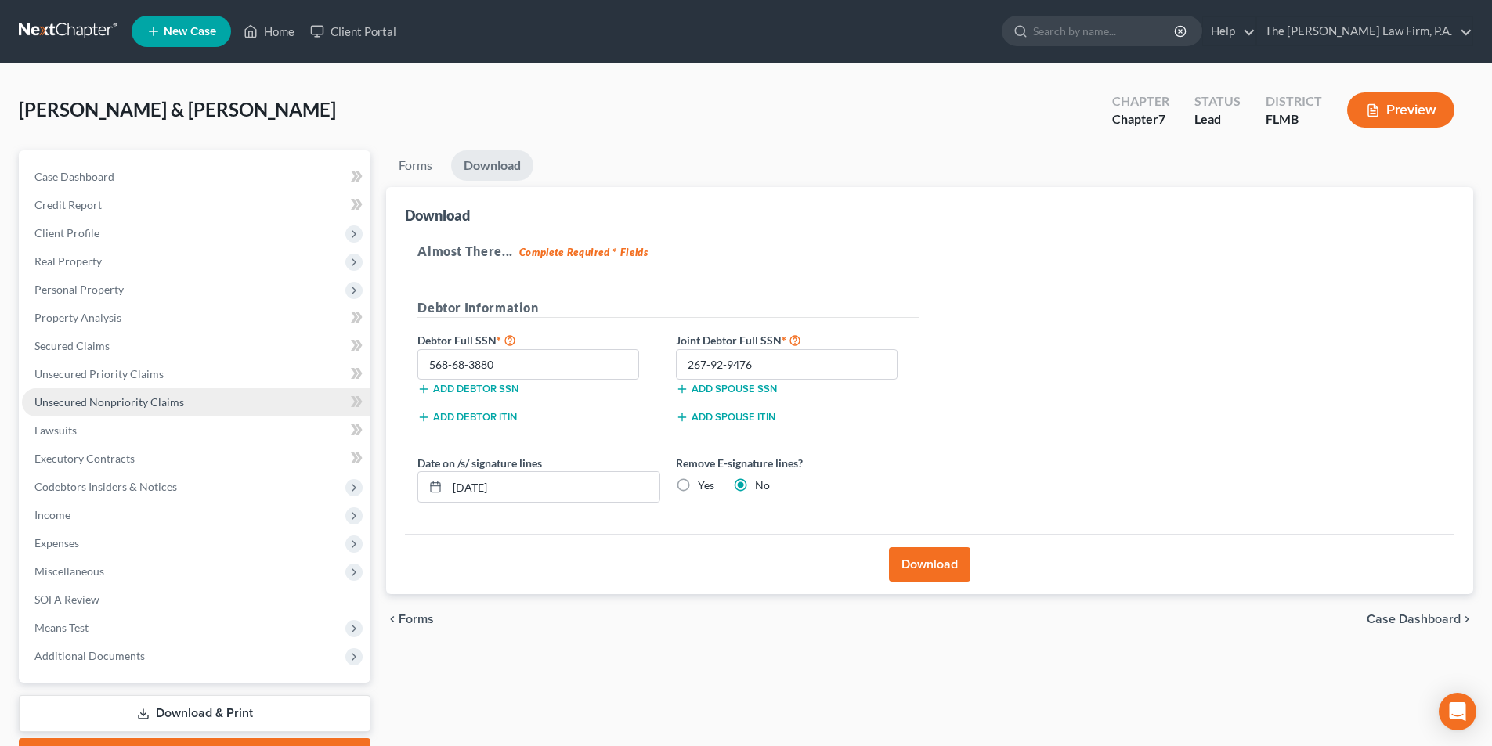
click at [76, 403] on span "Unsecured Nonpriority Claims" at bounding box center [109, 401] width 150 height 13
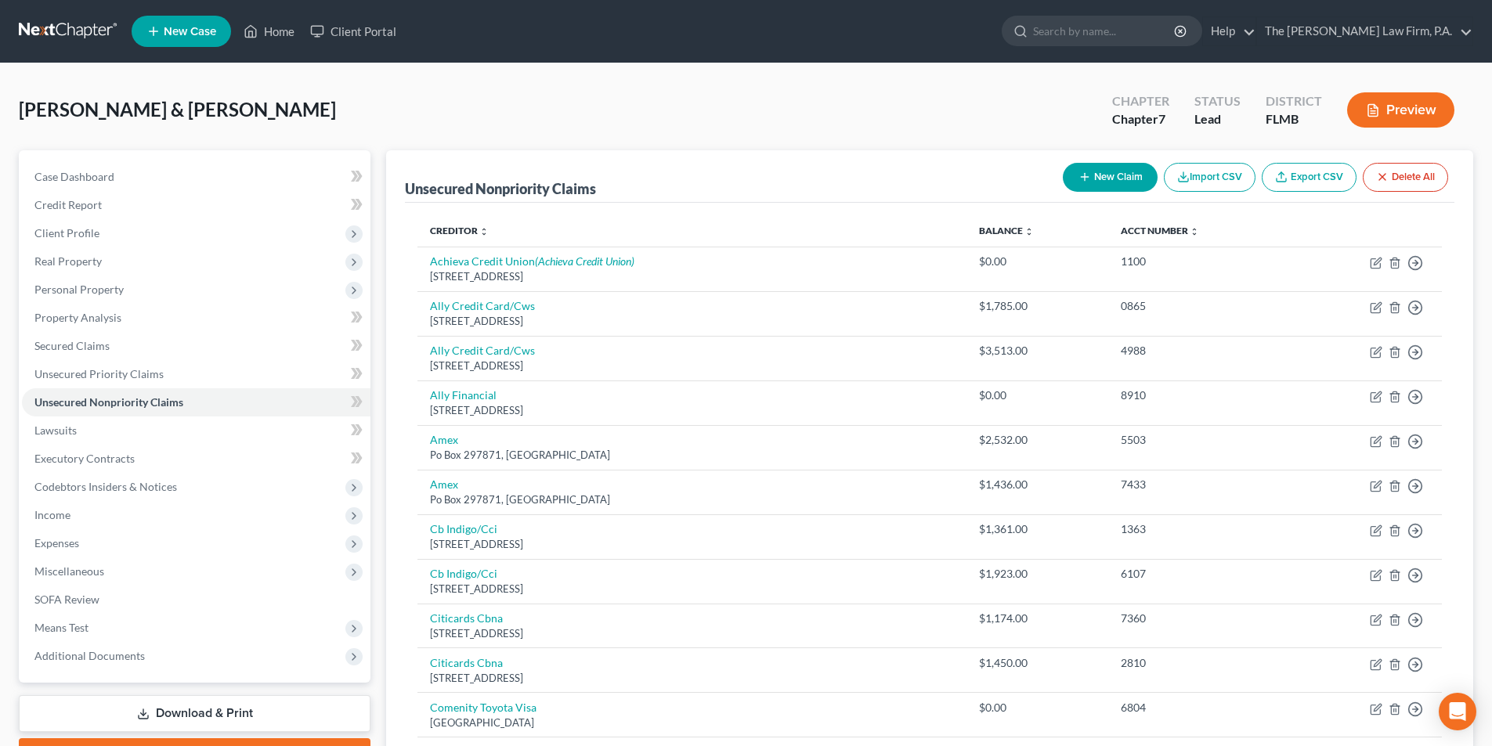
click at [1089, 181] on button "New Claim" at bounding box center [1110, 177] width 95 height 29
select select "2"
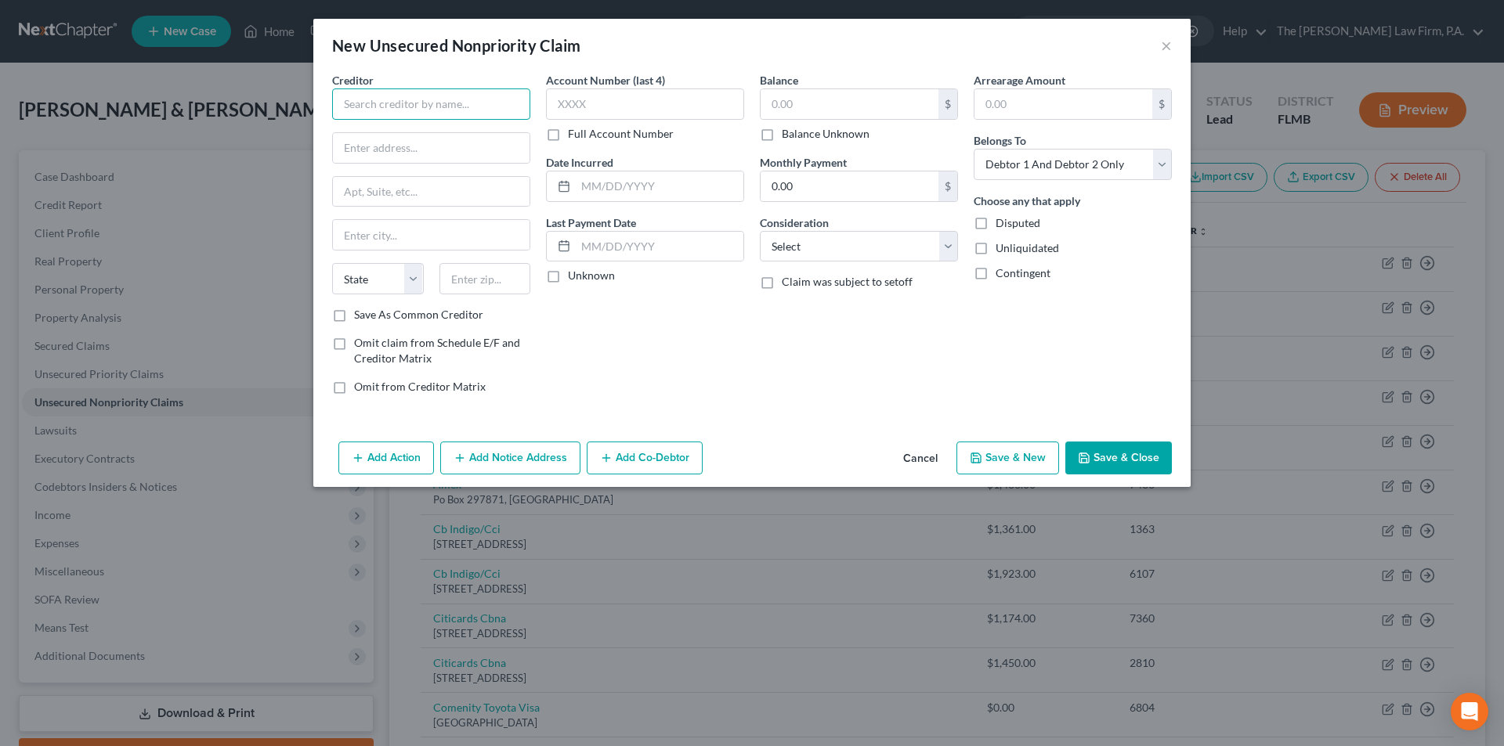
click at [422, 107] on input "text" at bounding box center [431, 103] width 198 height 31
paste input "Comenity Capital Bank"
type input "Toyota/Comenity Capital Bank"
click at [472, 283] on input "text" at bounding box center [485, 278] width 92 height 31
paste input "43218"
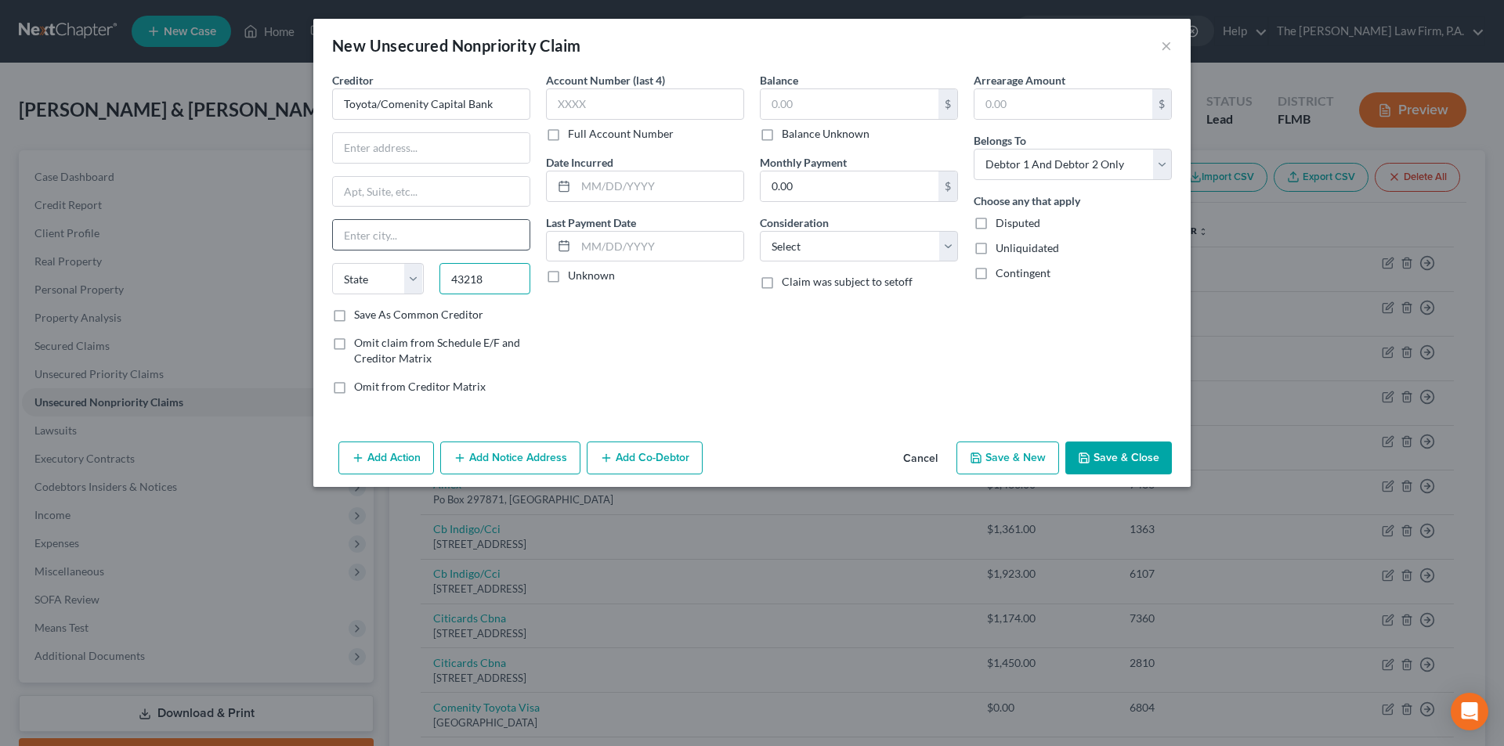
type input "43218"
click at [391, 233] on input "text" at bounding box center [431, 235] width 197 height 30
type input "Columbus"
select select "36"
click at [374, 150] on input "text" at bounding box center [431, 148] width 197 height 30
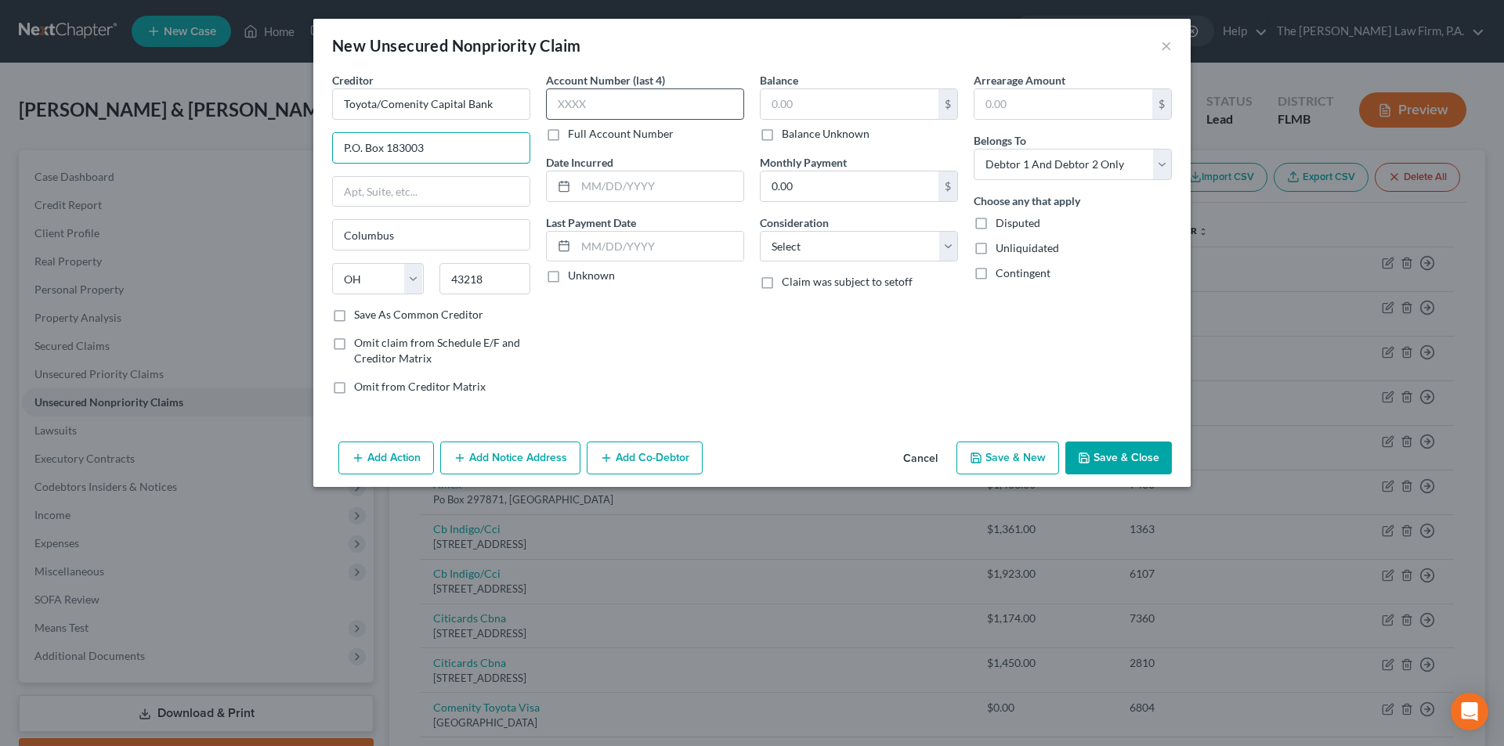
type input "P.O. Box 183003"
click at [602, 114] on input "text" at bounding box center [645, 103] width 198 height 31
type input "6804"
click at [782, 135] on label "Balance Unknown" at bounding box center [826, 134] width 88 height 16
click at [788, 135] on input "Balance Unknown" at bounding box center [793, 131] width 10 height 10
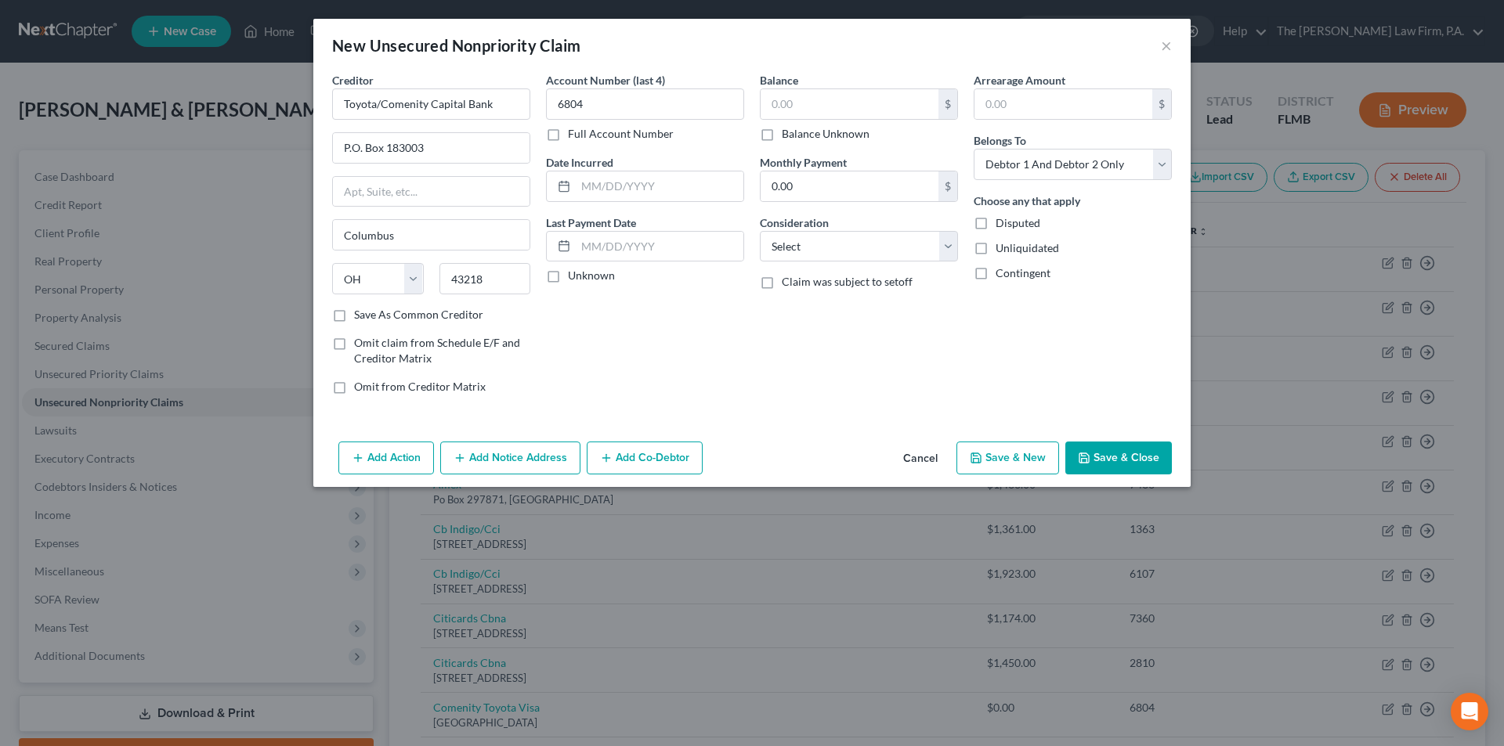
checkbox input "true"
type input "0.00"
click at [1114, 455] on button "Save & Close" at bounding box center [1118, 458] width 107 height 33
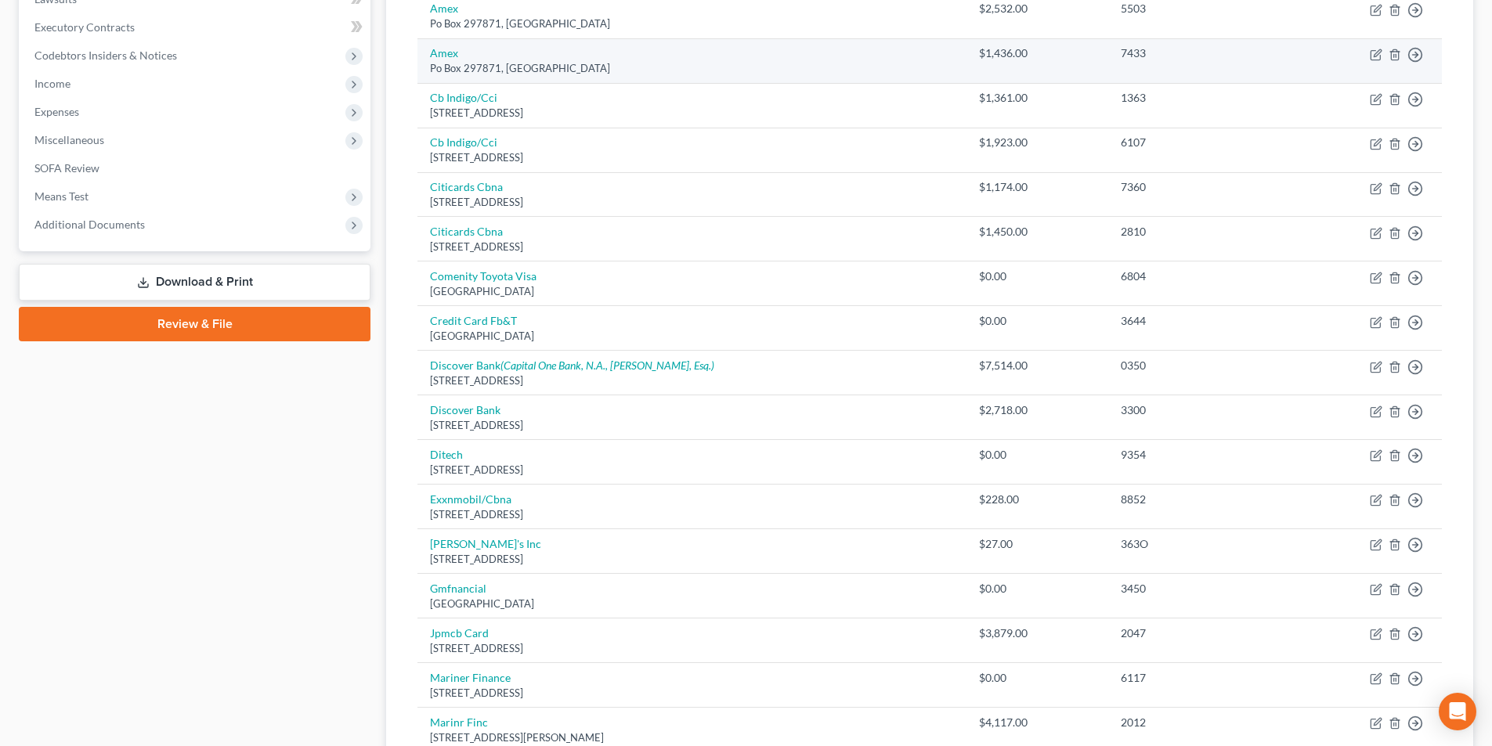
scroll to position [470, 0]
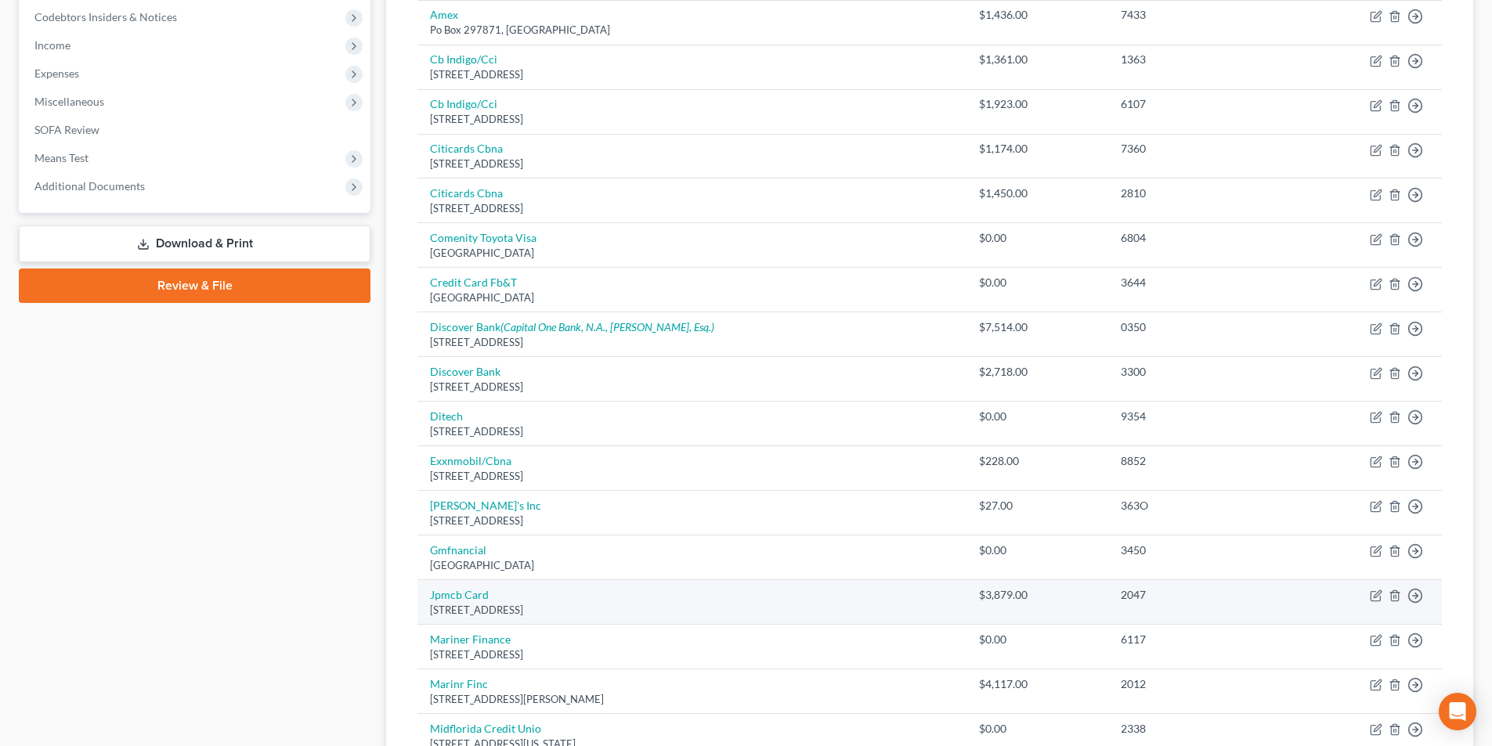
click at [496, 612] on div "[STREET_ADDRESS]" at bounding box center [692, 610] width 524 height 15
click at [1374, 596] on icon "button" at bounding box center [1377, 594] width 7 height 7
select select "7"
select select "2"
select select "1"
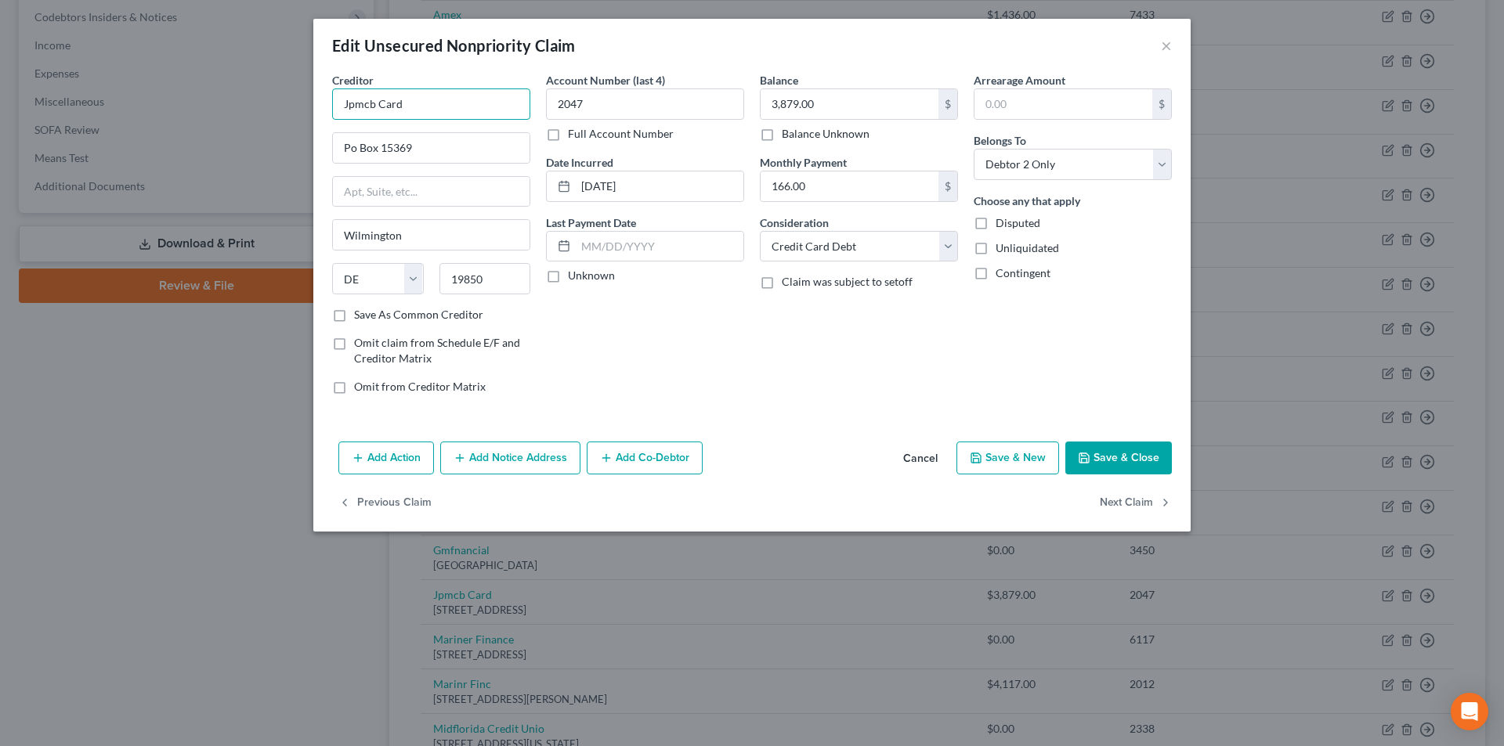
drag, startPoint x: 431, startPoint y: 110, endPoint x: 291, endPoint y: 100, distance: 139.8
click at [291, 100] on div "Edit Unsecured Nonpriority Claim × Creditor * Jpmcb Card Po Box [GEOGRAPHIC_DAT…" at bounding box center [752, 373] width 1504 height 746
type input "Chase Bank - Freedom CC"
click at [1128, 462] on button "Save & Close" at bounding box center [1118, 458] width 107 height 33
type input "0"
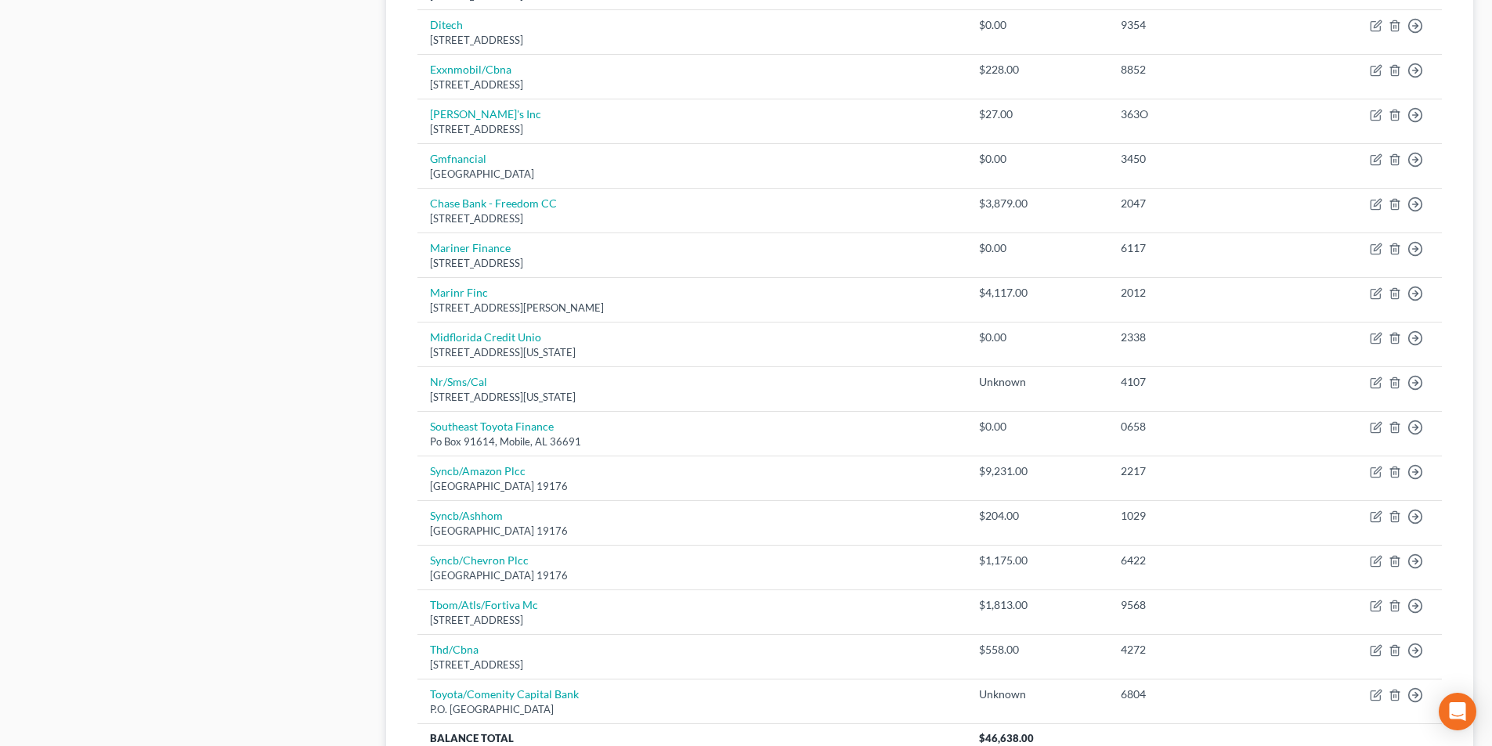
scroll to position [940, 0]
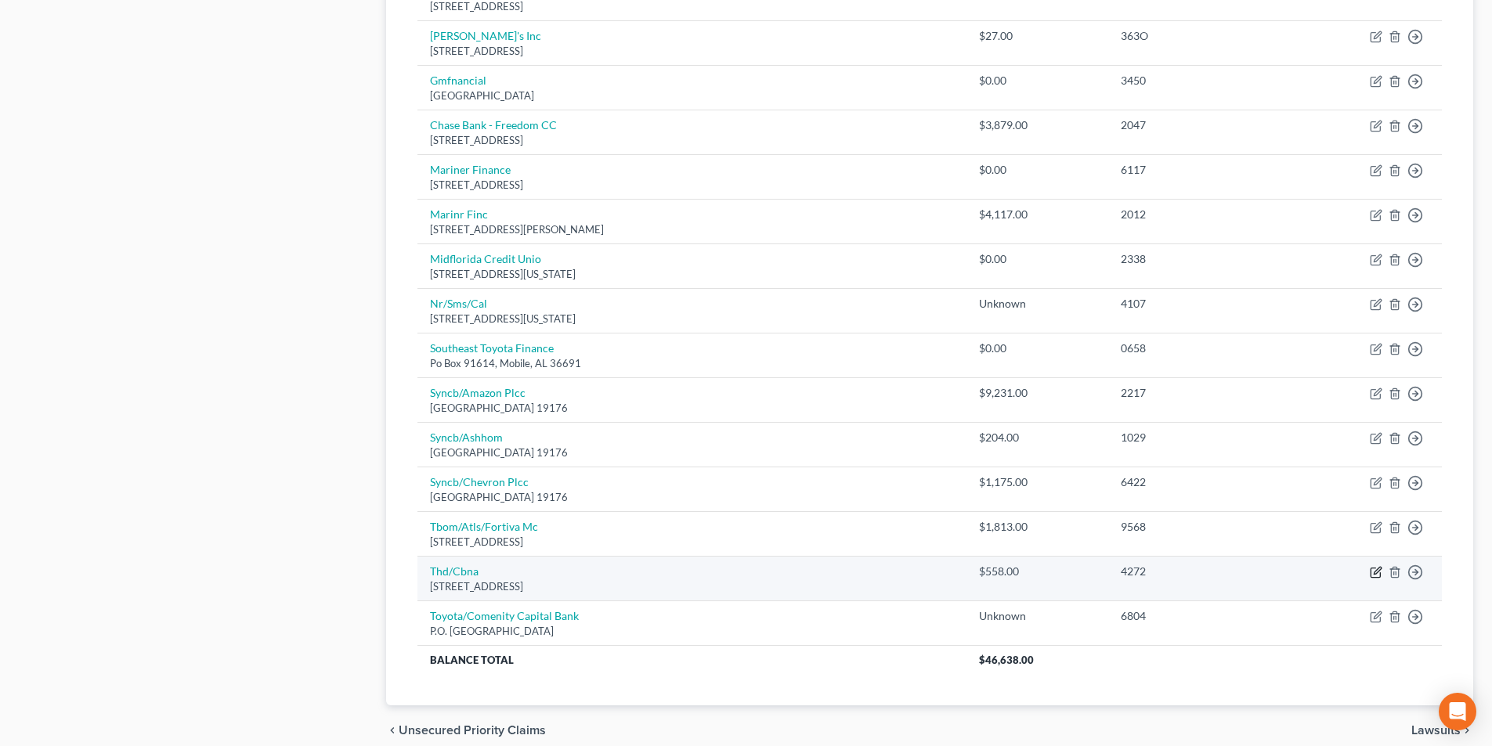
click at [1376, 572] on icon "button" at bounding box center [1376, 572] width 13 height 13
select select "43"
select select "2"
select select "0"
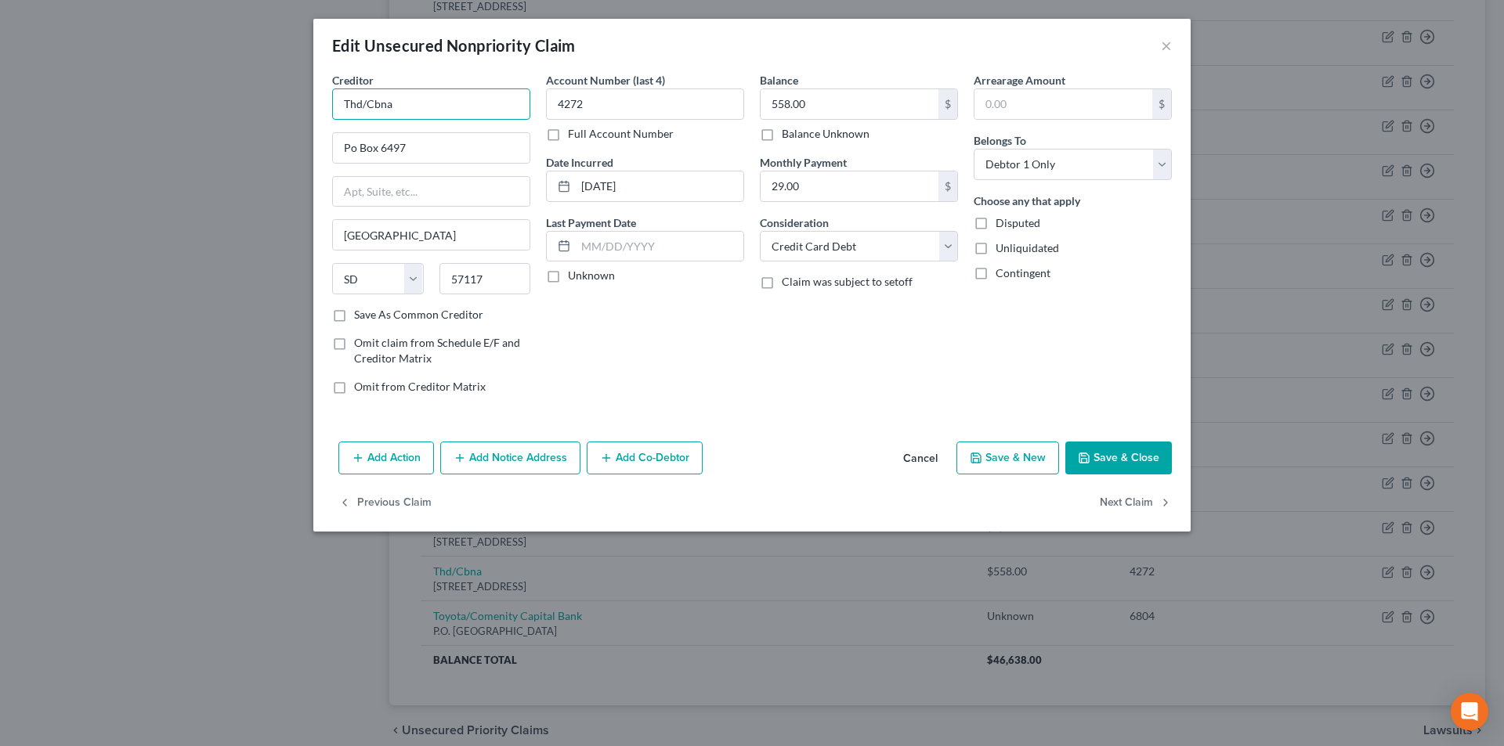
drag, startPoint x: 396, startPoint y: 99, endPoint x: 199, endPoint y: 91, distance: 197.5
click at [197, 89] on div "Edit Unsecured Nonpriority Claim × Creditor * Thd/Cbna Po Box 6497 [GEOGRAPHIC_…" at bounding box center [752, 373] width 1504 height 746
type input "The Home Depot/Chase Bank"
click at [1094, 459] on button "Save & Close" at bounding box center [1118, 458] width 107 height 33
type input "0"
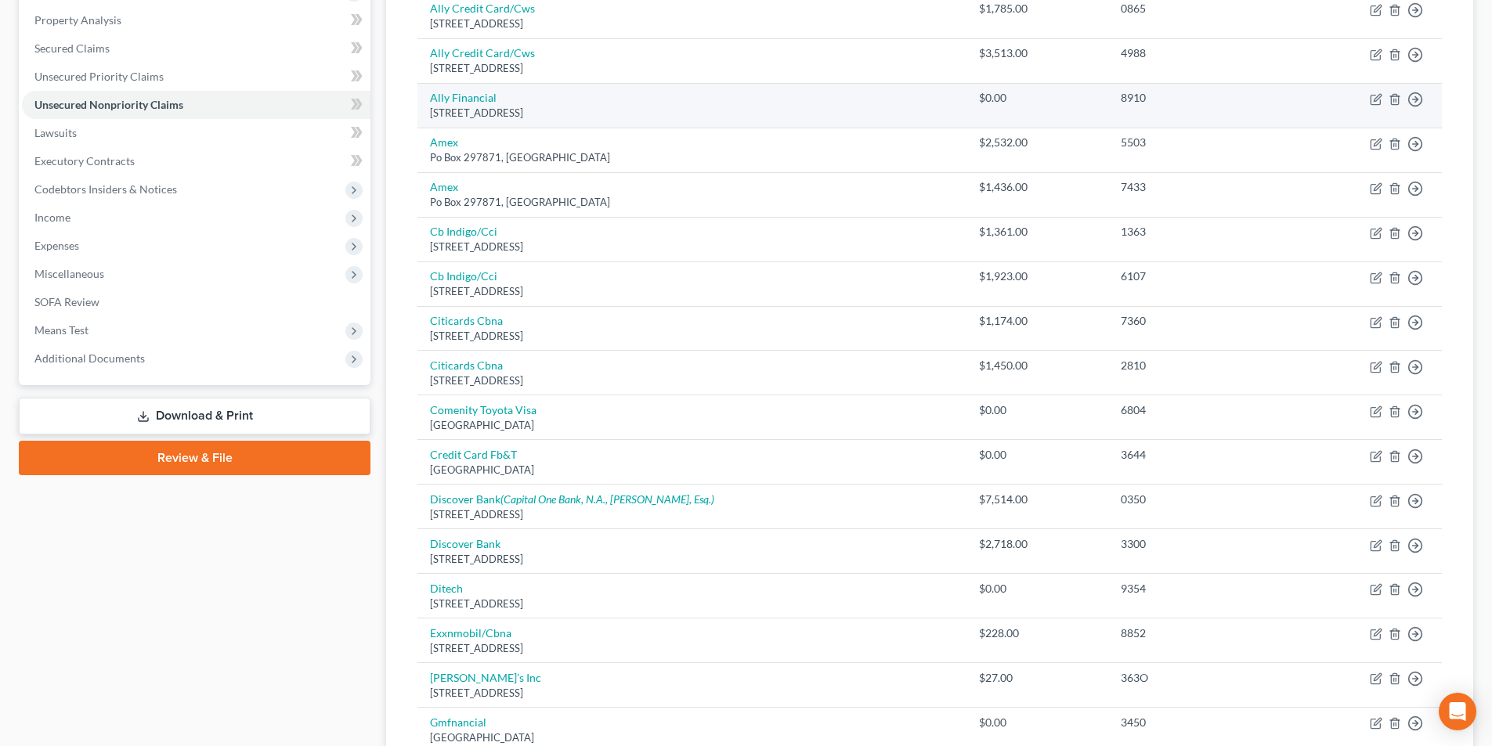
scroll to position [0, 0]
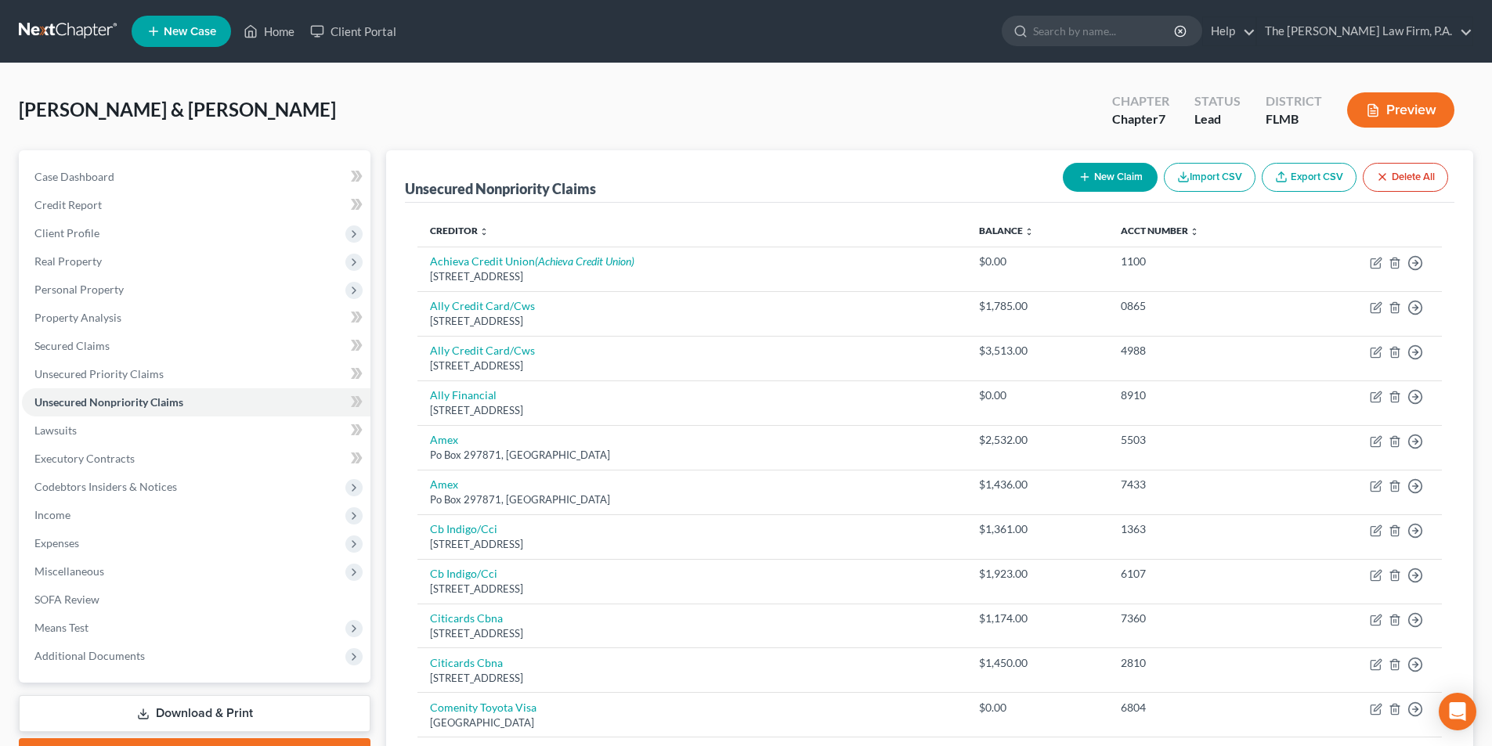
click at [1110, 176] on button "New Claim" at bounding box center [1110, 177] width 95 height 29
select select "2"
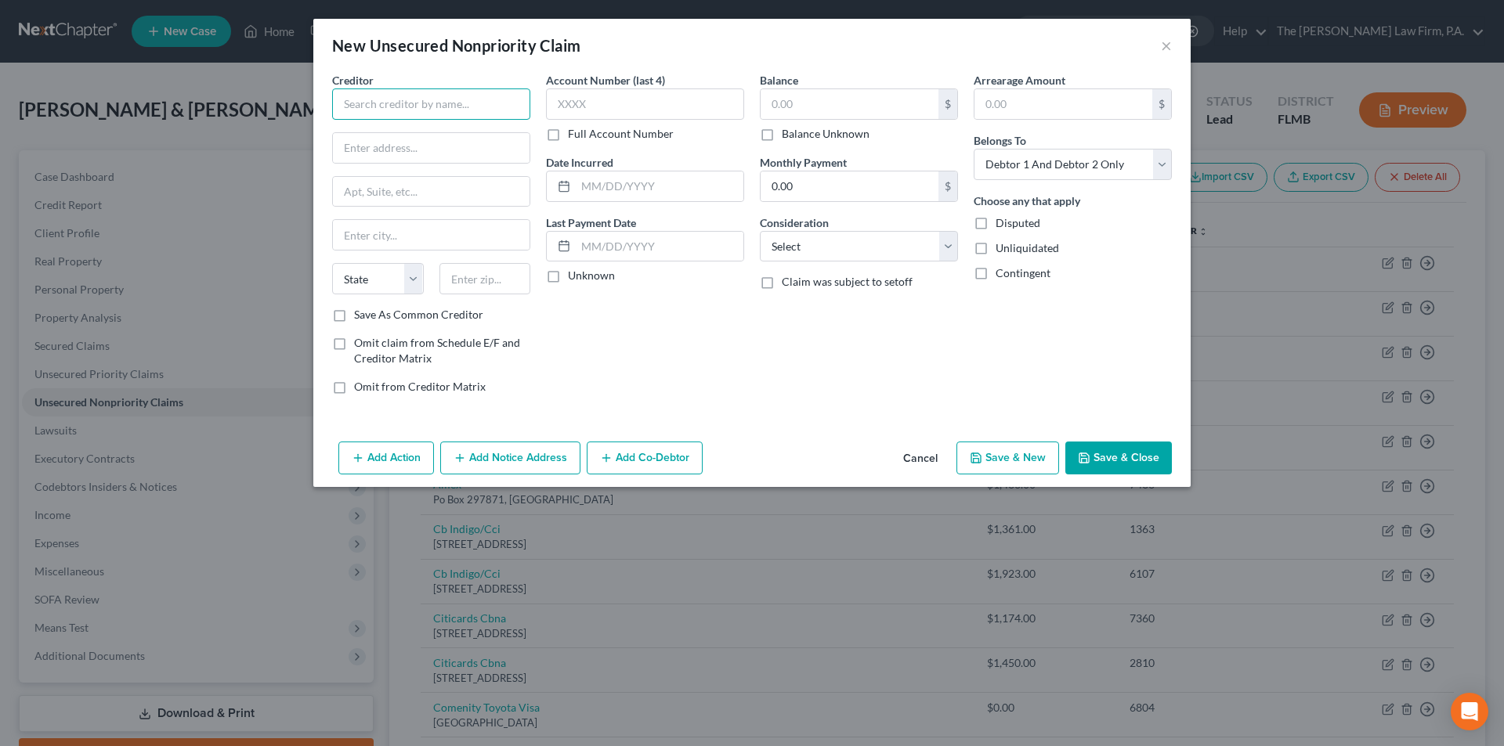
click at [430, 107] on input "text" at bounding box center [431, 103] width 198 height 31
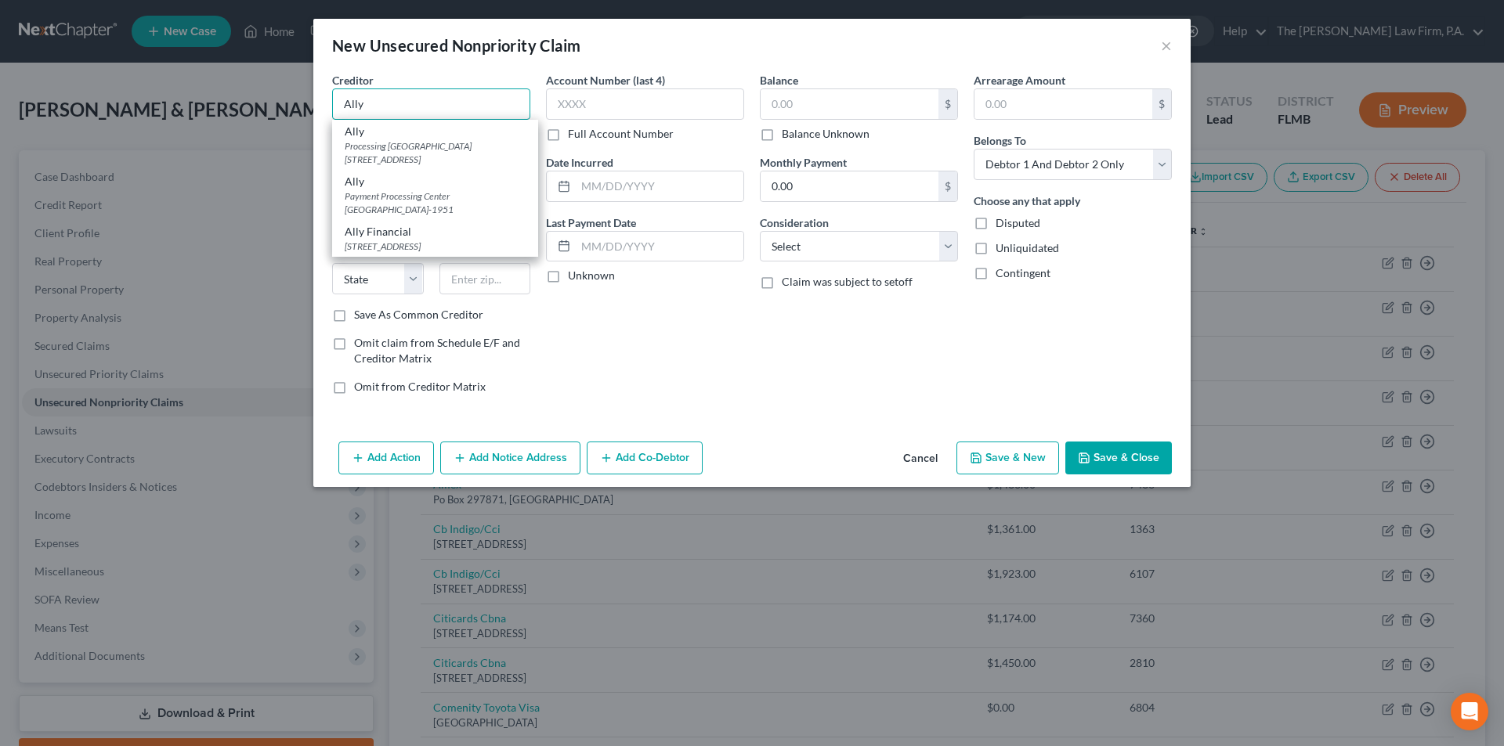
type input "Ally"
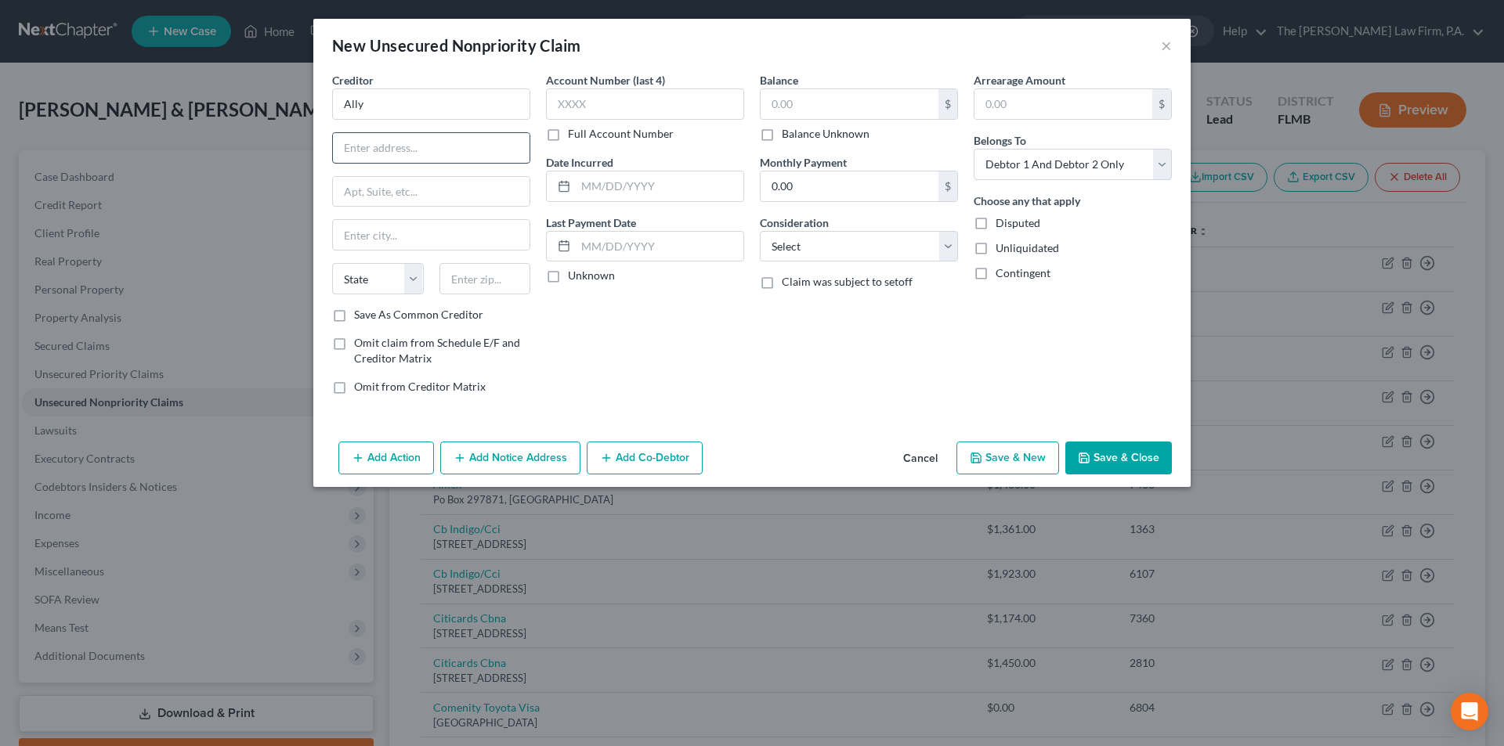
click at [385, 146] on input "text" at bounding box center [431, 148] width 197 height 30
paste input "P.O. Box 660371"
type input "P.O. Box 660371"
click at [486, 286] on input "text" at bounding box center [485, 278] width 92 height 31
paste input "75266"
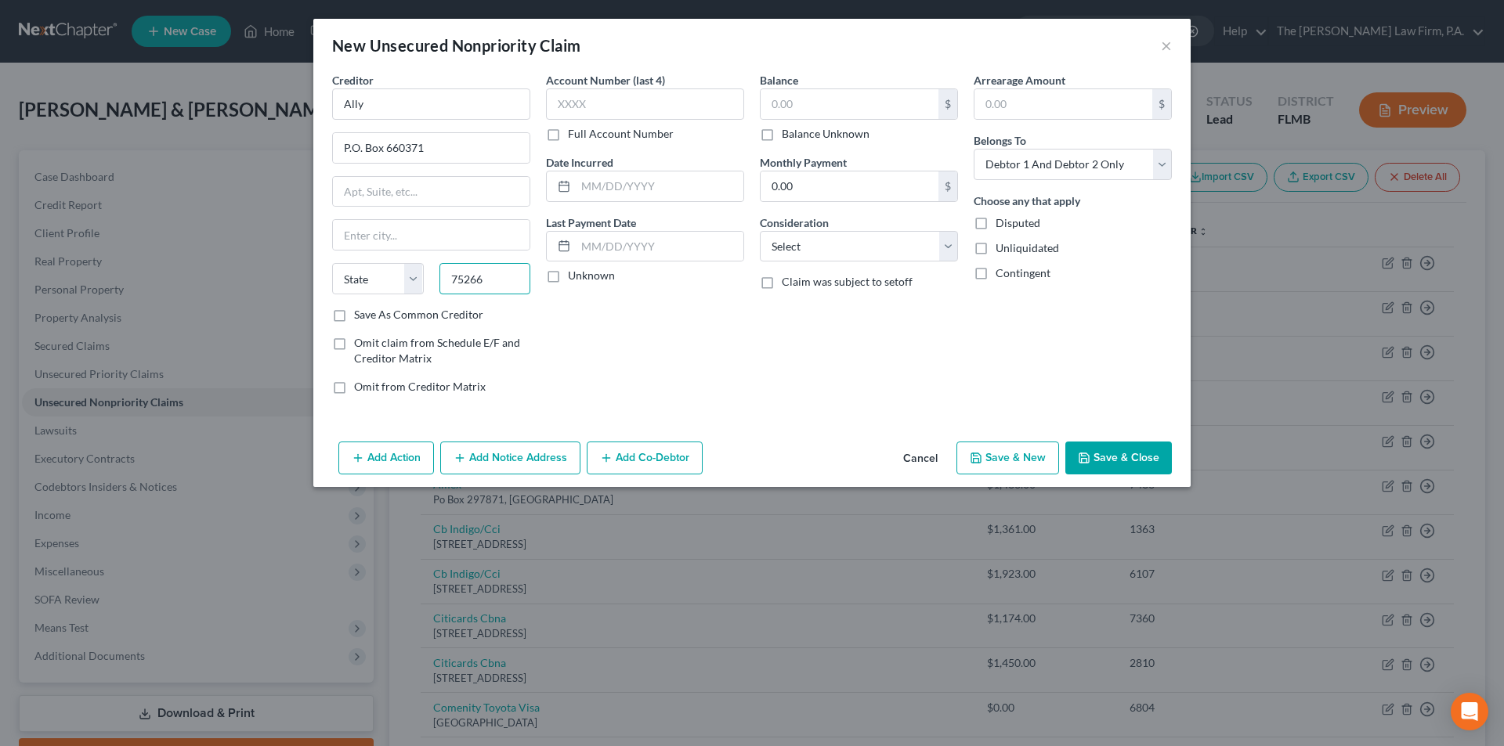
type input "75266"
type input "[GEOGRAPHIC_DATA]"
select select "45"
click at [782, 136] on label "Balance Unknown" at bounding box center [826, 134] width 88 height 16
click at [788, 136] on input "Balance Unknown" at bounding box center [793, 131] width 10 height 10
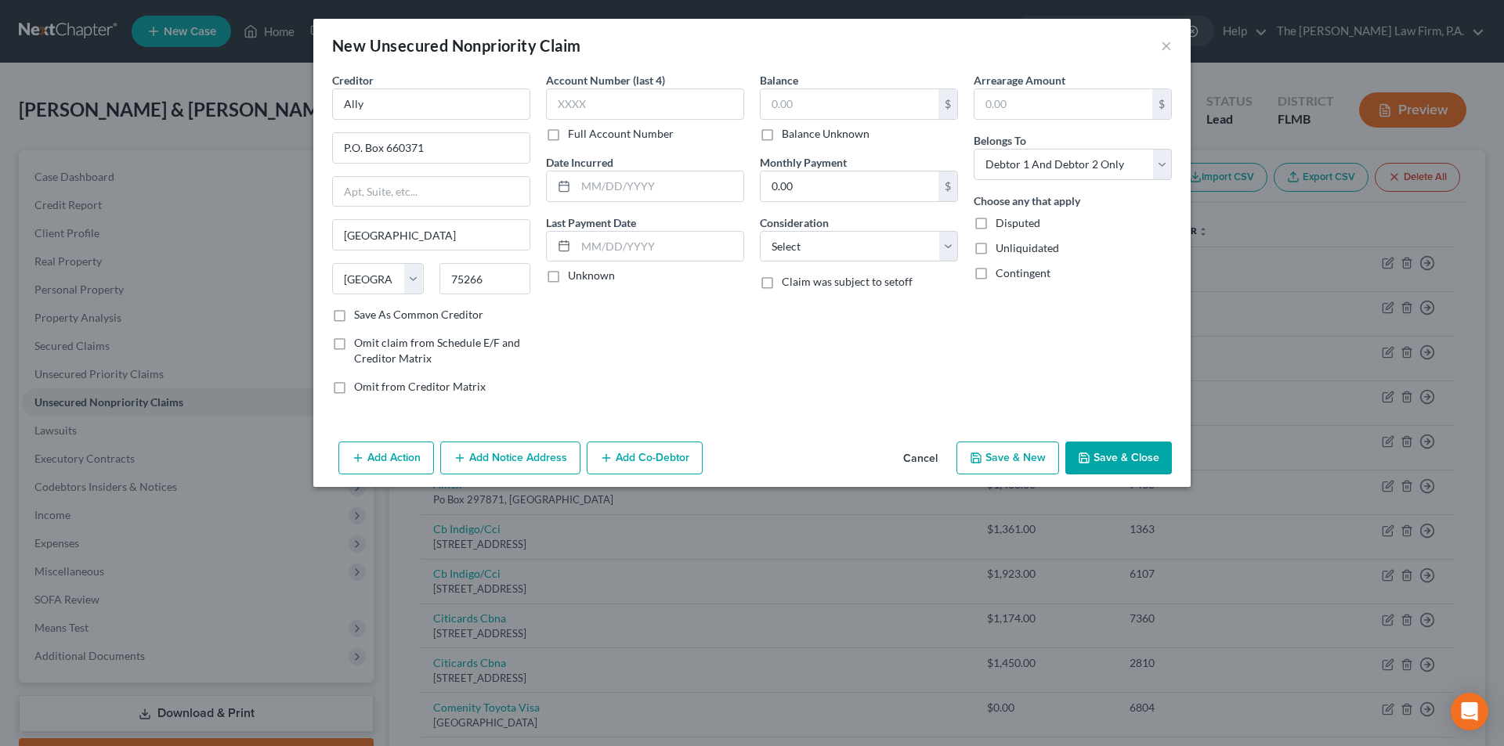
checkbox input "true"
type input "0.00"
click at [613, 107] on input "text" at bounding box center [645, 103] width 198 height 31
type input "4988"
click at [1116, 446] on button "Save & Close" at bounding box center [1118, 458] width 107 height 33
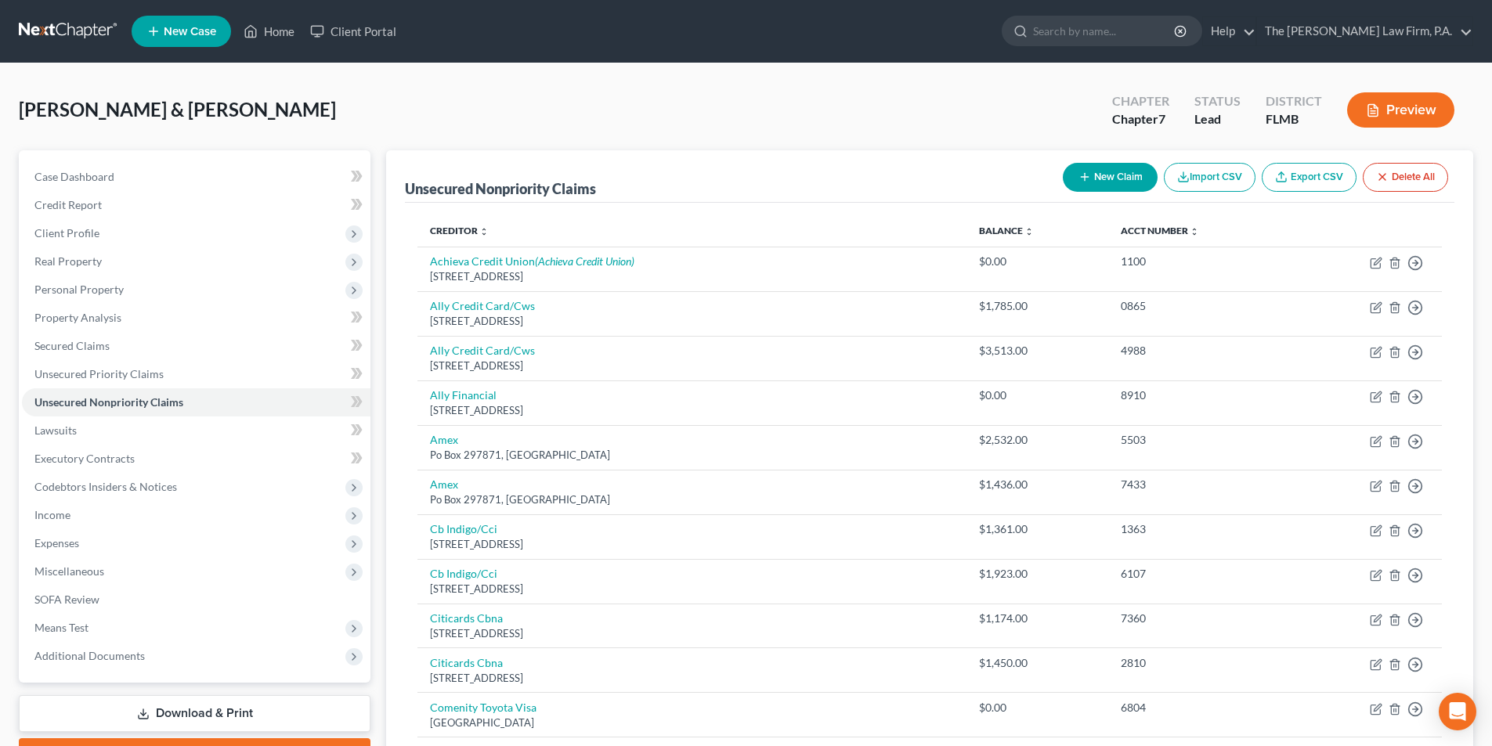
click at [1098, 176] on button "New Claim" at bounding box center [1110, 177] width 95 height 29
select select "2"
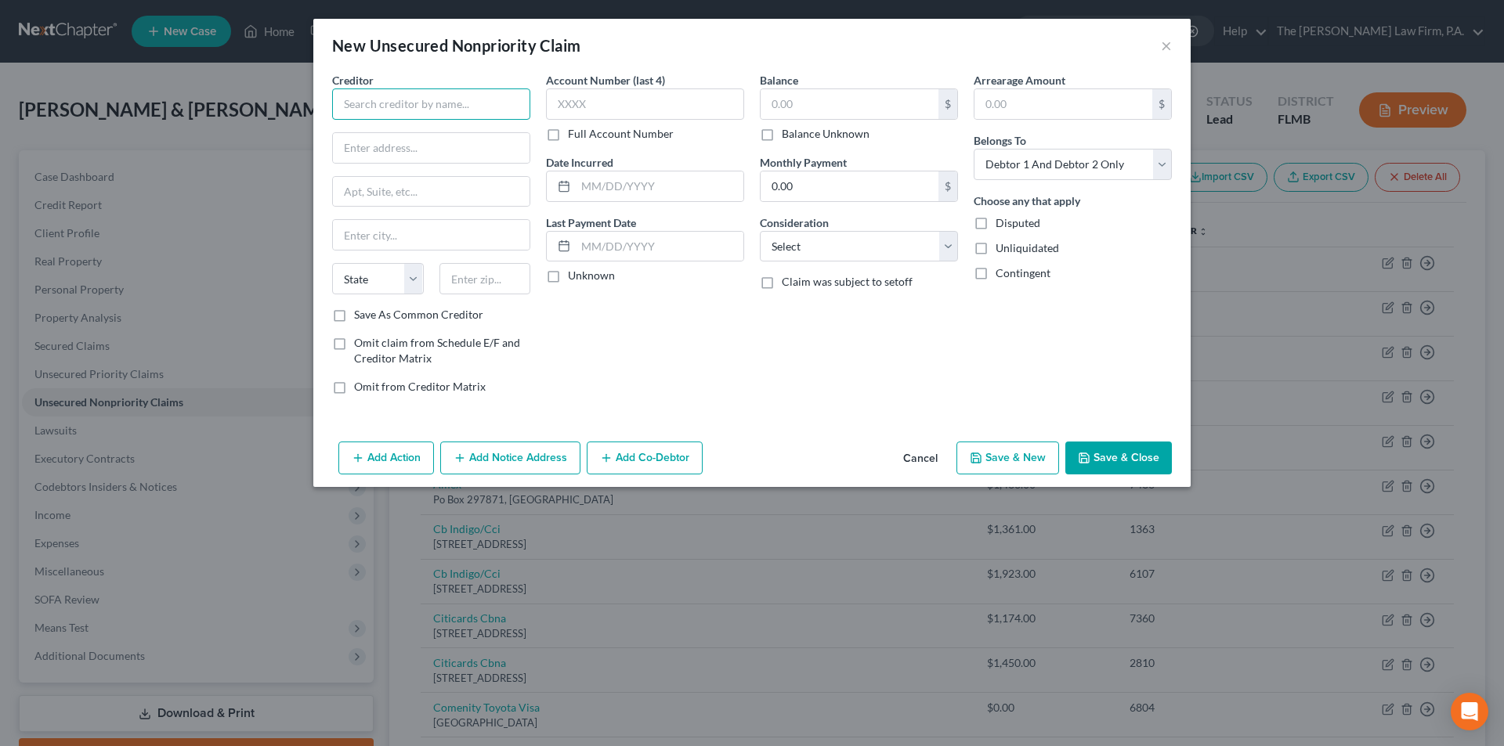
click at [385, 103] on input "text" at bounding box center [431, 103] width 198 height 31
paste input "Credit One Bank"
type input "Credit One Bank"
click at [343, 153] on input "text" at bounding box center [431, 148] width 197 height 30
paste input ".O. Box 60500"
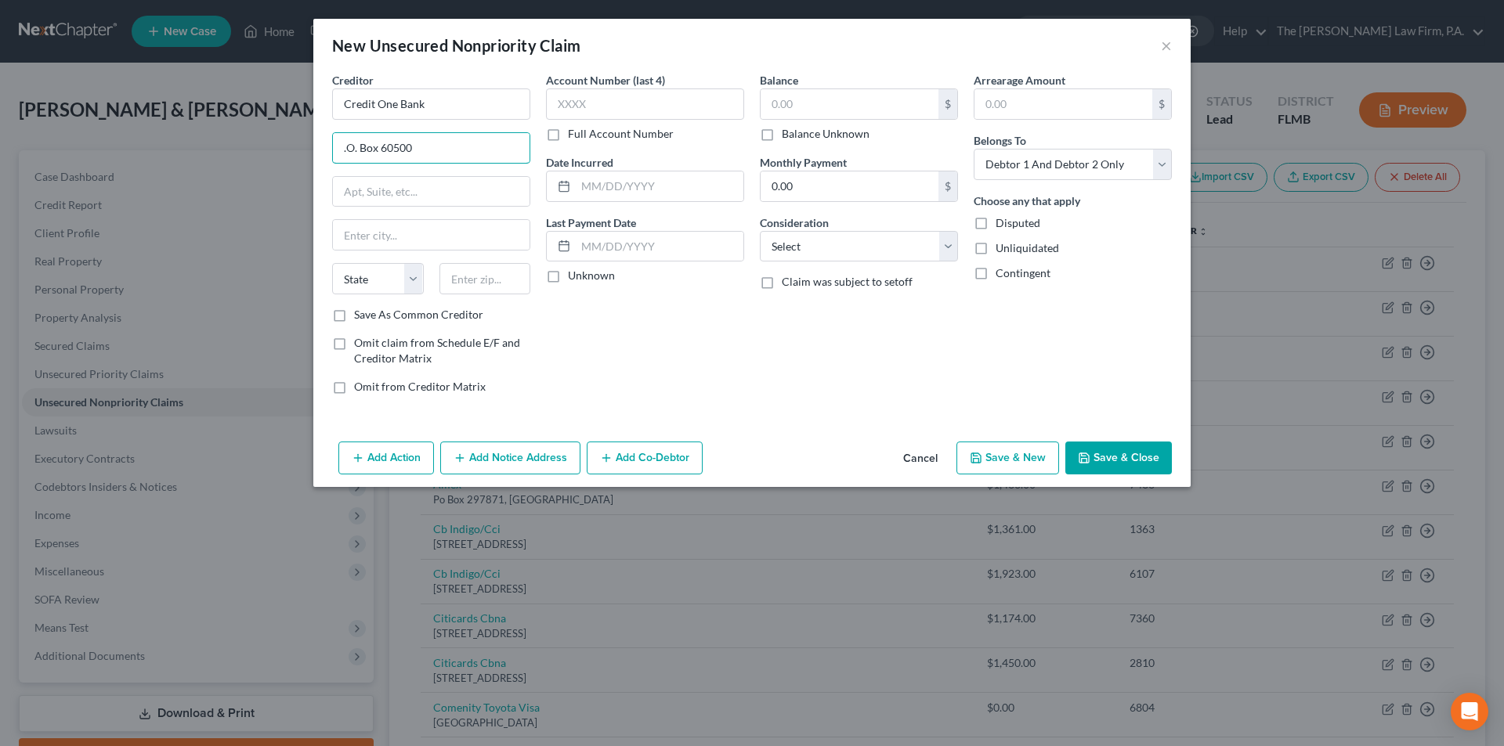
type input ".O. Box 60500"
click at [467, 277] on input "text" at bounding box center [485, 278] width 92 height 31
paste input "91716"
type input "91716"
click at [584, 103] on input "text" at bounding box center [645, 103] width 198 height 31
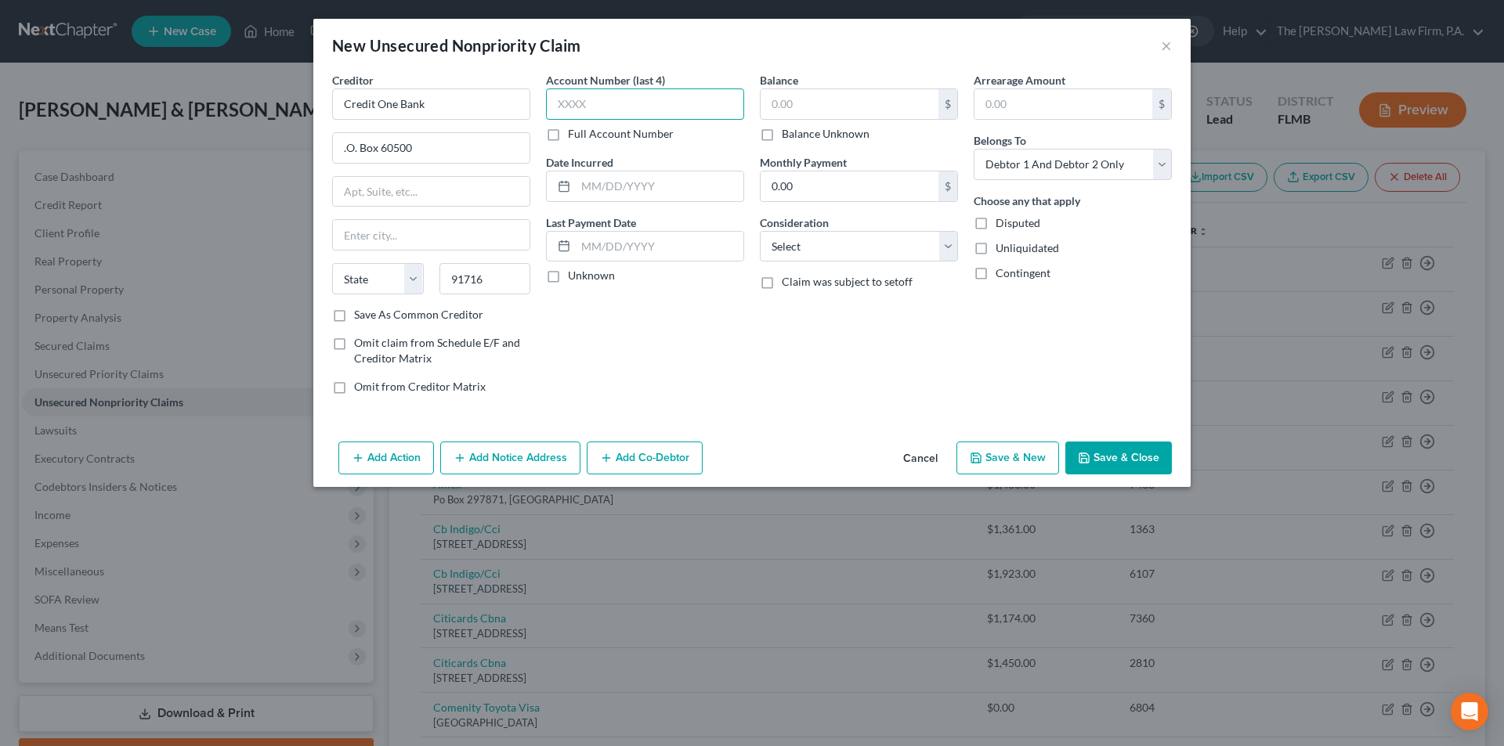
type input "City Of Industry"
select select "4"
type input "6652"
click at [782, 136] on label "Balance Unknown" at bounding box center [826, 134] width 88 height 16
click at [788, 136] on input "Balance Unknown" at bounding box center [793, 131] width 10 height 10
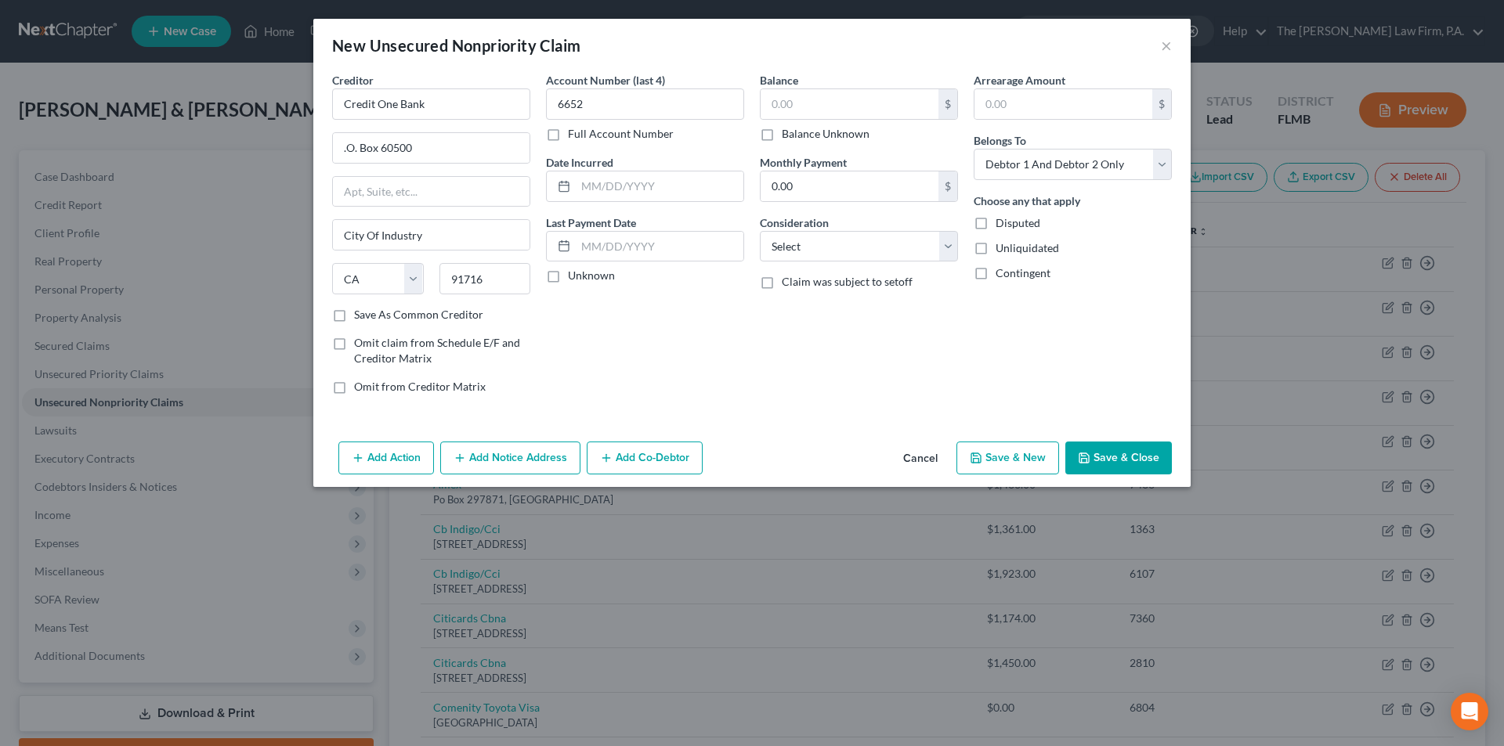
checkbox input "true"
type input "0.00"
click at [1130, 457] on button "Save & Close" at bounding box center [1118, 458] width 107 height 33
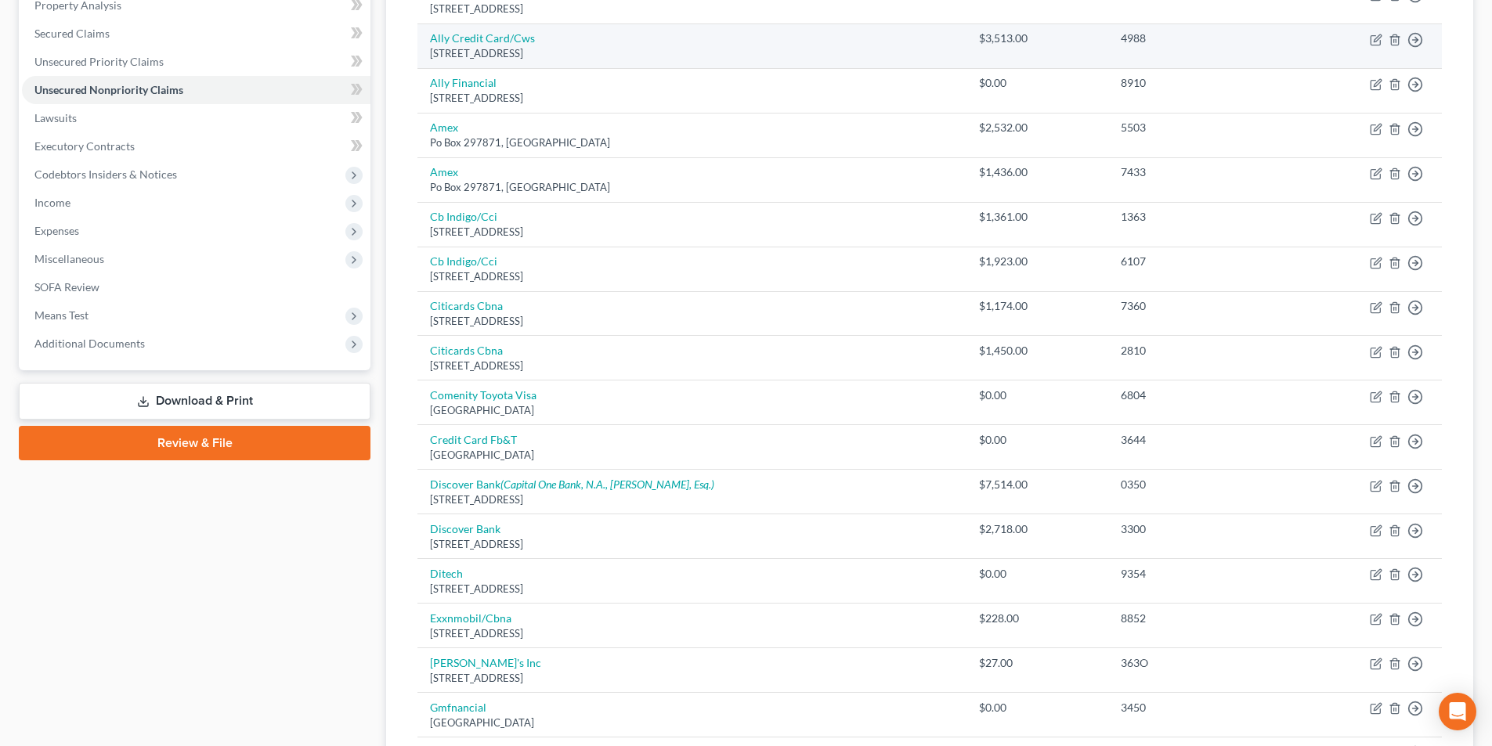
scroll to position [313, 0]
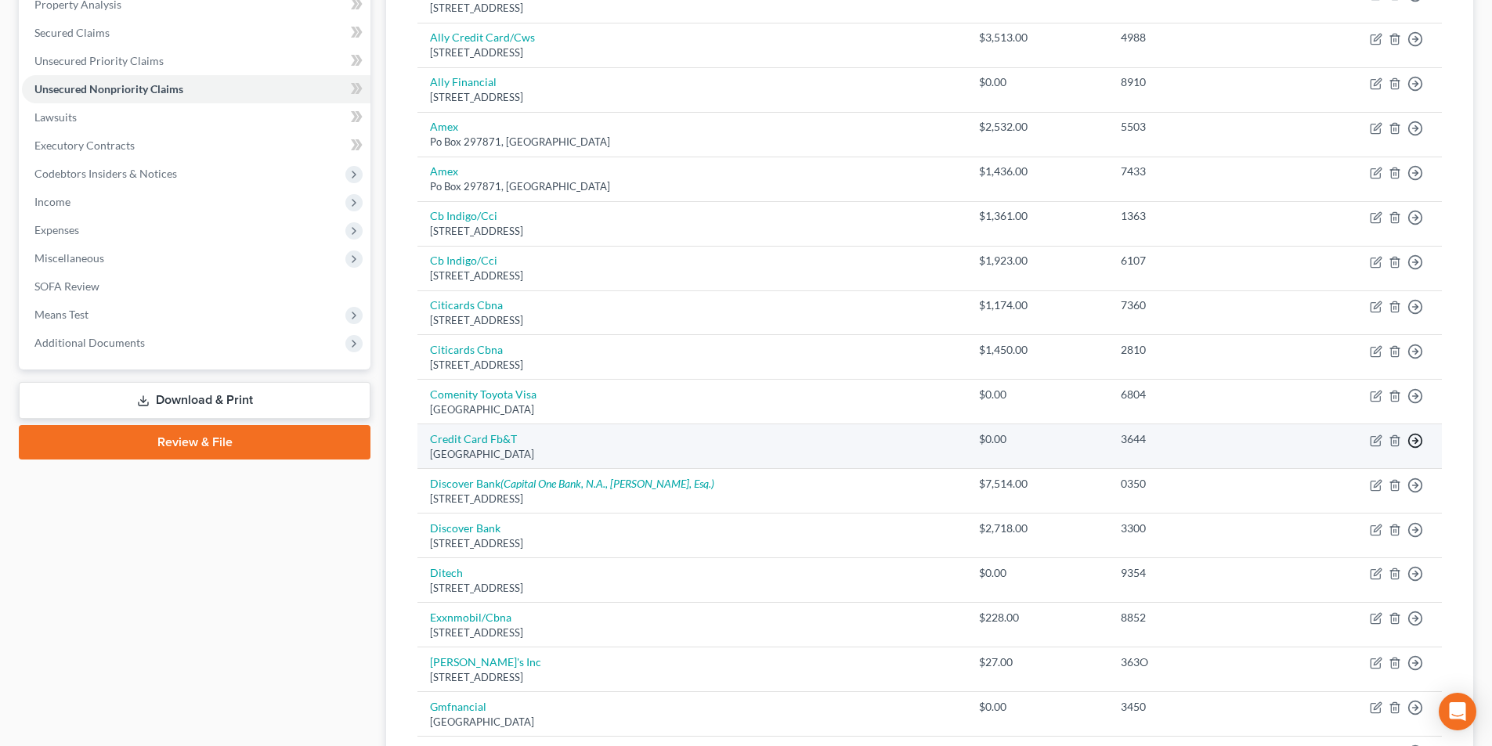
click at [1224, 448] on td "3644" at bounding box center [1199, 446] width 183 height 45
click at [1377, 442] on icon "button" at bounding box center [1376, 441] width 13 height 13
select select "10"
select select "1"
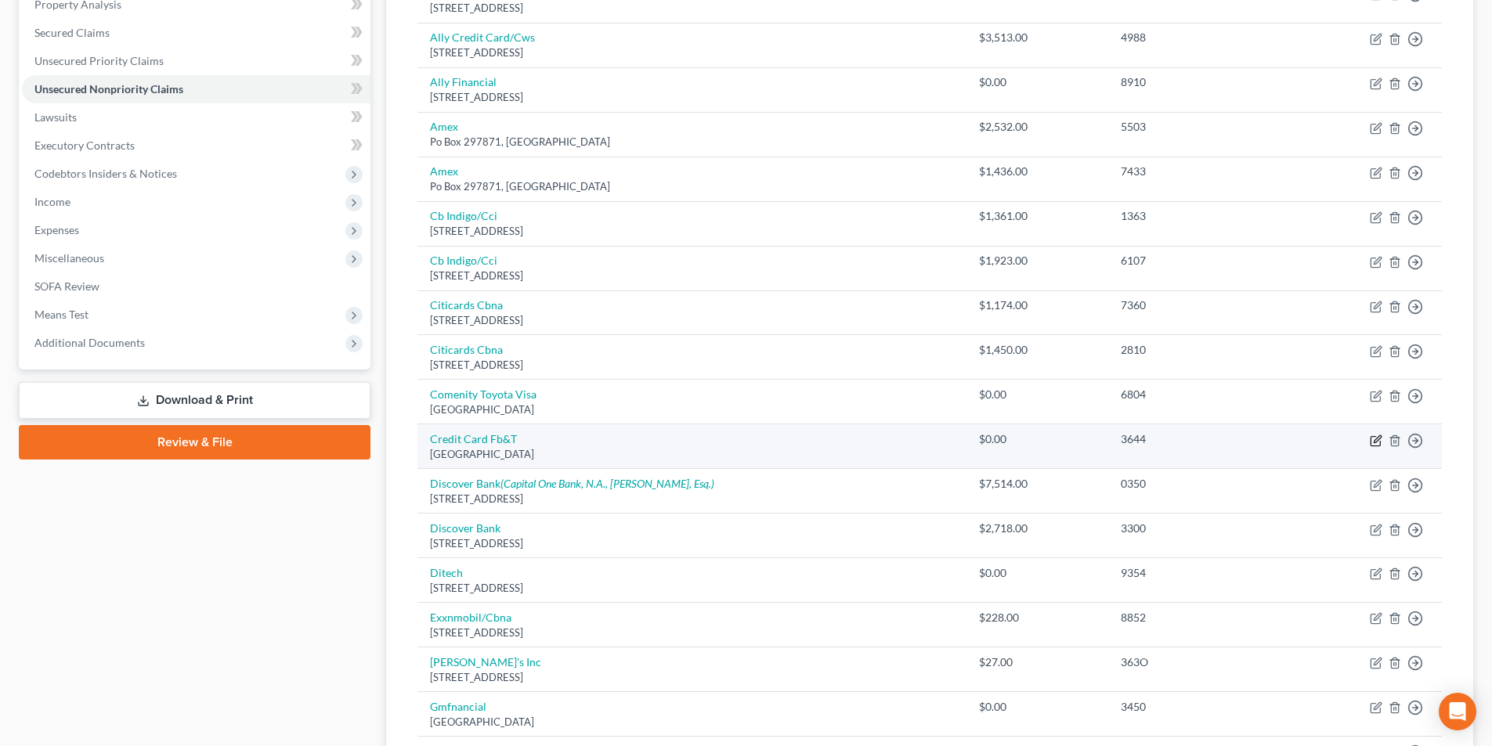
select select "0"
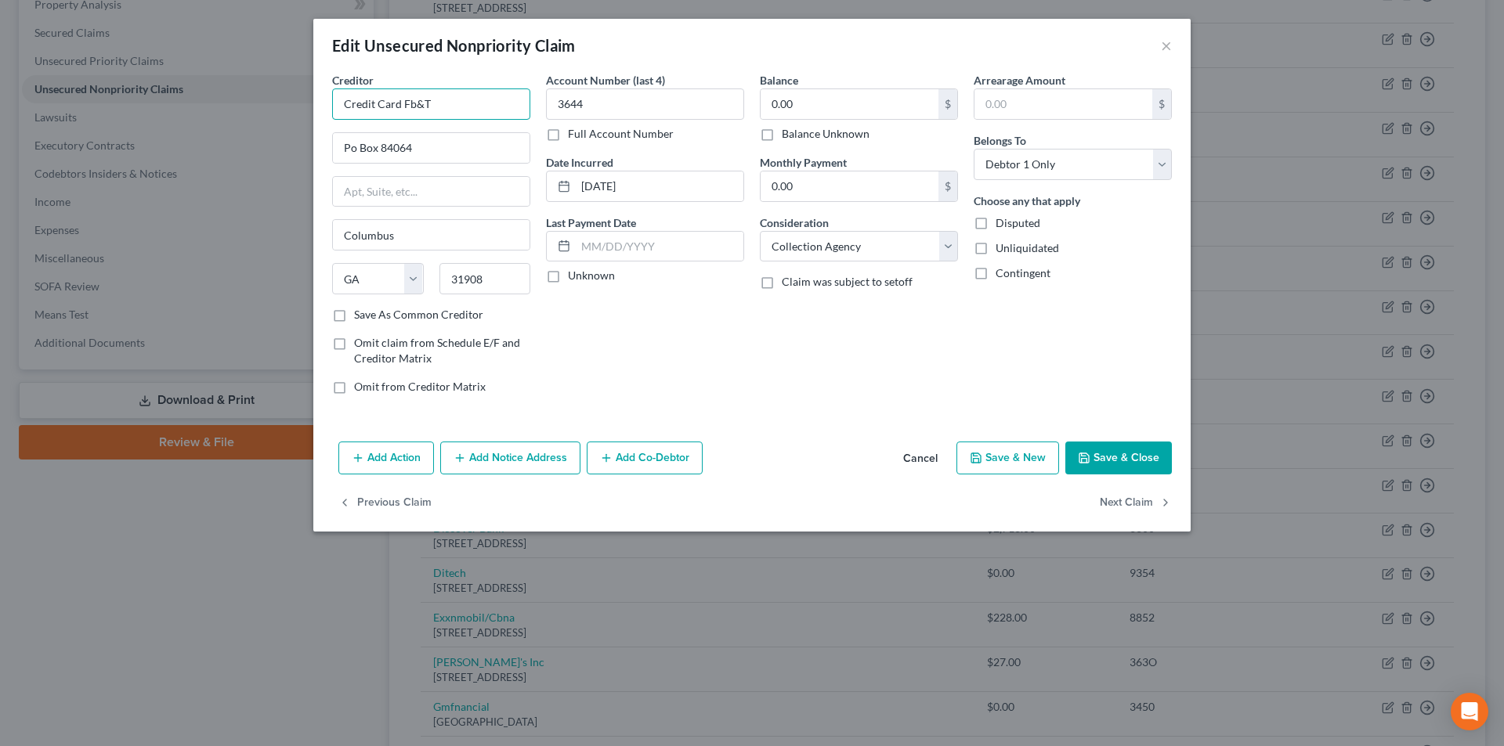
drag, startPoint x: 439, startPoint y: 107, endPoint x: 402, endPoint y: 107, distance: 36.8
click at [402, 107] on input "Credit Card Fb&T" at bounding box center [431, 103] width 198 height 31
type input "Credit Card - Mercury"
click at [1100, 448] on button "Save & Close" at bounding box center [1118, 458] width 107 height 33
type input "0"
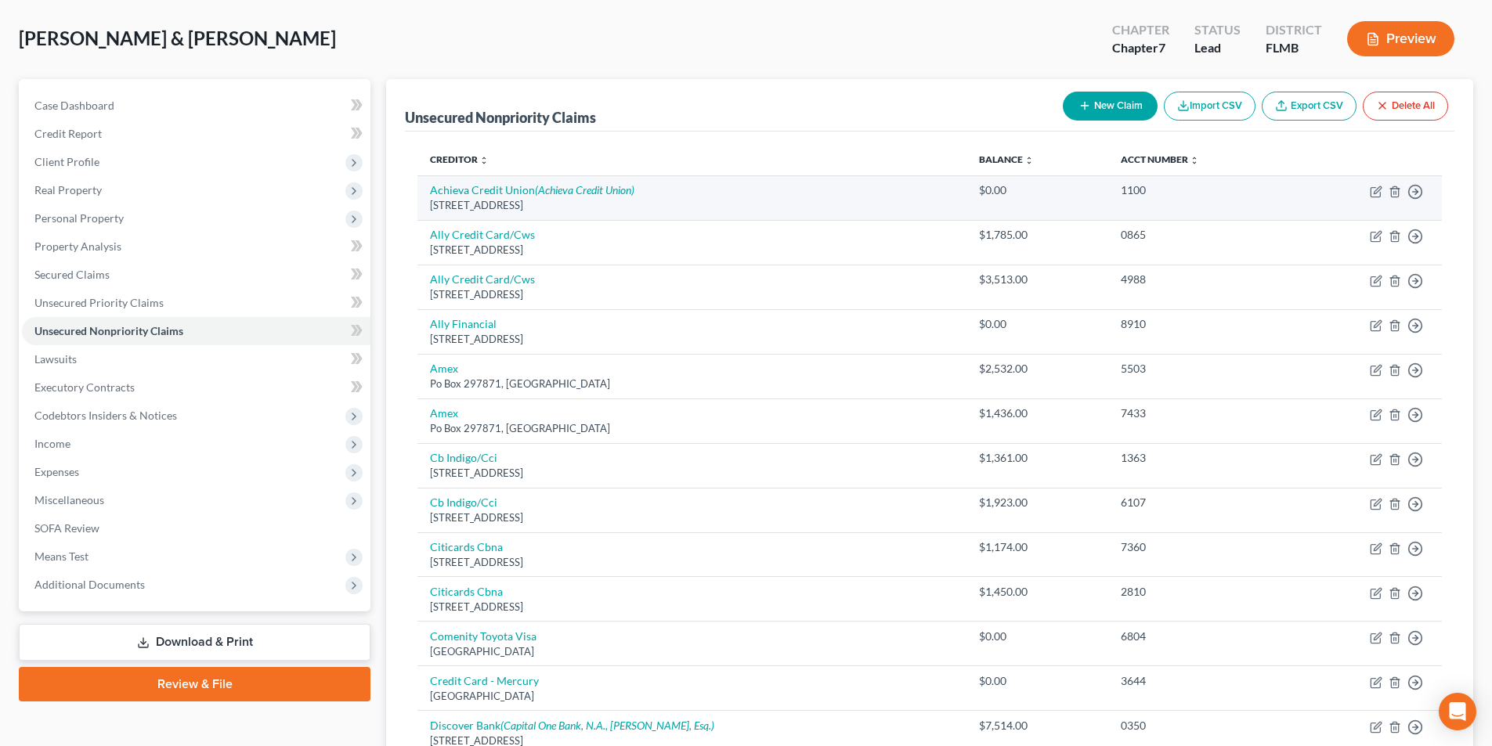
scroll to position [0, 0]
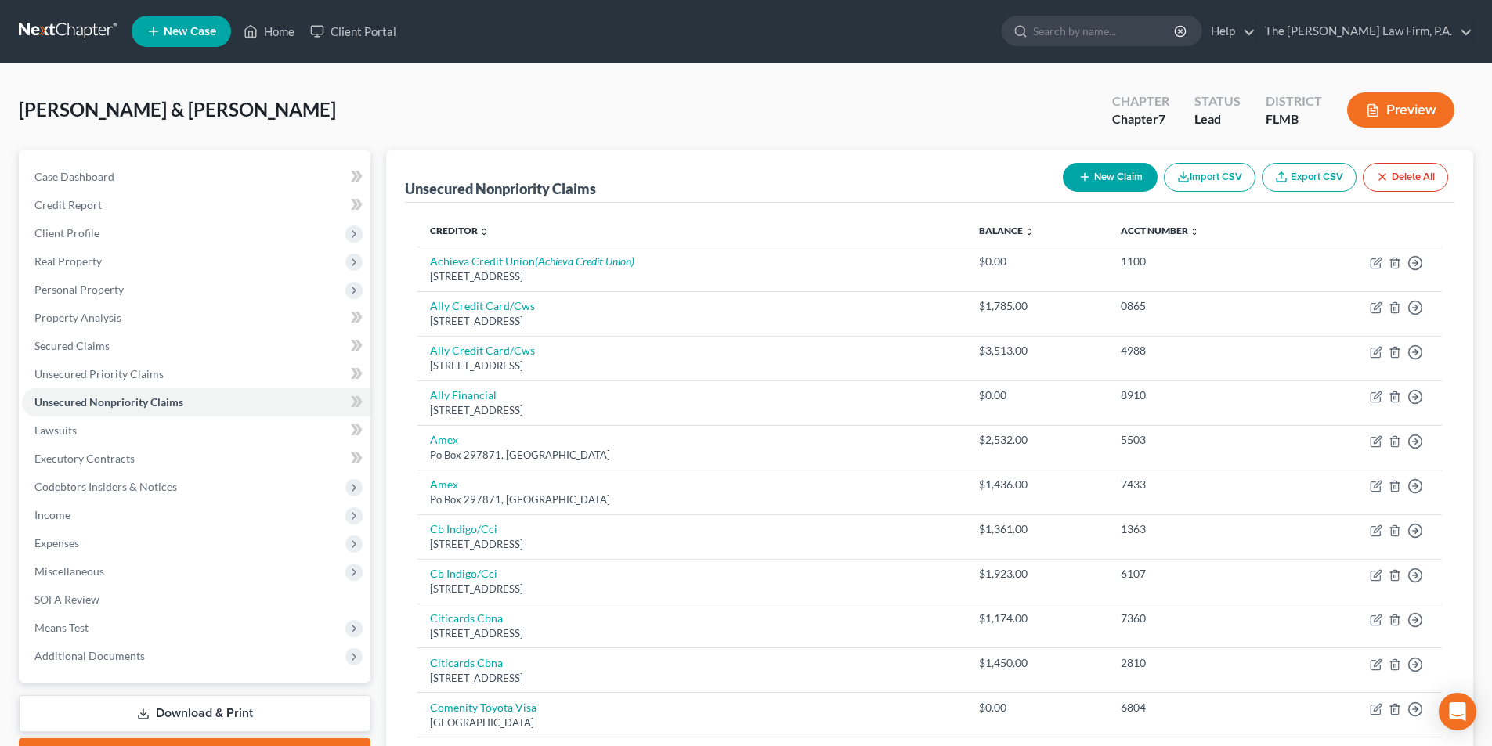
click at [1113, 182] on button "New Claim" at bounding box center [1110, 177] width 95 height 29
select select "2"
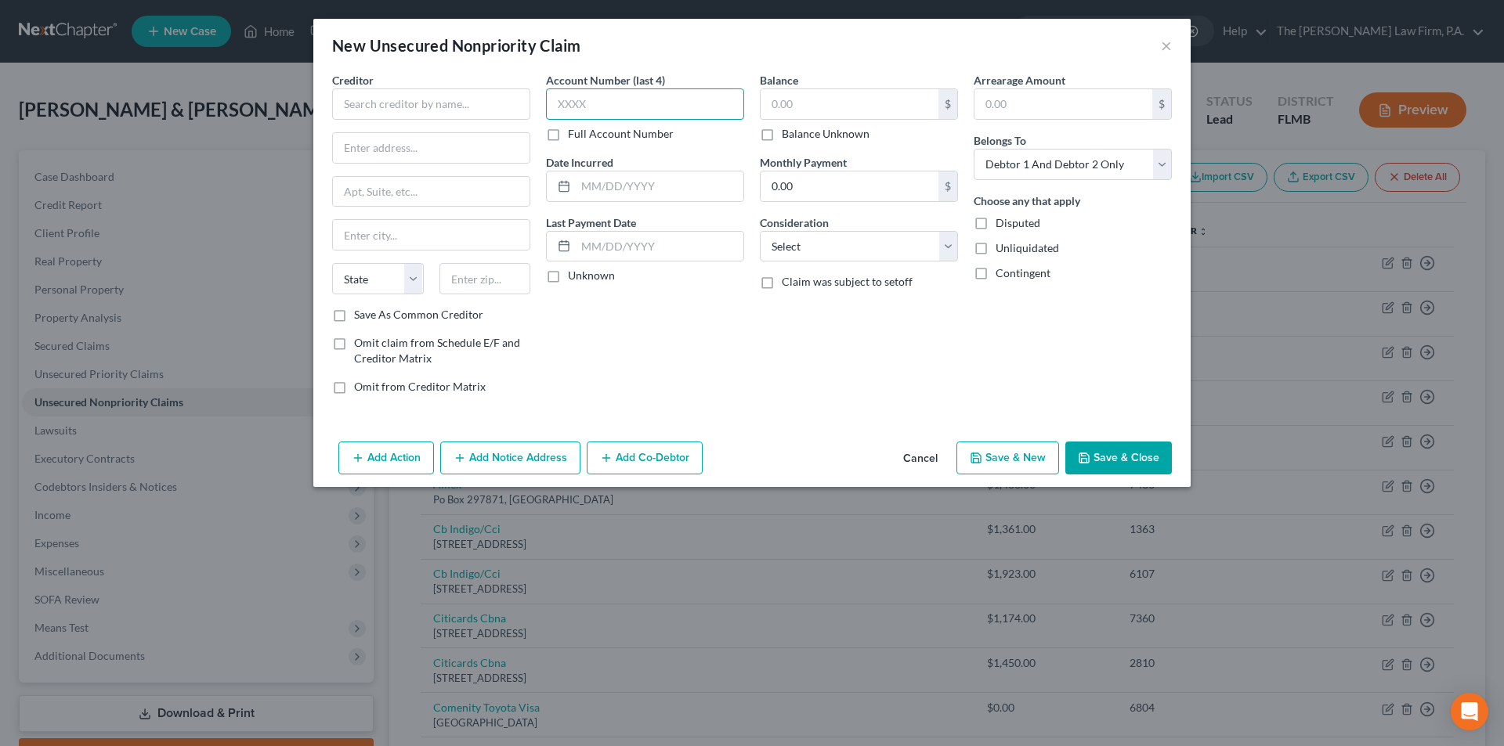
click at [641, 106] on input "text" at bounding box center [645, 103] width 198 height 31
type input "1237"
click at [368, 151] on input "text" at bounding box center [431, 148] width 197 height 30
paste input "PO Box 42912"
type input "PO Box 42912"
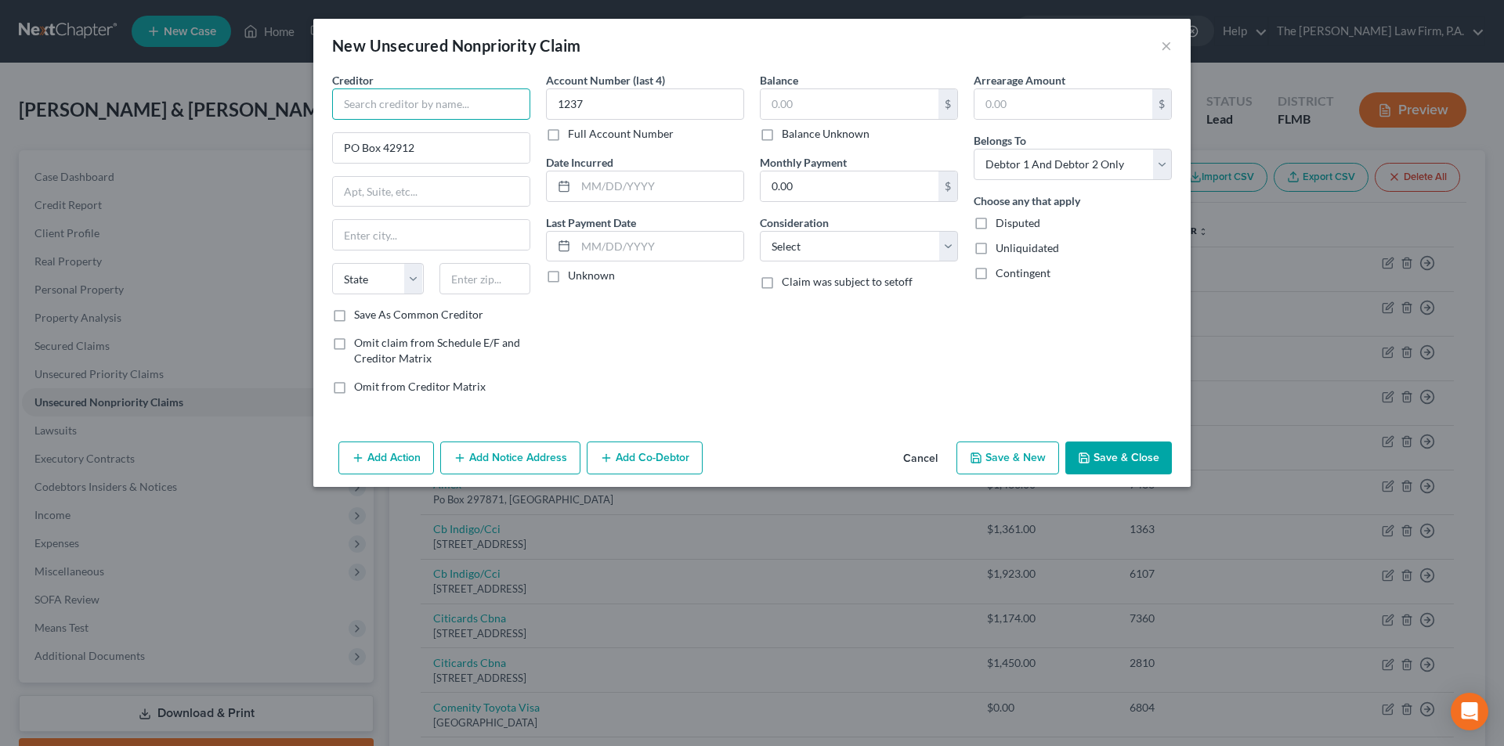
click at [433, 101] on input "text" at bounding box center [431, 103] width 198 height 31
type input "Best Egg"
click at [464, 285] on input "text" at bounding box center [485, 278] width 92 height 31
paste input "19101"
type input "19101"
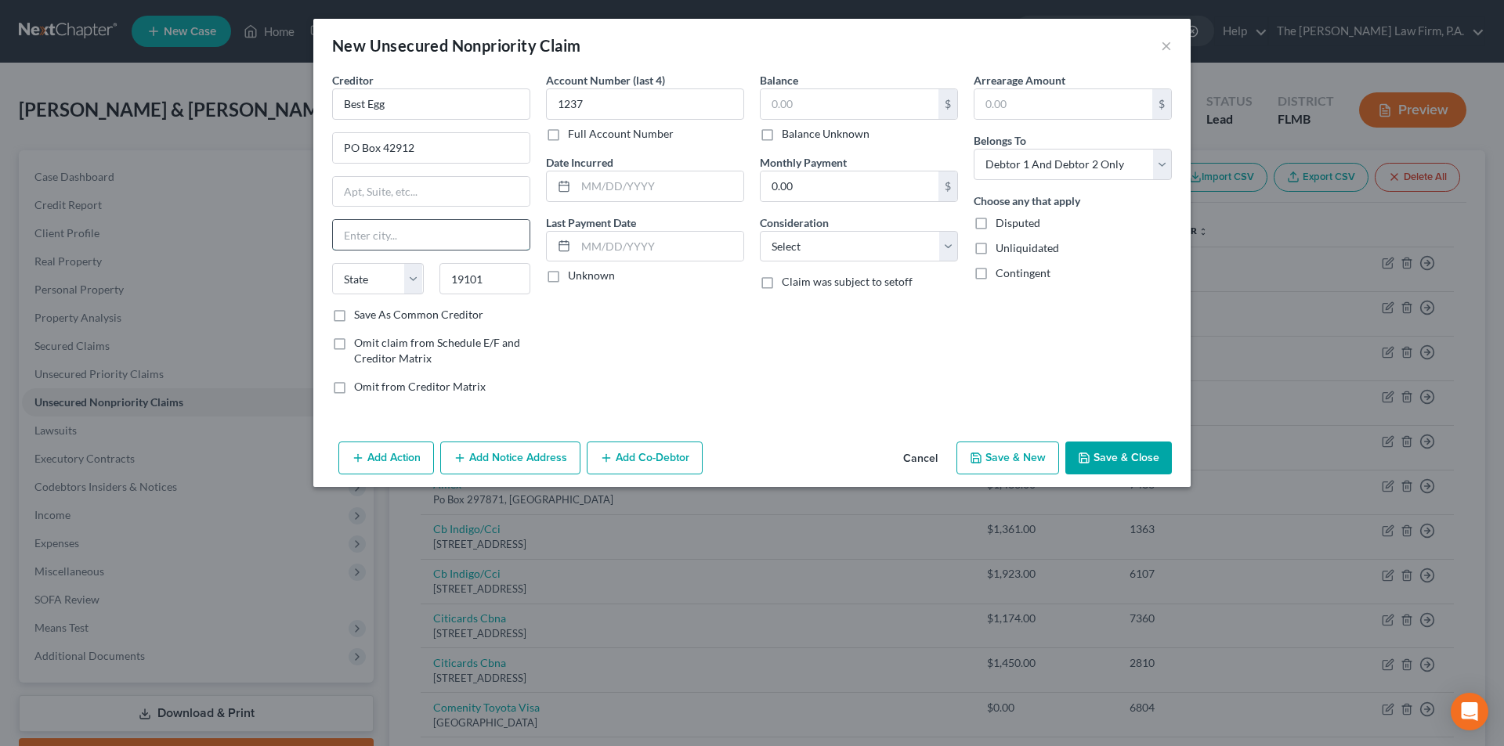
type input "[GEOGRAPHIC_DATA]"
select select "39"
click at [408, 237] on input "[GEOGRAPHIC_DATA]" at bounding box center [431, 235] width 197 height 30
click at [405, 197] on input "text" at bounding box center [431, 192] width 197 height 30
click at [810, 134] on label "Balance Unknown" at bounding box center [826, 134] width 88 height 16
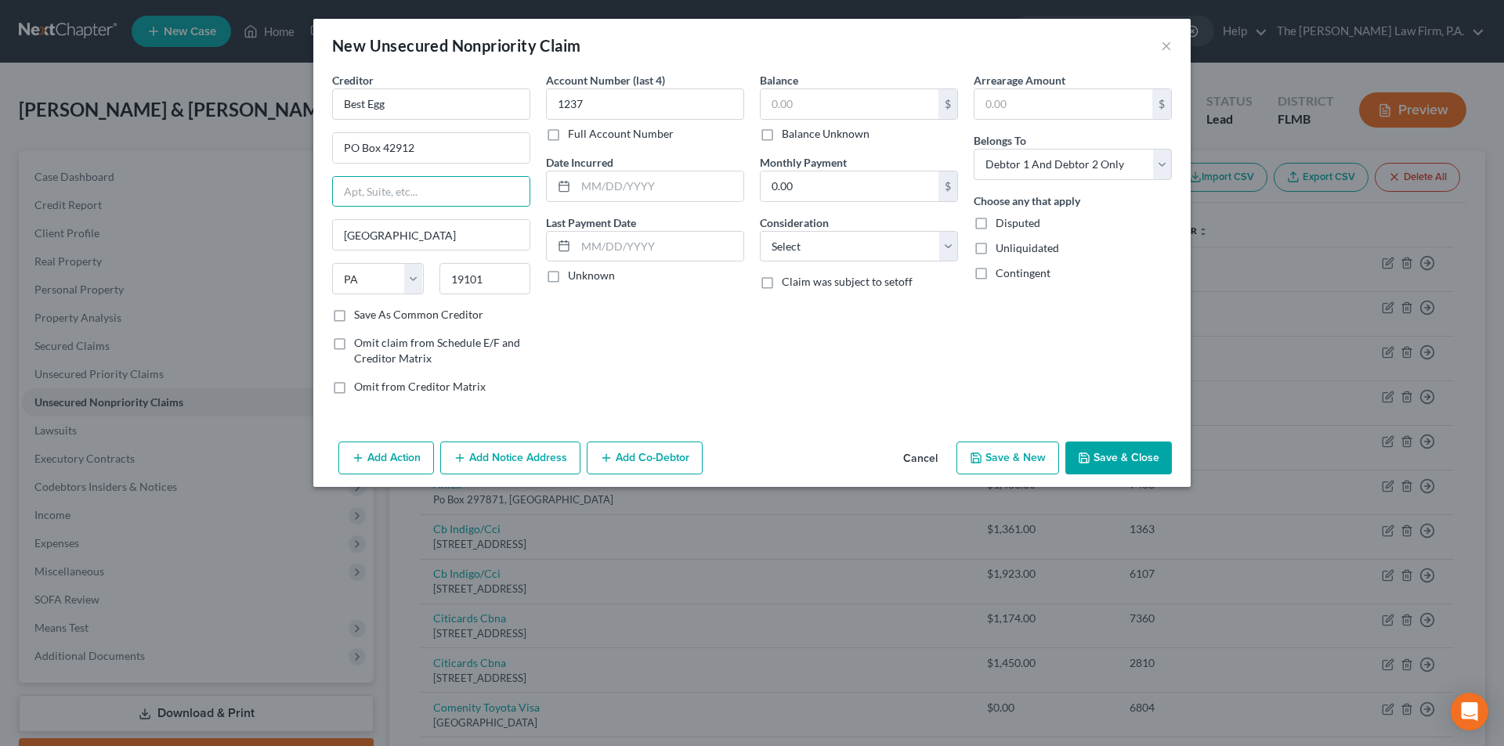
click at [798, 134] on input "Balance Unknown" at bounding box center [793, 131] width 10 height 10
checkbox input "true"
type input "0.00"
click at [1117, 478] on div "Add Action Add Notice Address Add Co-Debtor Cancel Save & New Save & Close" at bounding box center [751, 461] width 877 height 52
click at [1121, 474] on button "Save & Close" at bounding box center [1118, 458] width 107 height 33
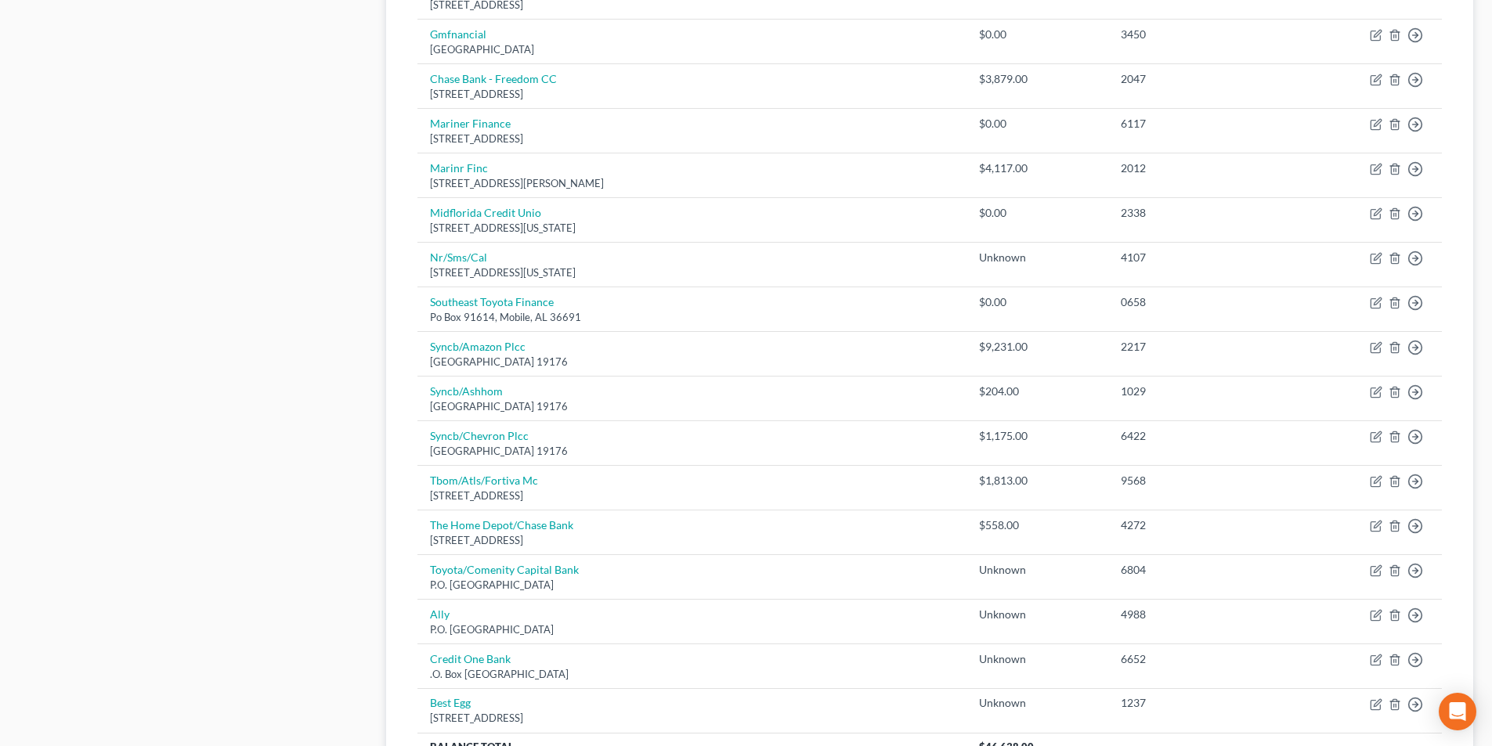
scroll to position [1064, 0]
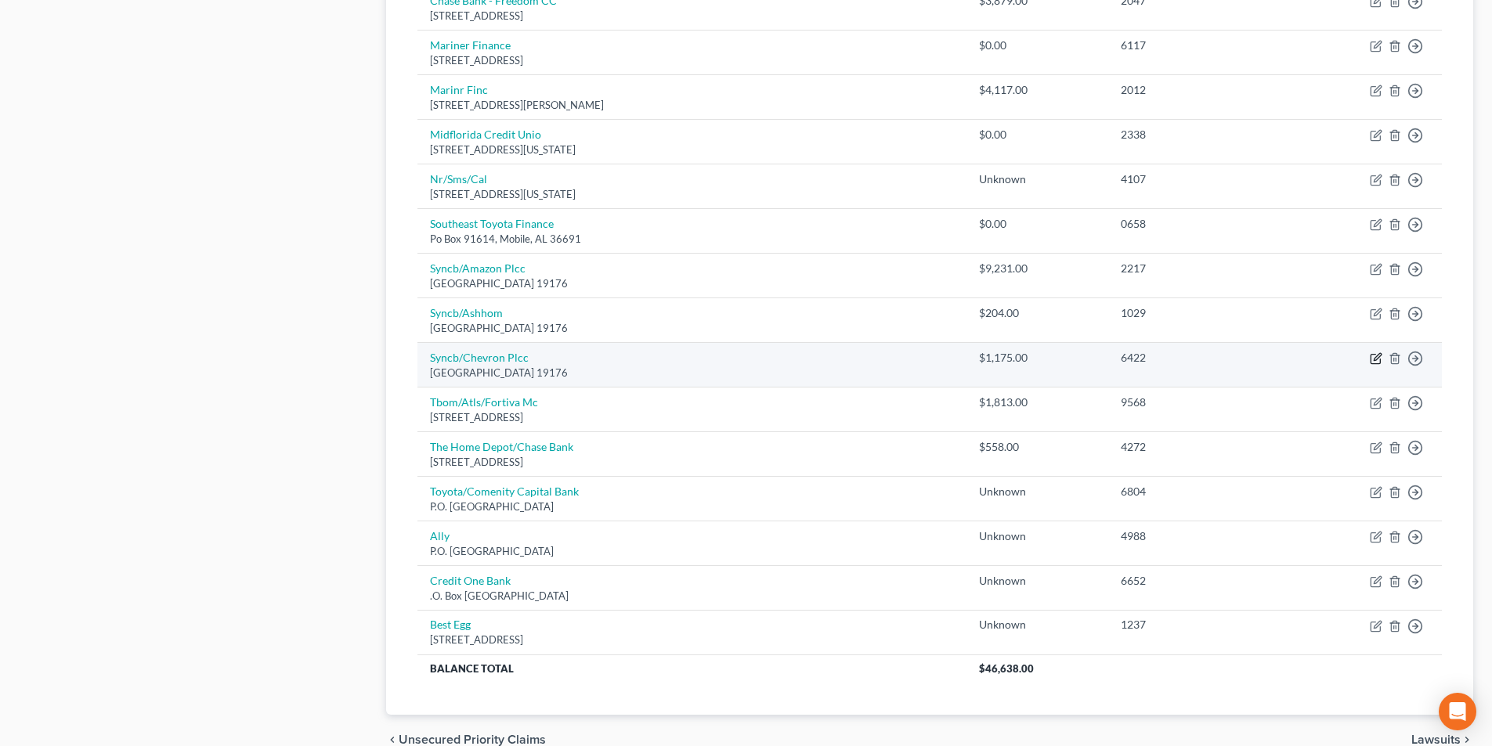
click at [1375, 362] on icon "button" at bounding box center [1376, 358] width 13 height 13
select select "39"
select select "1"
select select "0"
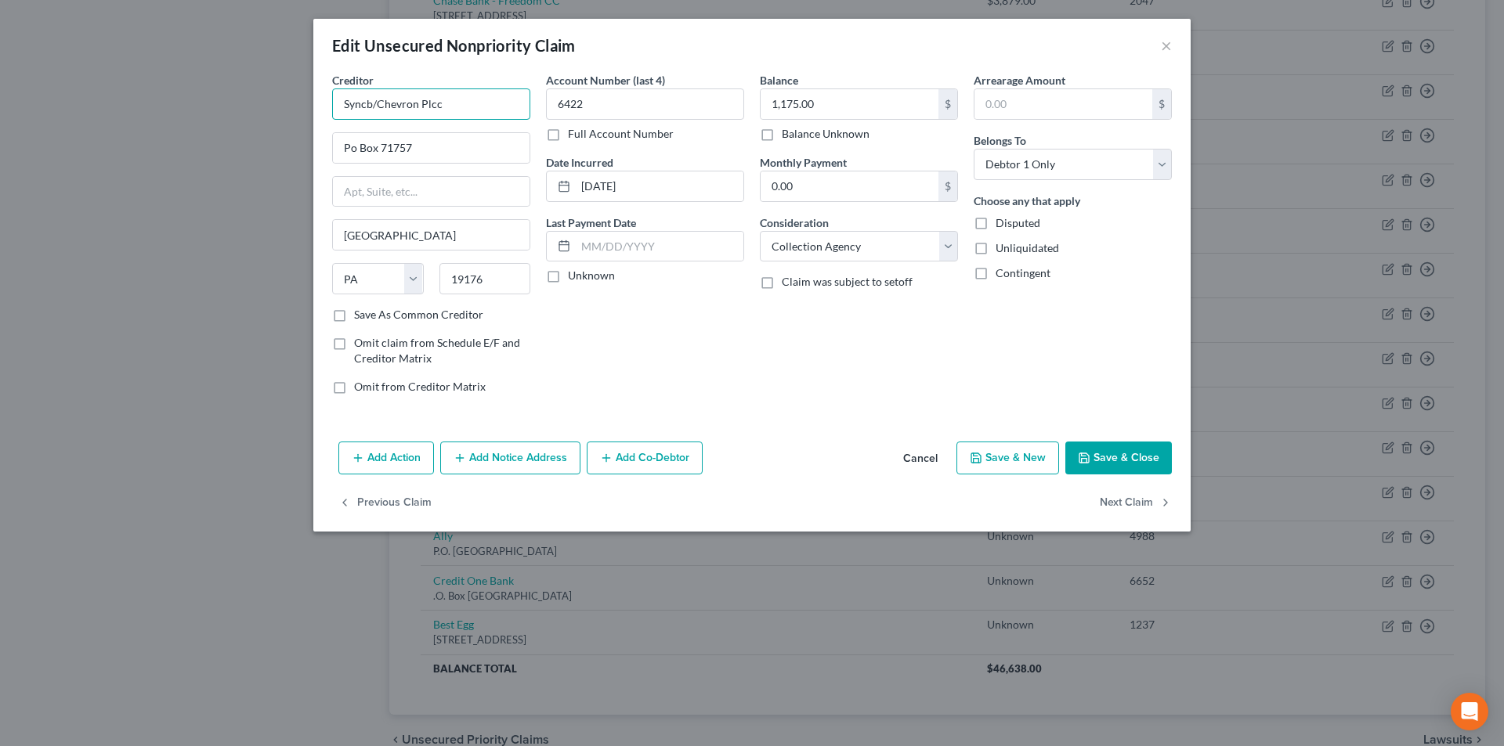
click at [460, 104] on input "Syncb/Chevron Plcc" at bounding box center [431, 103] width 198 height 31
type input "Syncb/Chevron - Texaco"
click at [1103, 465] on button "Save & Close" at bounding box center [1118, 458] width 107 height 33
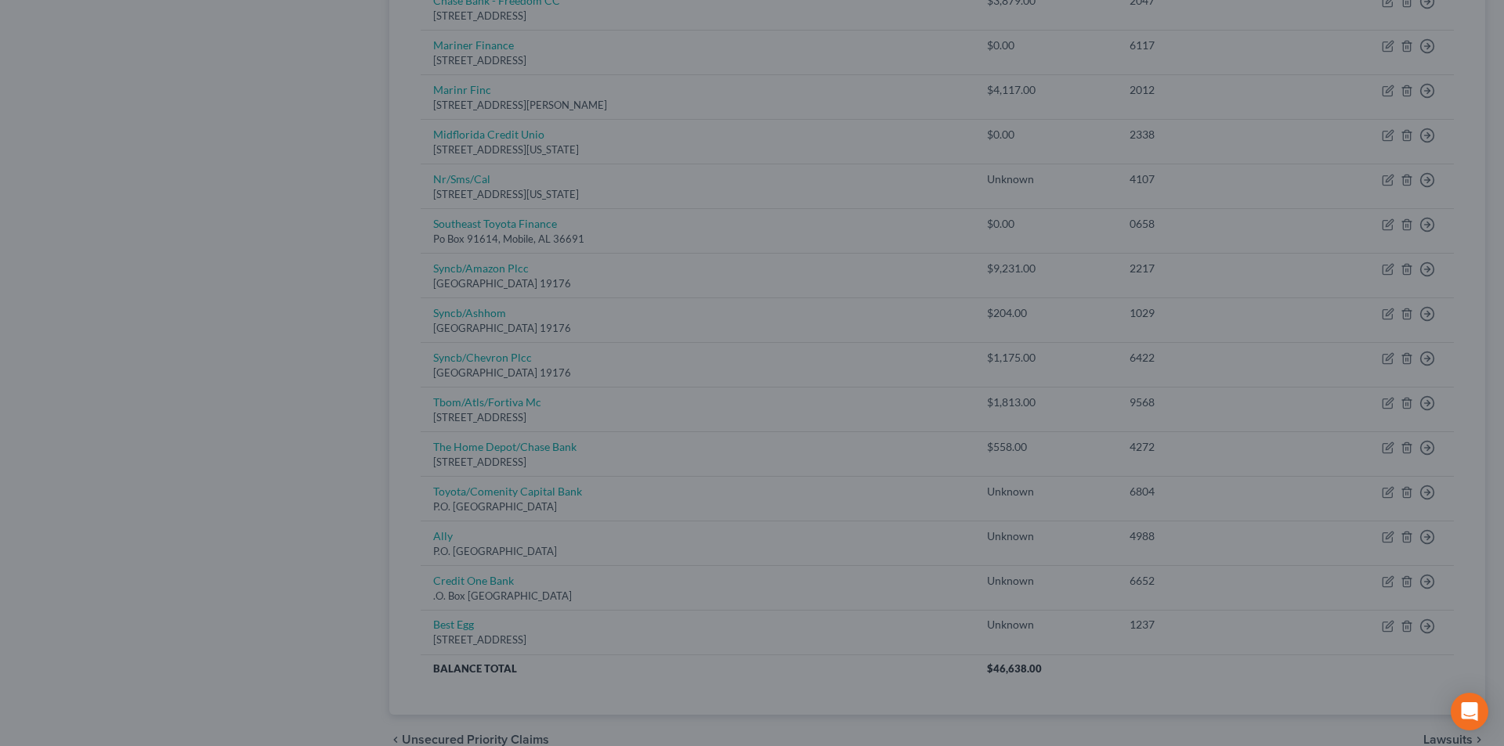
type input "0"
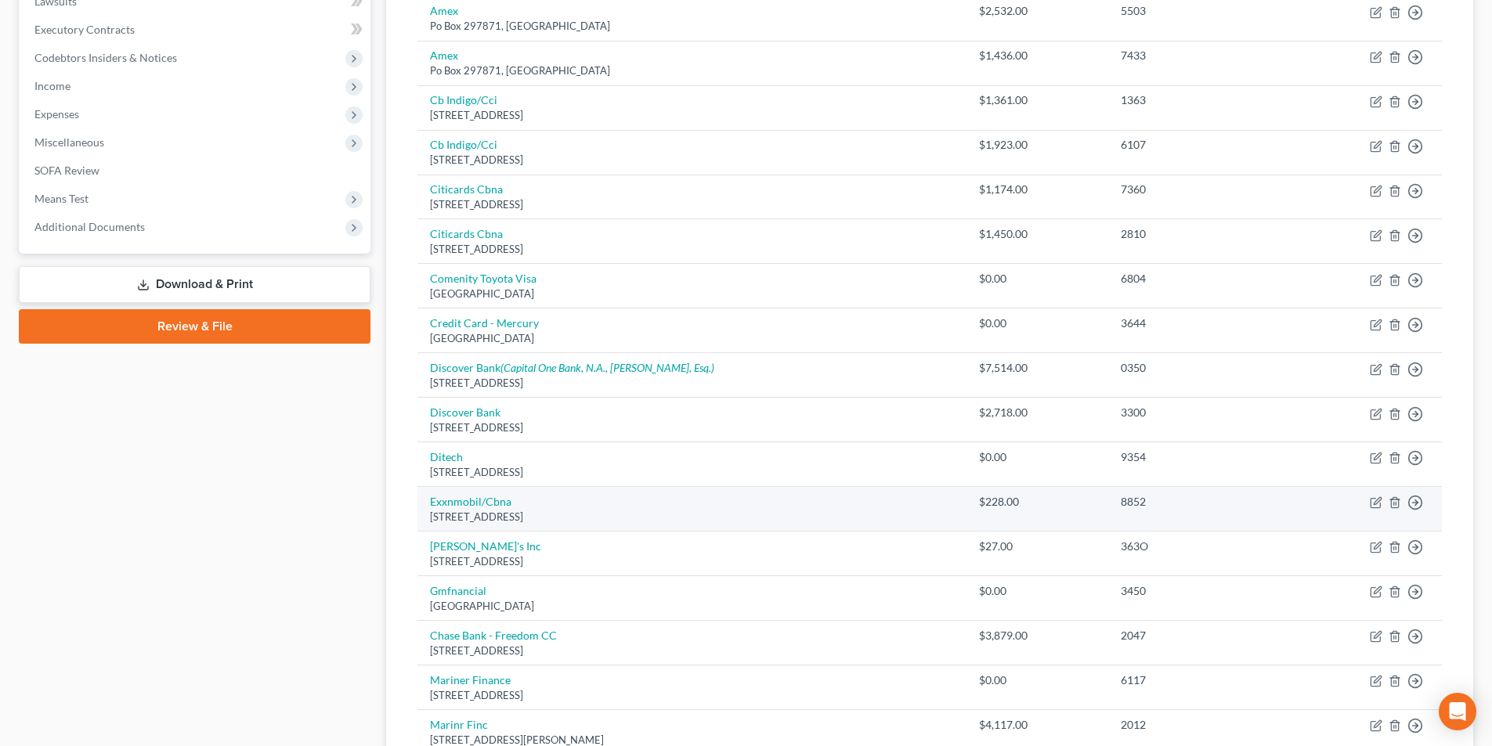
scroll to position [125, 0]
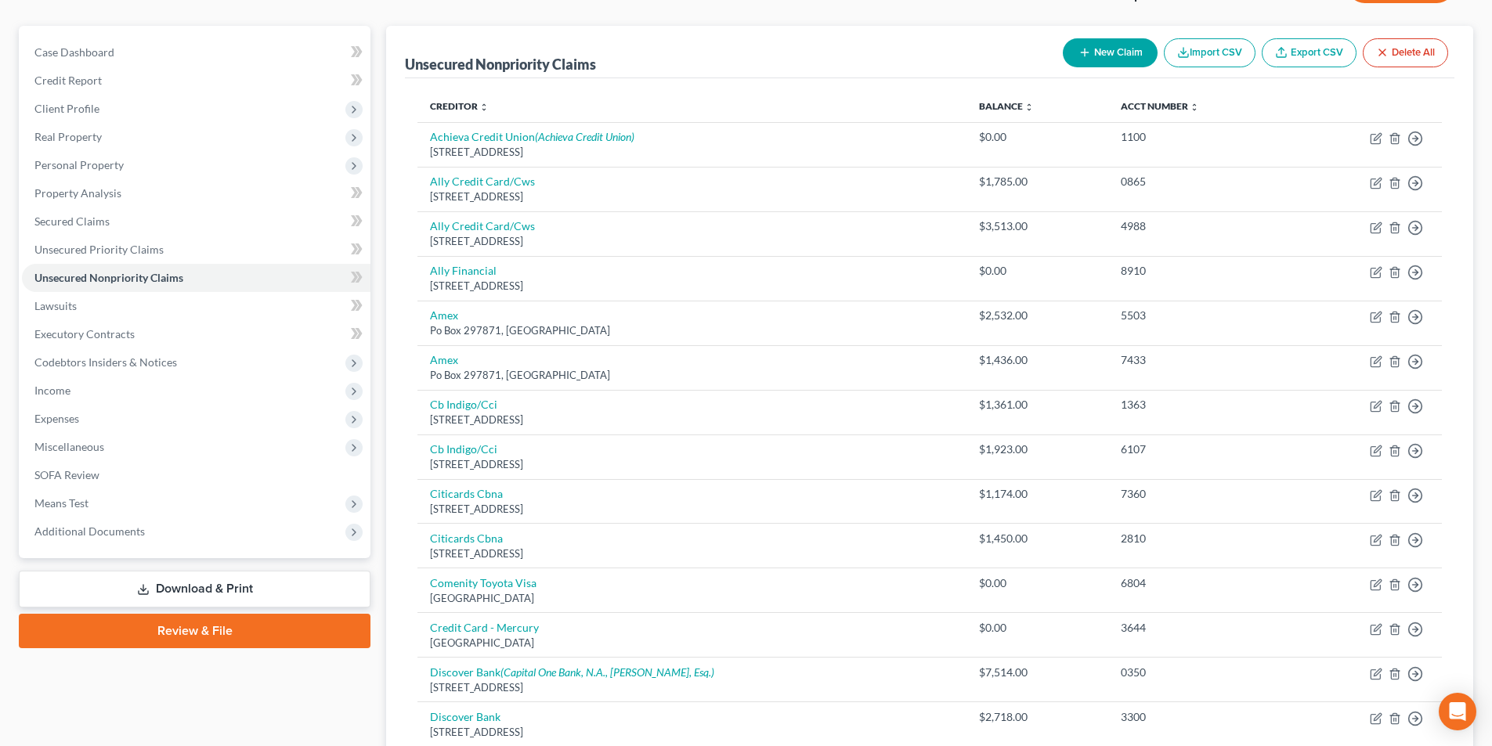
click at [1117, 58] on button "New Claim" at bounding box center [1110, 52] width 95 height 29
select select "2"
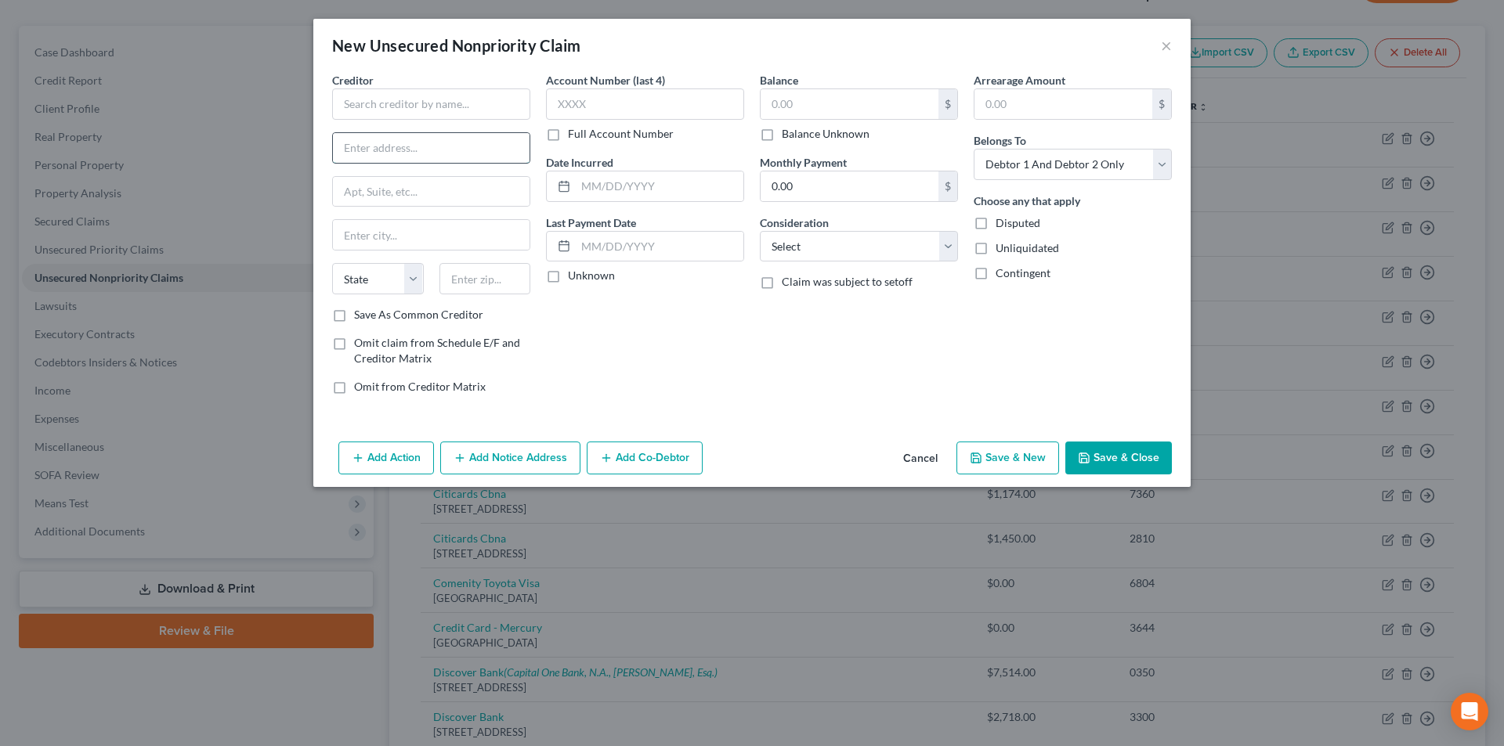
paste input "P.O. Box 790156"
type input "P.O. Box 790156"
click at [471, 276] on input "text" at bounding box center [485, 278] width 92 height 31
paste input "63179"
type input "63179"
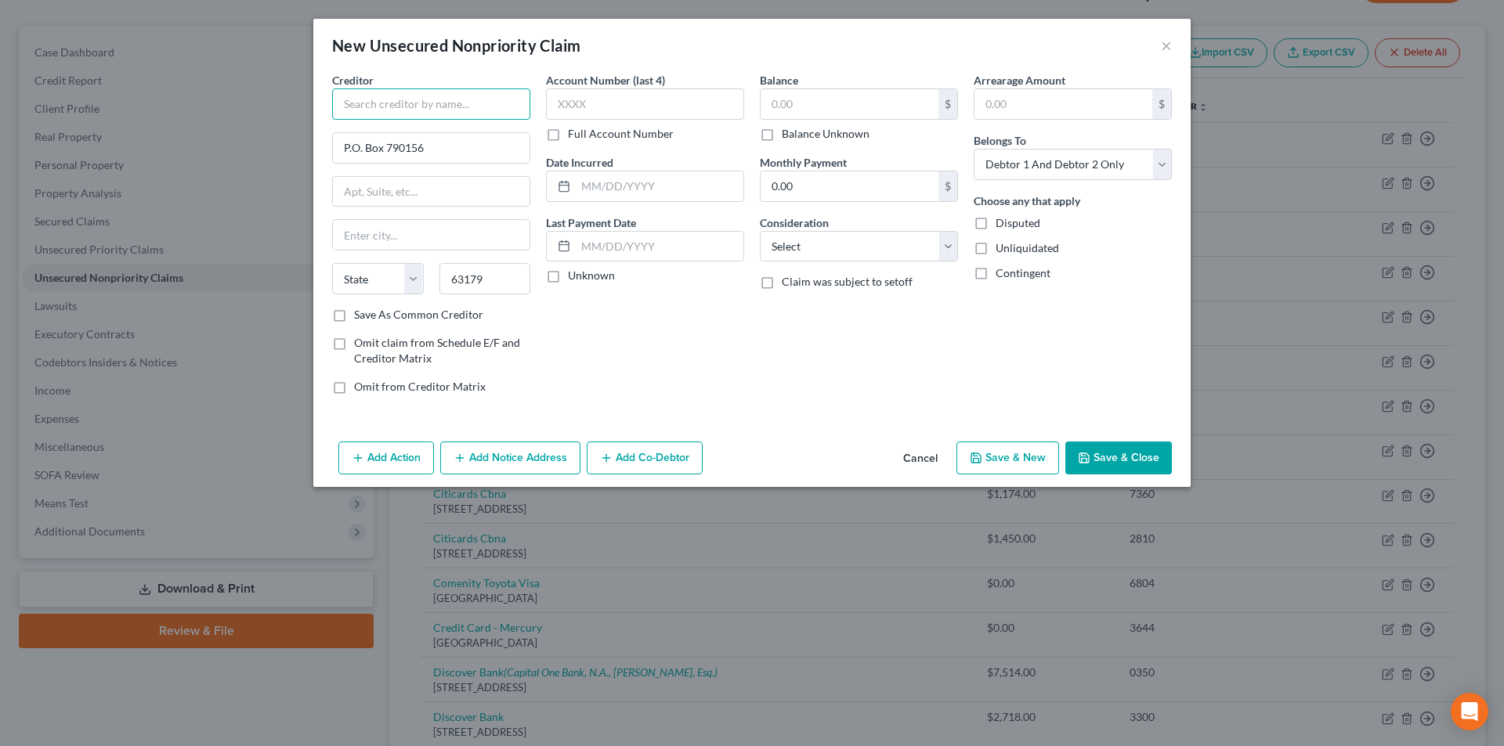
type input "Saint Louis"
select select "26"
click at [384, 106] on input "text" at bounding box center [431, 103] width 198 height 31
type input "R"
type input "Fortiva"
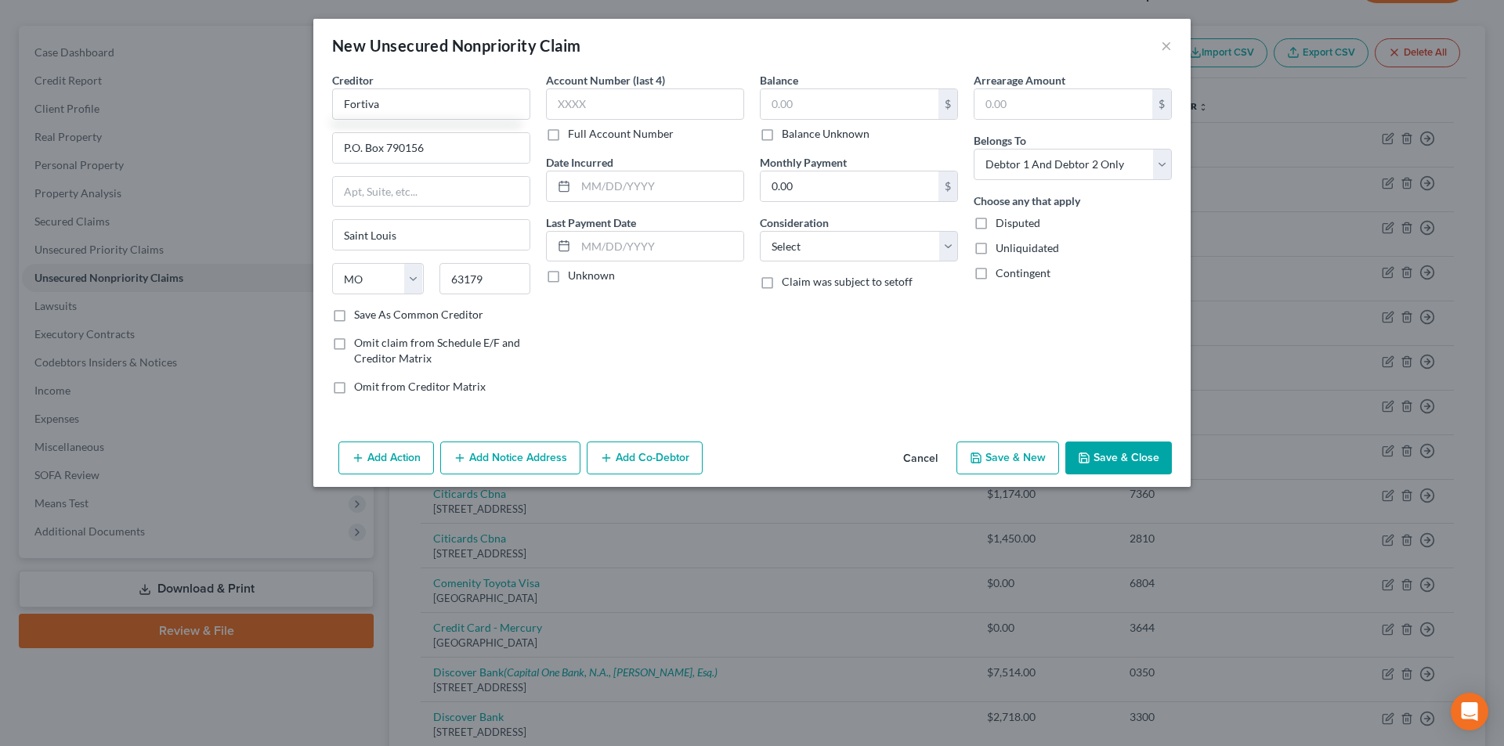
click at [782, 137] on label "Balance Unknown" at bounding box center [826, 134] width 88 height 16
click at [788, 136] on input "Balance Unknown" at bounding box center [793, 131] width 10 height 10
checkbox input "true"
type input "0.00"
click at [601, 100] on input "text" at bounding box center [645, 103] width 198 height 31
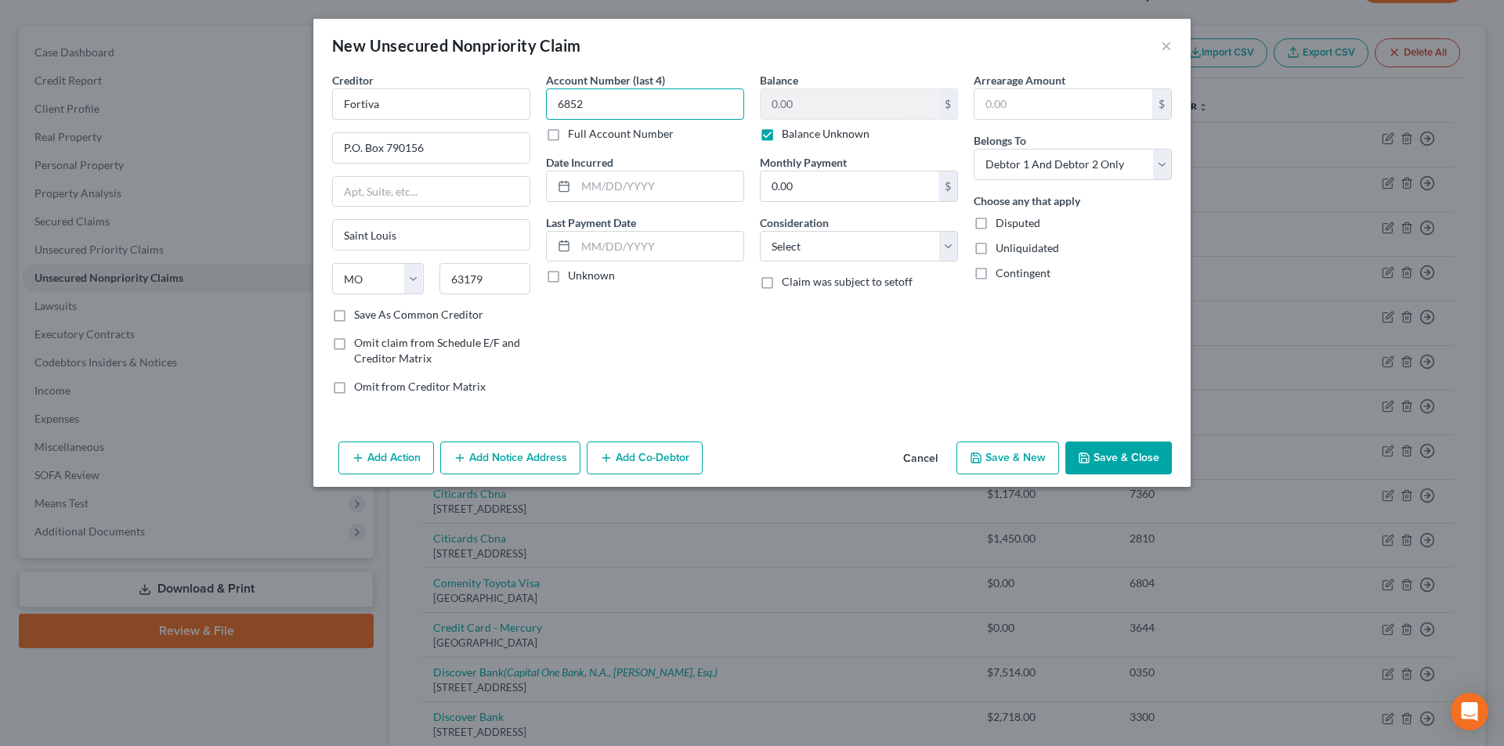
type input "6852"
click at [746, 385] on div "Account Number (last 4) 6852 Full Account Number Date Incurred Last Payment Dat…" at bounding box center [645, 239] width 214 height 335
click at [1139, 465] on button "Save & Close" at bounding box center [1118, 458] width 107 height 33
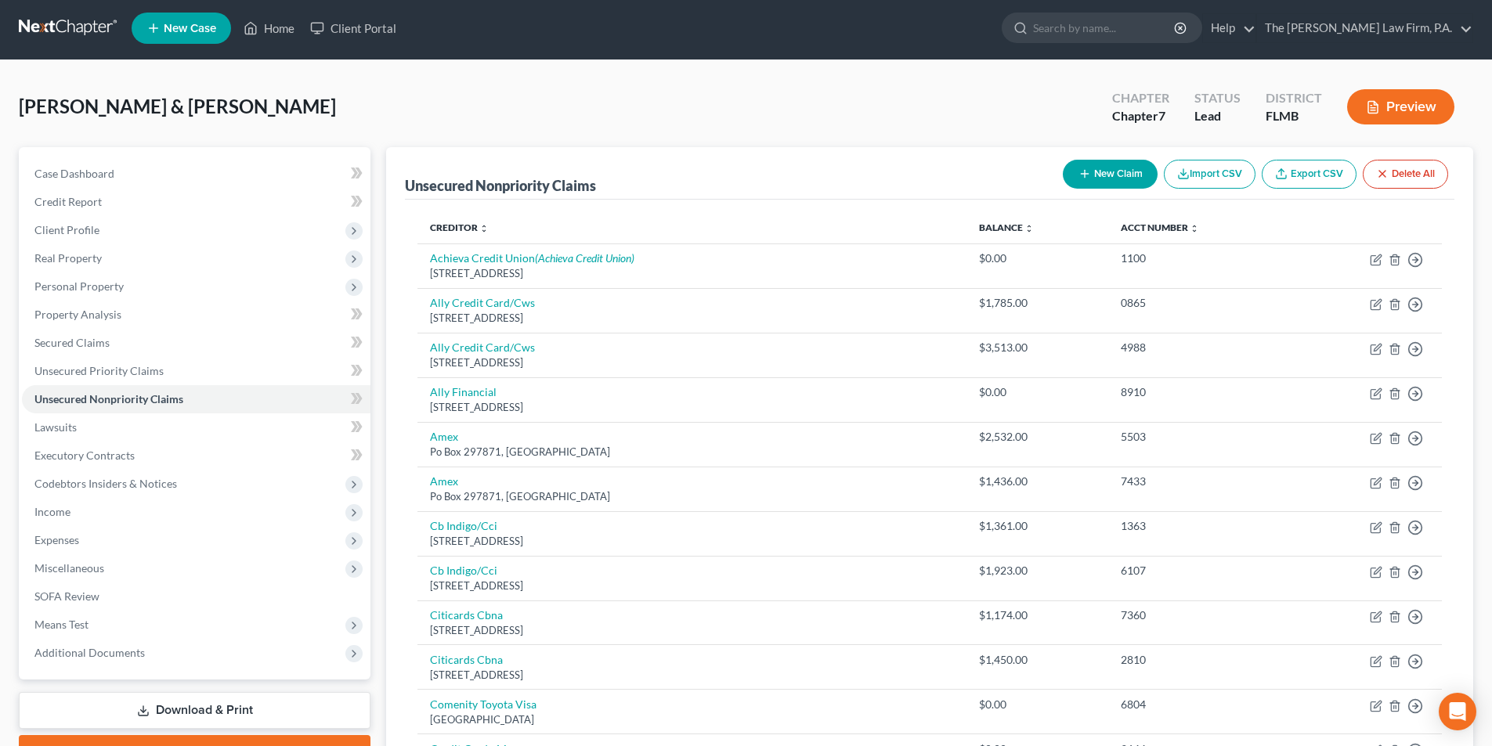
scroll to position [0, 0]
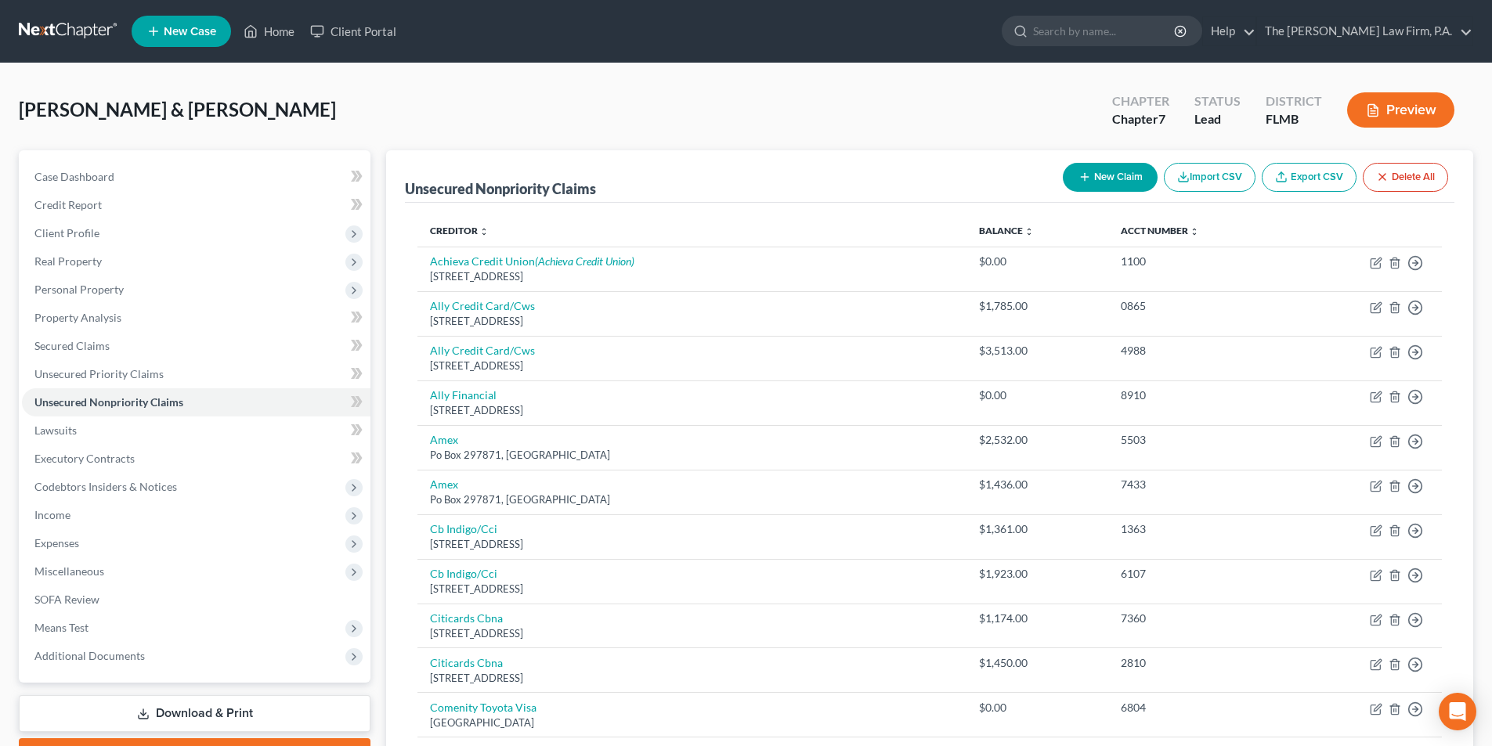
click at [1107, 174] on button "New Claim" at bounding box center [1110, 177] width 95 height 29
select select "2"
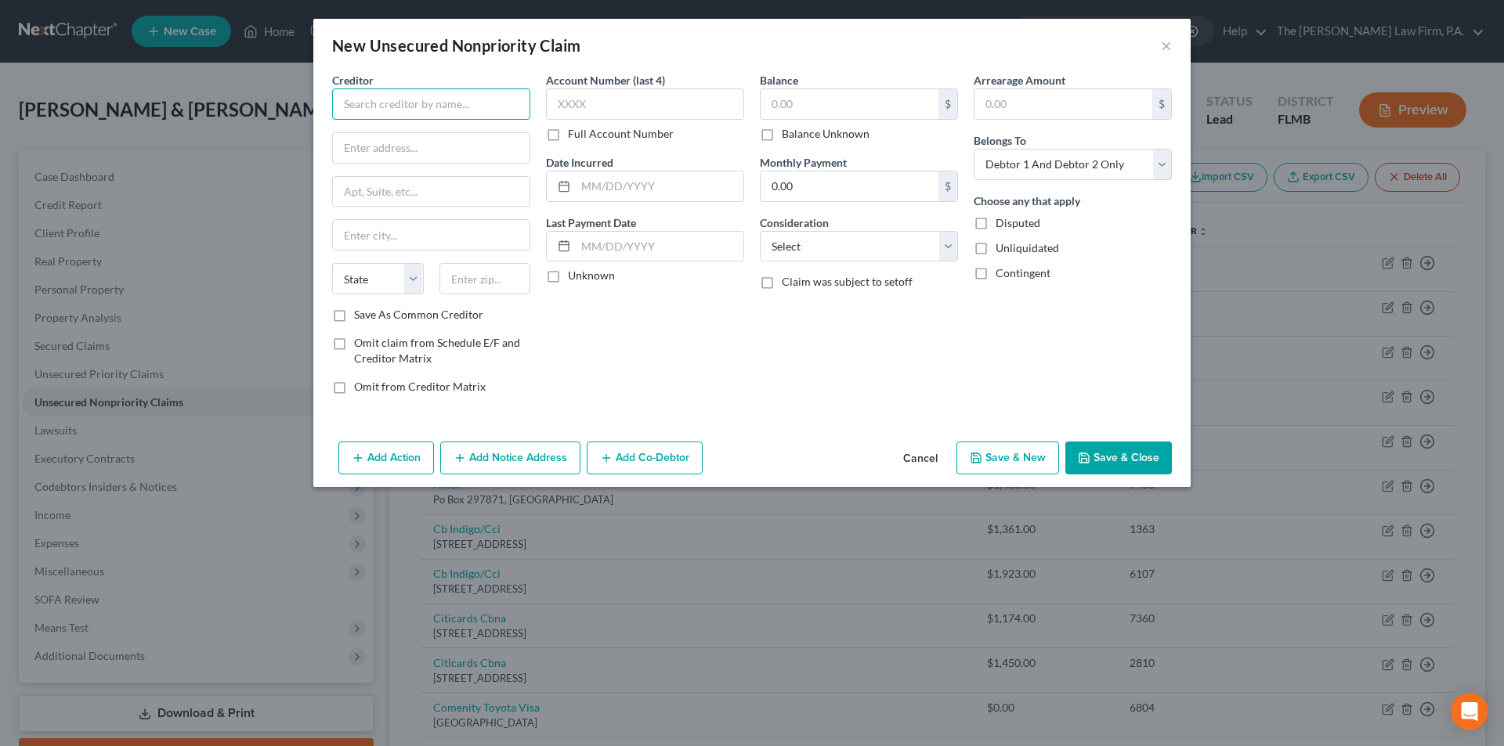
click at [419, 107] on input "text" at bounding box center [431, 103] width 198 height 31
paste input "Exxon Mobil Credit Card"
type input "Exxon Mobil Credit Card"
click at [365, 148] on input "text" at bounding box center [431, 148] width 197 height 30
paste input "PO Box 70605"
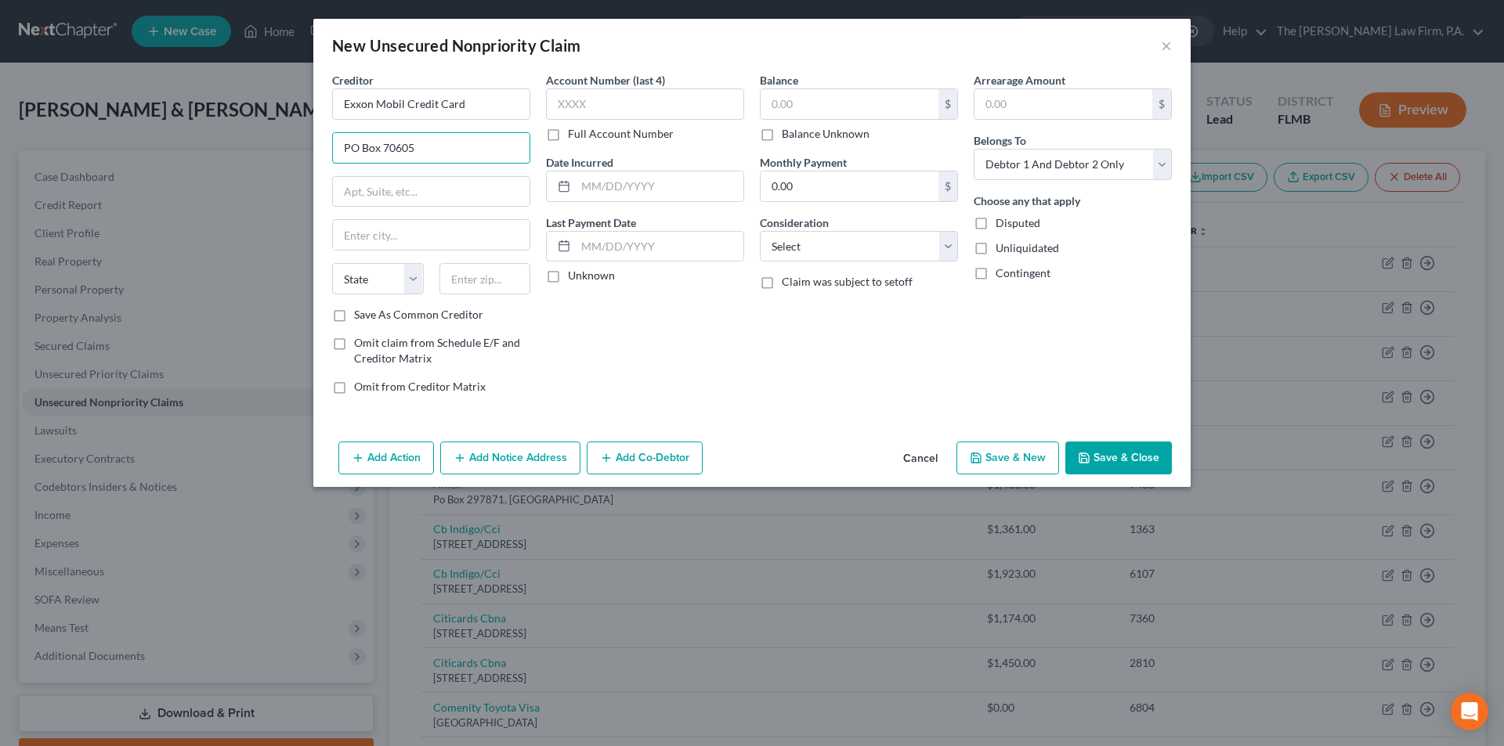
type input "PO Box 70605"
click at [492, 283] on input "text" at bounding box center [485, 278] width 92 height 31
paste input "19176"
type input "19176"
click at [782, 135] on label "Balance Unknown" at bounding box center [826, 134] width 88 height 16
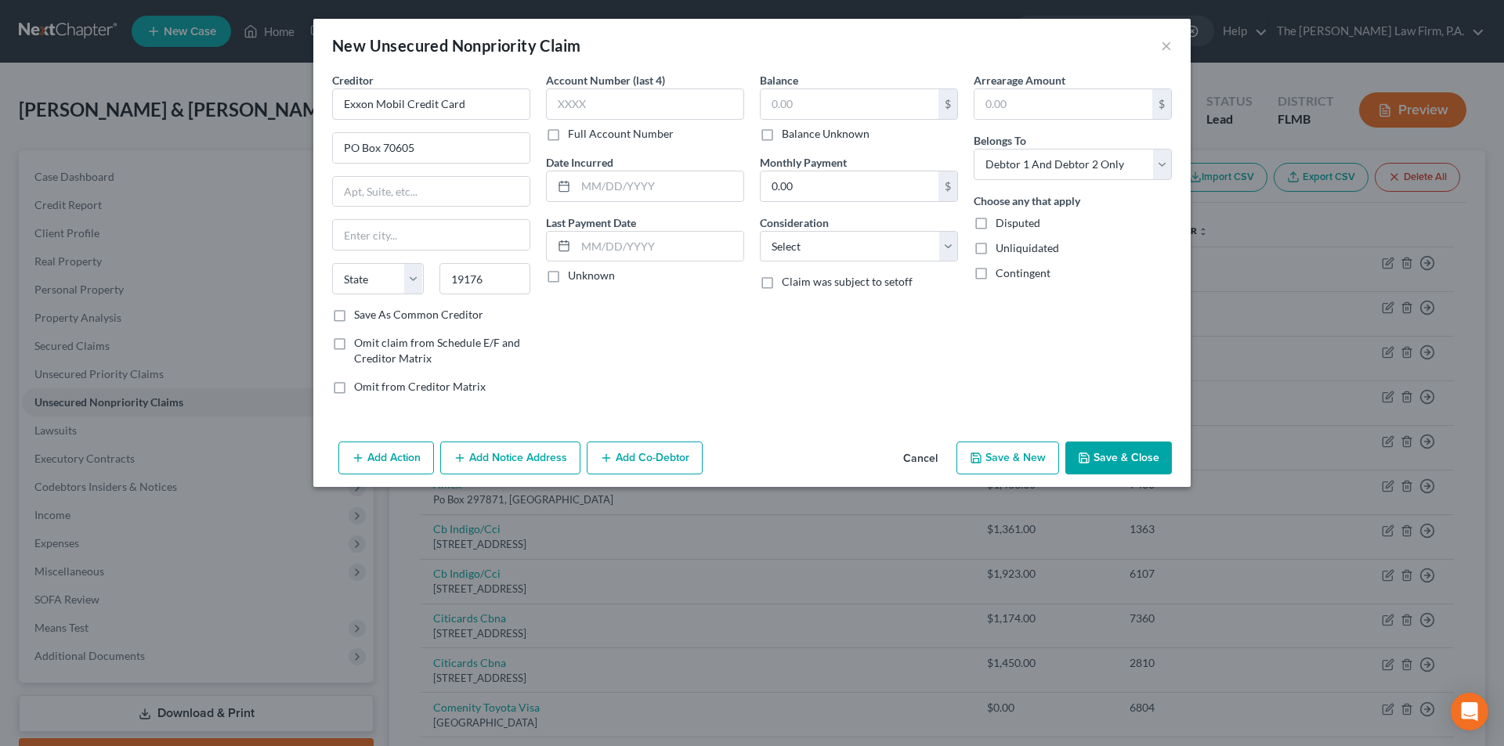
click at [788, 135] on input "Balance Unknown" at bounding box center [793, 131] width 10 height 10
checkbox input "true"
type input "0.00"
click at [639, 105] on input "text" at bounding box center [645, 103] width 198 height 31
type input "2022"
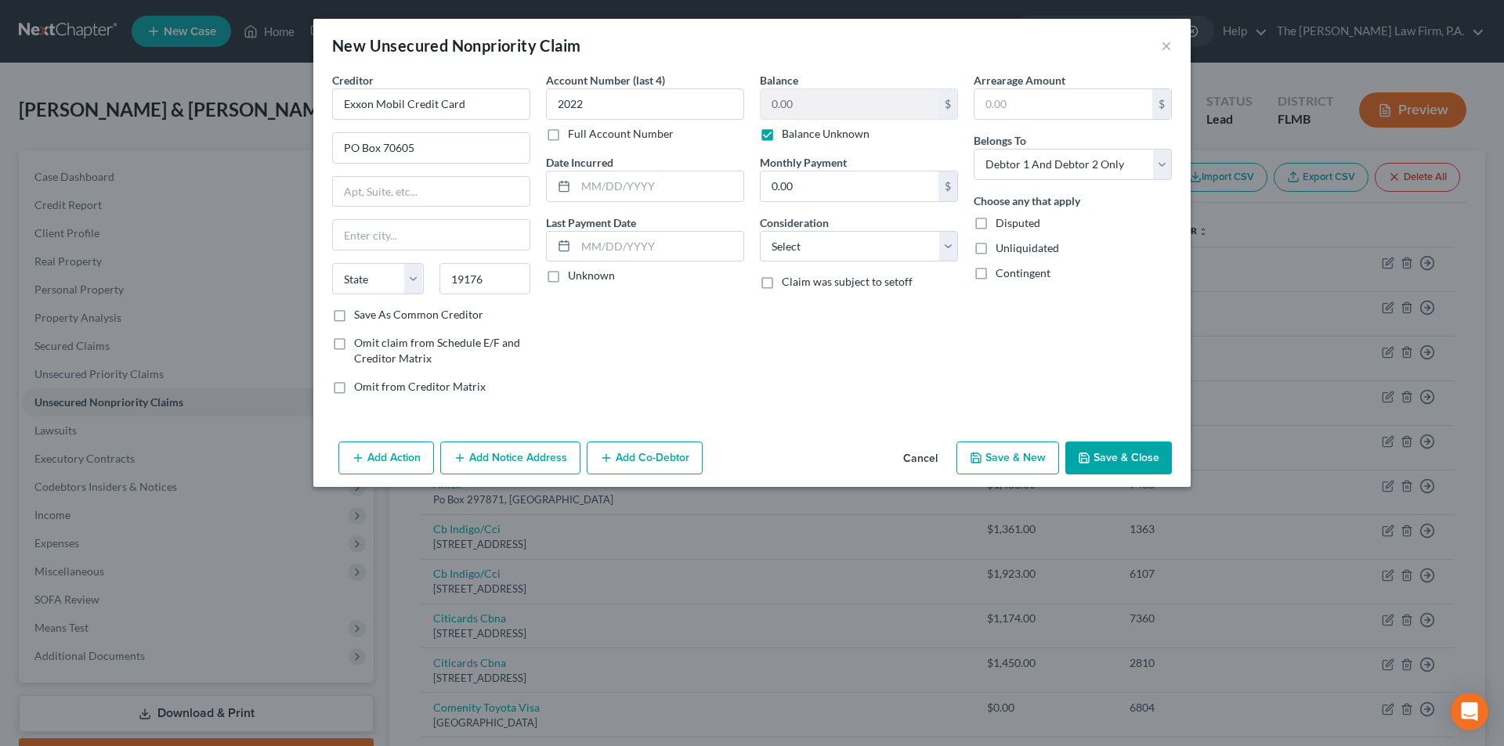
click at [1104, 454] on button "Save & Close" at bounding box center [1118, 458] width 107 height 33
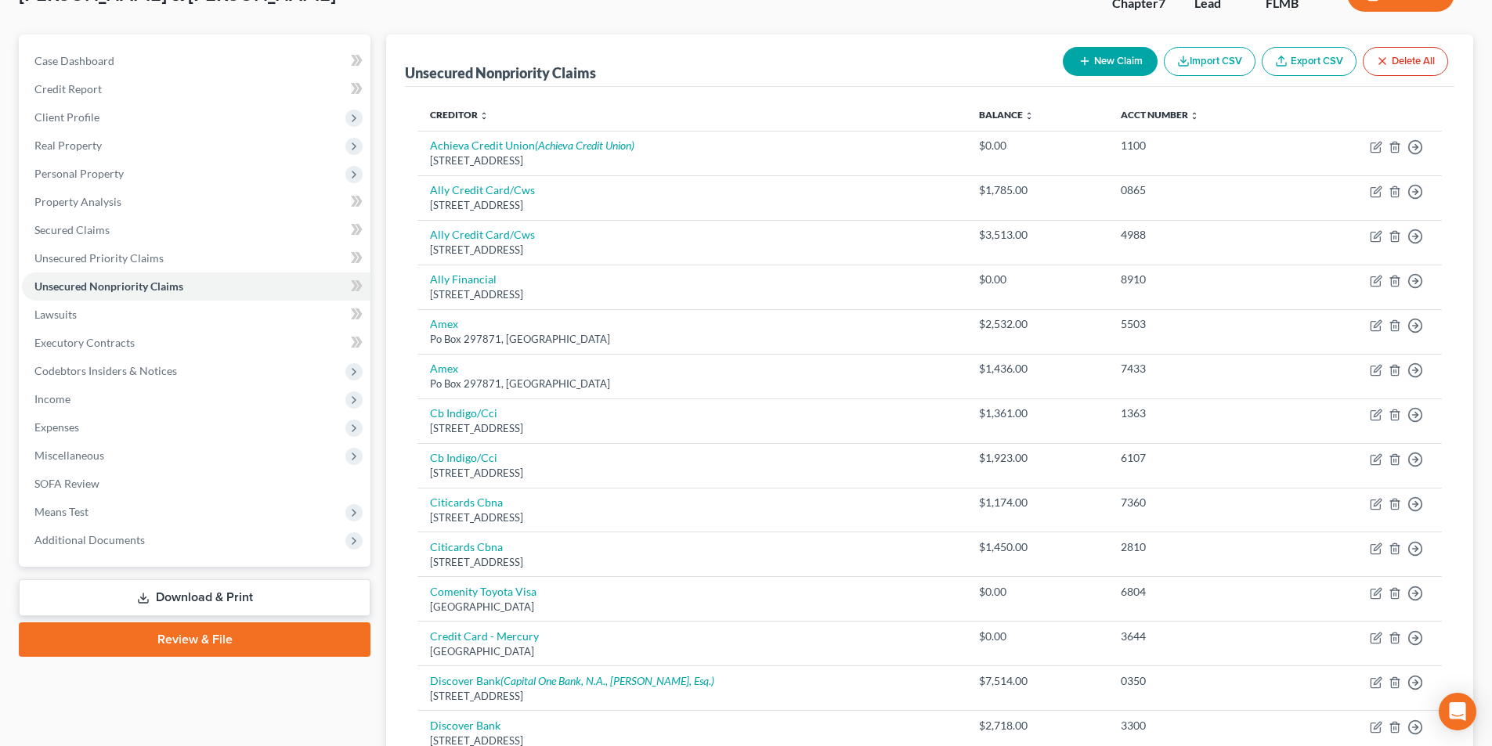
scroll to position [157, 0]
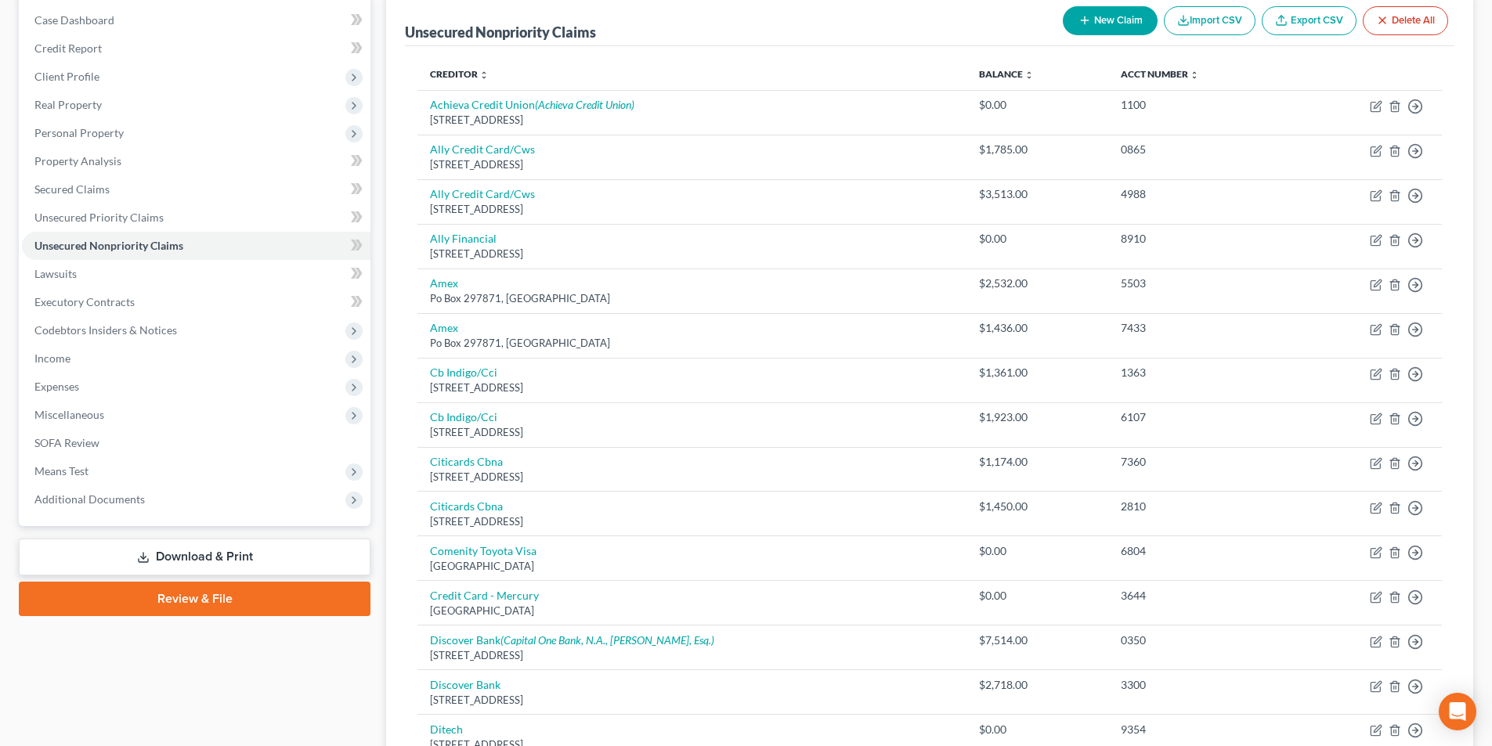
click at [202, 601] on link "Review & File" at bounding box center [195, 599] width 352 height 34
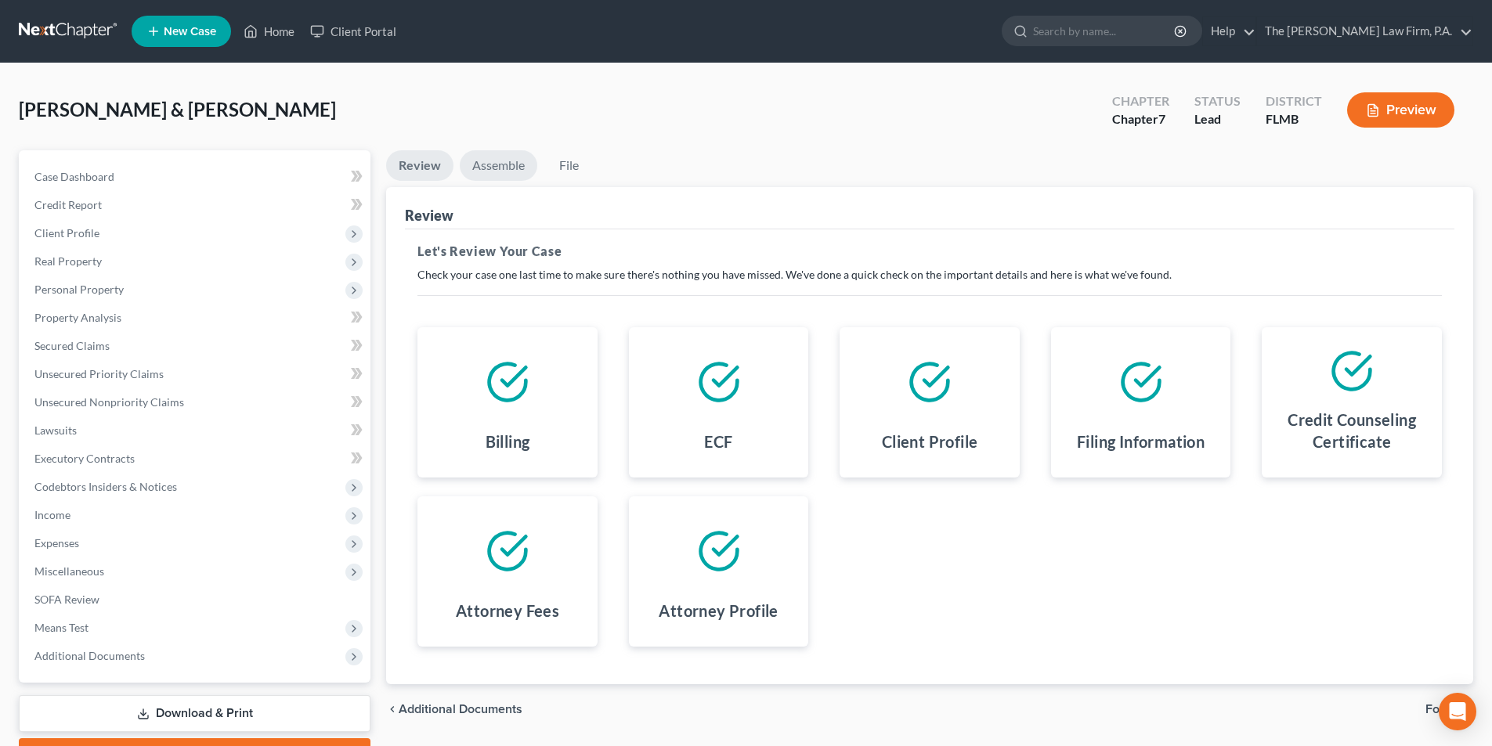
click at [500, 168] on link "Assemble" at bounding box center [499, 165] width 78 height 31
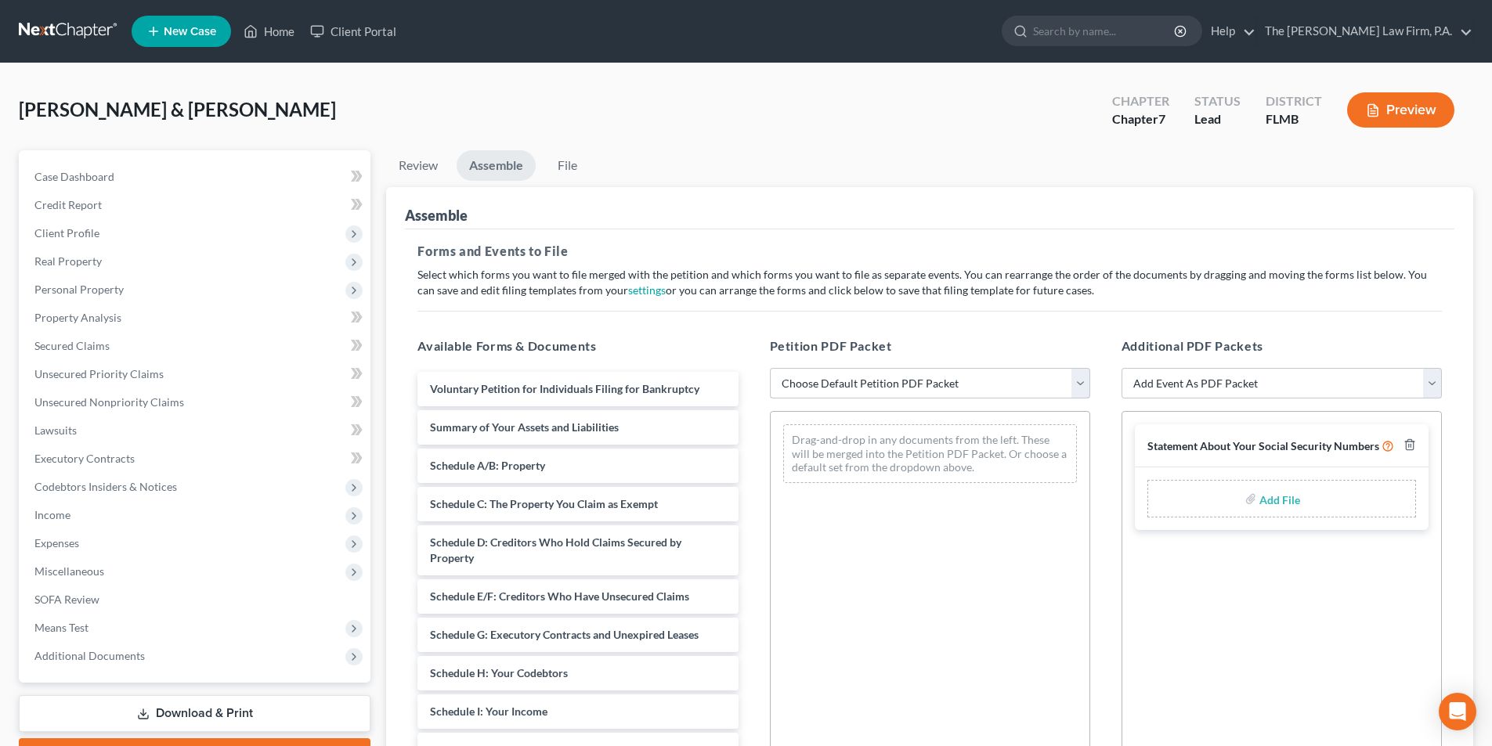
click at [846, 388] on select "Choose Default Petition PDF Packet Complete Bankruptcy Petition (all forms and …" at bounding box center [930, 383] width 320 height 31
select select "0"
click at [770, 368] on select "Choose Default Petition PDF Packet Complete Bankruptcy Petition (all forms and …" at bounding box center [930, 383] width 320 height 31
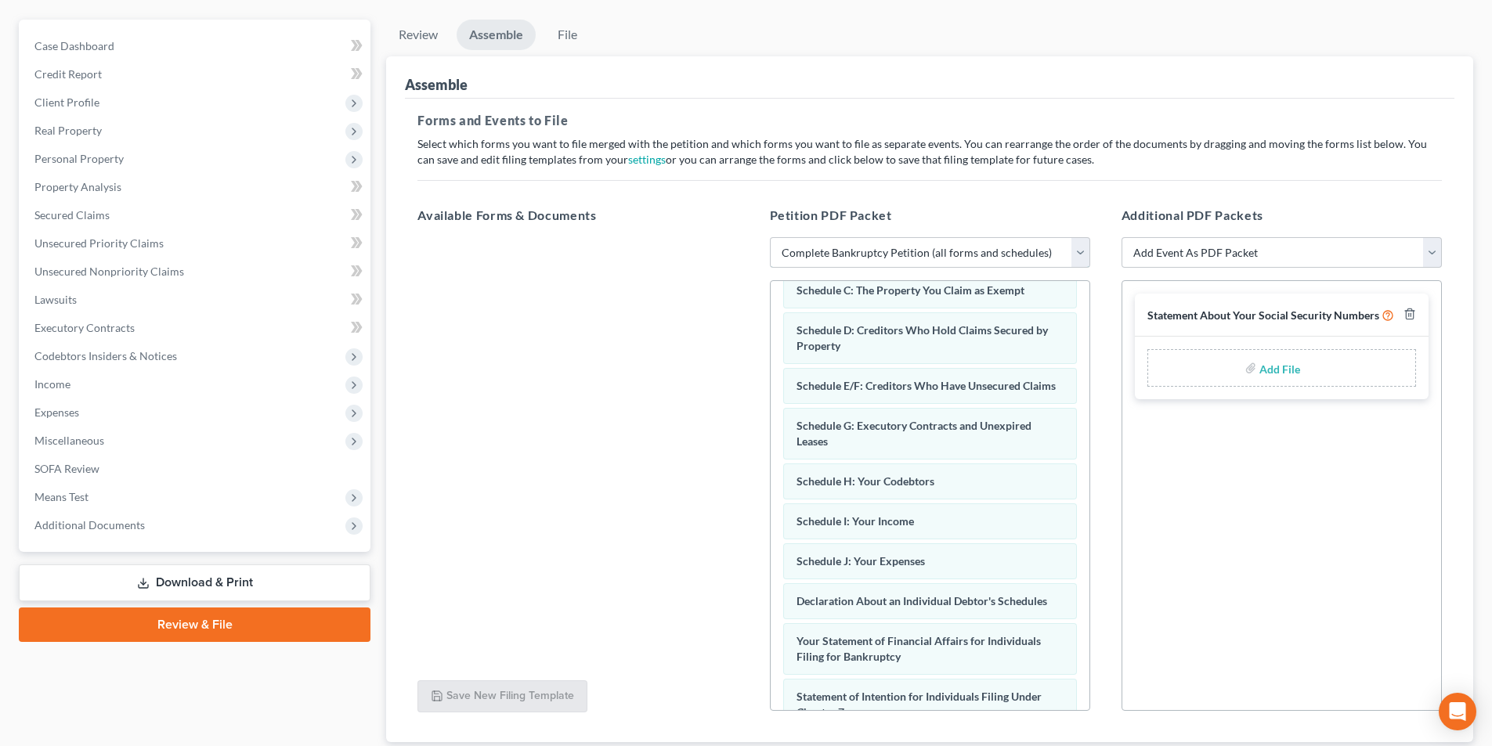
scroll to position [157, 0]
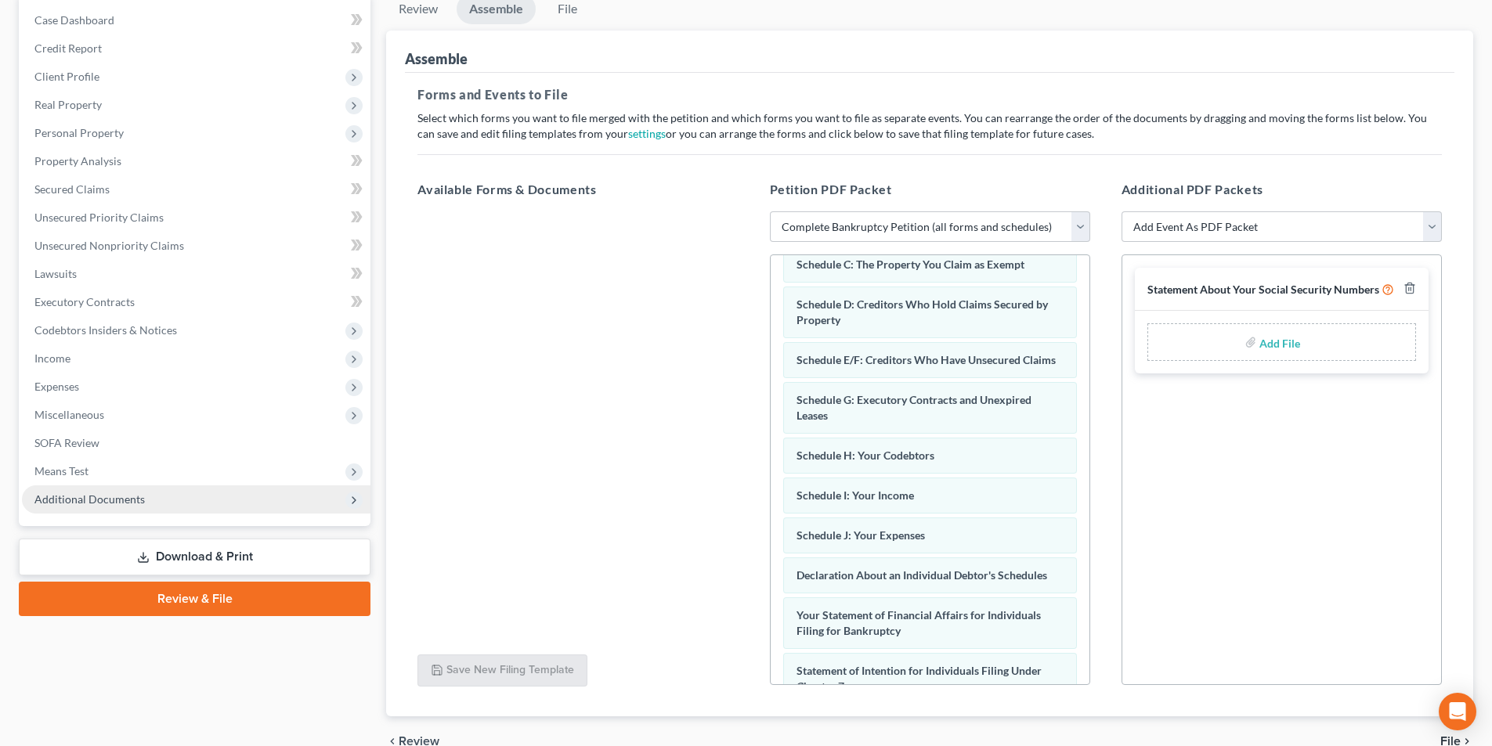
click at [69, 505] on span "Additional Documents" at bounding box center [89, 499] width 110 height 13
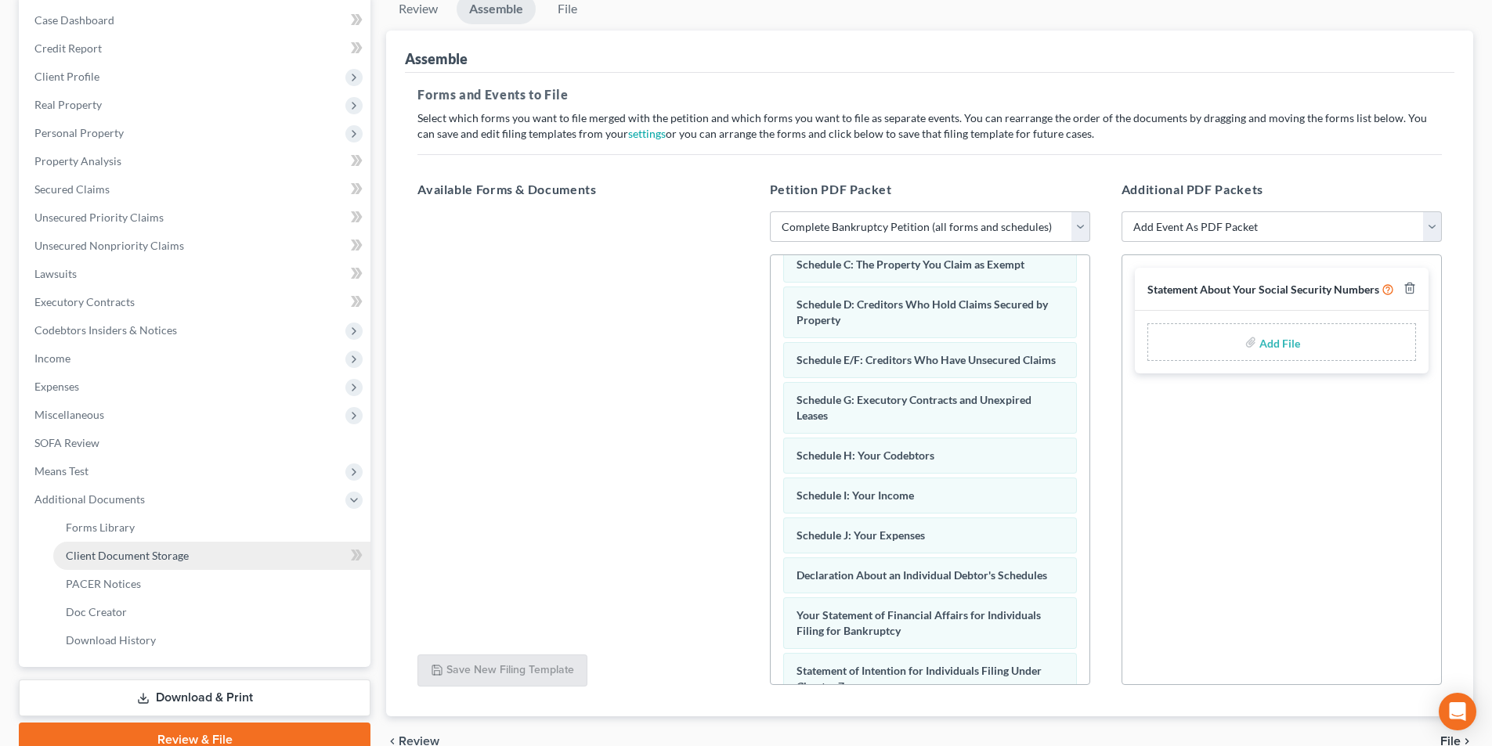
click at [106, 563] on link "Client Document Storage" at bounding box center [211, 556] width 317 height 28
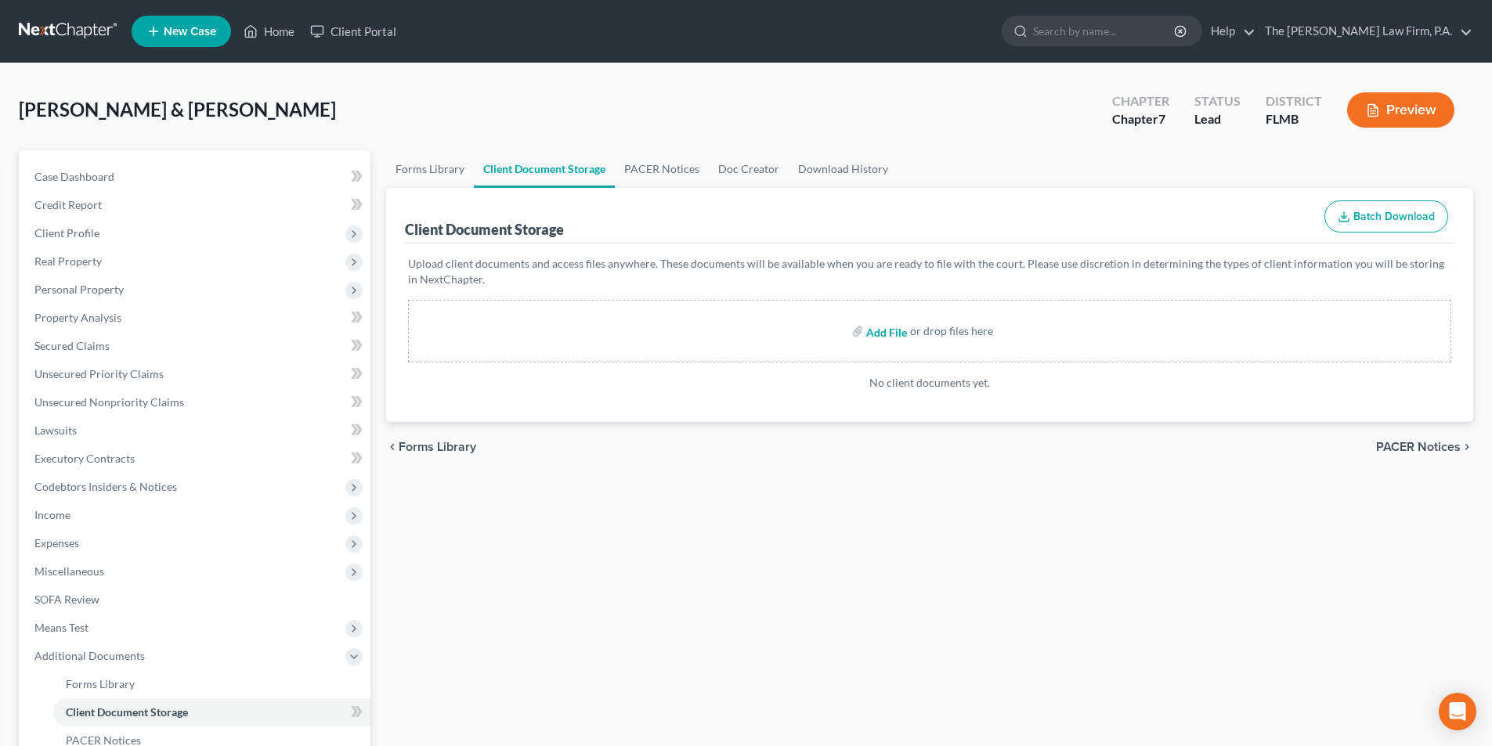
click at [902, 330] on input "file" at bounding box center [885, 331] width 38 height 28
type input "C:\fakepath\[DATE] Credit Counseling Certificate of [PERSON_NAME].pdf"
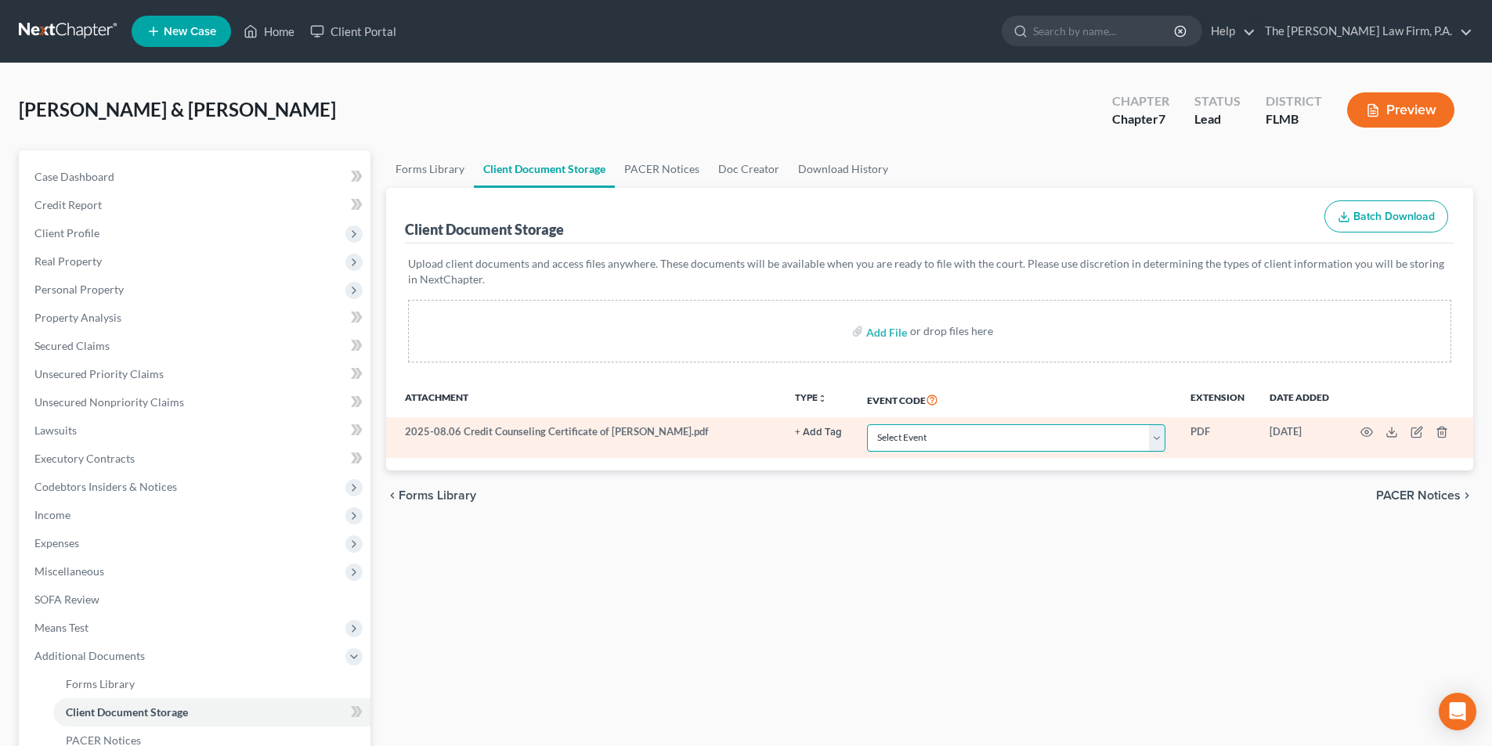
click at [920, 439] on select "Select Event 20 Largest Unsecured Creditors Amended Chapter 13 Plan Amended Cre…" at bounding box center [1016, 437] width 298 height 27
select select "9"
click at [867, 424] on select "Select Event 20 Largest Unsecured Creditors Amended Chapter 13 Plan Amended Cre…" at bounding box center [1016, 437] width 298 height 27
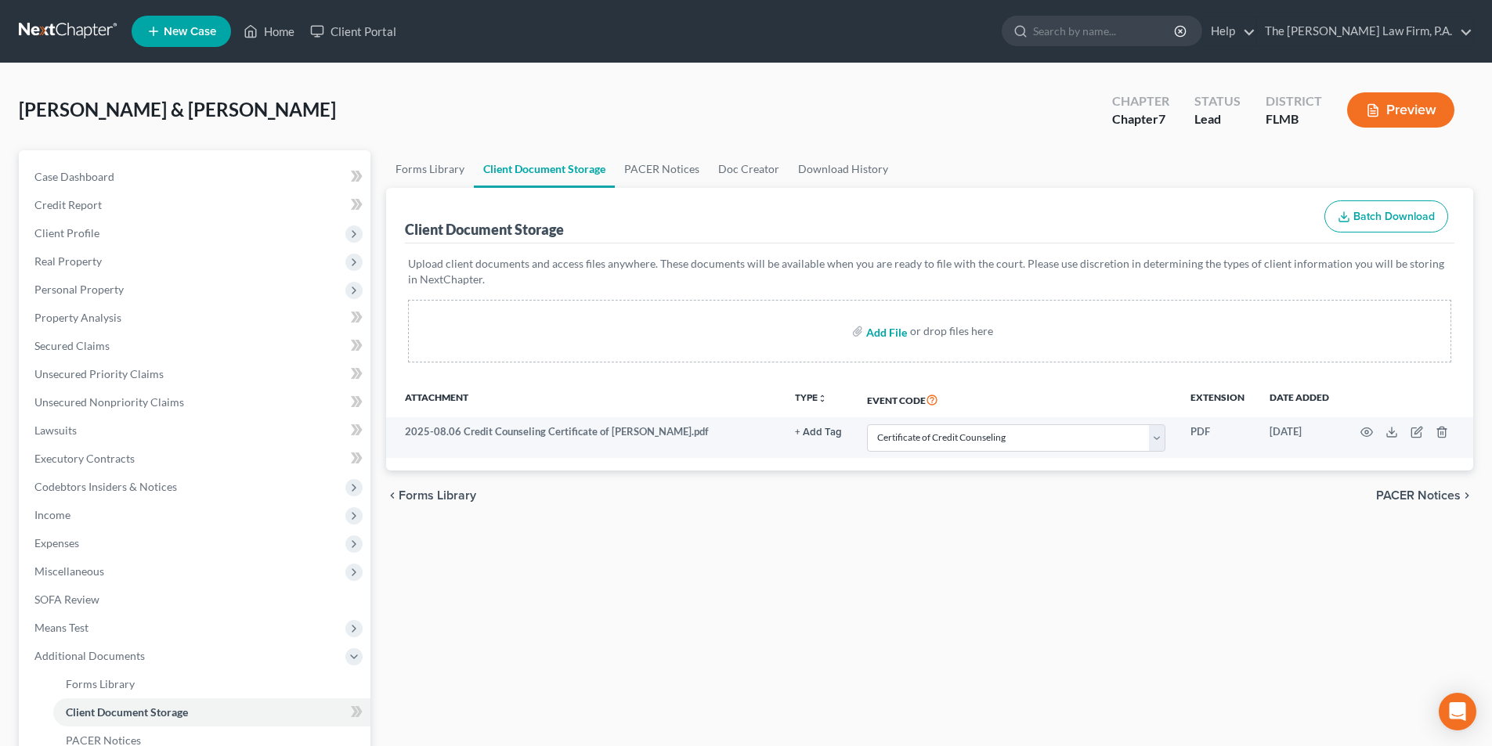
click at [894, 334] on input "file" at bounding box center [885, 331] width 38 height 28
type input "C:\fakepath\[DATE] Credit Counseling Certificate for [PERSON_NAME].pdf"
select select "9"
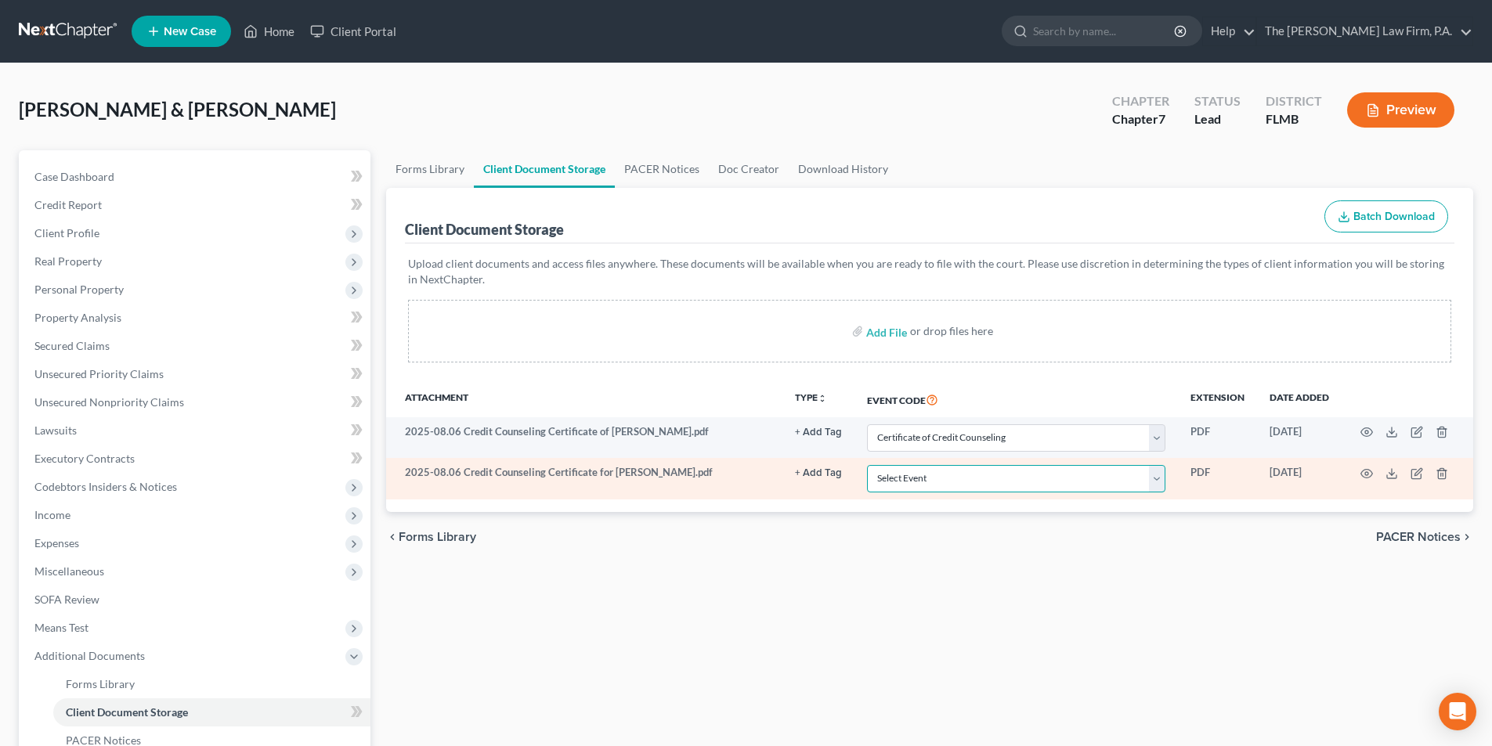
click at [908, 475] on select "Select Event 20 Largest Unsecured Creditors Amended Chapter 13 Plan Amended Cre…" at bounding box center [1016, 478] width 298 height 27
select select "9"
click at [867, 465] on select "Select Event 20 Largest Unsecured Creditors Amended Chapter 13 Plan Amended Cre…" at bounding box center [1016, 478] width 298 height 27
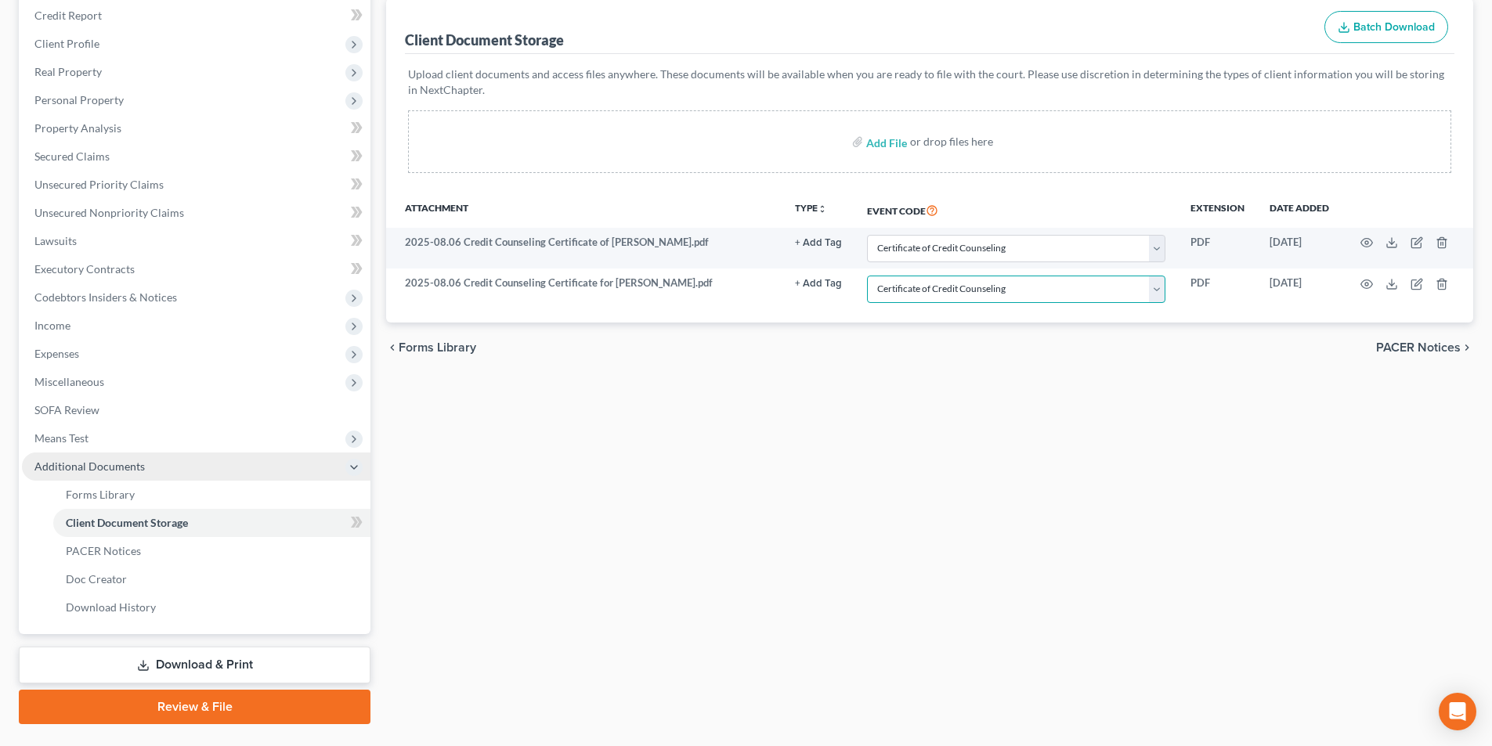
scroll to position [227, 0]
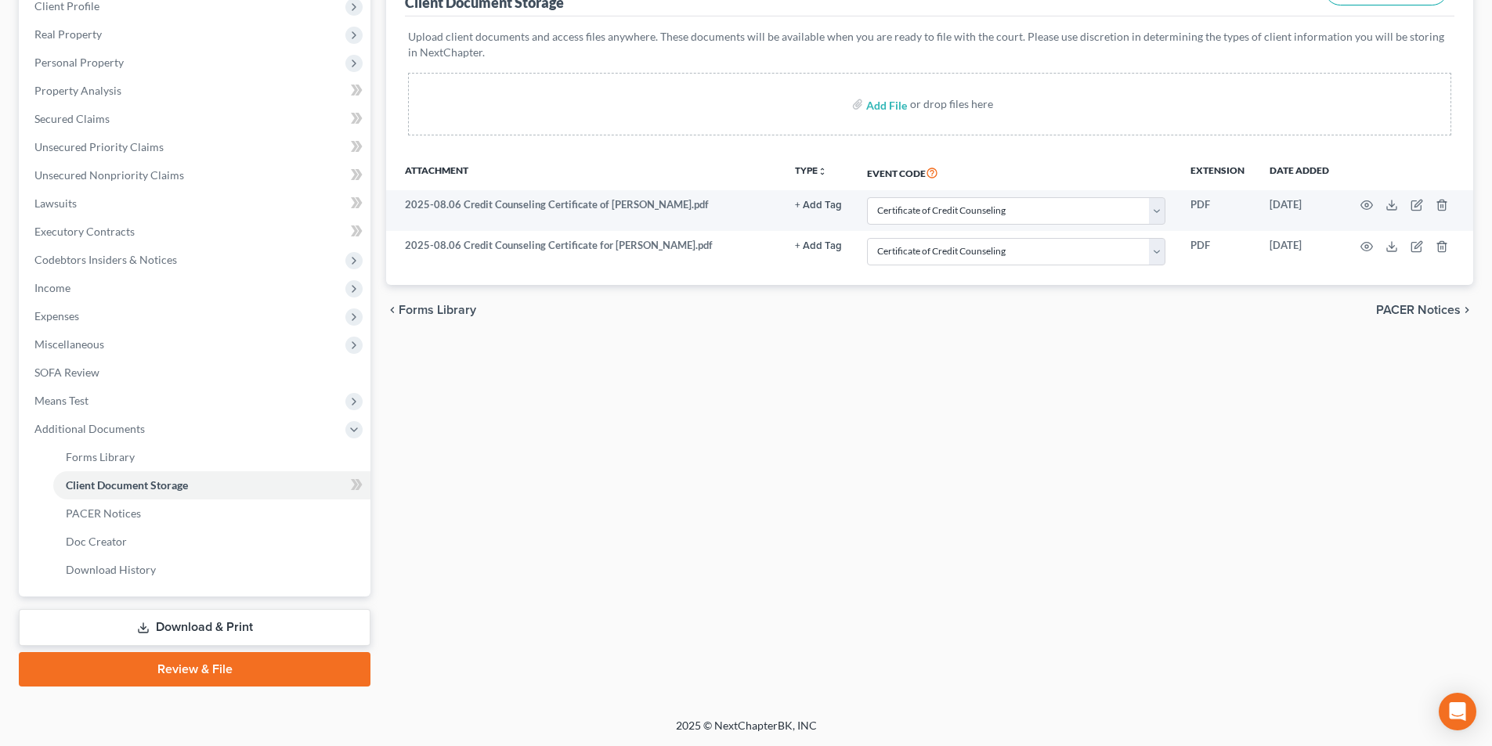
click at [193, 669] on link "Review & File" at bounding box center [195, 669] width 352 height 34
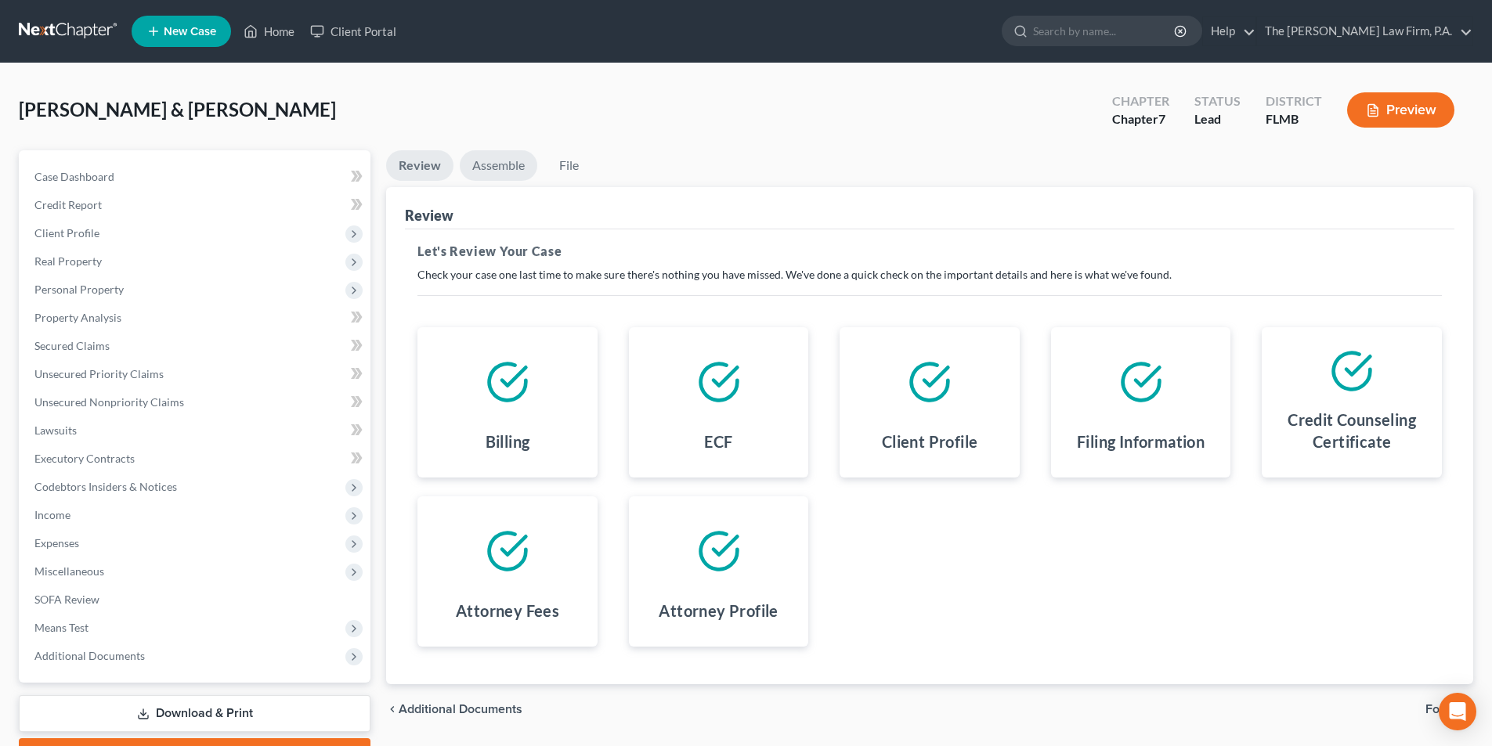
click at [507, 177] on link "Assemble" at bounding box center [499, 165] width 78 height 31
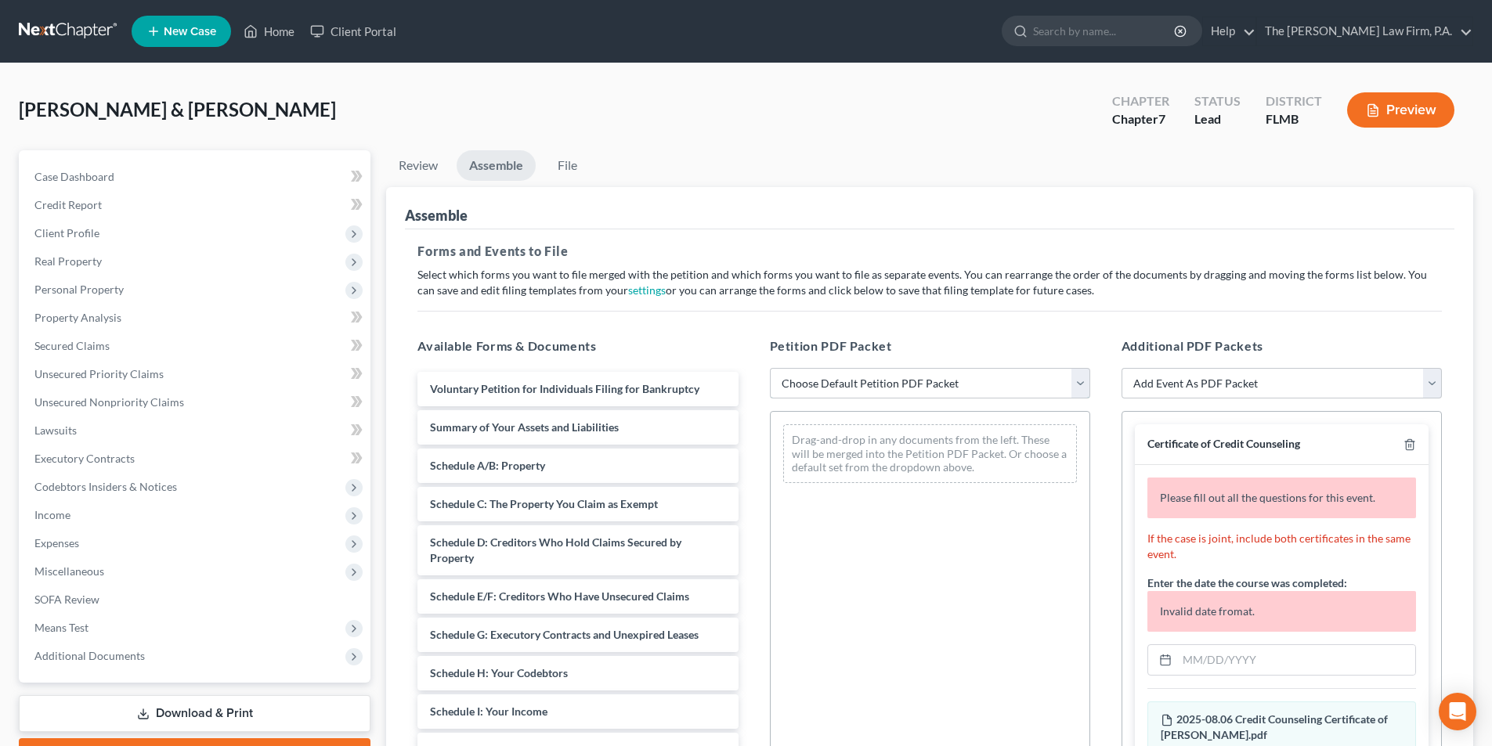
click at [974, 386] on select "Choose Default Petition PDF Packet Complete Bankruptcy Petition (all forms and …" at bounding box center [930, 383] width 320 height 31
select select "0"
click at [770, 368] on select "Choose Default Petition PDF Packet Complete Bankruptcy Petition (all forms and …" at bounding box center [930, 383] width 320 height 31
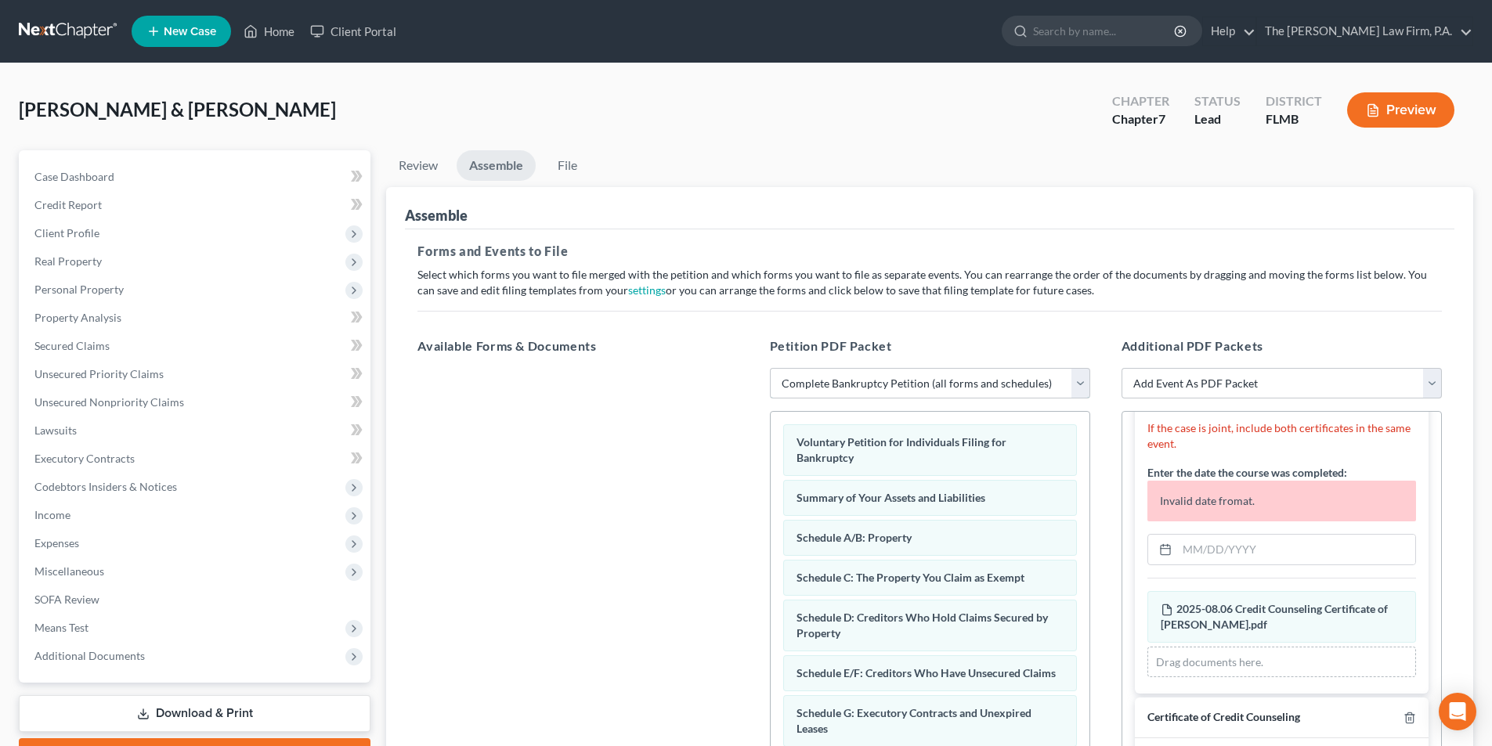
scroll to position [157, 0]
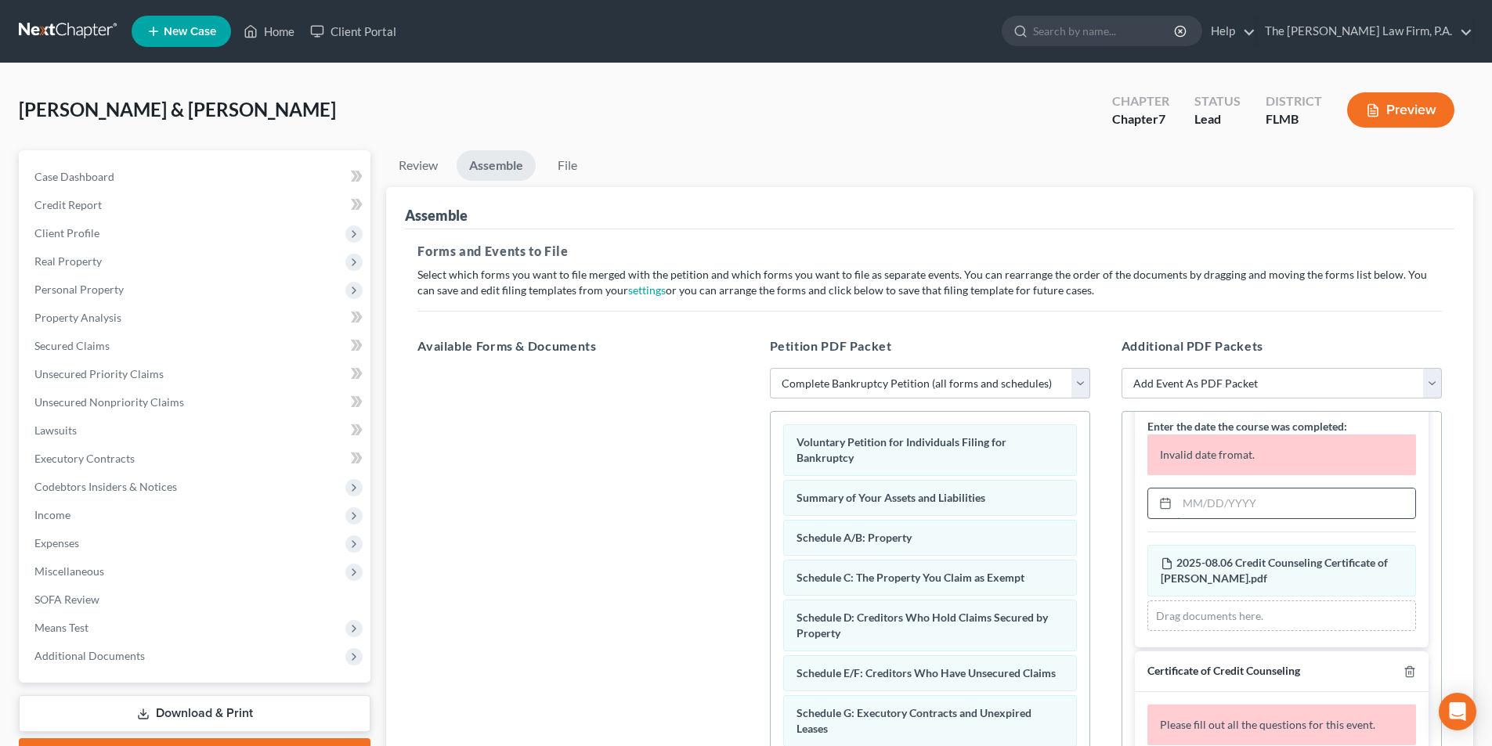
click at [1212, 507] on input "text" at bounding box center [1296, 504] width 238 height 30
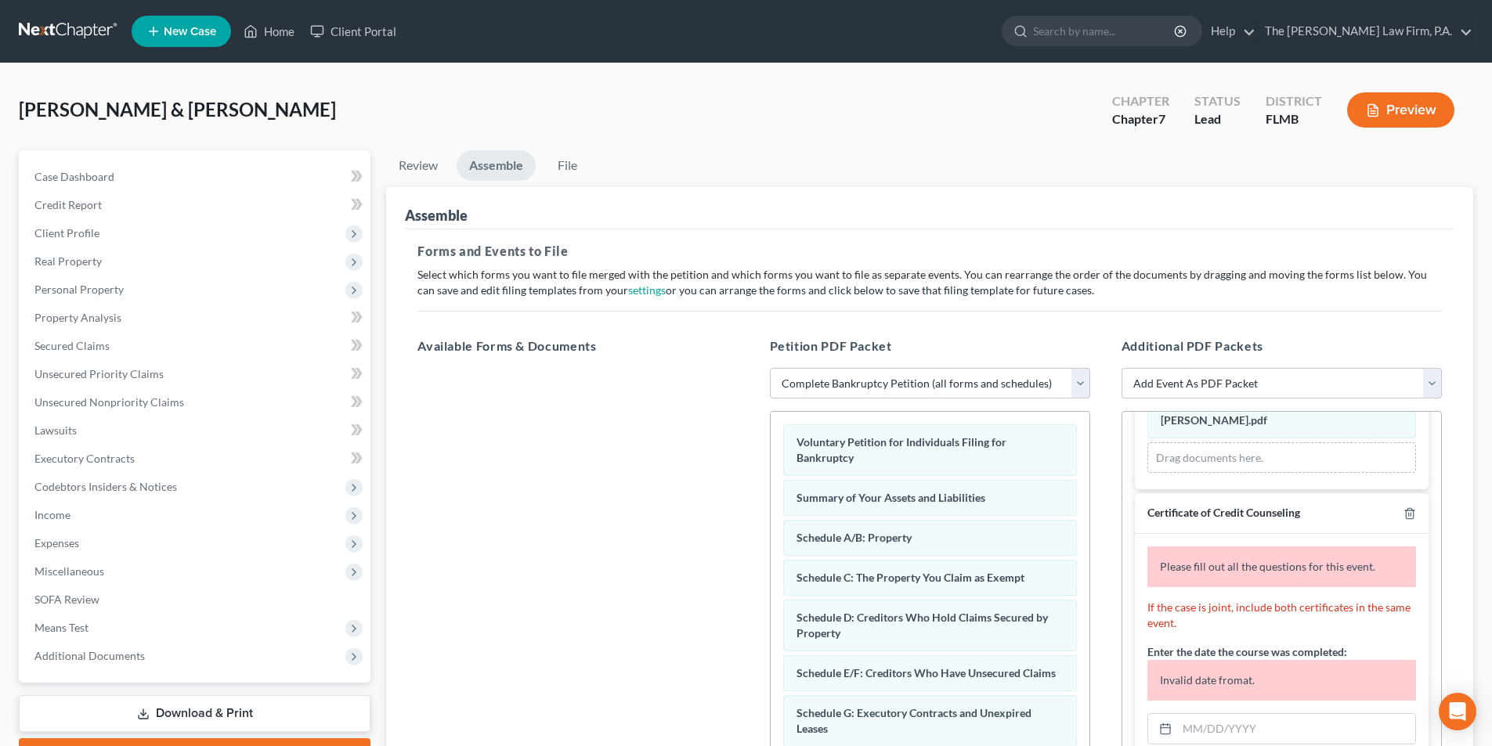
scroll to position [260, 0]
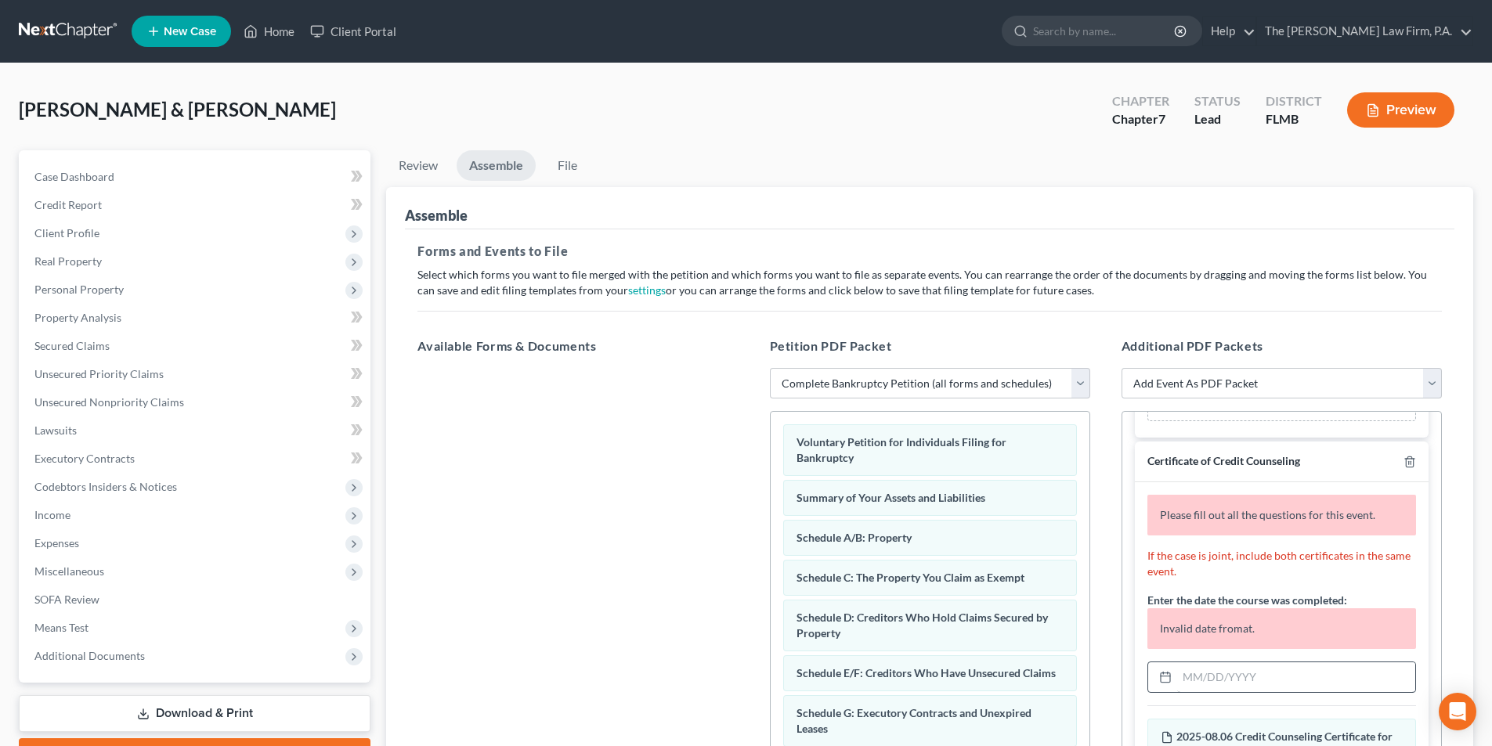
type input "[DATE]"
click at [1196, 684] on input "text" at bounding box center [1296, 678] width 238 height 30
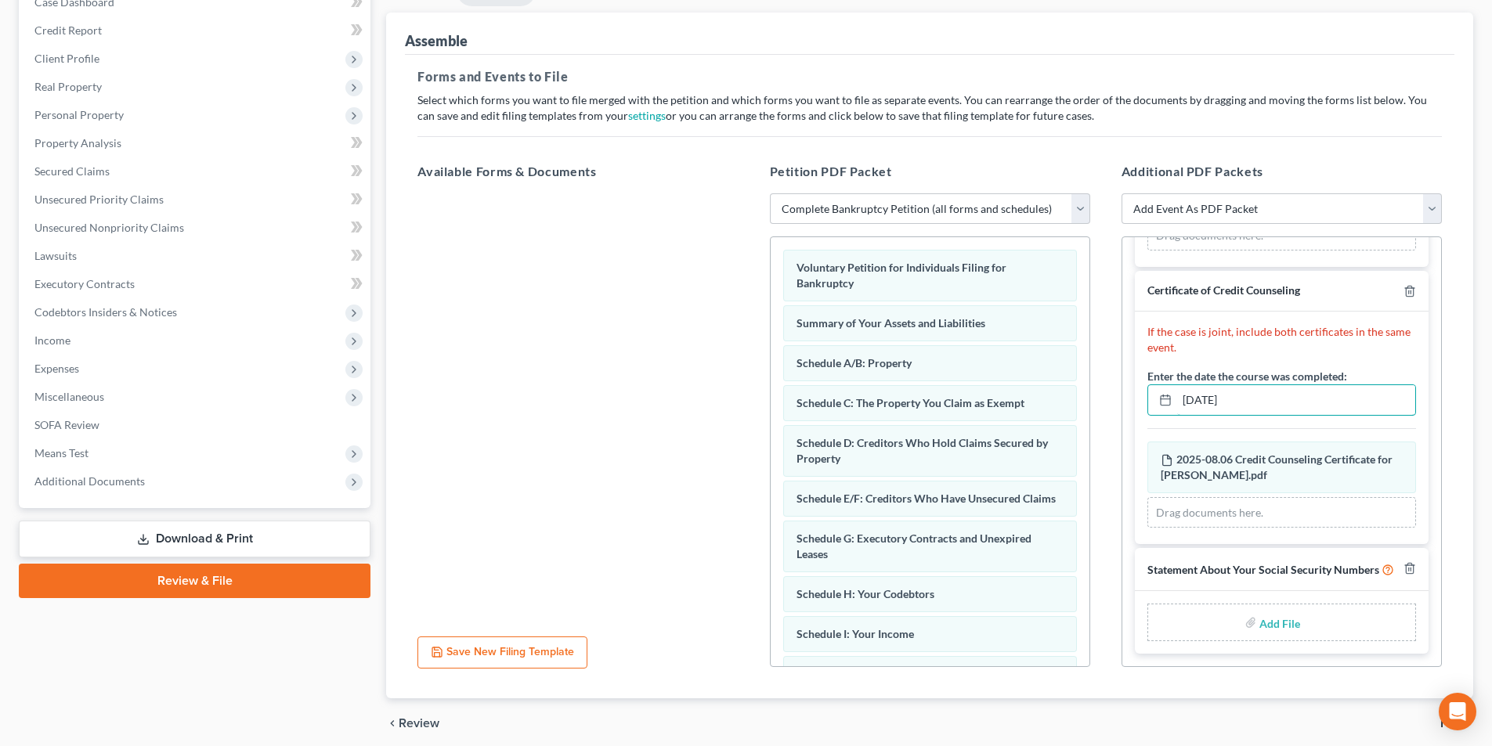
scroll to position [236, 0]
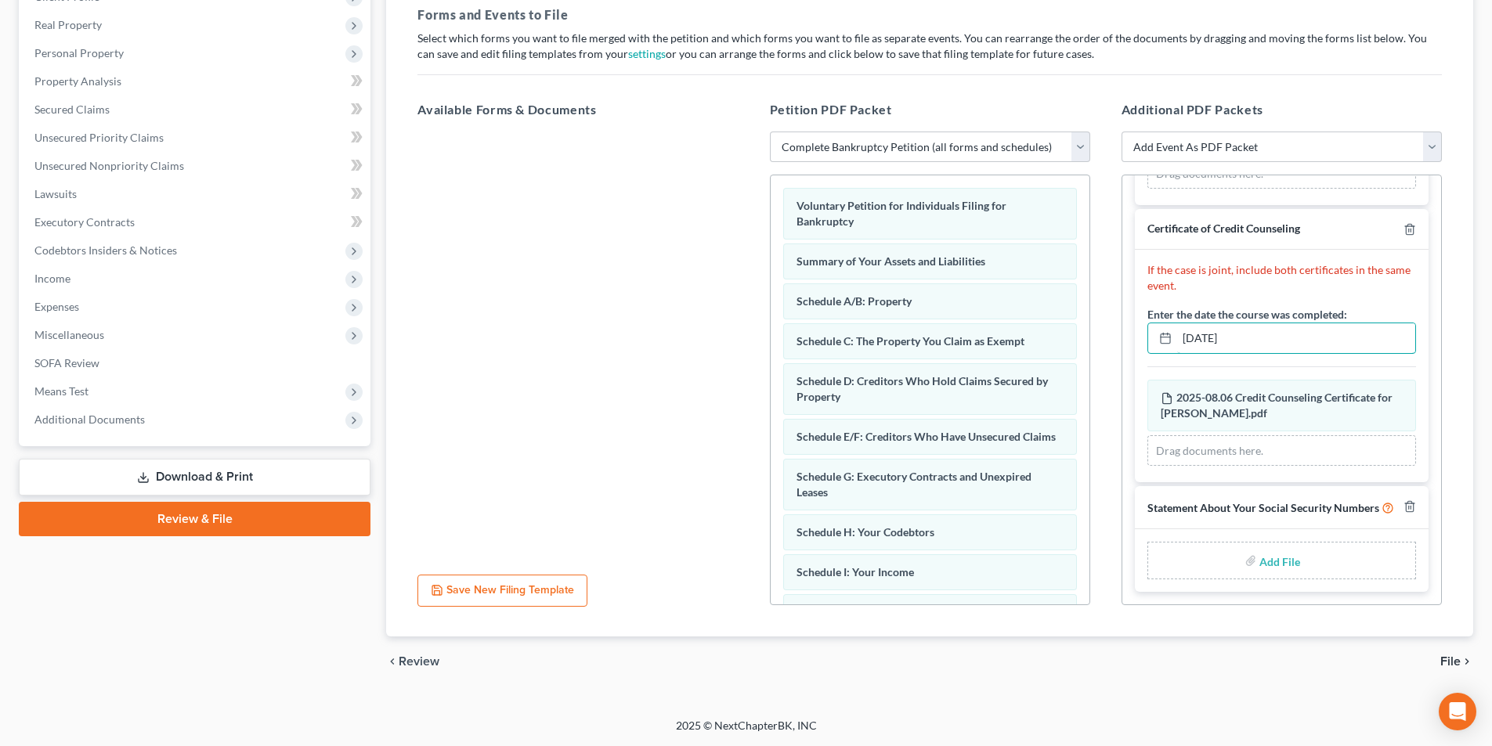
type input "[DATE]"
click at [1259, 565] on input "file" at bounding box center [1278, 561] width 38 height 28
type input "C:\fakepath\[DATE] Statement About Your Social Security.pdf"
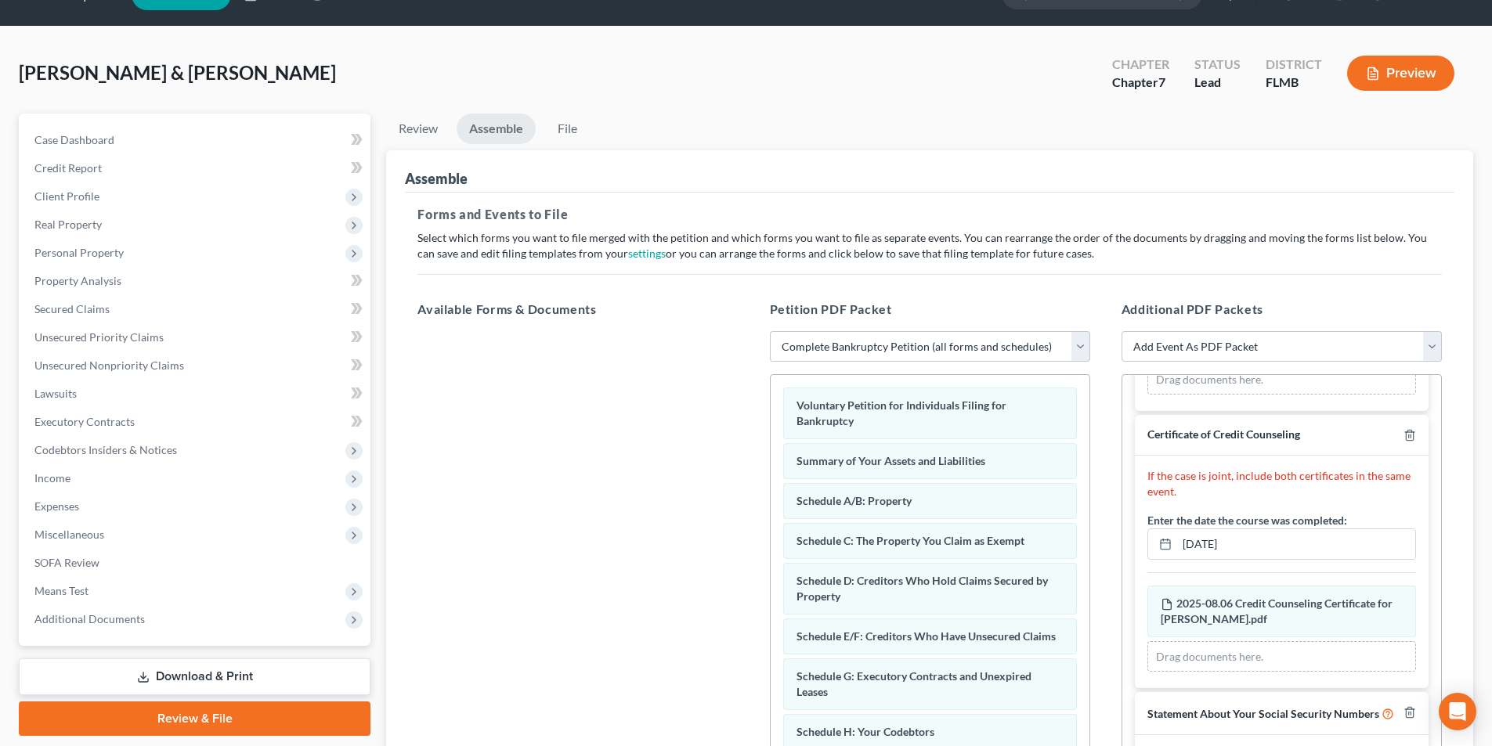
scroll to position [2, 0]
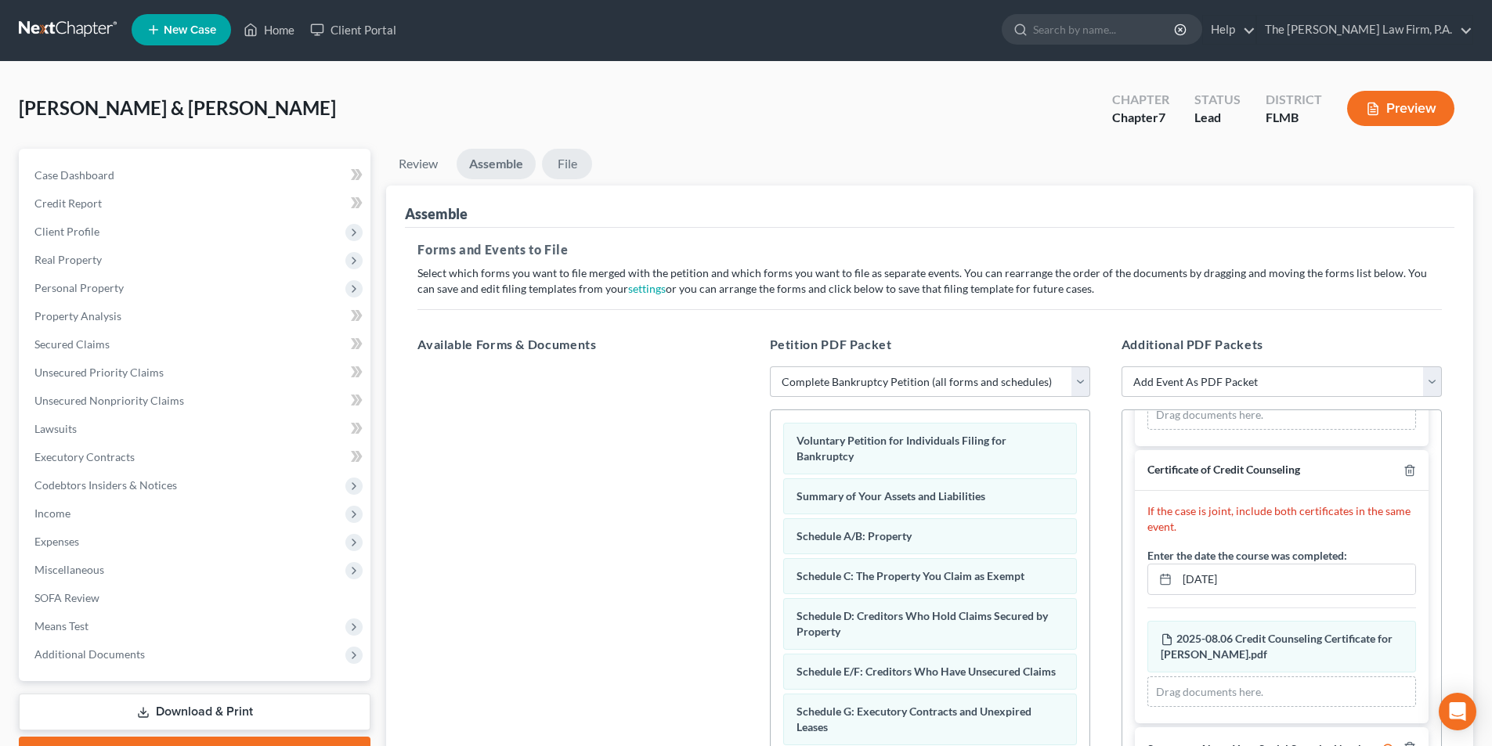
click at [558, 164] on link "File" at bounding box center [567, 164] width 50 height 31
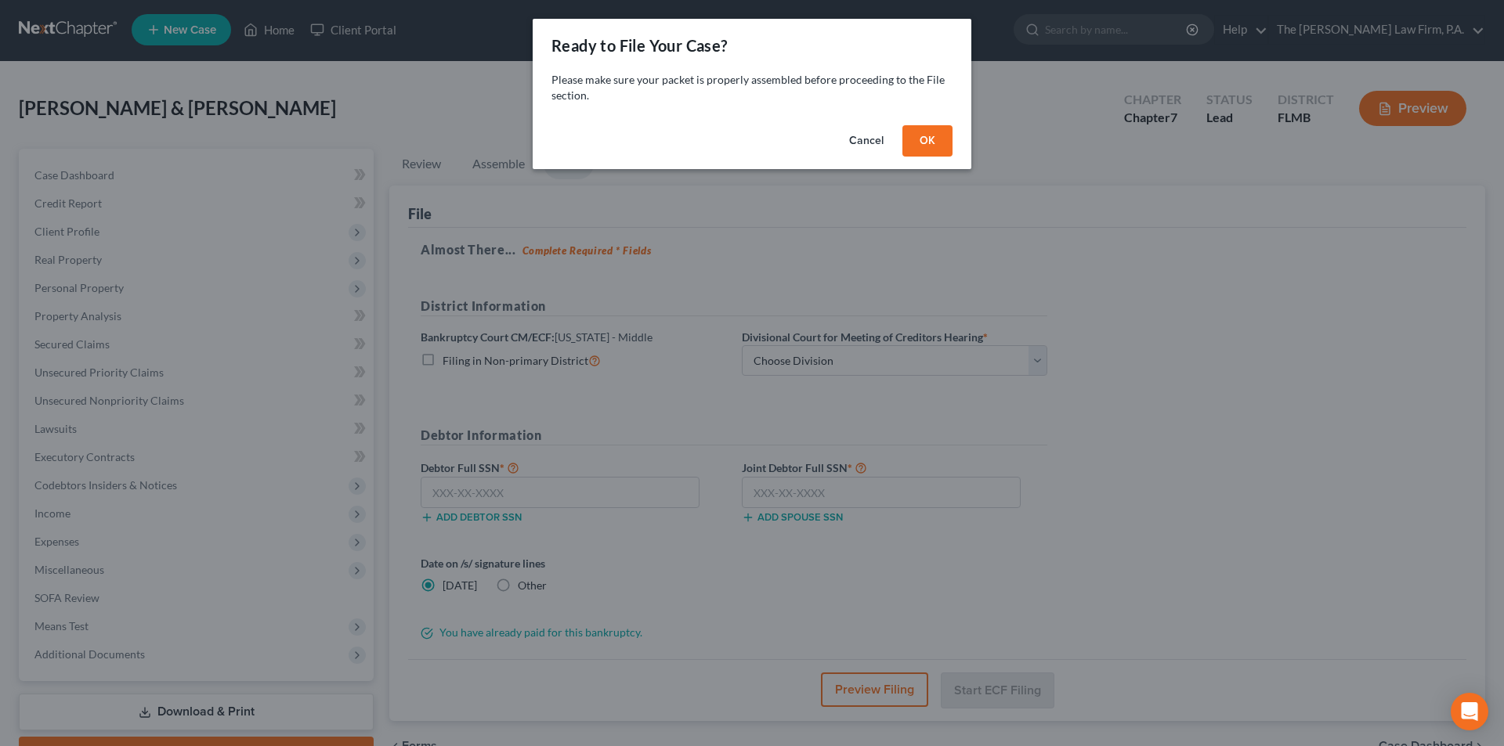
click at [919, 136] on button "OK" at bounding box center [927, 140] width 50 height 31
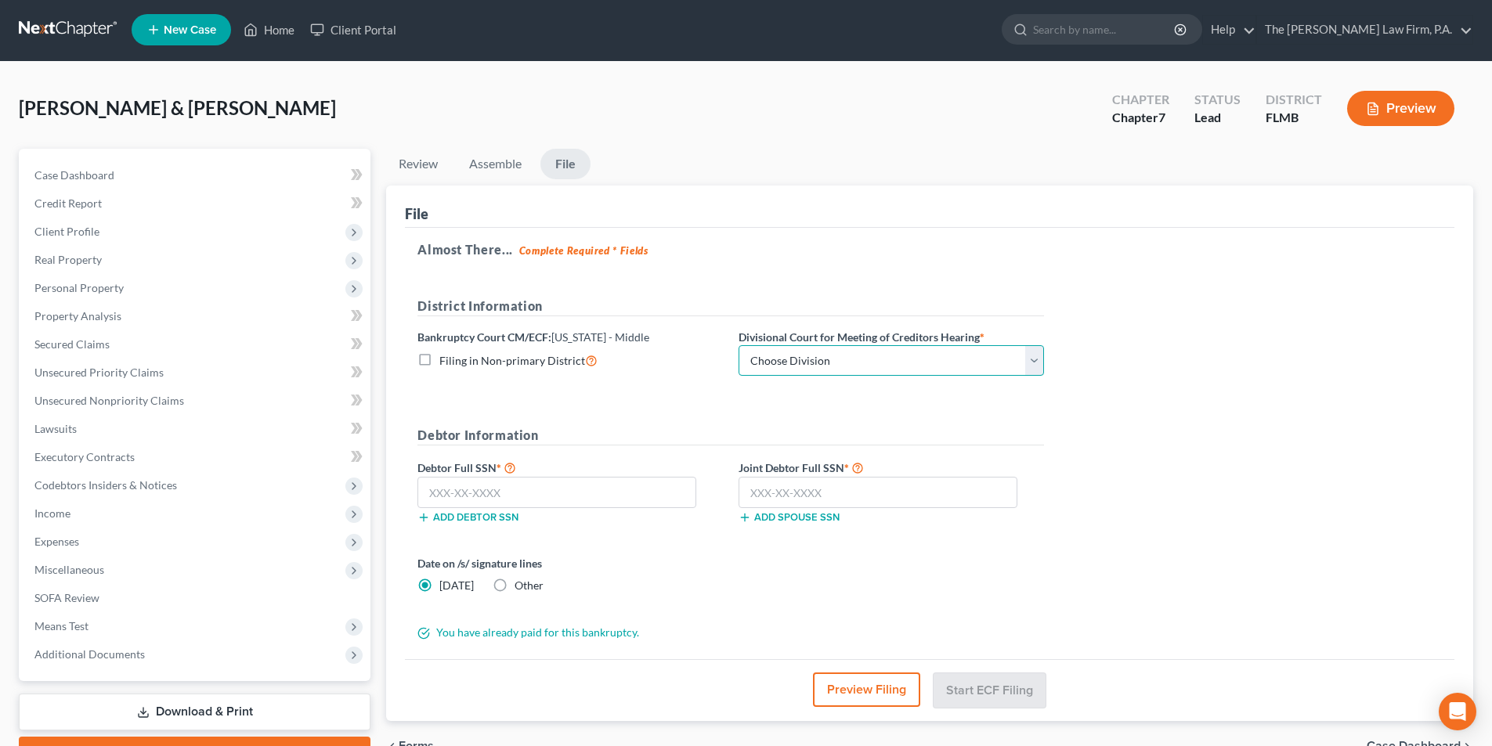
click at [819, 357] on select "Choose Division [GEOGRAPHIC_DATA][PERSON_NAME] [GEOGRAPHIC_DATA] [GEOGRAPHIC_DA…" at bounding box center [890, 360] width 305 height 31
select select "3"
click at [738, 345] on select "Choose Division [GEOGRAPHIC_DATA][PERSON_NAME] [GEOGRAPHIC_DATA] [GEOGRAPHIC_DA…" at bounding box center [890, 360] width 305 height 31
click at [521, 496] on input "text" at bounding box center [556, 492] width 279 height 31
type input "568-68-3880"
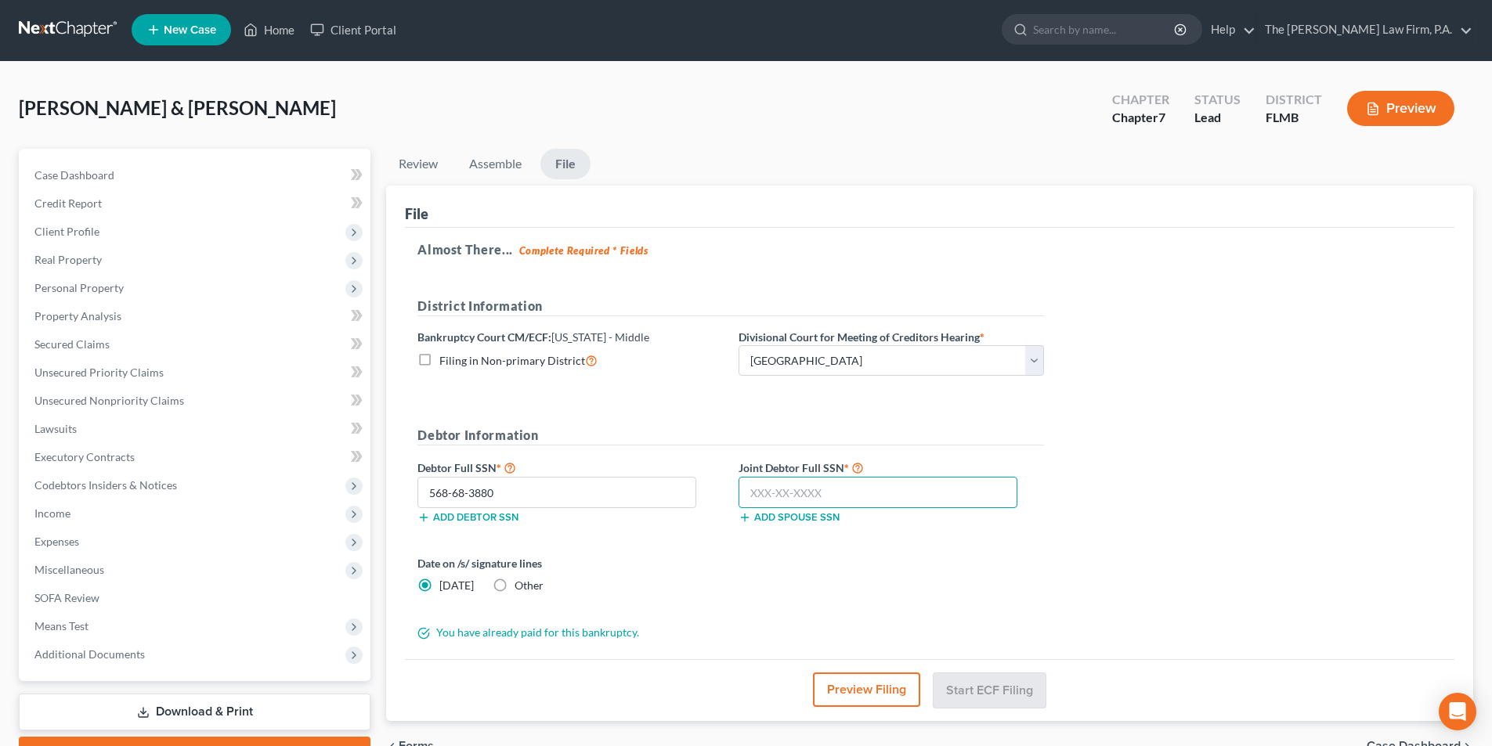
click at [778, 499] on input "text" at bounding box center [877, 492] width 279 height 31
type input "267-92-9476"
click at [986, 684] on button "Start ECF Filing" at bounding box center [989, 690] width 112 height 34
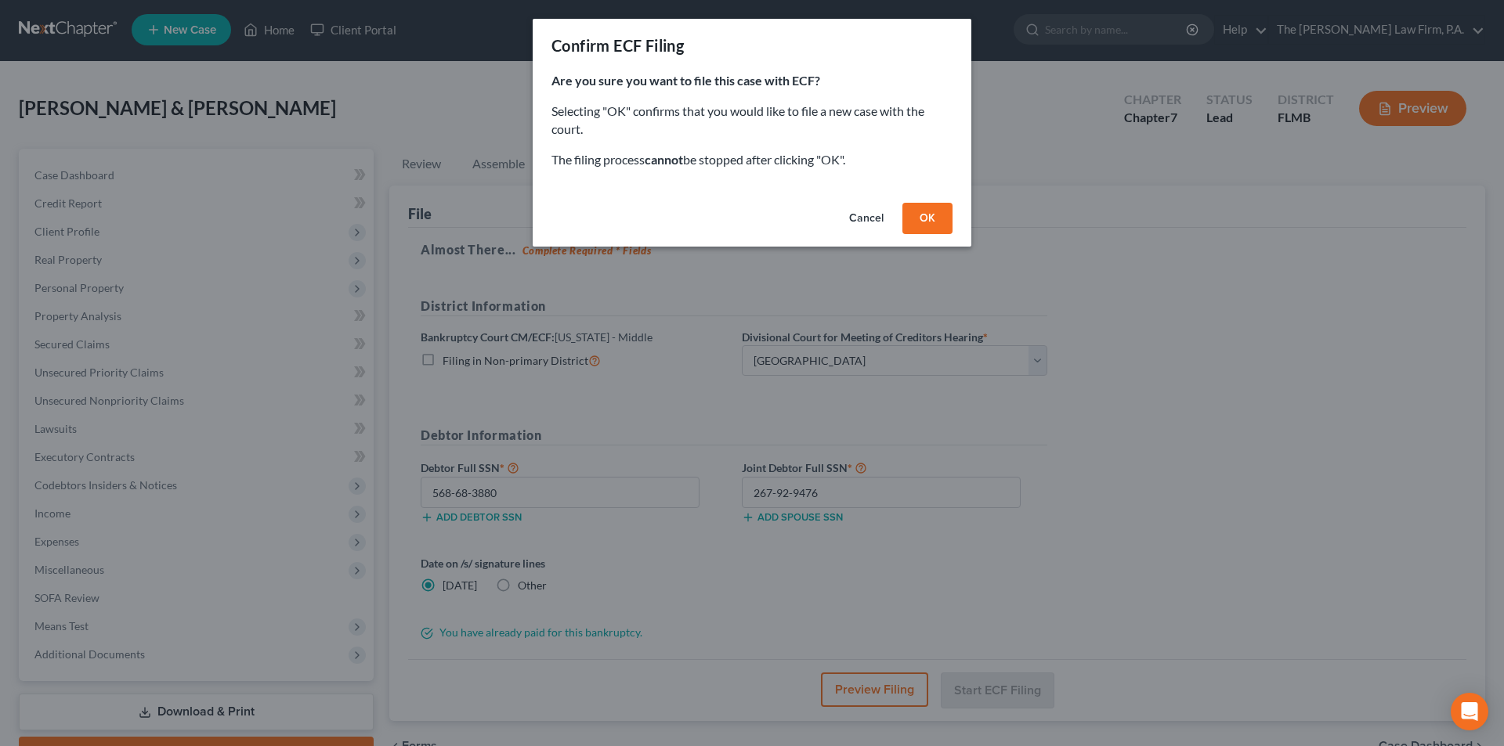
click at [935, 215] on button "OK" at bounding box center [927, 218] width 50 height 31
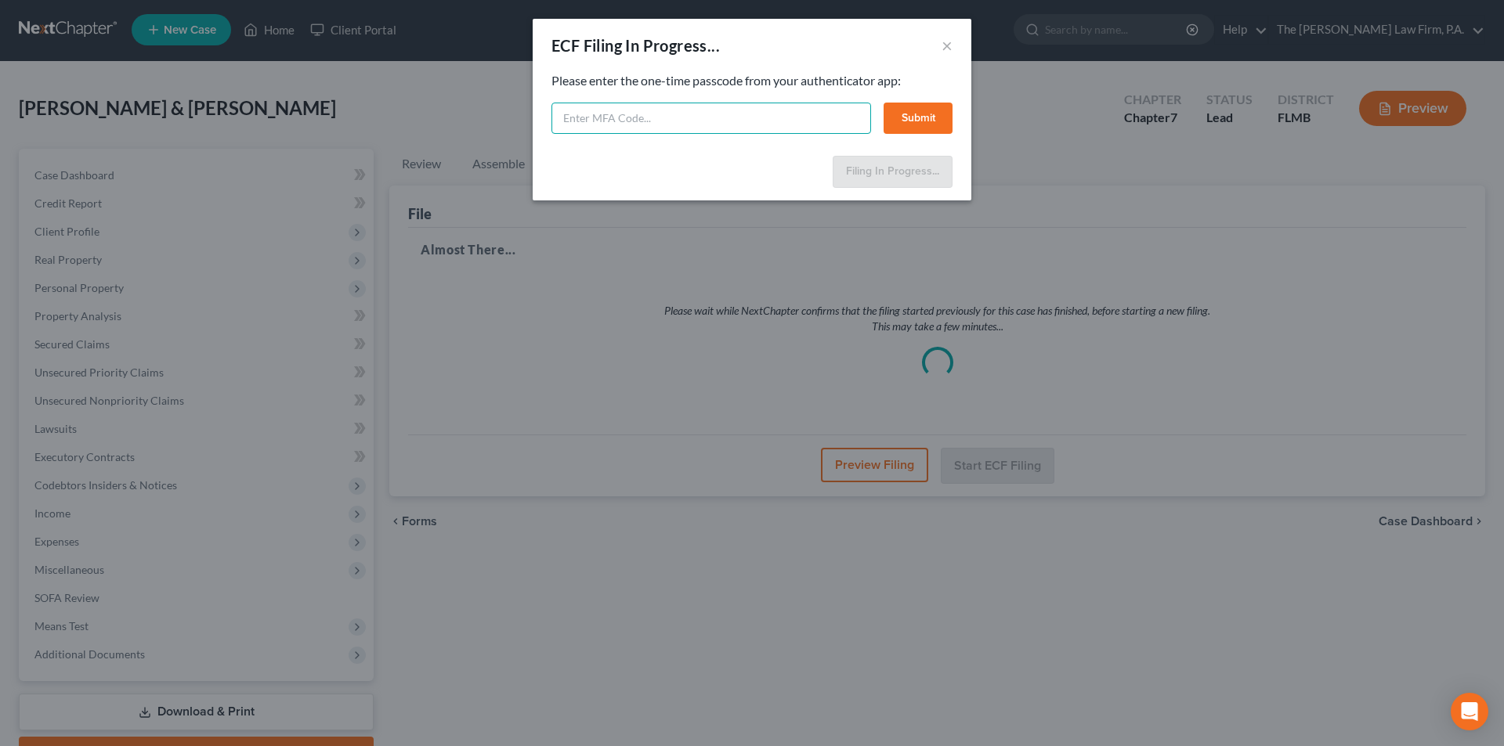
click at [717, 122] on input "text" at bounding box center [711, 118] width 320 height 31
click at [706, 123] on input "text" at bounding box center [711, 118] width 320 height 31
type input "321134"
click at [937, 126] on button "Submit" at bounding box center [917, 118] width 69 height 31
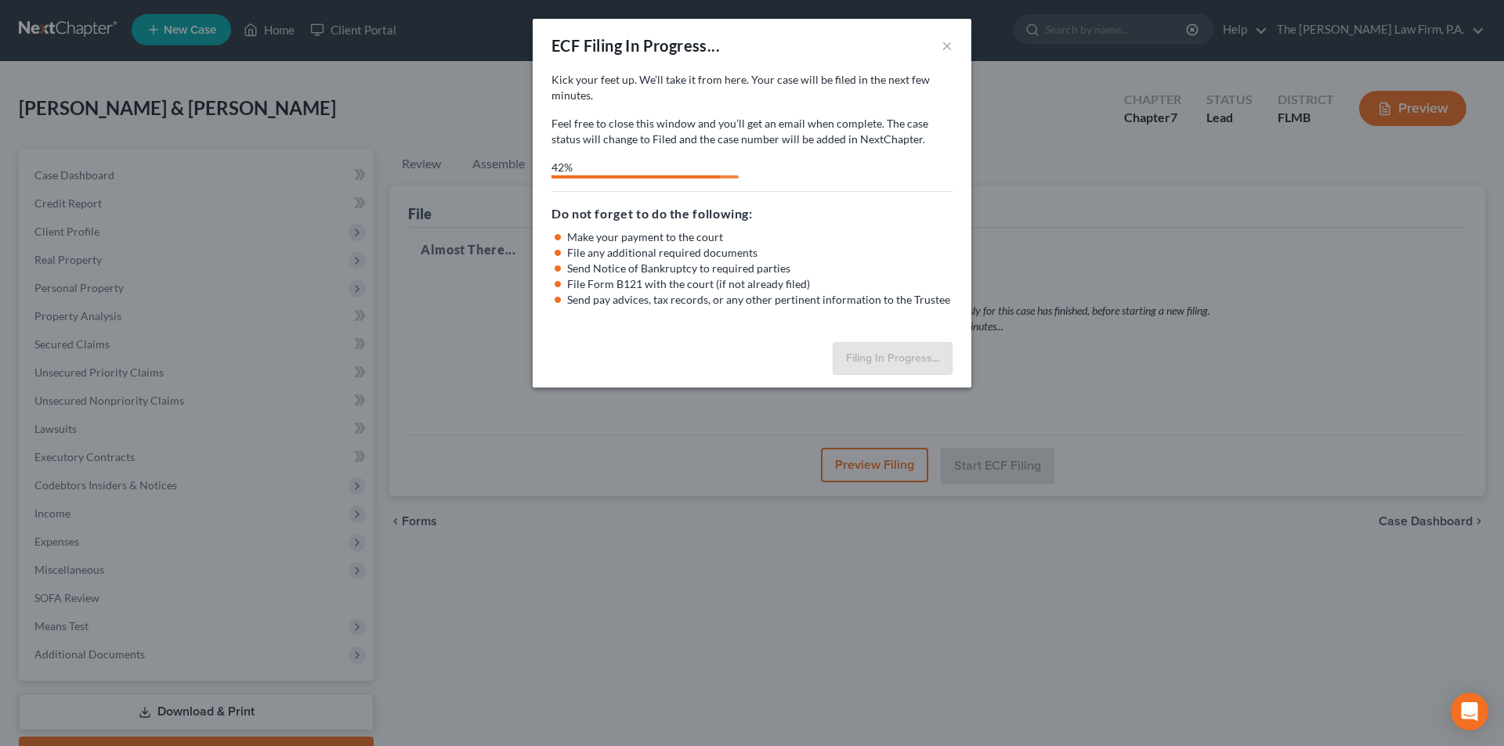
select select "3"
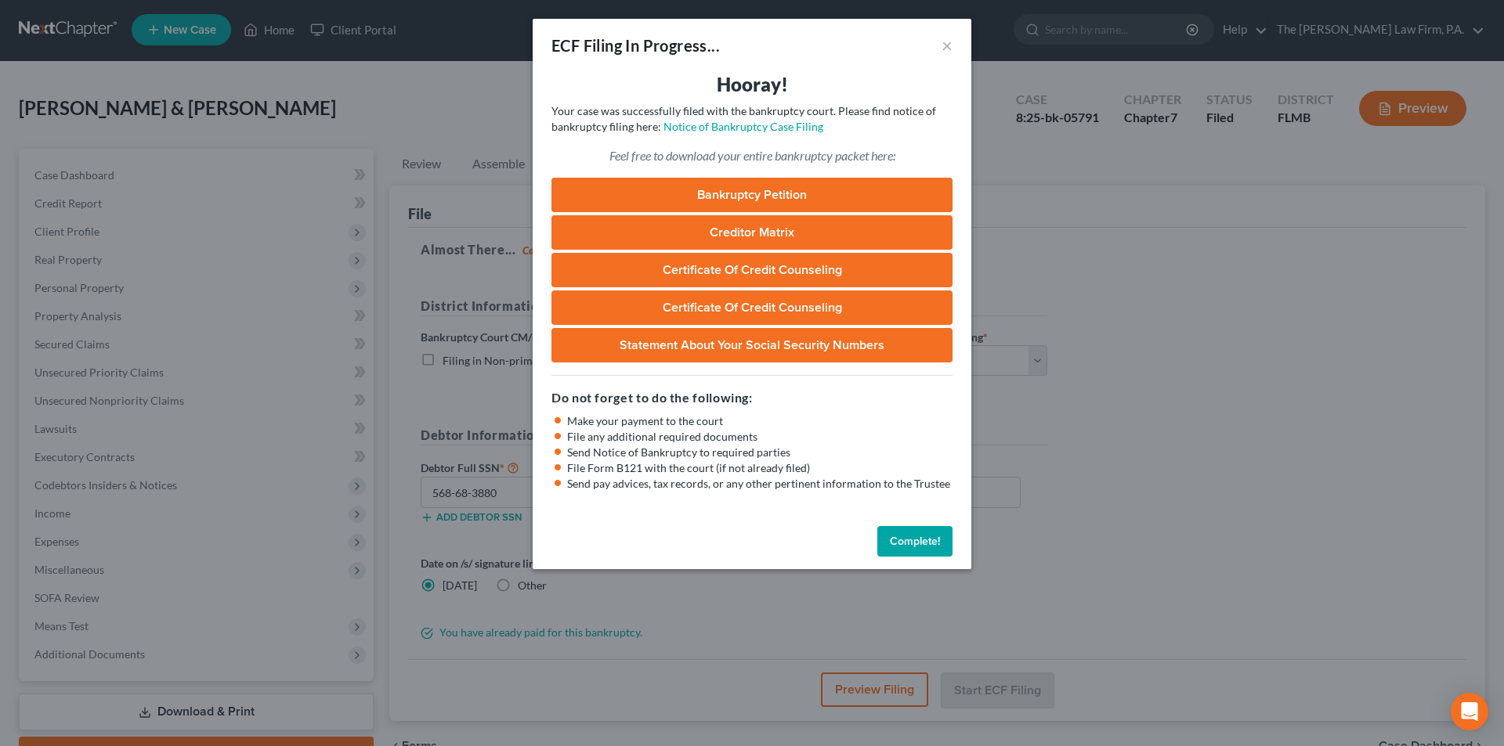
click at [759, 202] on link "Bankruptcy Petition" at bounding box center [751, 195] width 401 height 34
click at [903, 536] on button "Complete!" at bounding box center [914, 541] width 75 height 31
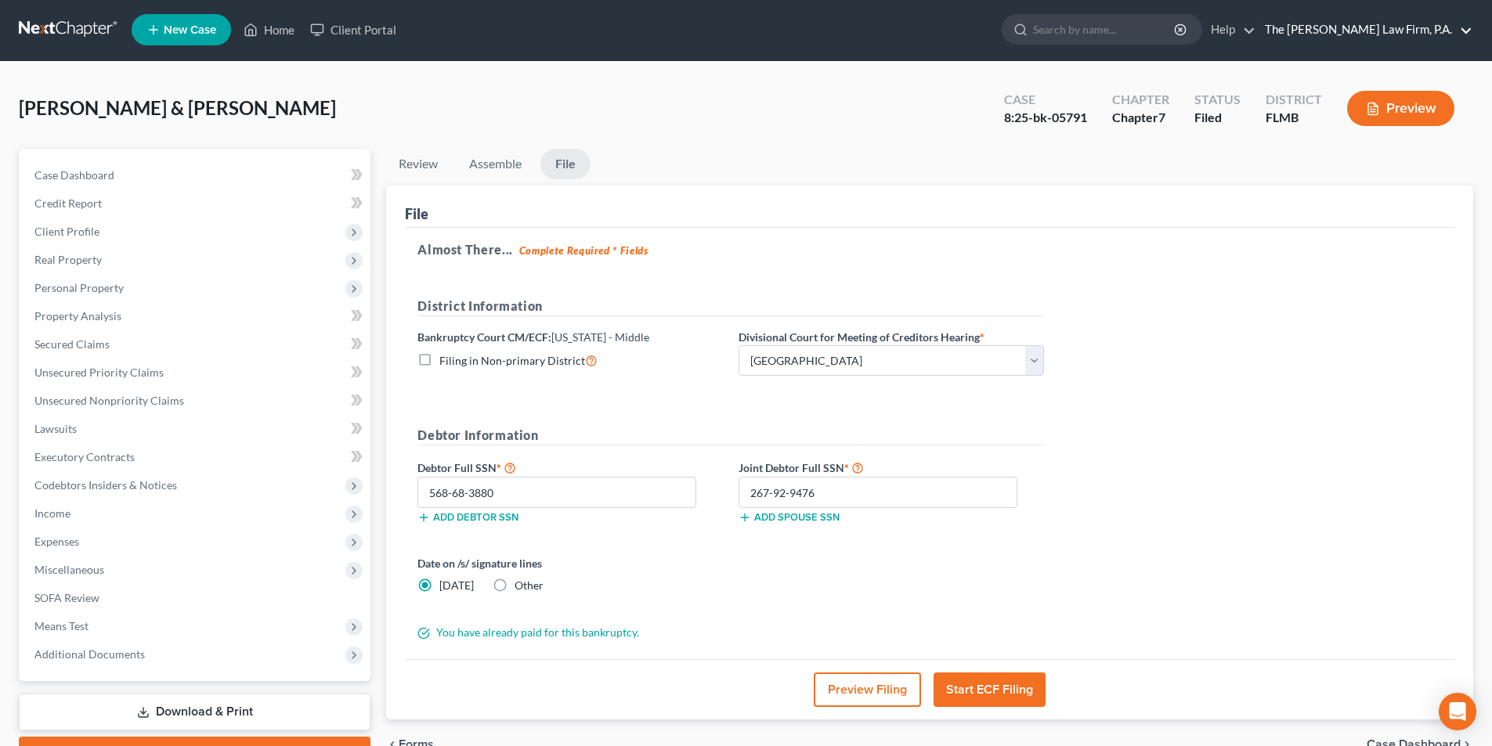
click at [1413, 26] on link "The [PERSON_NAME] Law Firm, P.A." at bounding box center [1364, 30] width 215 height 28
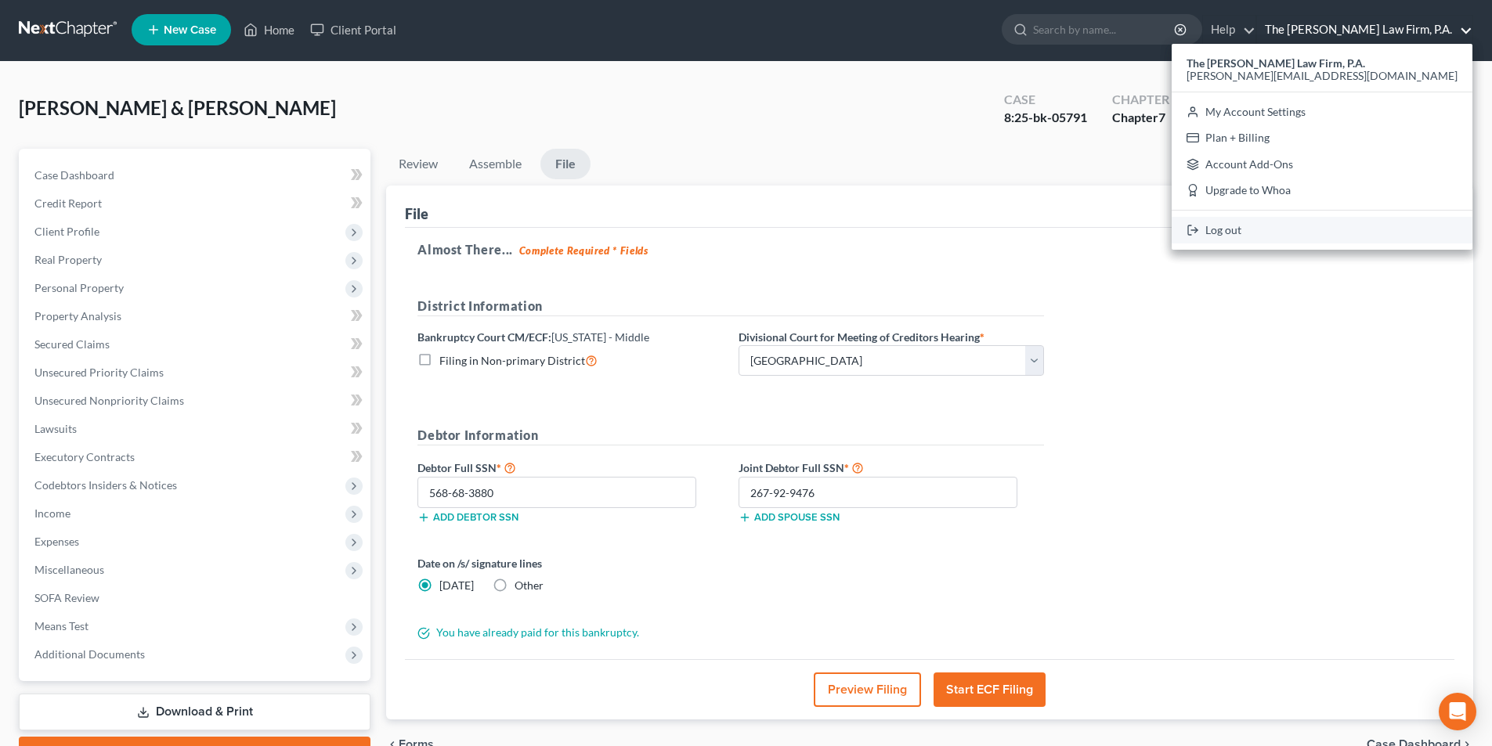
click at [1347, 233] on link "Log out" at bounding box center [1322, 230] width 301 height 27
